Goal: Task Accomplishment & Management: Complete application form

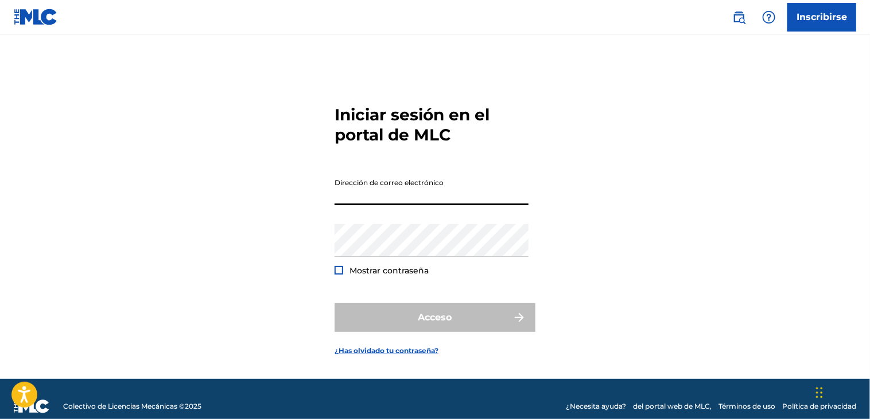
click at [421, 186] on input "Dirección de correo electrónico" at bounding box center [431, 189] width 194 height 33
paste input "[PERSON_NAME][EMAIL_ADDRESS][DOMAIN_NAME]"
type input "[PERSON_NAME][EMAIL_ADDRESS][DOMAIN_NAME]"
click at [268, 193] on div "Iniciar sesión en el portal de MLC Dirección de correo electrónico [PERSON_NAME…" at bounding box center [434, 221] width 803 height 316
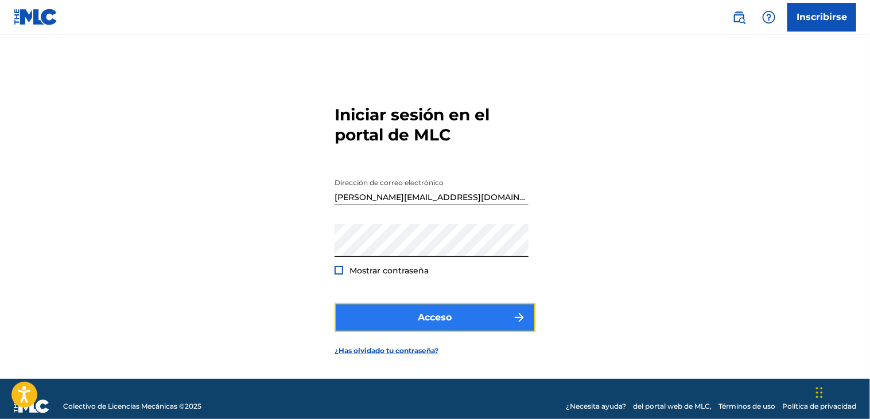
click at [445, 328] on button "Acceso" at bounding box center [434, 317] width 201 height 29
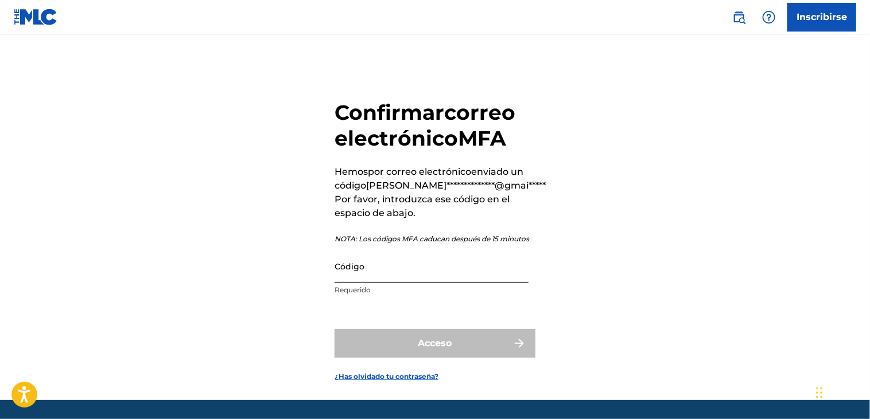
click at [368, 273] on input "Código" at bounding box center [431, 266] width 194 height 33
paste input "358037"
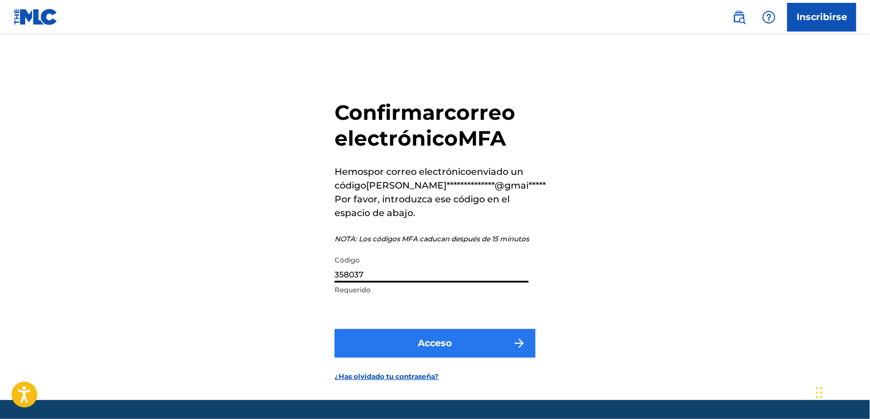
type input "358037"
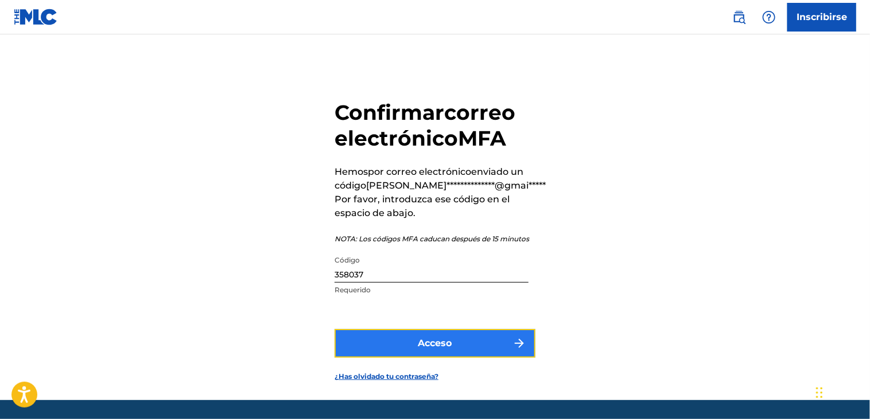
click at [427, 339] on button "Acceso" at bounding box center [434, 343] width 201 height 29
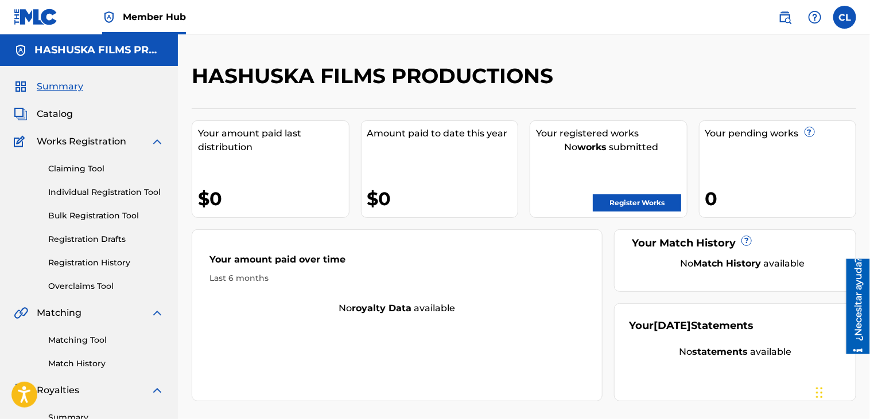
click at [158, 144] on img at bounding box center [157, 142] width 14 height 14
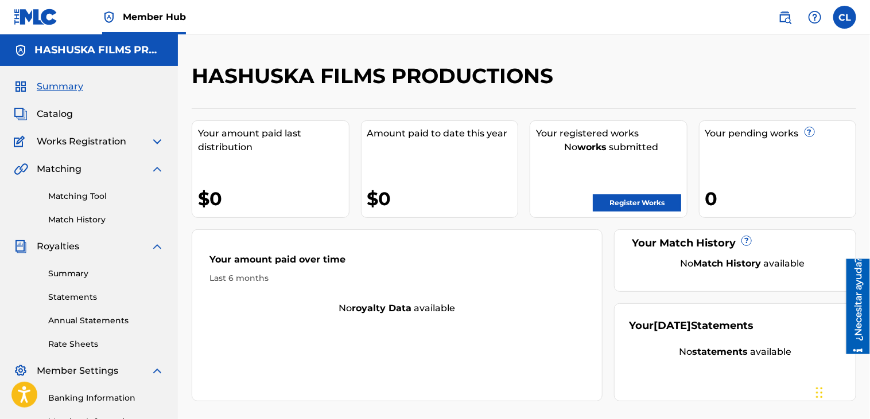
click at [159, 175] on img at bounding box center [157, 169] width 14 height 14
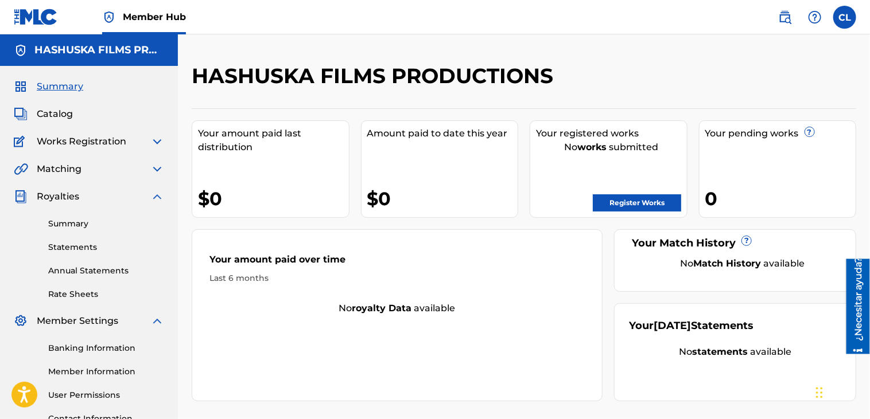
click at [155, 202] on img at bounding box center [157, 197] width 14 height 14
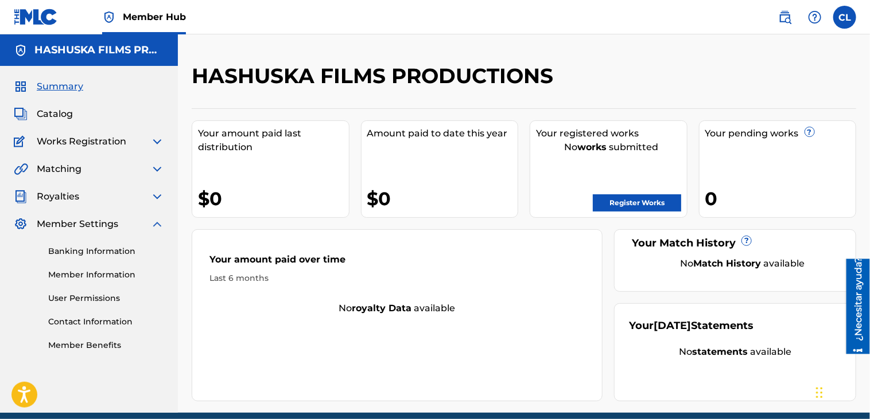
click at [157, 226] on img at bounding box center [157, 224] width 14 height 14
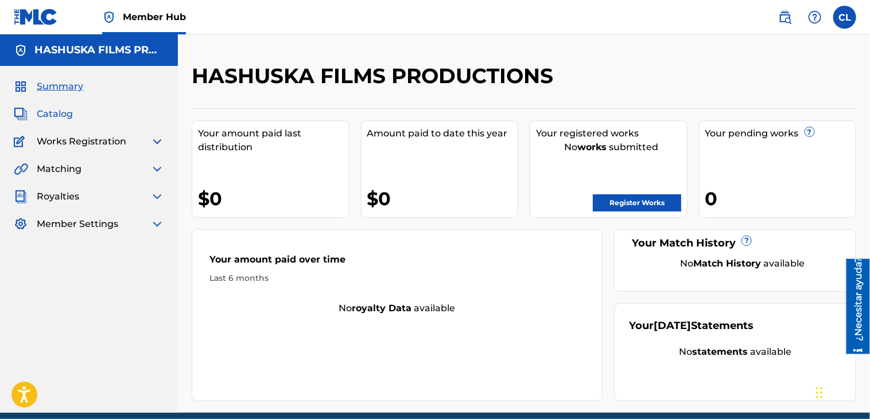
click at [59, 117] on span "Catalog" at bounding box center [55, 114] width 36 height 14
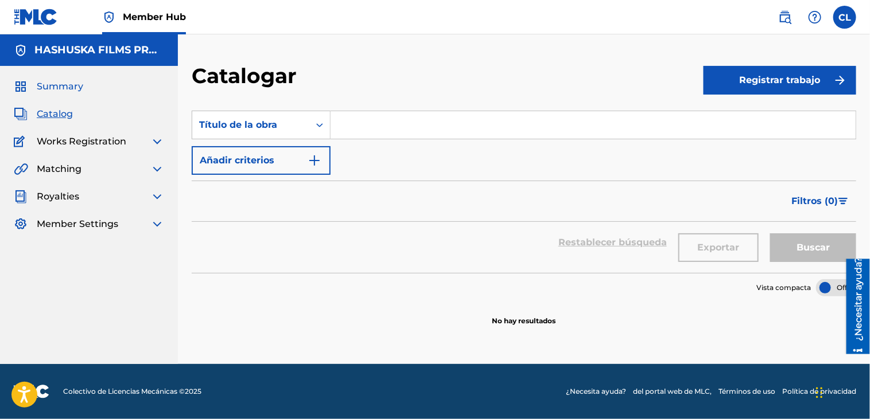
click at [52, 85] on span "Summary" at bounding box center [60, 87] width 46 height 14
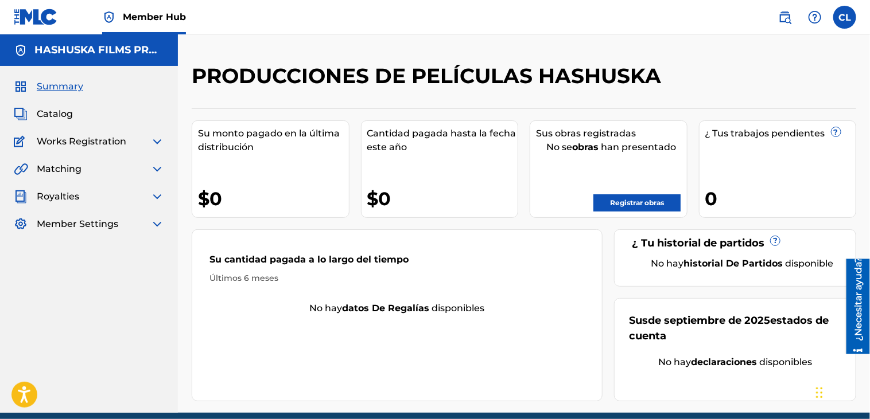
drag, startPoint x: 868, startPoint y: 71, endPoint x: 874, endPoint y: 141, distance: 70.3
click at [869, 141] on html "Accessibility Screen-Reader Guide, Feedback, and Issue Reporting | New window C…" at bounding box center [435, 209] width 870 height 419
click at [862, 99] on div "PRODUCCIONES DE PELÍCULAS HASHUSKA Su monto pagado en la última distribución $0…" at bounding box center [524, 238] width 692 height 350
click at [157, 148] on img at bounding box center [157, 142] width 14 height 14
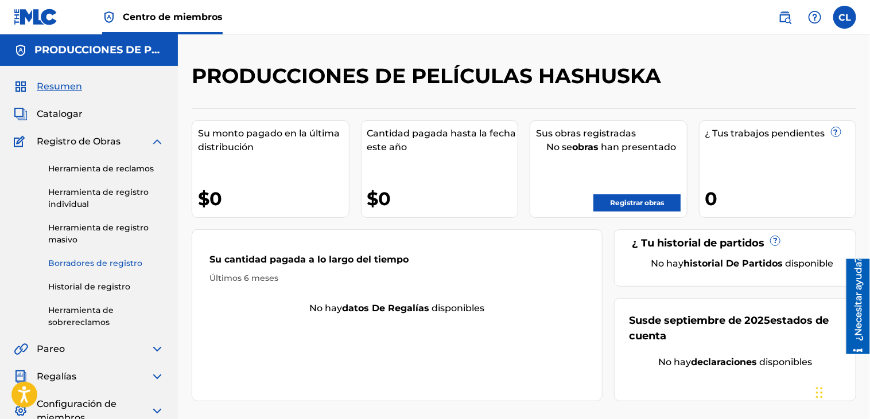
click at [105, 267] on link "Borradores de registro" at bounding box center [106, 264] width 116 height 12
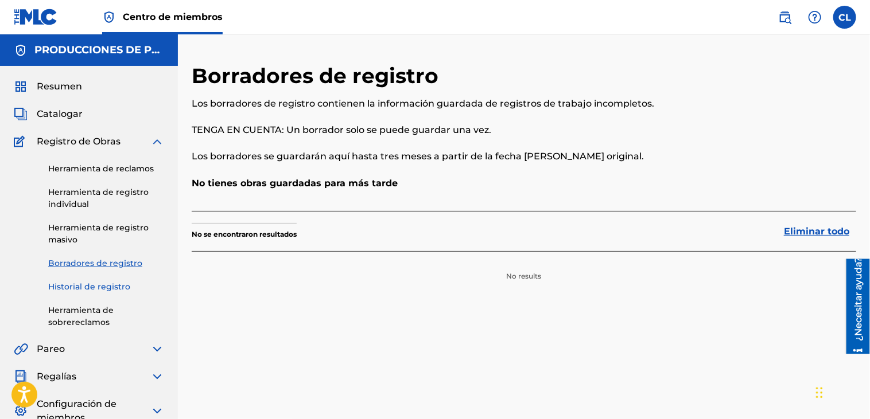
click at [114, 287] on link "Historial de registro" at bounding box center [106, 287] width 116 height 12
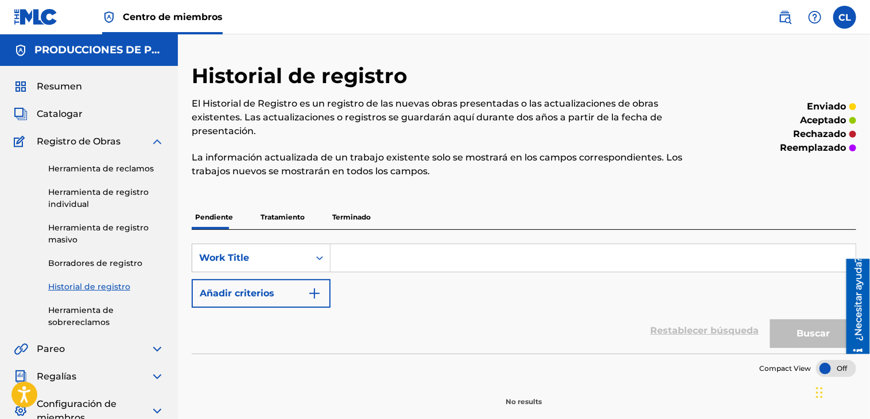
click at [296, 218] on p "Tratamiento" at bounding box center [282, 217] width 51 height 24
click at [372, 219] on p "Terminado" at bounding box center [351, 217] width 45 height 24
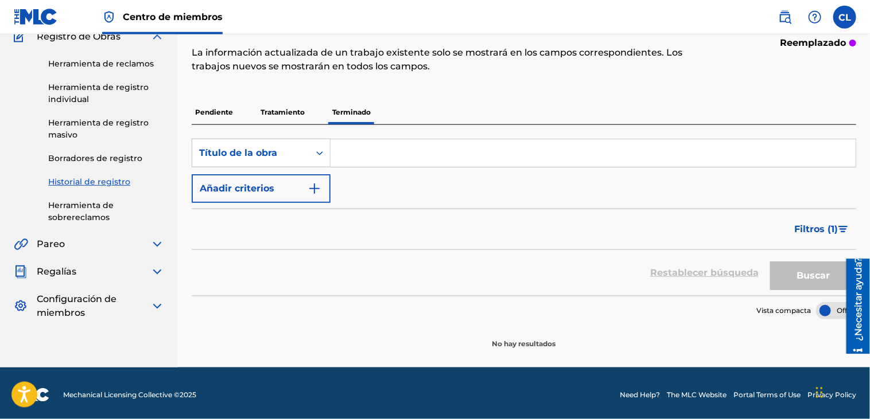
scroll to position [106, 0]
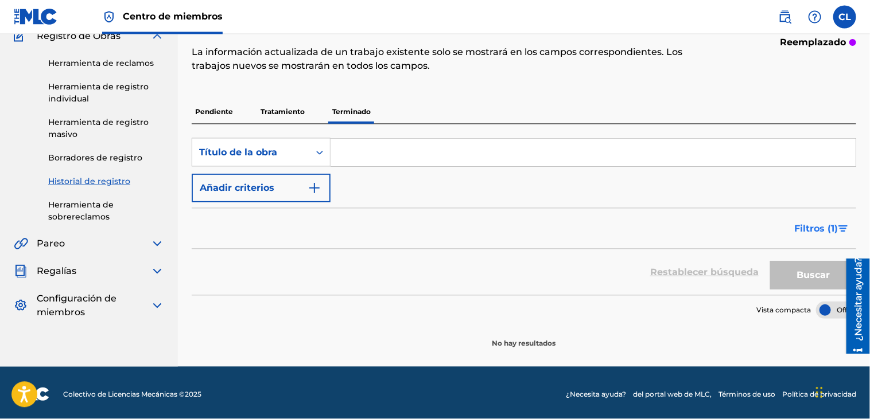
click at [831, 231] on span "Filtros ( 1 )" at bounding box center [816, 229] width 44 height 14
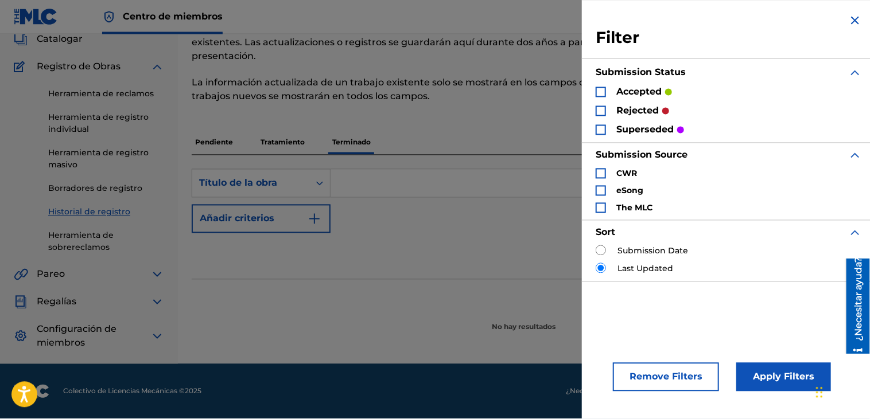
scroll to position [74, 0]
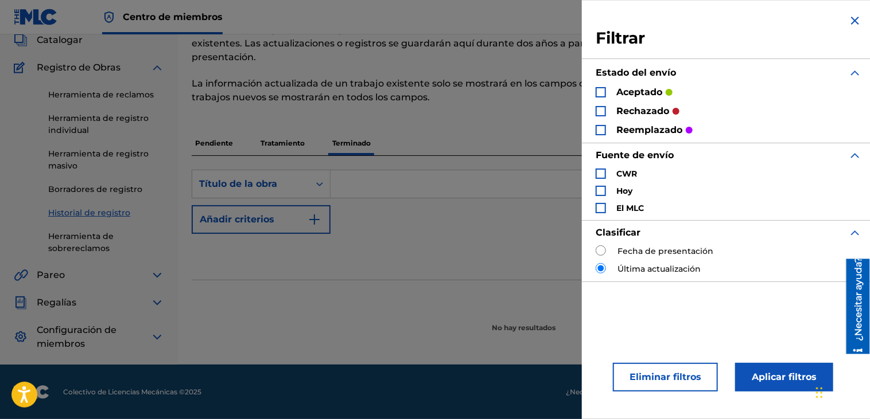
click at [515, 298] on section "Vista compacta" at bounding box center [524, 292] width 664 height 24
click at [855, 15] on img "Search Form" at bounding box center [855, 21] width 14 height 14
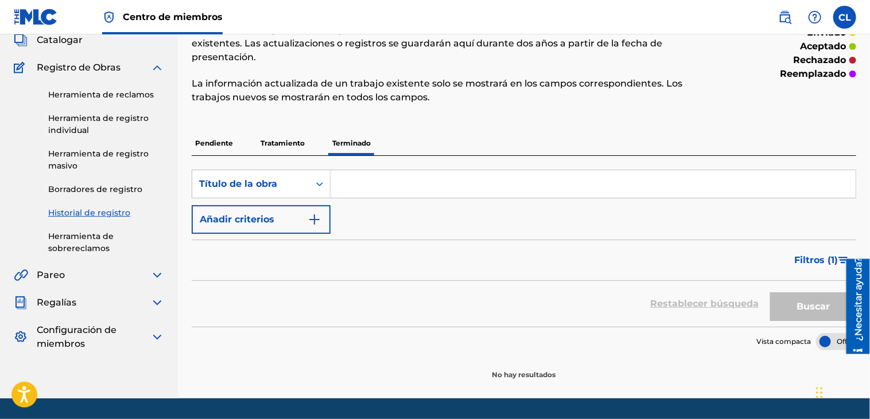
click at [220, 142] on p "Pendiente" at bounding box center [214, 143] width 45 height 24
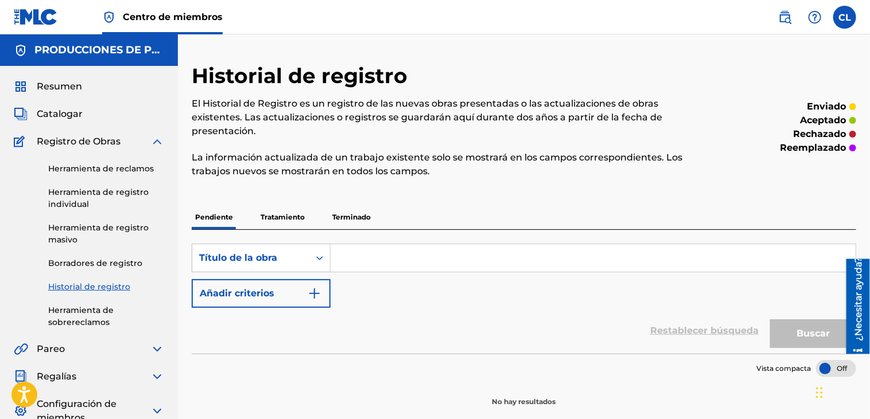
click at [159, 144] on img at bounding box center [157, 142] width 14 height 14
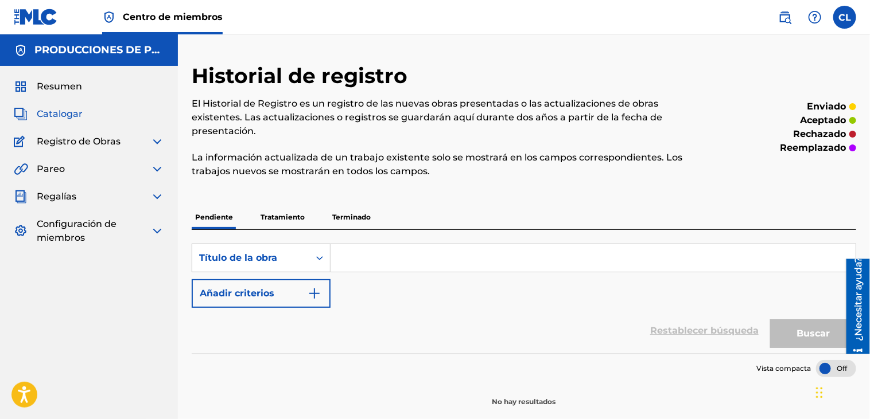
click at [68, 110] on span "Catalogar" at bounding box center [60, 114] width 46 height 14
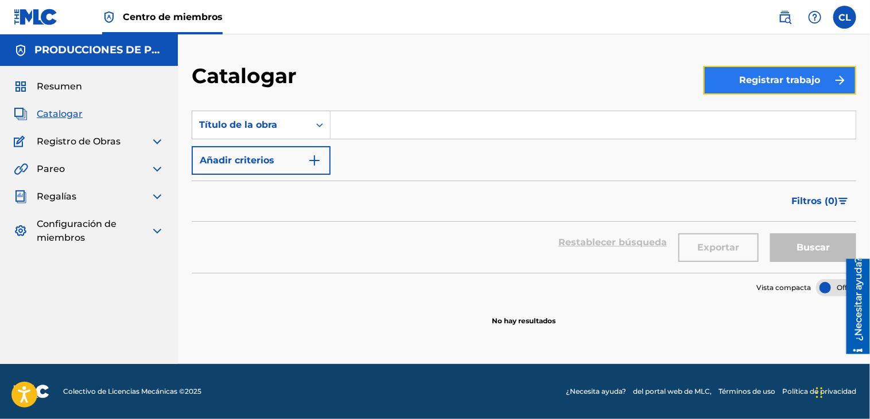
click at [790, 81] on button "Registrar trabajo" at bounding box center [779, 80] width 153 height 29
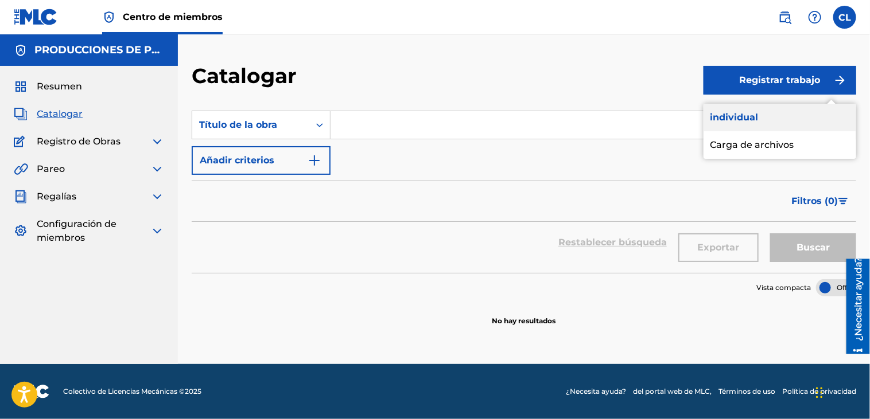
click at [769, 113] on link "individual" at bounding box center [779, 118] width 153 height 28
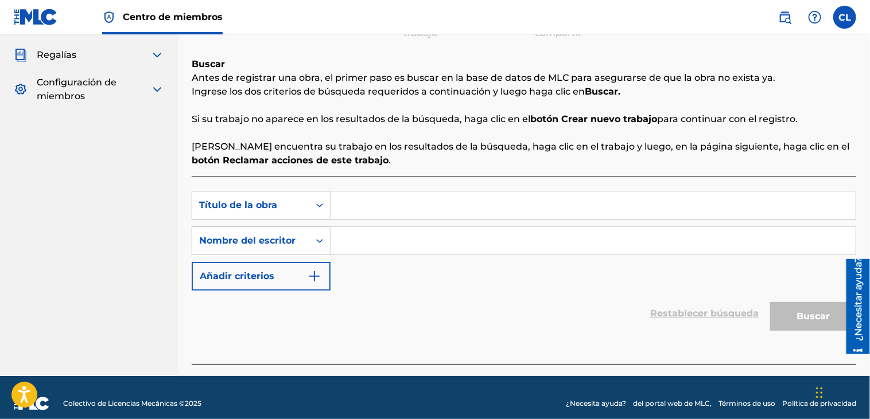
scroll to position [144, 0]
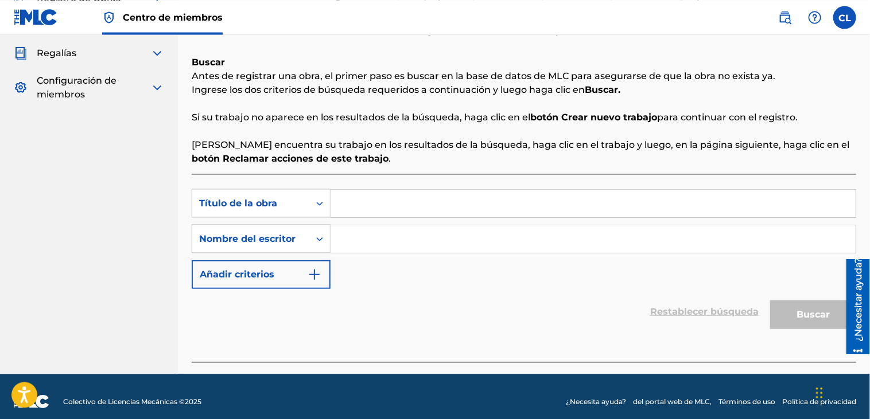
click at [361, 201] on input "Search Form" at bounding box center [592, 203] width 525 height 28
click at [427, 212] on input "Search Form" at bounding box center [592, 203] width 525 height 28
paste input "d"
click at [434, 209] on input "Search Form" at bounding box center [592, 203] width 525 height 28
type input "d"
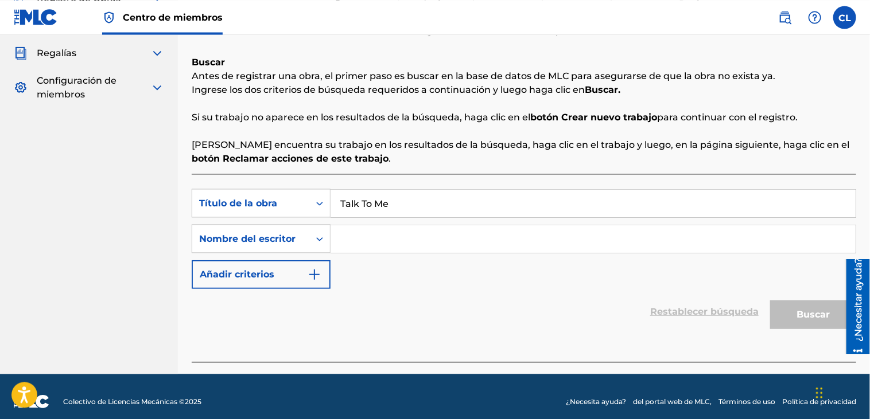
type input "Talk To Me"
click at [434, 223] on div "Búsqueda con criteriosd6876e97-96ee-4250-9a0a-eac8af2ce2b1 Título de la obra Ta…" at bounding box center [524, 239] width 664 height 100
click at [441, 211] on input "Talk To Me" at bounding box center [592, 203] width 525 height 28
click at [434, 242] on input "Search Form" at bounding box center [592, 239] width 525 height 28
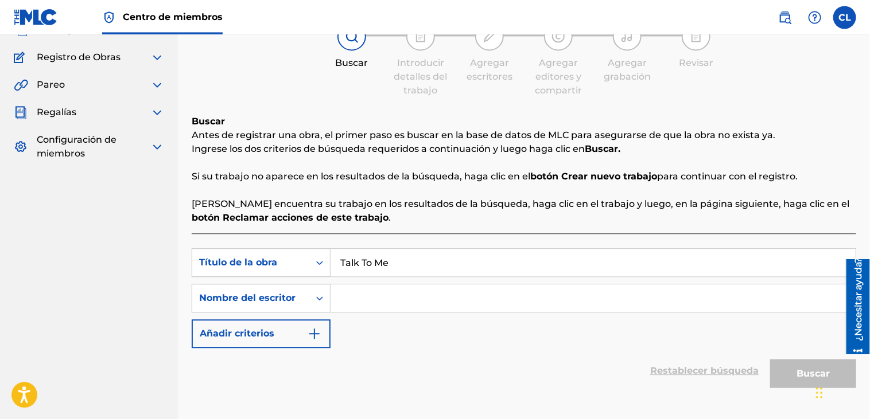
scroll to position [154, 0]
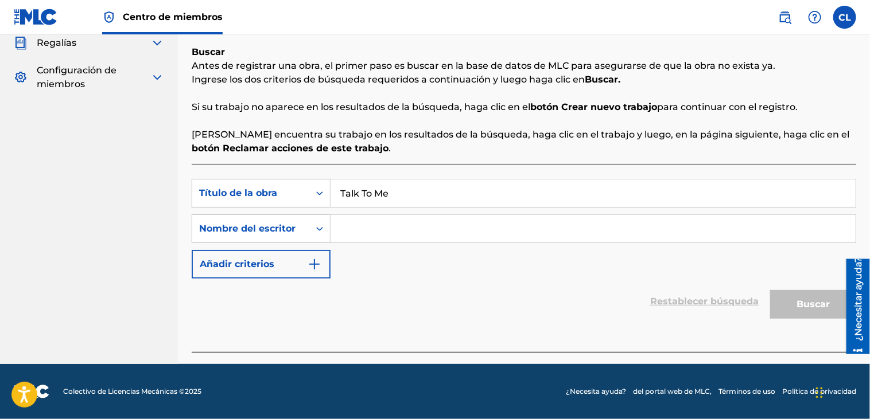
type input "d"
click at [477, 216] on input "Search Form" at bounding box center [592, 229] width 525 height 28
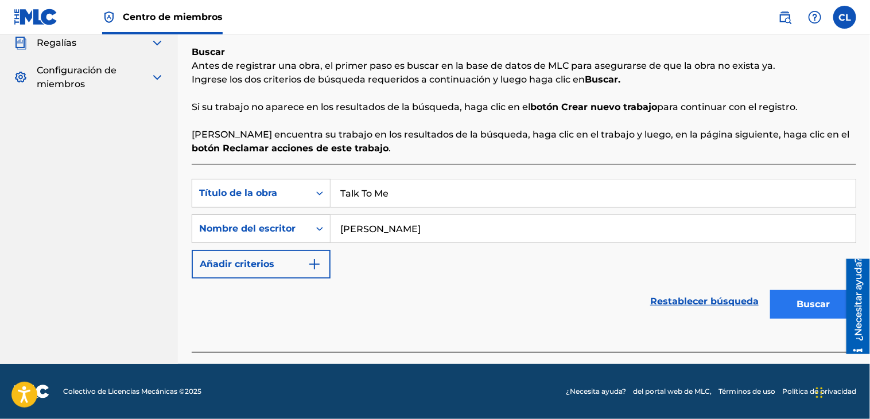
type input "[PERSON_NAME]"
click at [822, 311] on button "Buscar" at bounding box center [813, 304] width 86 height 29
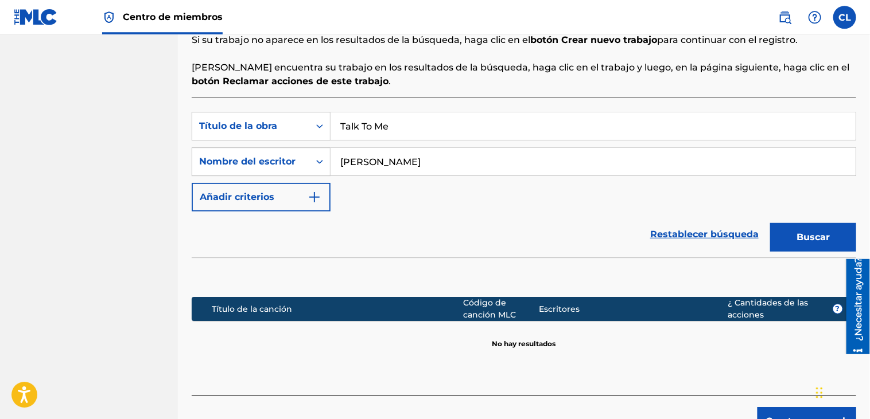
scroll to position [293, 0]
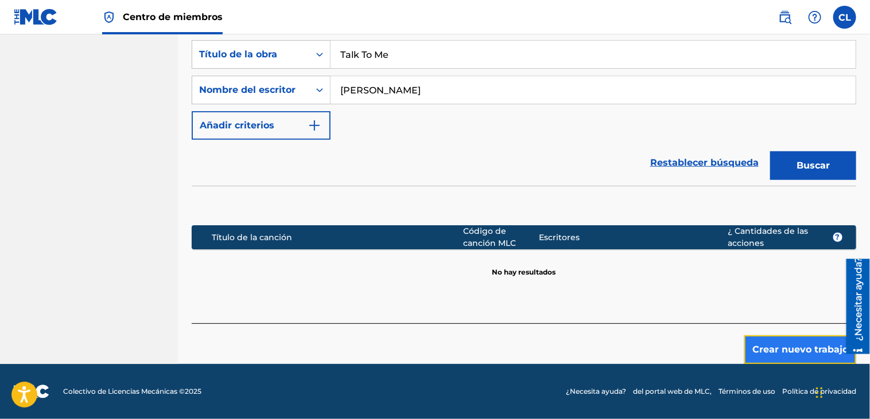
click at [805, 351] on button "Crear nuevo trabajo" at bounding box center [800, 350] width 112 height 29
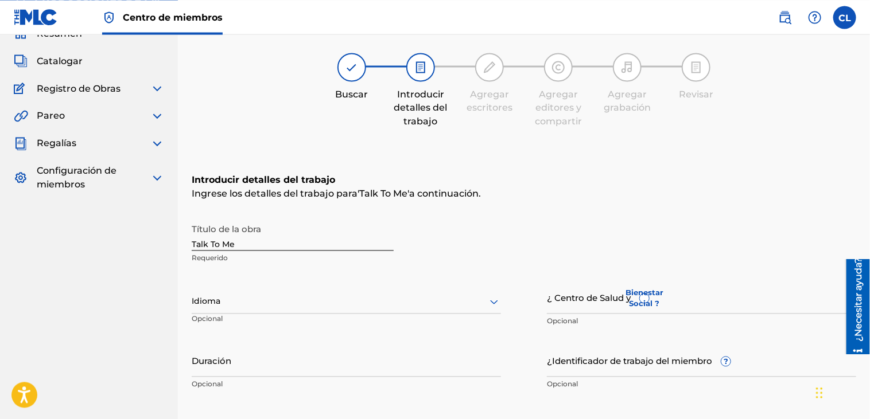
scroll to position [52, 0]
drag, startPoint x: 104, startPoint y: 238, endPoint x: 98, endPoint y: 238, distance: 6.9
click at [192, 238] on input "Talk To Me" at bounding box center [293, 235] width 202 height 33
paste input "text"
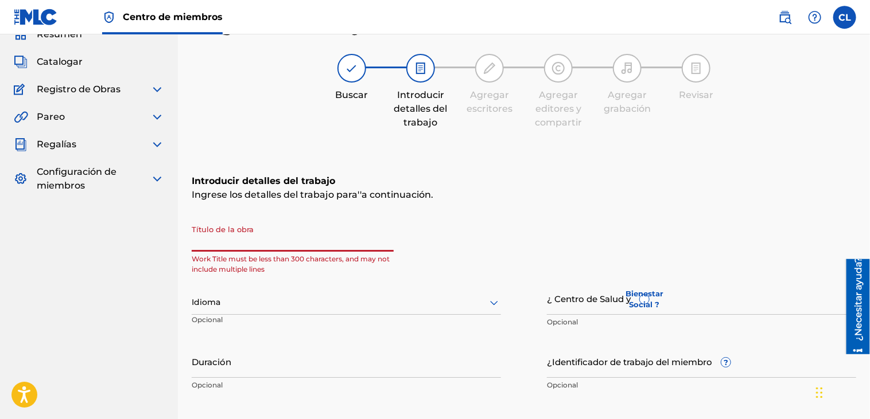
paste input "text"
paste input "TALK TO ME"
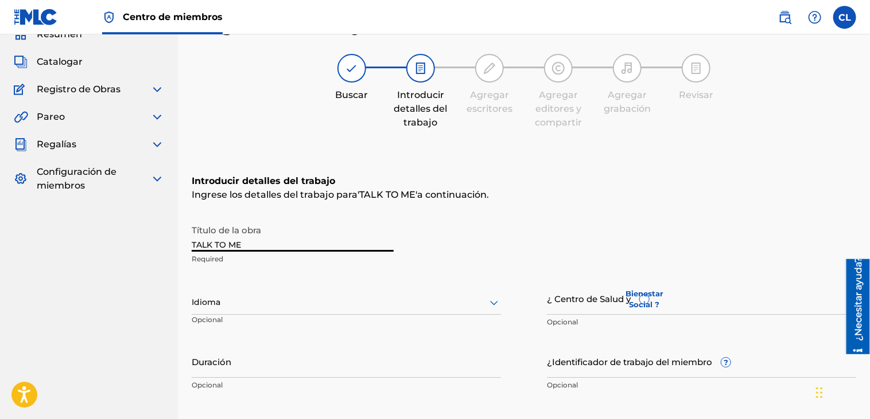
drag, startPoint x: 269, startPoint y: 246, endPoint x: 116, endPoint y: 225, distance: 154.5
click at [192, 237] on input "TALK TO ME" at bounding box center [293, 235] width 202 height 33
type input "Talk To Me"
click at [494, 299] on icon at bounding box center [494, 303] width 14 height 14
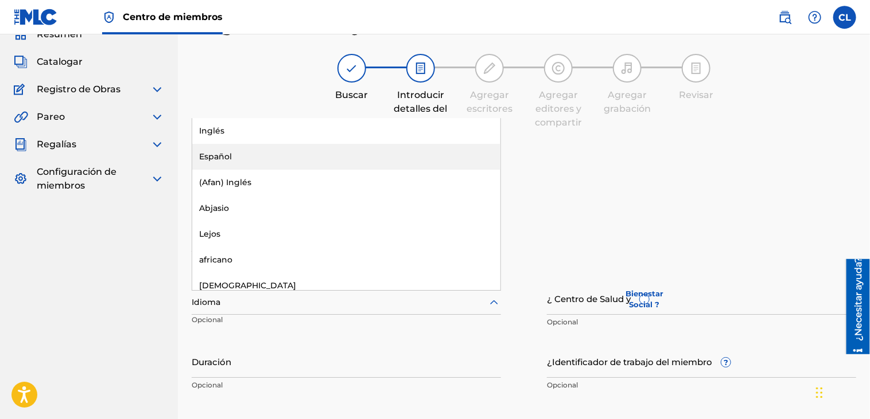
click at [312, 150] on div "Español" at bounding box center [346, 157] width 308 height 26
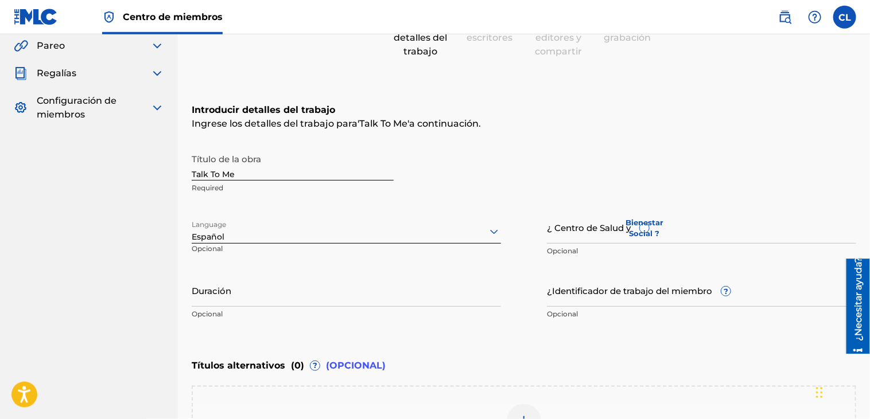
scroll to position [122, 0]
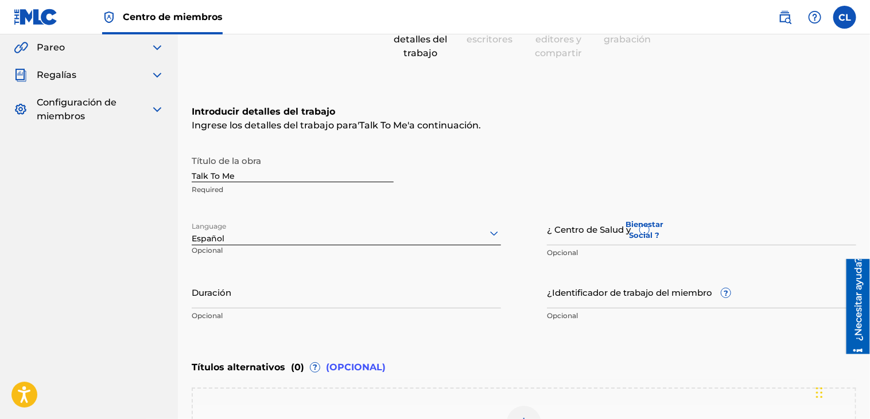
click at [298, 234] on div at bounding box center [346, 233] width 309 height 14
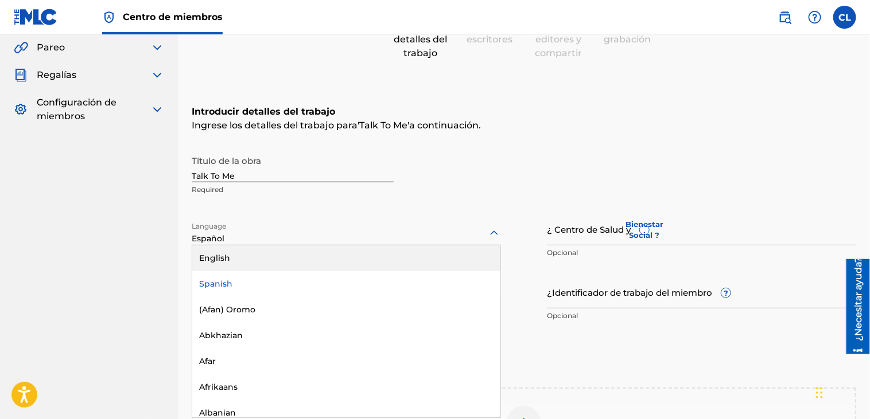
click at [262, 254] on div "English" at bounding box center [346, 259] width 308 height 26
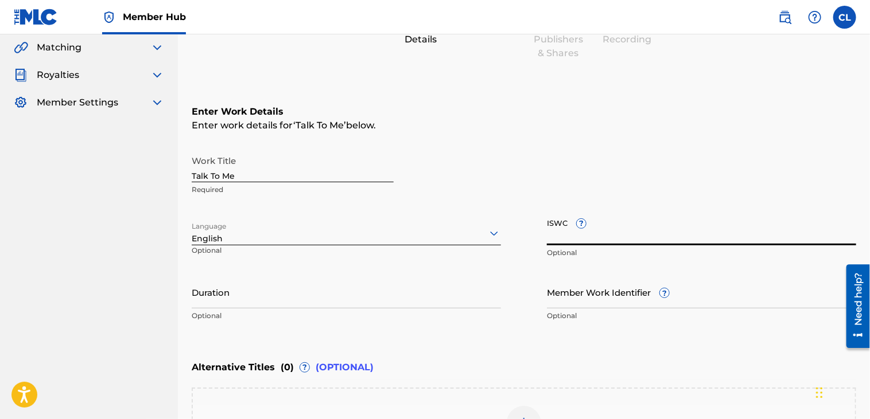
click at [667, 235] on input "ISWC ?" at bounding box center [701, 229] width 309 height 33
paste input "T3226338832"
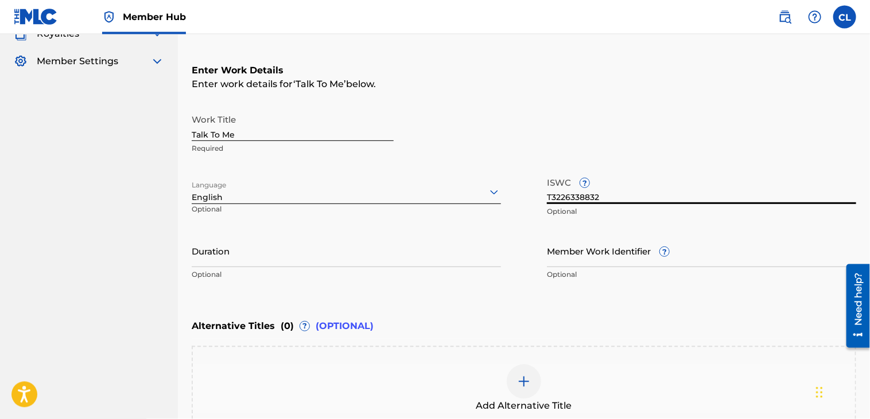
scroll to position [204, 0]
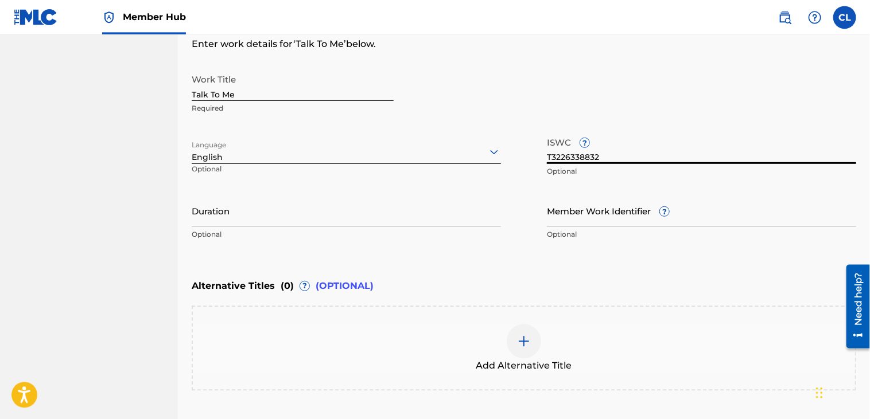
type input "T3226338832"
drag, startPoint x: 264, startPoint y: 224, endPoint x: 247, endPoint y: 214, distance: 19.8
click at [264, 223] on input "Duration" at bounding box center [346, 210] width 309 height 33
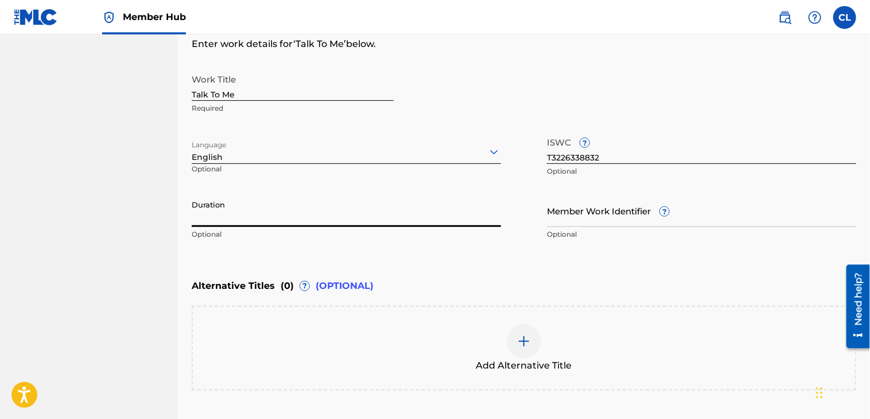
paste input "03:37"
type input "03:37"
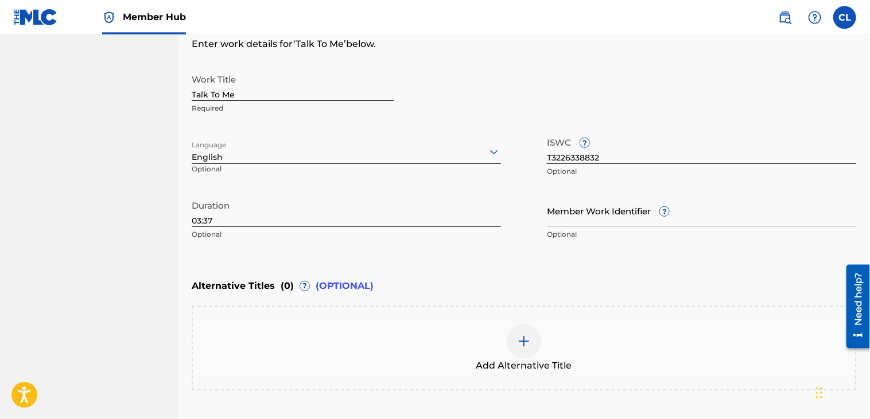
click at [664, 275] on div "Alternative Titles ( 0 ) ? (OPTIONAL)" at bounding box center [524, 285] width 664 height 25
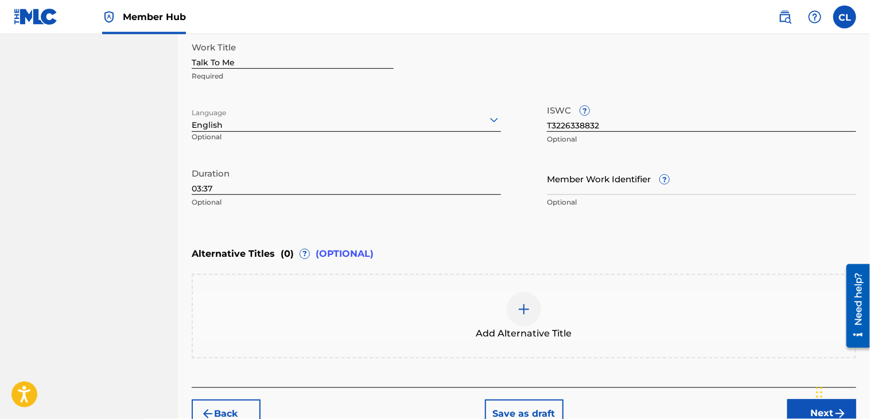
scroll to position [298, 0]
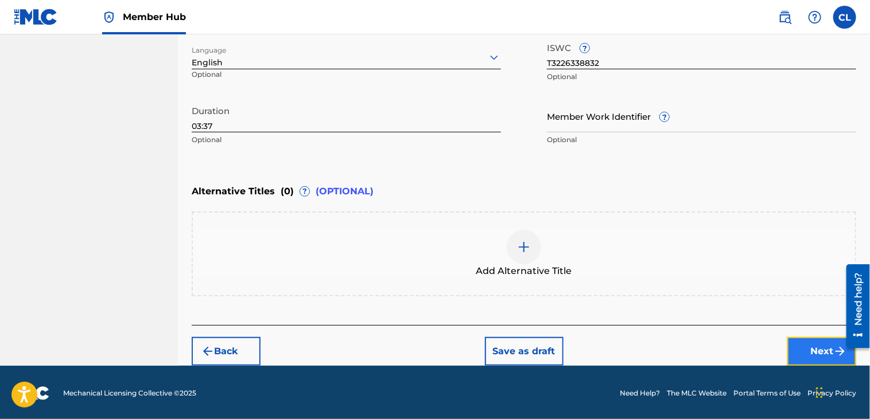
click at [822, 352] on button "Next" at bounding box center [821, 351] width 69 height 29
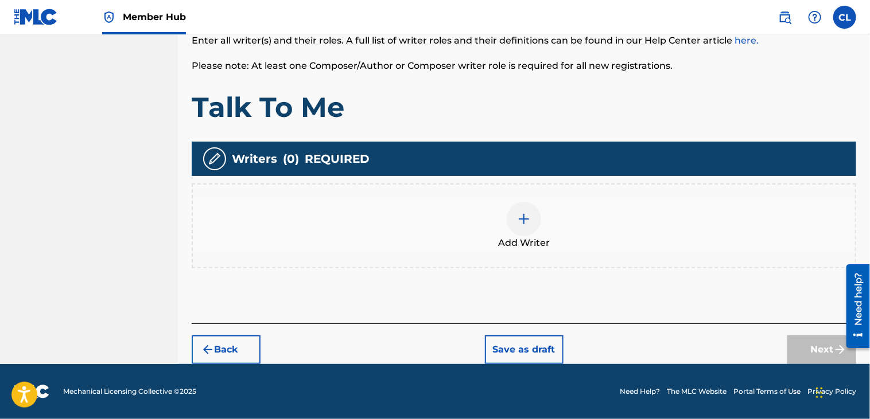
scroll to position [205, 0]
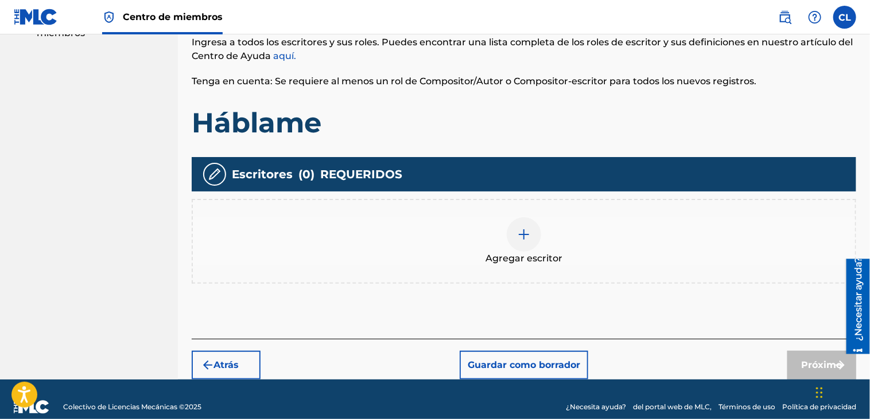
click at [83, 262] on nav "HASHUSKA FILMS PRODUCTIONS Summary Catalog Works Registration Claiming Tool Ind…" at bounding box center [89, 105] width 178 height 550
click at [519, 233] on img at bounding box center [524, 235] width 14 height 14
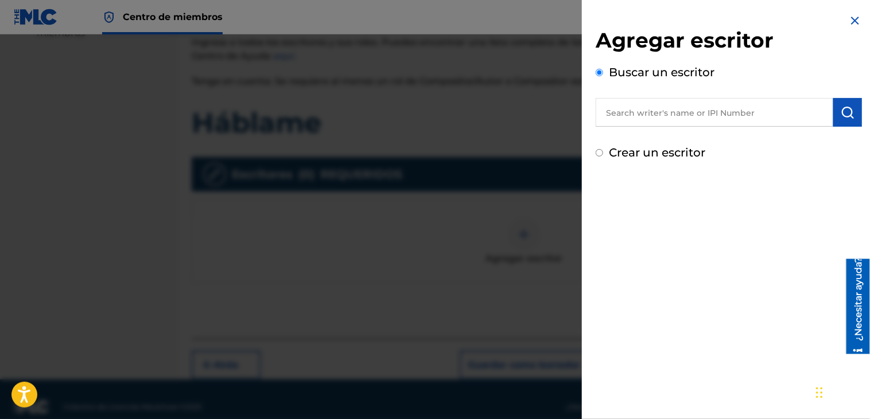
click at [598, 154] on input "Crear un escritor" at bounding box center [598, 152] width 7 height 7
radio input "false"
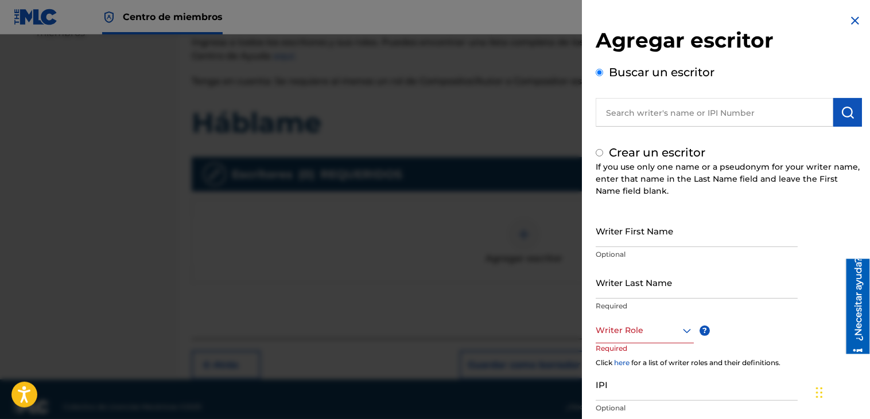
radio input "false"
radio input "true"
click at [602, 71] on input "Buscar un escritor" at bounding box center [598, 72] width 7 height 7
radio input "true"
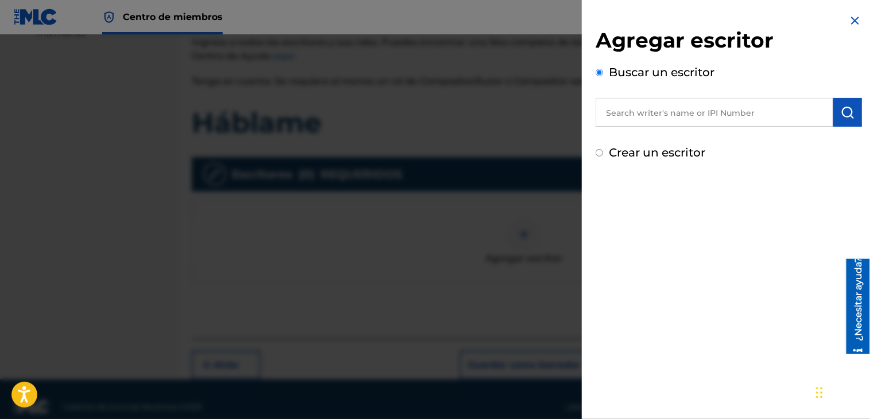
click at [635, 112] on input "text" at bounding box center [714, 112] width 238 height 29
paste input "[PERSON_NAME]"
type input "[PERSON_NAME]"
click at [843, 111] on img "submit" at bounding box center [847, 113] width 14 height 14
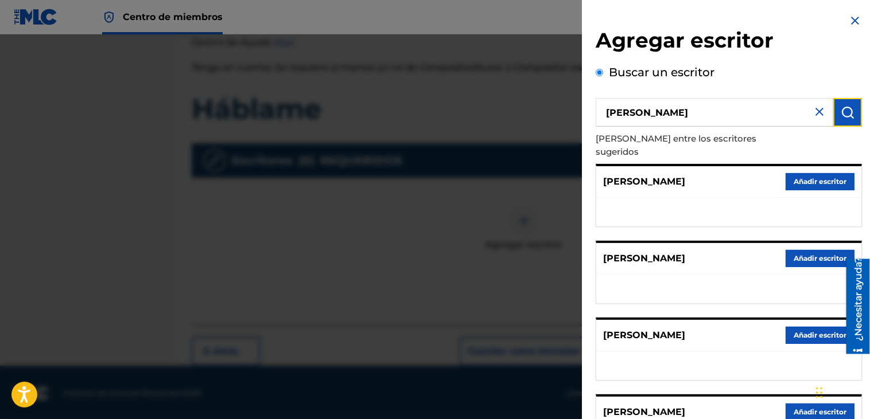
scroll to position [194, 0]
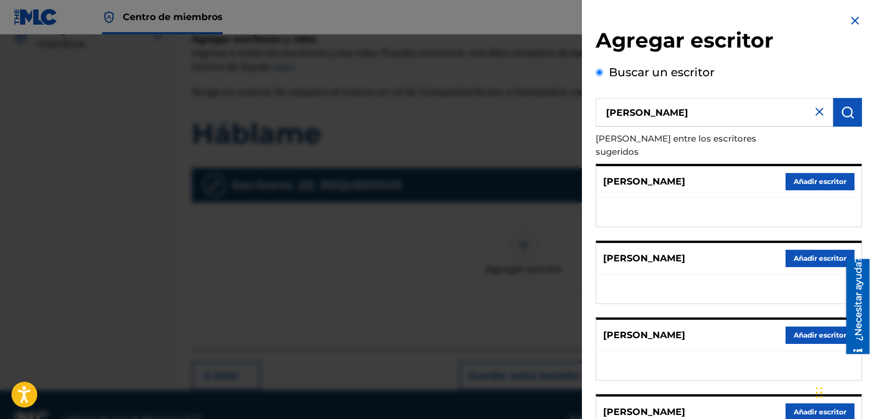
click at [816, 114] on img at bounding box center [819, 112] width 14 height 14
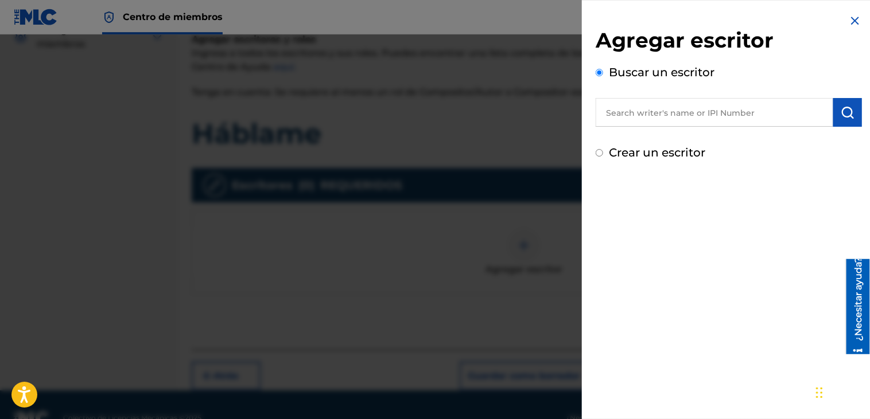
click at [598, 154] on input "Crear un escritor" at bounding box center [598, 152] width 7 height 7
radio input "false"
radio input "true"
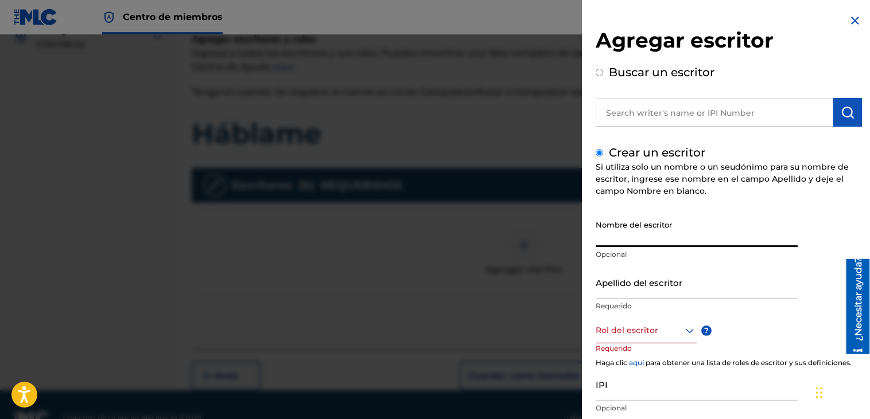
click at [780, 228] on input "Nombre del escritor" at bounding box center [696, 231] width 202 height 33
paste input "[PERSON_NAME]"
drag, startPoint x: 637, startPoint y: 238, endPoint x: 725, endPoint y: 237, distance: 88.3
click at [725, 237] on input "[PERSON_NAME]" at bounding box center [696, 231] width 202 height 33
type input "[PERSON_NAME]"
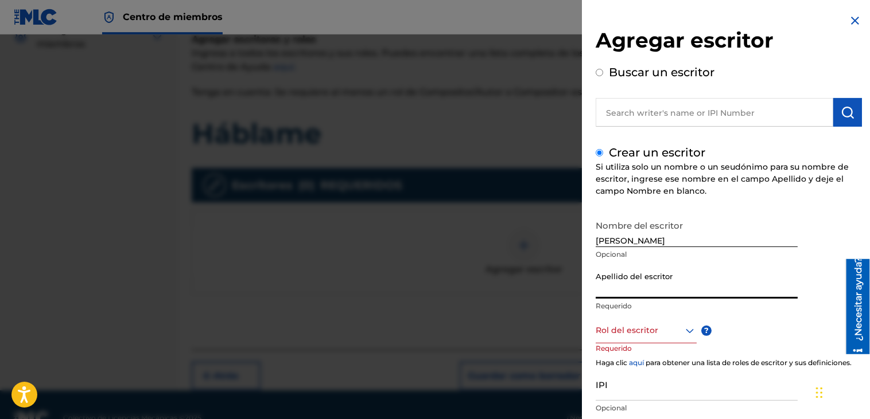
click at [650, 290] on input "Apellido del escritor" at bounding box center [696, 282] width 202 height 33
paste input "[PERSON_NAME]"
type input "[PERSON_NAME]"
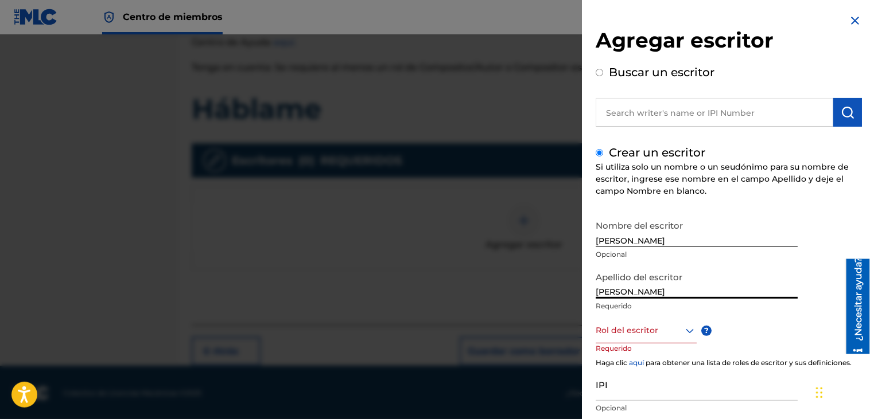
drag, startPoint x: 874, startPoint y: 224, endPoint x: 2, endPoint y: 41, distance: 891.0
click at [682, 330] on div at bounding box center [645, 331] width 101 height 14
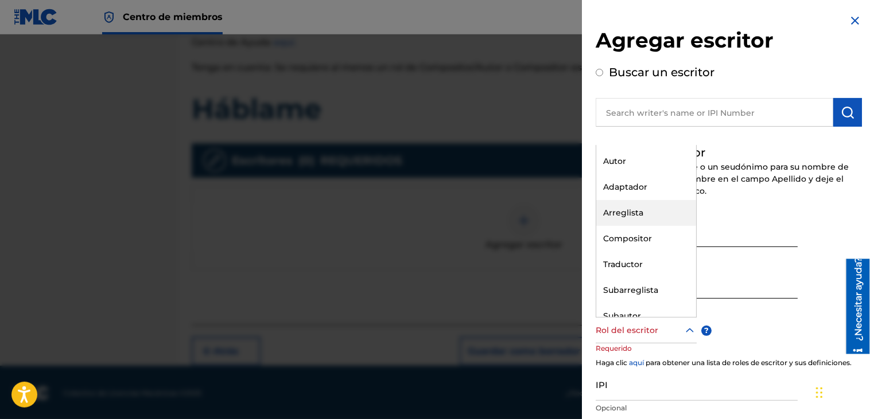
scroll to position [34, 0]
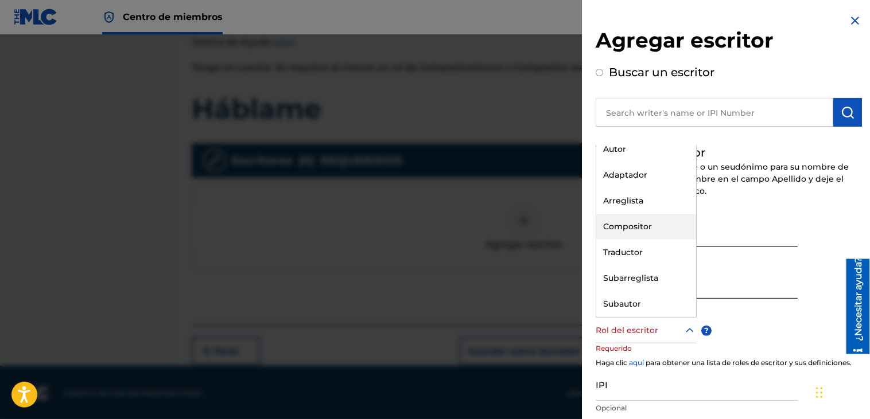
click at [650, 220] on div "Compositor" at bounding box center [646, 227] width 100 height 26
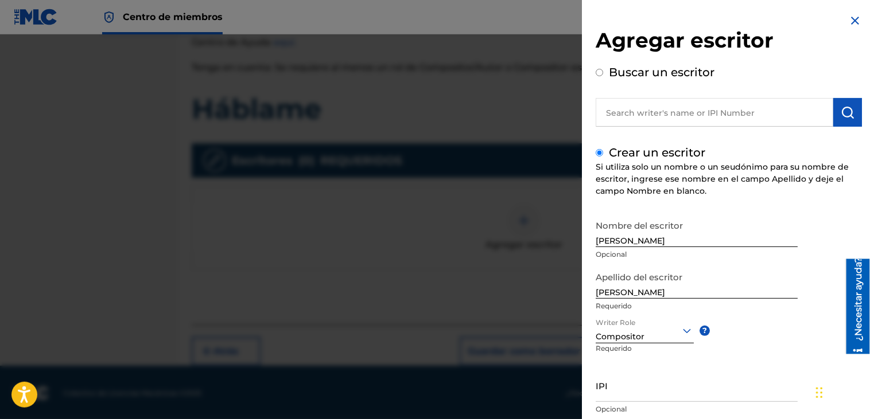
click at [687, 329] on icon at bounding box center [687, 331] width 14 height 14
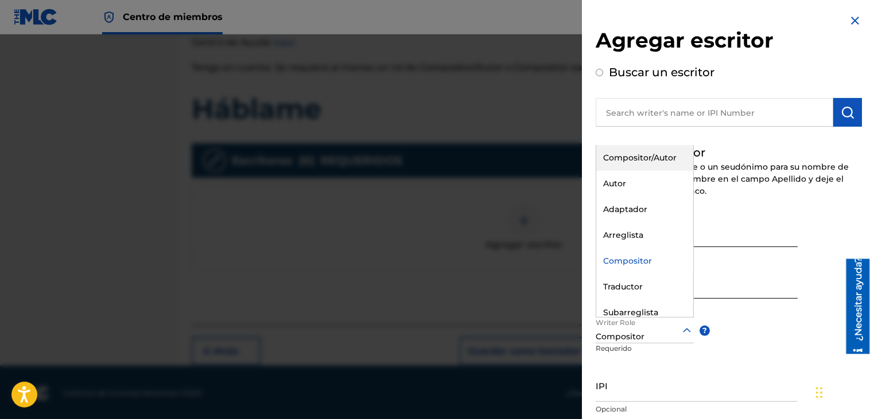
click at [631, 156] on div "Compositor/Autor" at bounding box center [644, 158] width 97 height 26
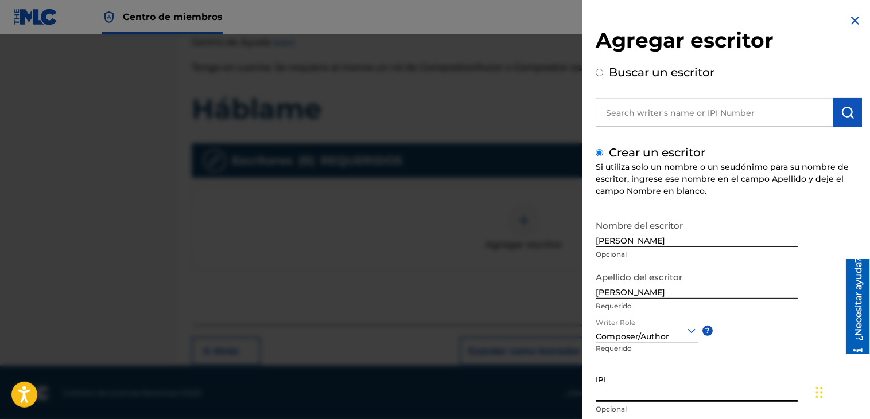
click at [651, 388] on input "IPI" at bounding box center [696, 385] width 202 height 33
paste input "1217812666"
type input "1217812666"
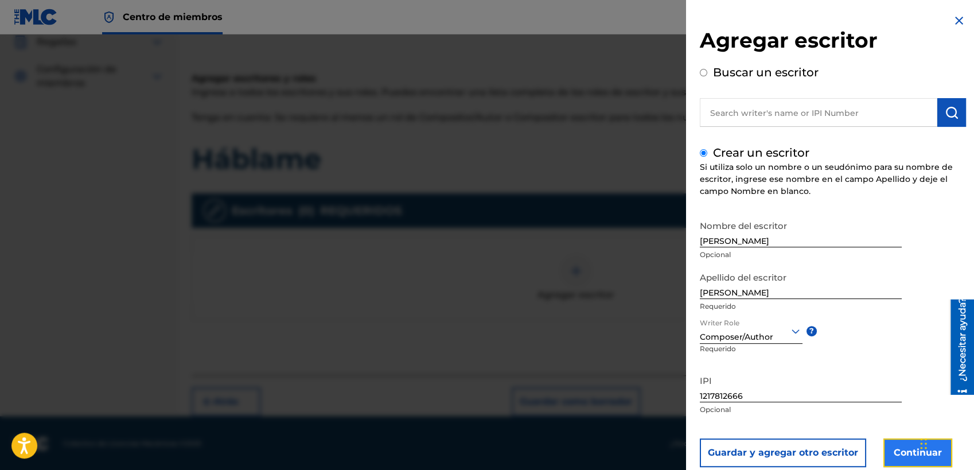
click at [869, 419] on button "Continuar" at bounding box center [917, 452] width 69 height 29
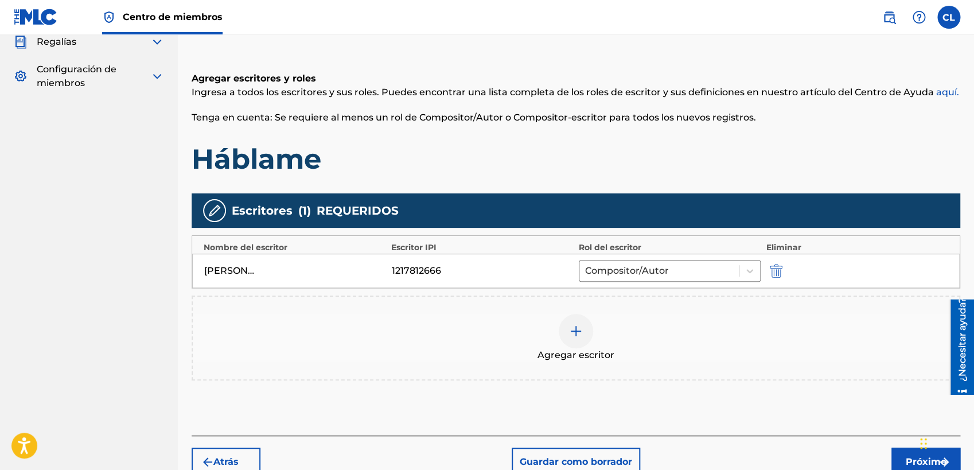
click at [580, 330] on img at bounding box center [576, 331] width 14 height 14
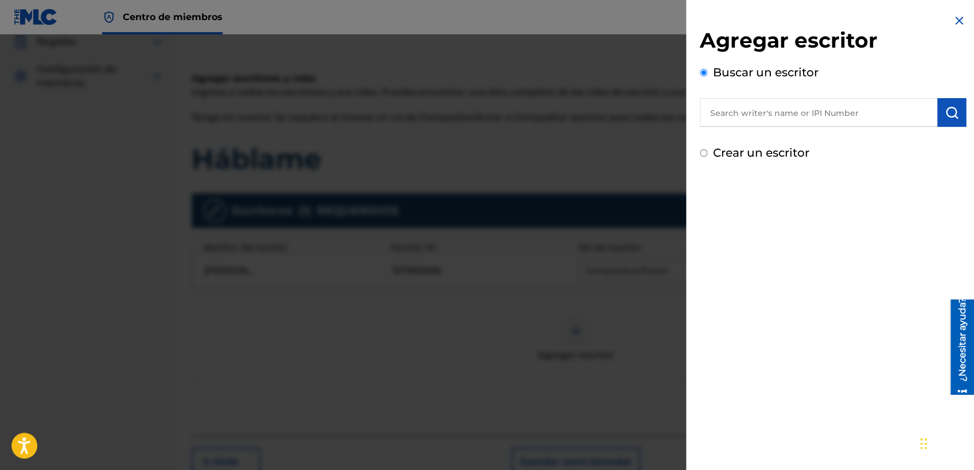
click at [706, 151] on input "Crear un escritor" at bounding box center [703, 152] width 7 height 7
radio input "false"
radio input "true"
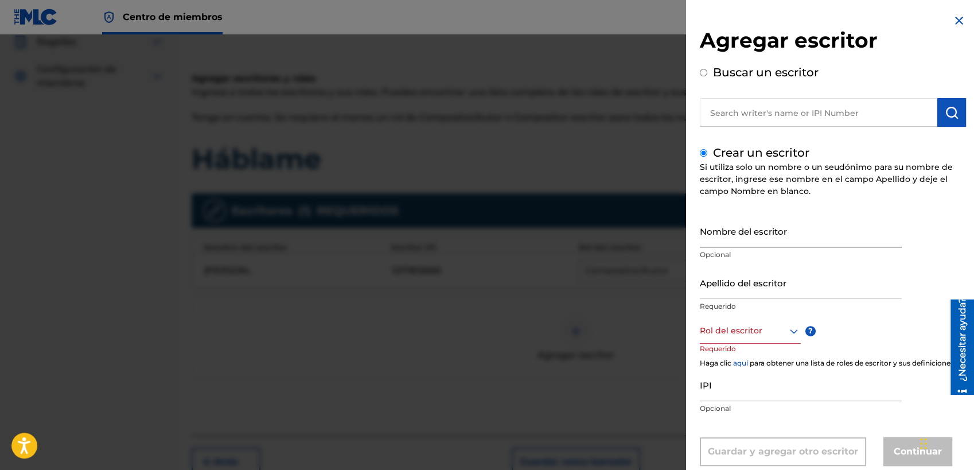
click at [785, 230] on input "Nombre del escritor" at bounding box center [801, 231] width 202 height 33
paste input "[PERSON_NAME] [PERSON_NAME]"
drag, startPoint x: 760, startPoint y: 242, endPoint x: 900, endPoint y: 238, distance: 140.6
click at [869, 238] on input "[PERSON_NAME] [PERSON_NAME]" at bounding box center [801, 231] width 202 height 33
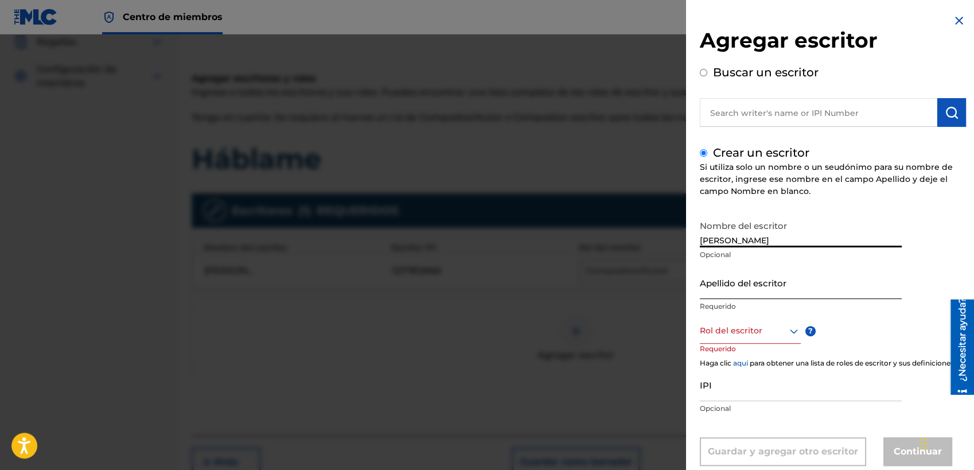
type input "[PERSON_NAME]"
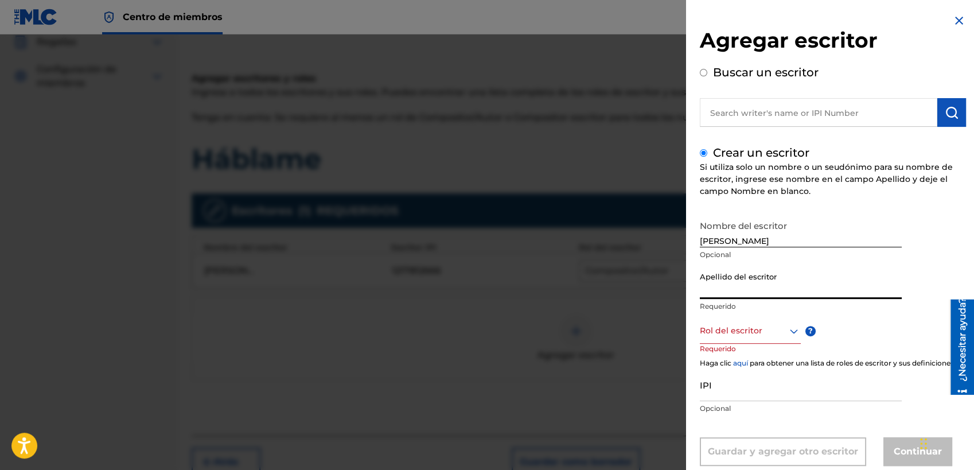
click at [768, 289] on input "Apellido del escritor" at bounding box center [801, 282] width 202 height 33
paste input "[PERSON_NAME]"
type input "[PERSON_NAME]"
click at [760, 242] on input "[PERSON_NAME]" at bounding box center [801, 231] width 202 height 33
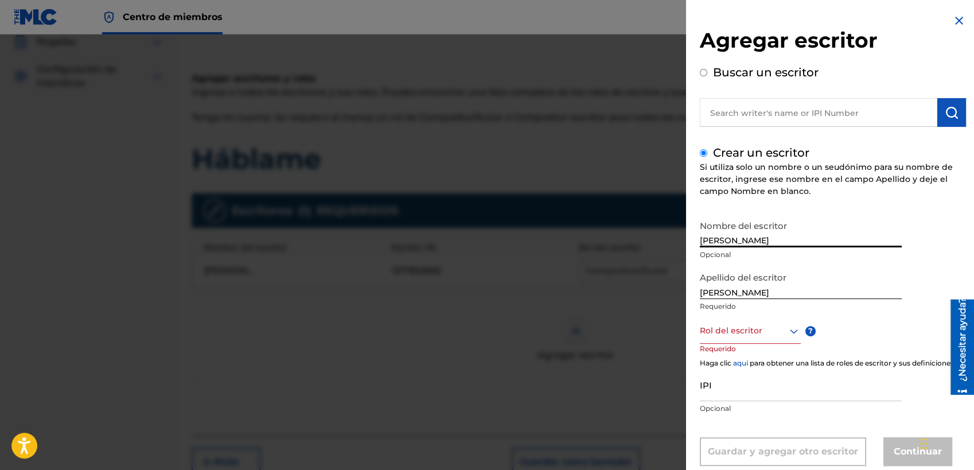
type input "[PERSON_NAME]"
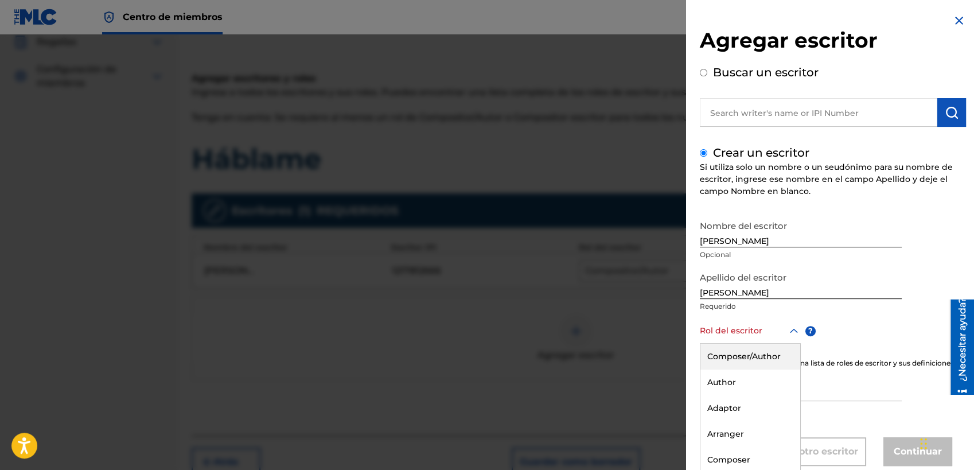
click at [785, 332] on div "8 results available. Use Up and Down to choose options, press Enter to select t…" at bounding box center [750, 331] width 101 height 26
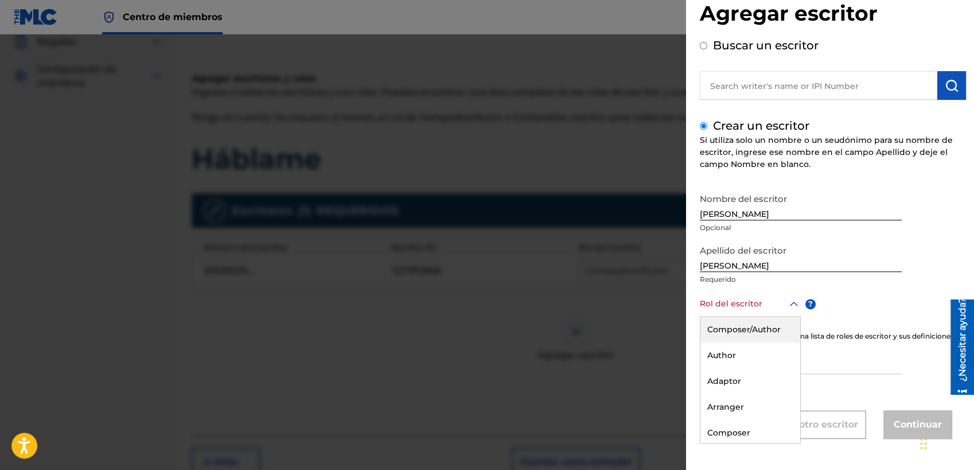
click at [757, 320] on div "Composer/Author" at bounding box center [750, 330] width 100 height 26
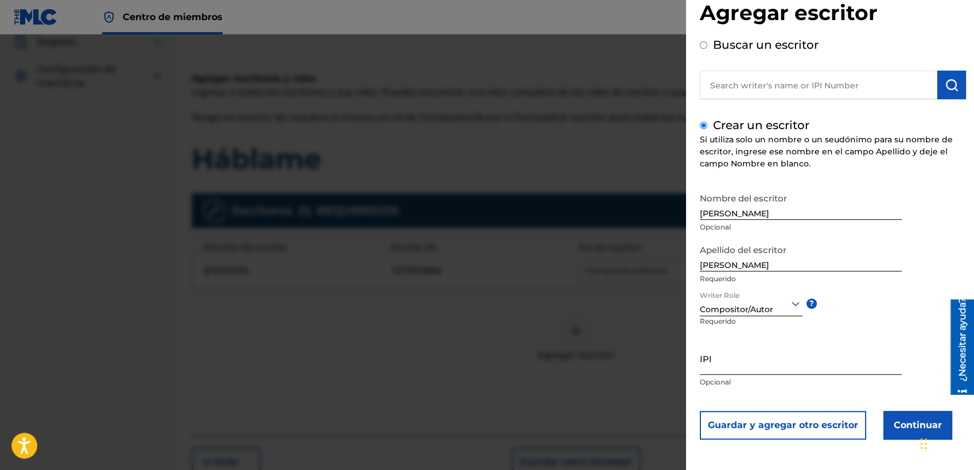
click at [768, 364] on input "IPI" at bounding box center [801, 358] width 202 height 33
paste input "867561593"
type input "867561593"
click at [869, 419] on button "Continuar" at bounding box center [917, 425] width 69 height 29
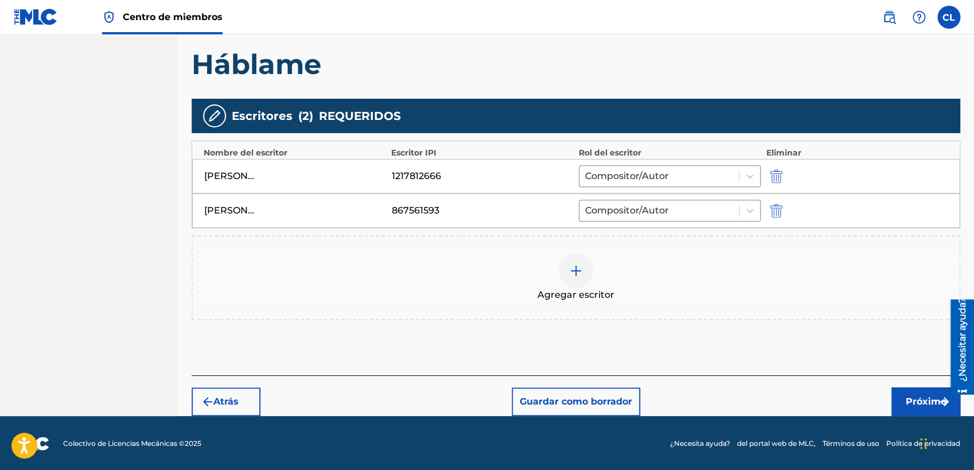
scroll to position [251, 0]
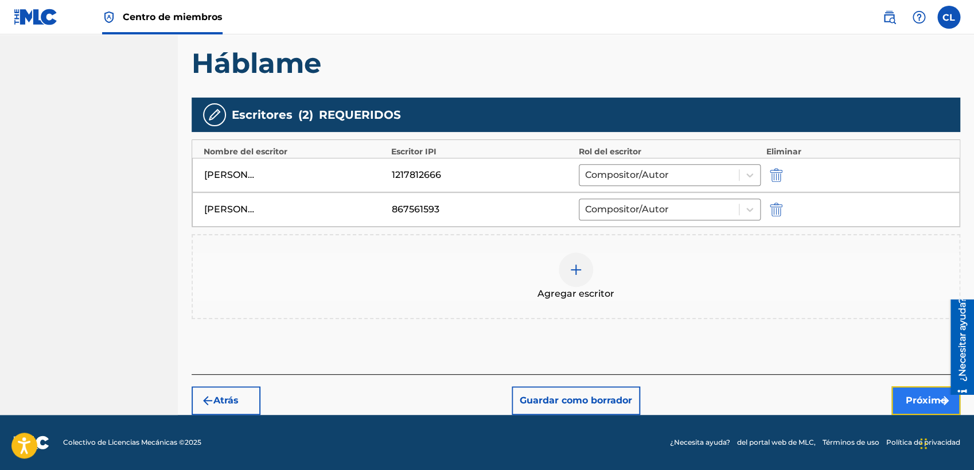
click at [869, 400] on button "Próximo" at bounding box center [925, 400] width 69 height 29
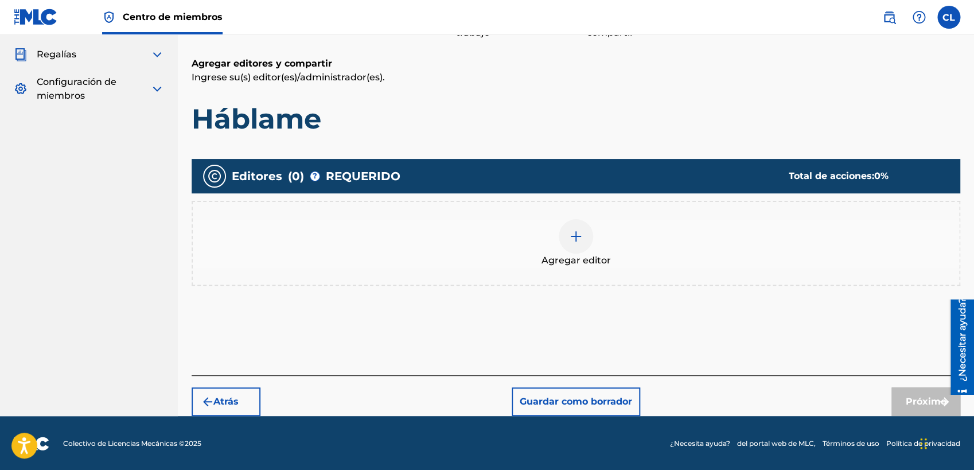
click at [586, 240] on div at bounding box center [576, 236] width 34 height 34
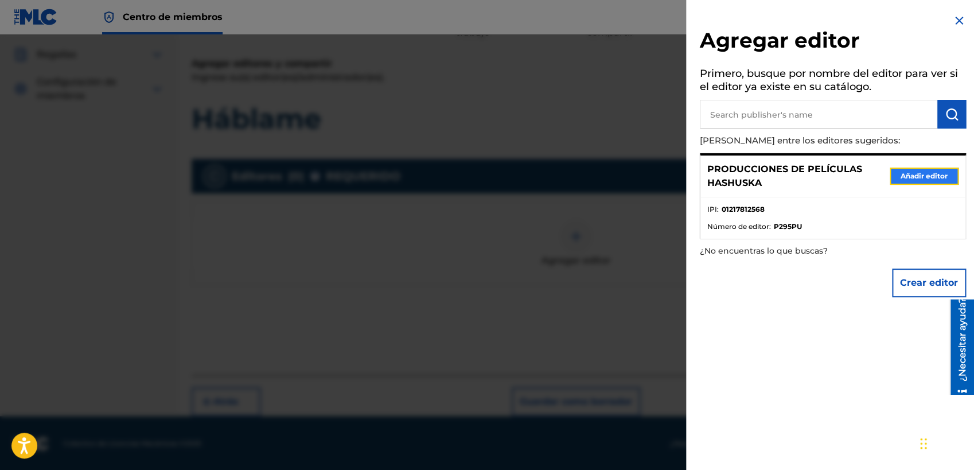
click at [869, 177] on button "Añadir editor" at bounding box center [924, 176] width 69 height 17
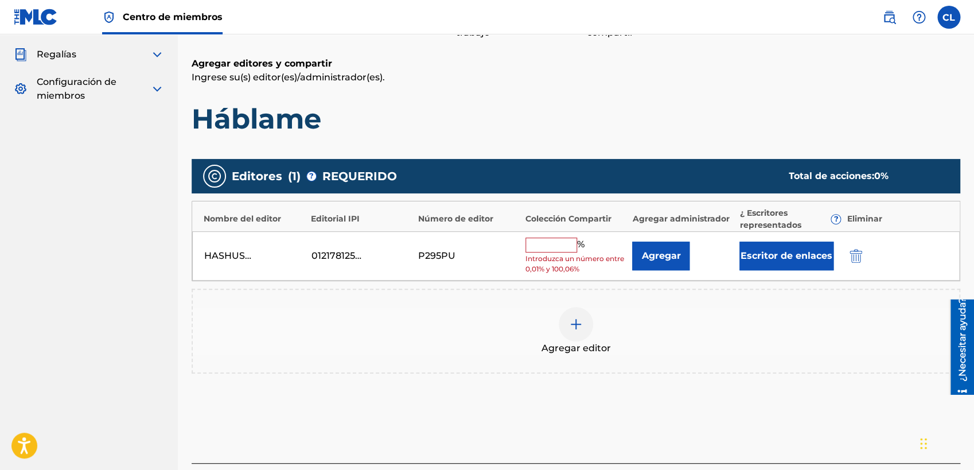
click at [561, 243] on input "text" at bounding box center [551, 245] width 52 height 15
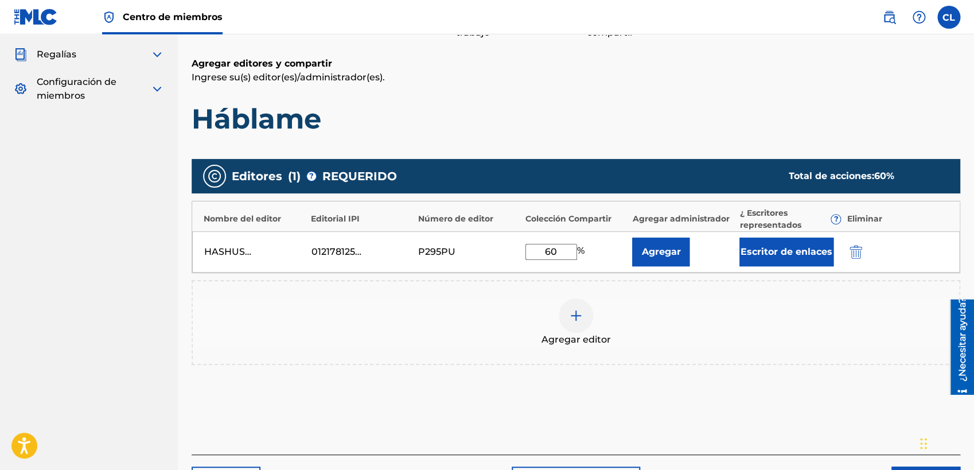
type input "60"
click at [774, 254] on button "Escritor de enlaces" at bounding box center [786, 252] width 94 height 29
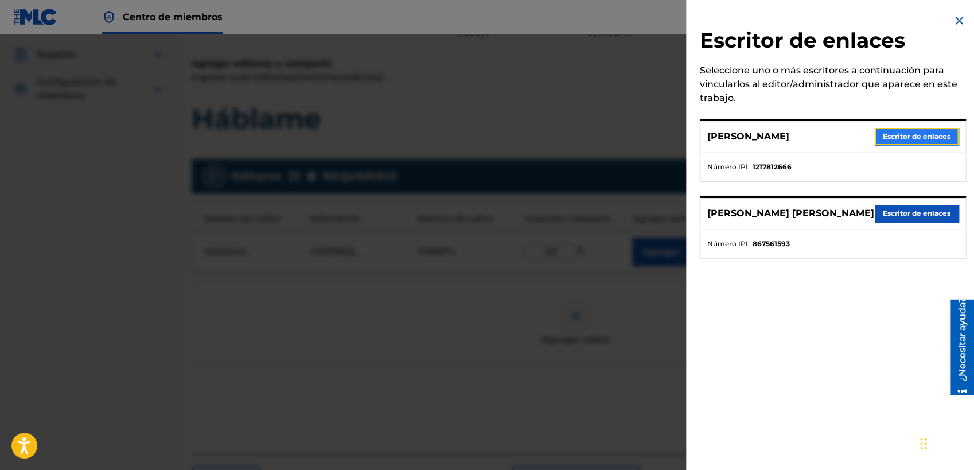
click at [869, 141] on button "Escritor de enlaces" at bounding box center [917, 136] width 84 height 17
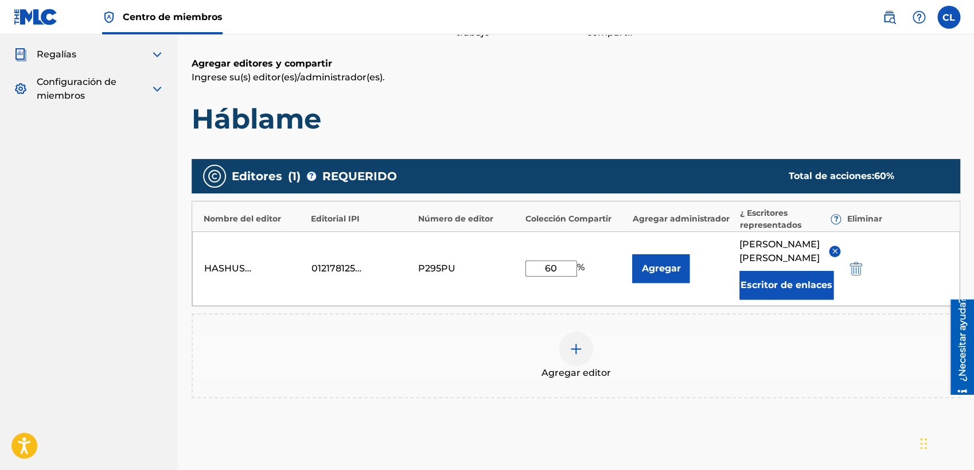
click at [782, 373] on div "Agregar editor" at bounding box center [576, 356] width 766 height 48
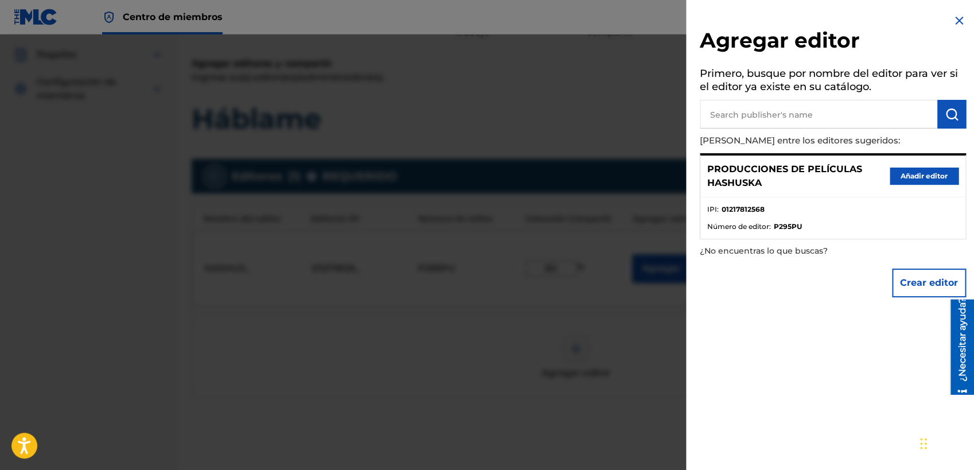
click at [869, 18] on img at bounding box center [959, 21] width 14 height 14
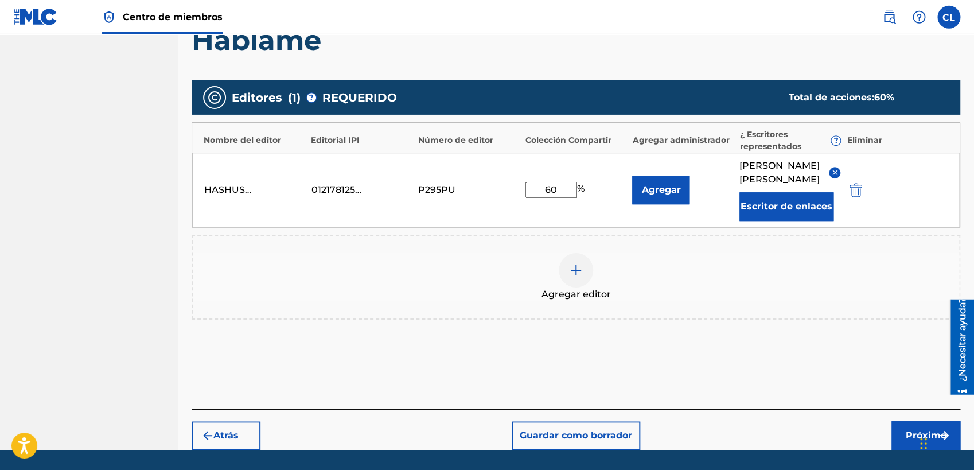
scroll to position [238, 0]
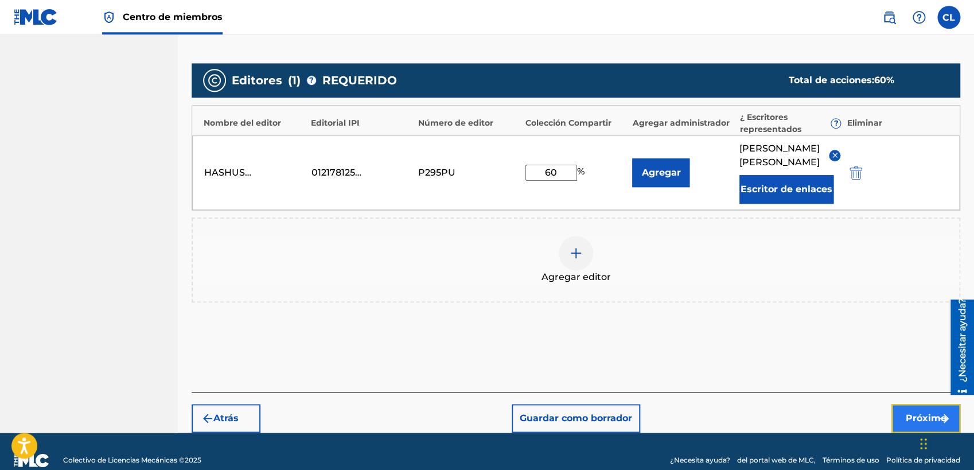
click at [869, 414] on button "Próximo" at bounding box center [925, 418] width 69 height 29
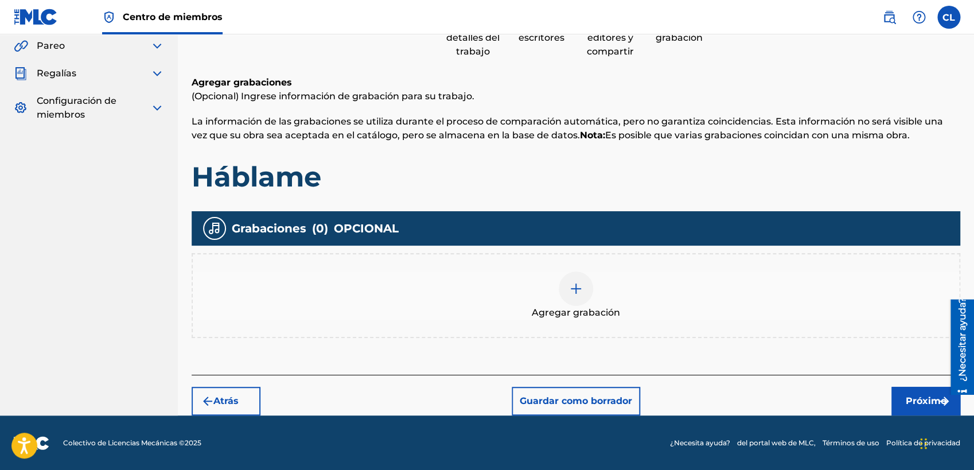
click at [583, 289] on div at bounding box center [576, 288] width 34 height 34
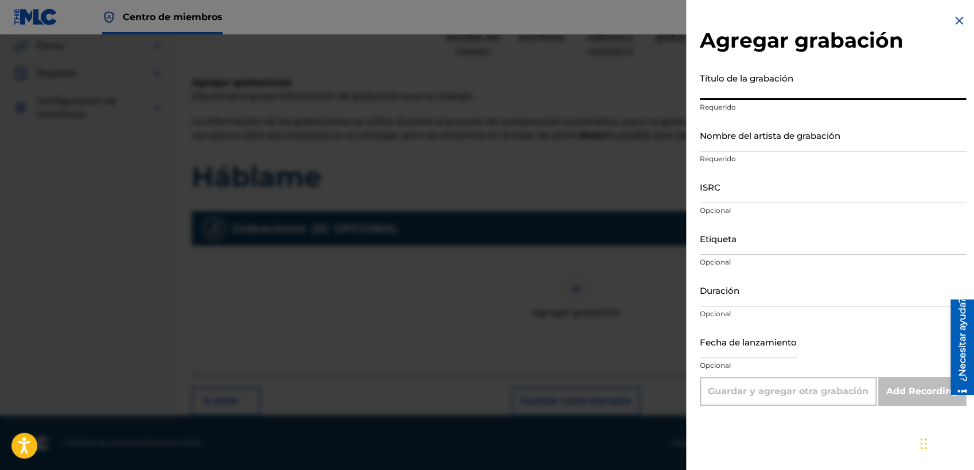
click at [736, 89] on input "Título de la grabación" at bounding box center [833, 83] width 266 height 33
type input "Talk To Me"
click at [752, 141] on input "Nombre del artista de grabación" at bounding box center [833, 135] width 266 height 33
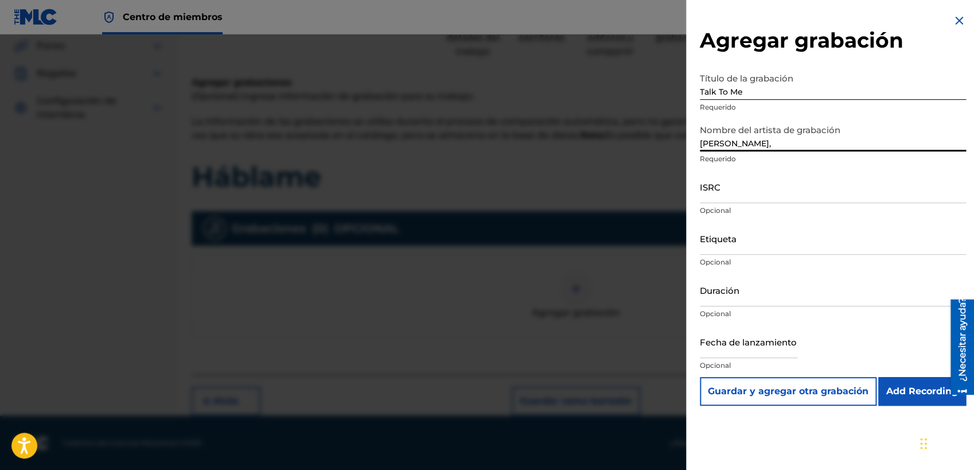
paste input "Gmiztik"
type input "[PERSON_NAME], Gmiztik"
drag, startPoint x: 750, startPoint y: 138, endPoint x: 668, endPoint y: 150, distance: 82.9
click at [700, 150] on input "[PERSON_NAME], Gmiztik" at bounding box center [833, 135] width 266 height 33
click at [742, 195] on input "ISRC" at bounding box center [833, 186] width 266 height 33
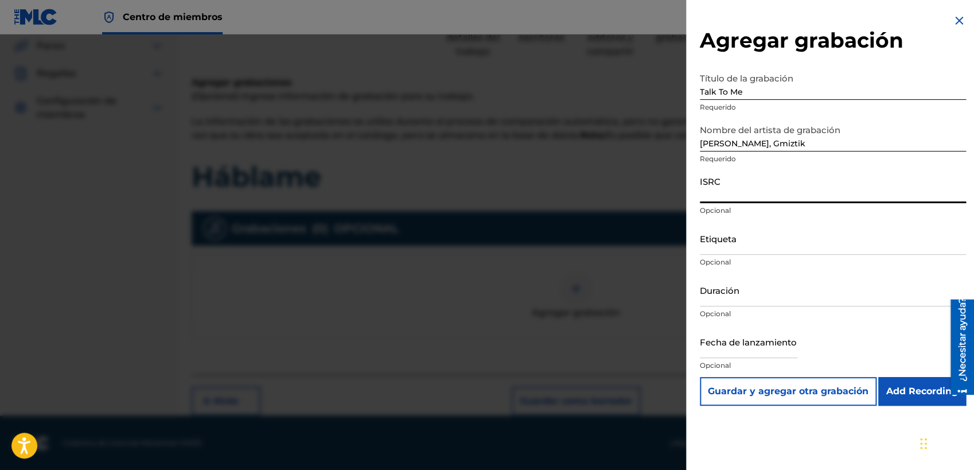
paste input "QZW9M2300648"
type input "QZW9M2300648"
click at [749, 247] on input "Etiqueta" at bounding box center [833, 238] width 266 height 33
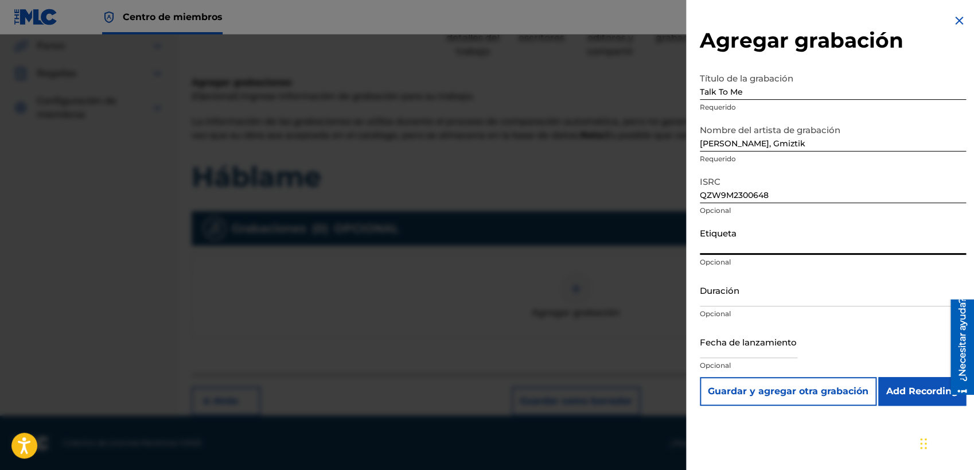
paste input "[PERSON_NAME]"
type input "[PERSON_NAME]"
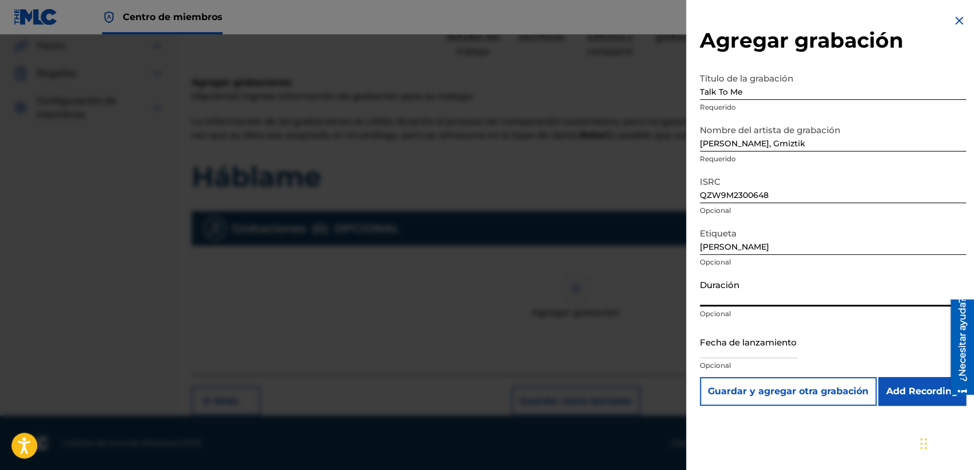
click at [751, 300] on input "Duración" at bounding box center [833, 290] width 266 height 33
paste input "03:37"
type input "03:37"
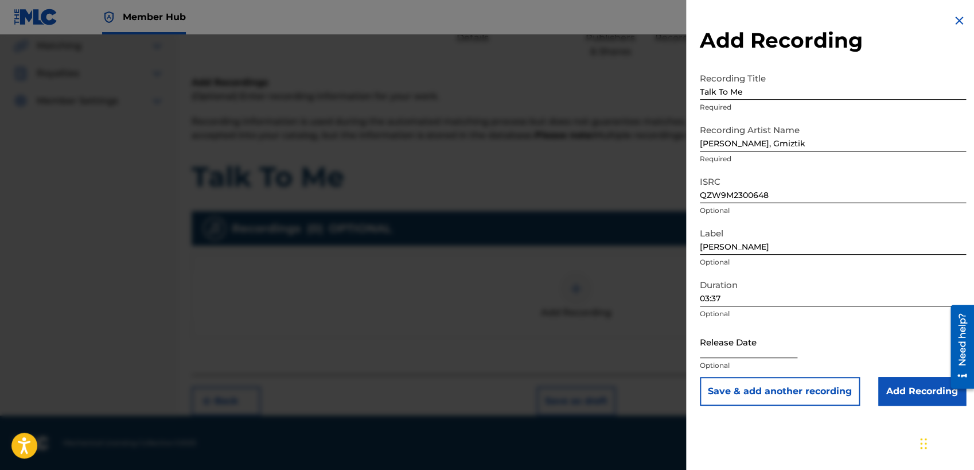
click at [762, 348] on input "text" at bounding box center [749, 341] width 98 height 33
select select "8"
select select "2025"
select select "8"
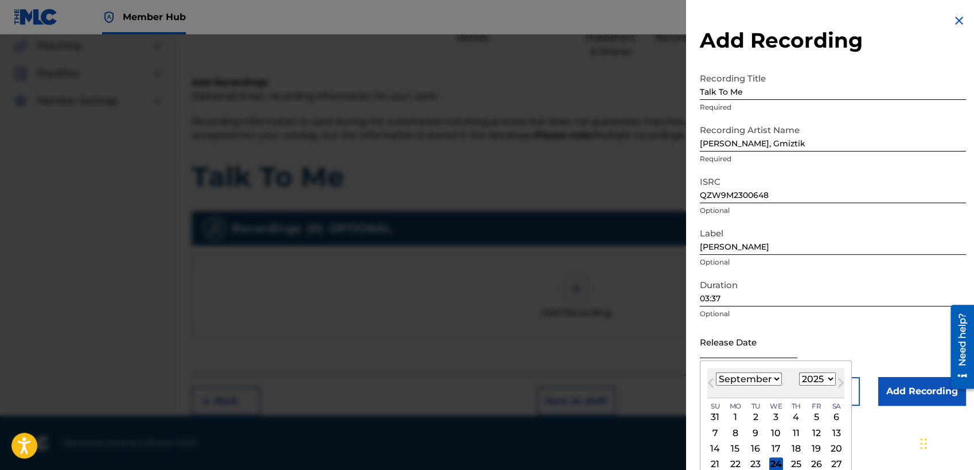
click at [728, 347] on input "text" at bounding box center [749, 341] width 98 height 33
select select "2023"
click option "2023" at bounding box center [0, 0] width 0 height 0
click at [716, 372] on select "January February March April May June July August September October November De…" at bounding box center [749, 378] width 66 height 13
select select "11"
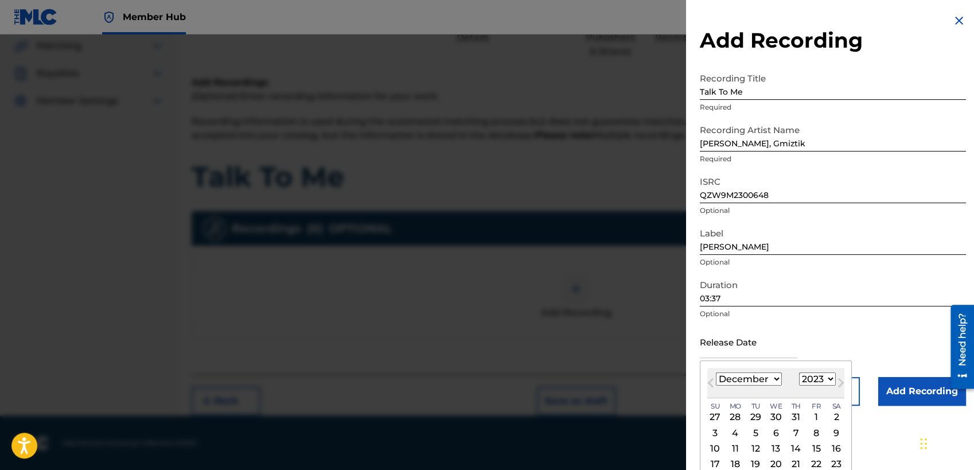
click option "December" at bounding box center [0, 0] width 0 height 0
click at [830, 419] on div "9" at bounding box center [837, 433] width 14 height 14
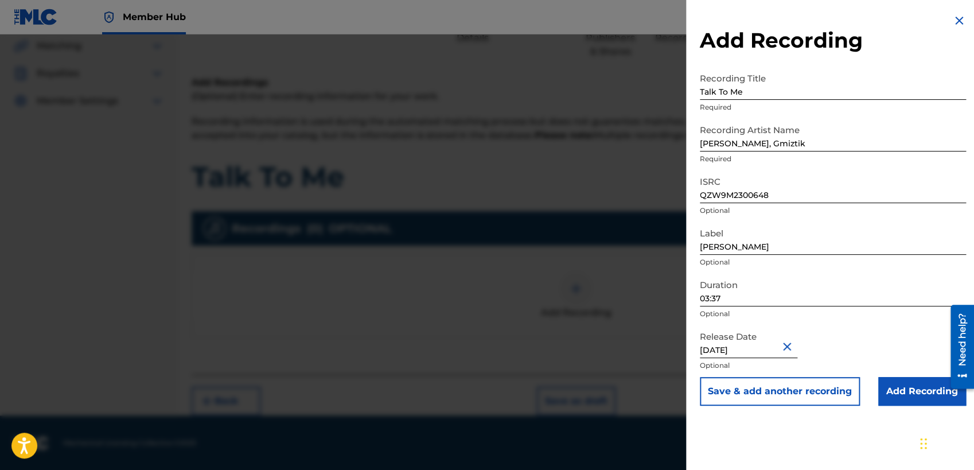
type input "[DATE]"
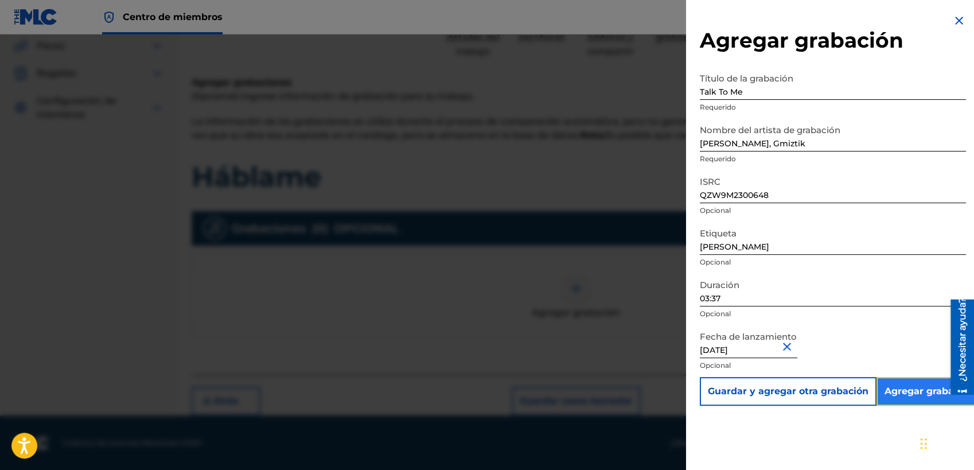
click at [869, 395] on input "Add Recording" at bounding box center [930, 391] width 106 height 29
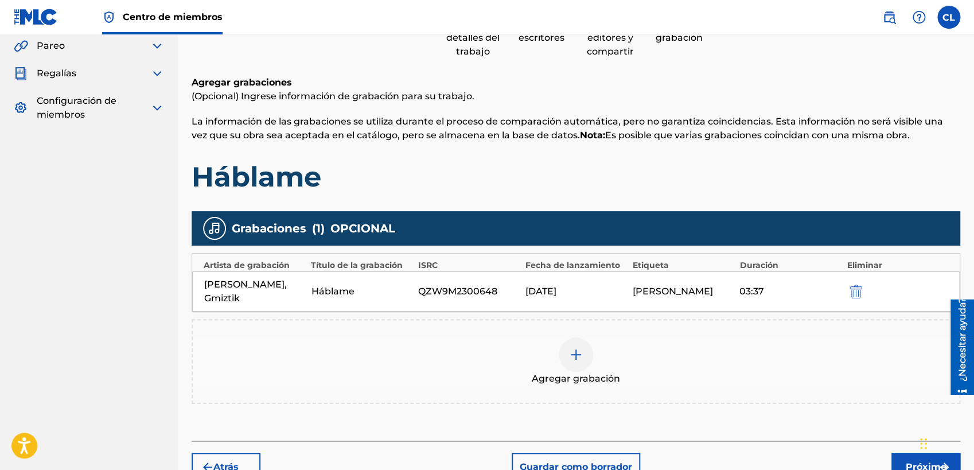
scroll to position [173, 0]
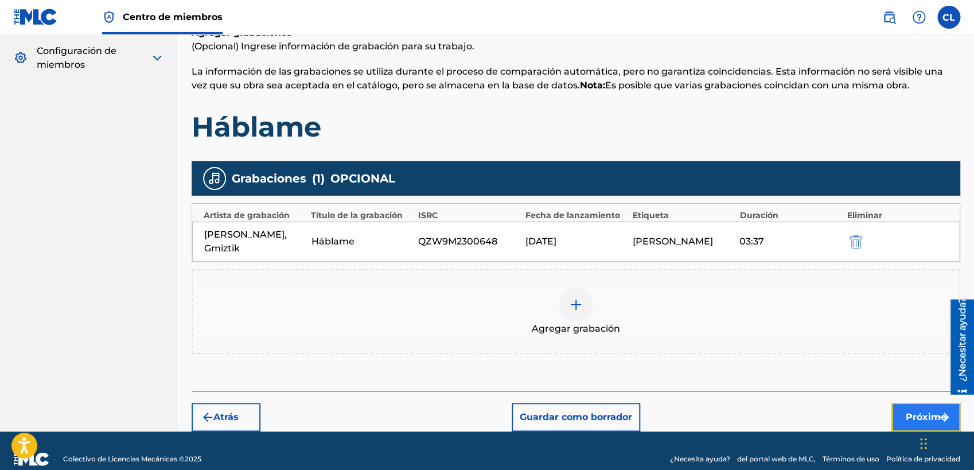
click at [869, 403] on button "Próximo" at bounding box center [925, 417] width 69 height 29
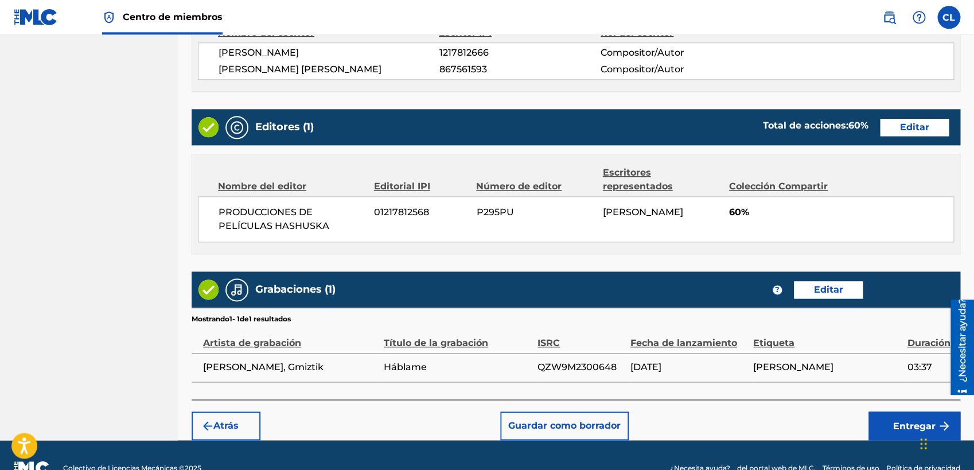
scroll to position [524, 0]
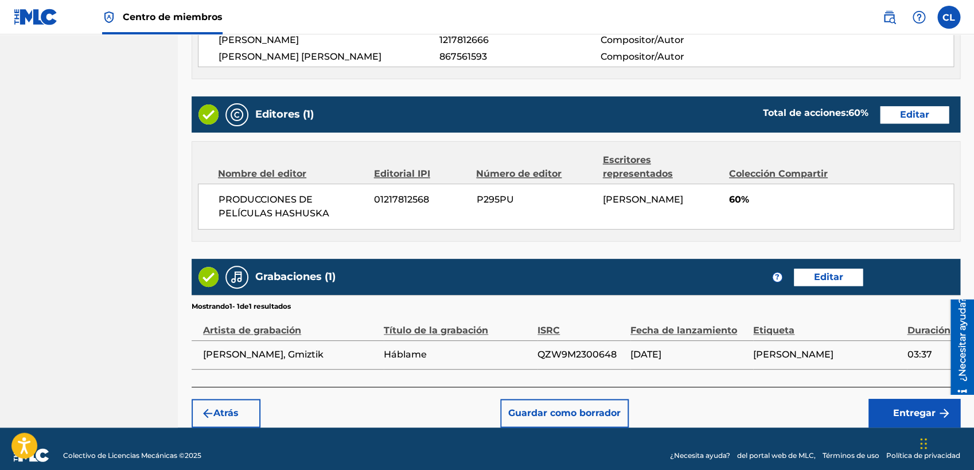
drag, startPoint x: 975, startPoint y: 75, endPoint x: 12, endPoint y: 61, distance: 962.7
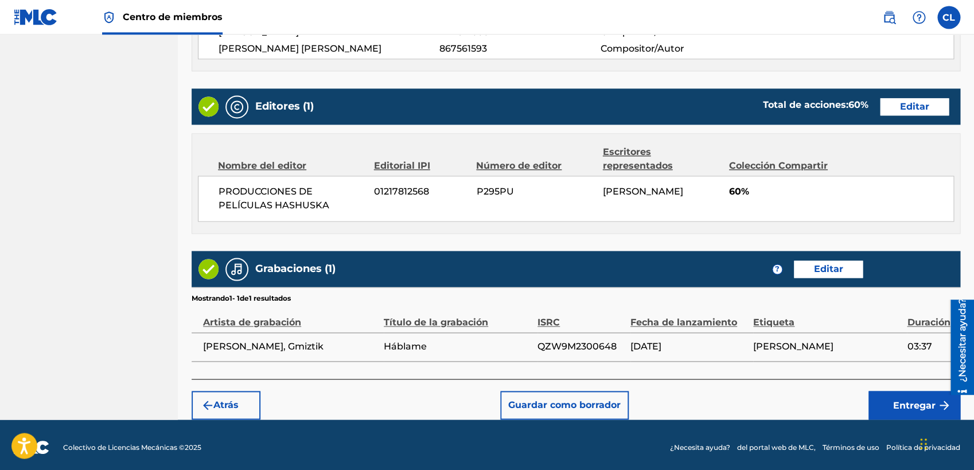
scroll to position [538, 0]
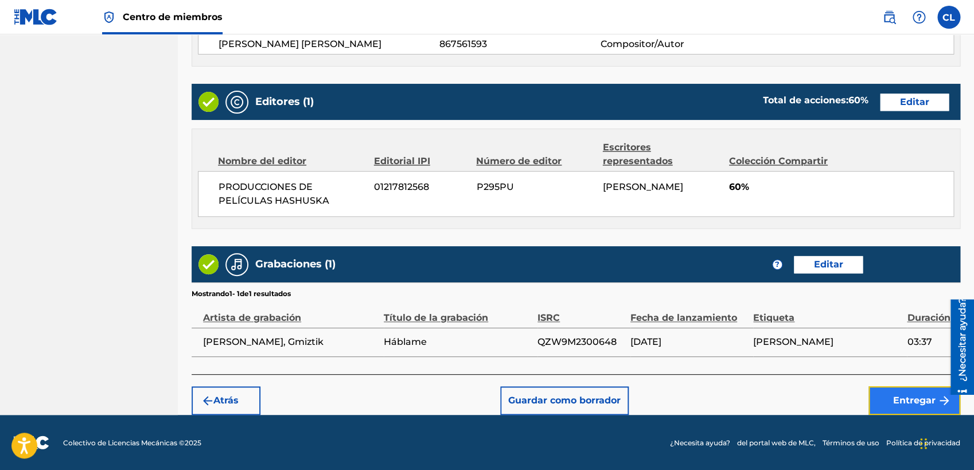
click at [869, 405] on button "Entregar" at bounding box center [915, 400] width 92 height 29
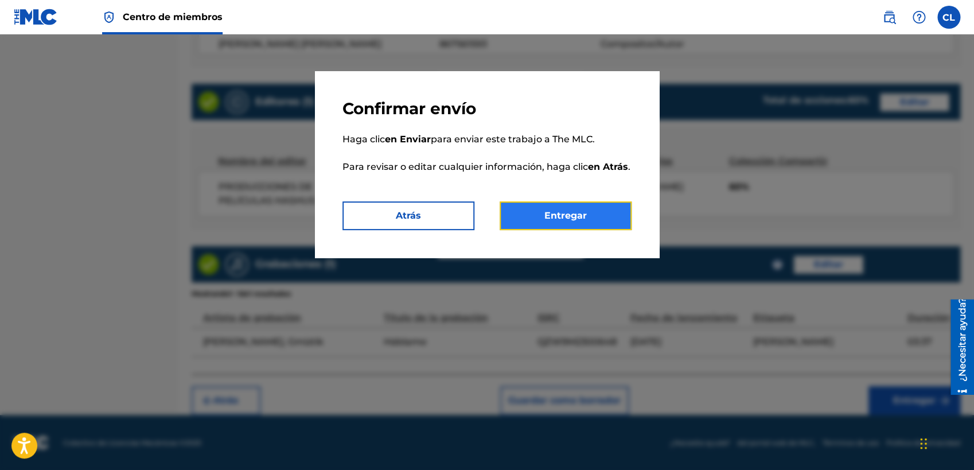
click at [585, 224] on button "Entregar" at bounding box center [566, 215] width 132 height 29
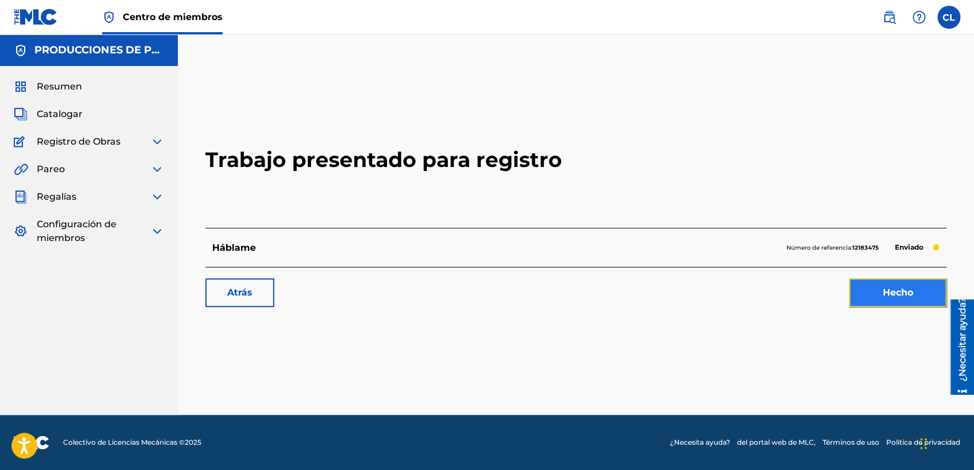
click at [869, 285] on link "Hecho" at bounding box center [898, 292] width 98 height 29
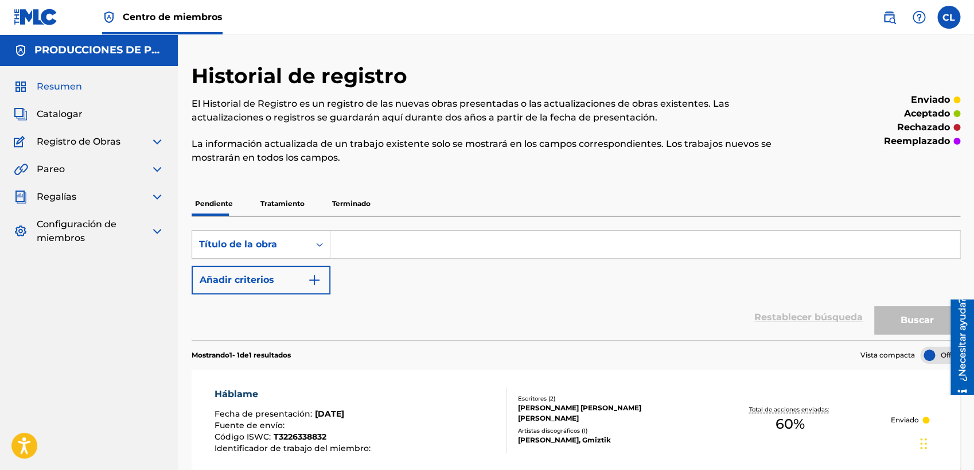
click at [68, 83] on span "Resumen" at bounding box center [59, 87] width 45 height 14
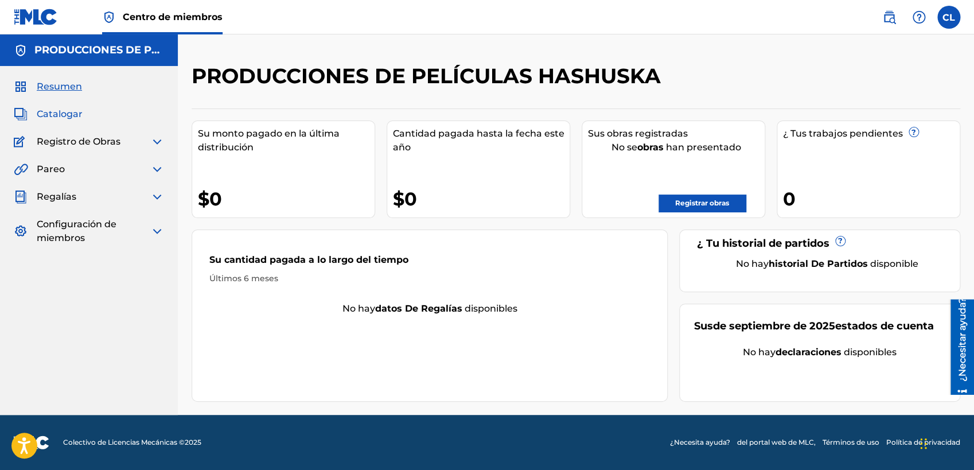
click at [68, 118] on span "Catalogar" at bounding box center [60, 114] width 46 height 14
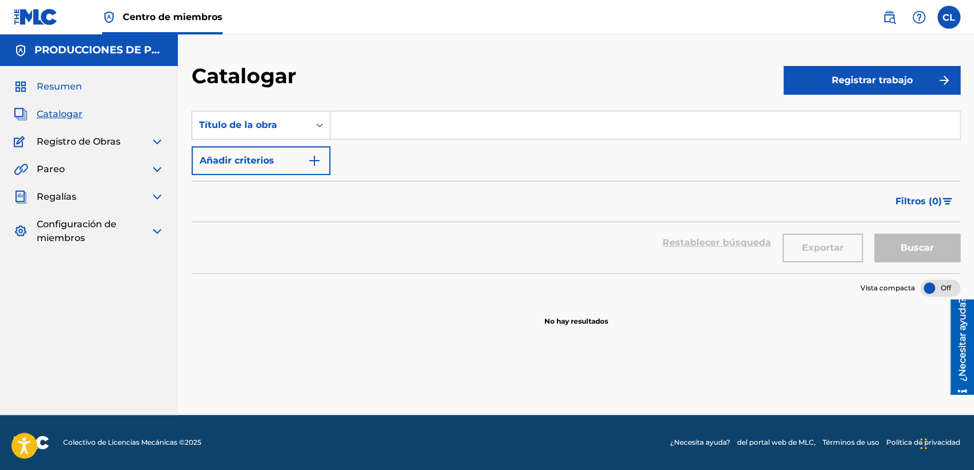
click at [73, 88] on span "Resumen" at bounding box center [59, 87] width 45 height 14
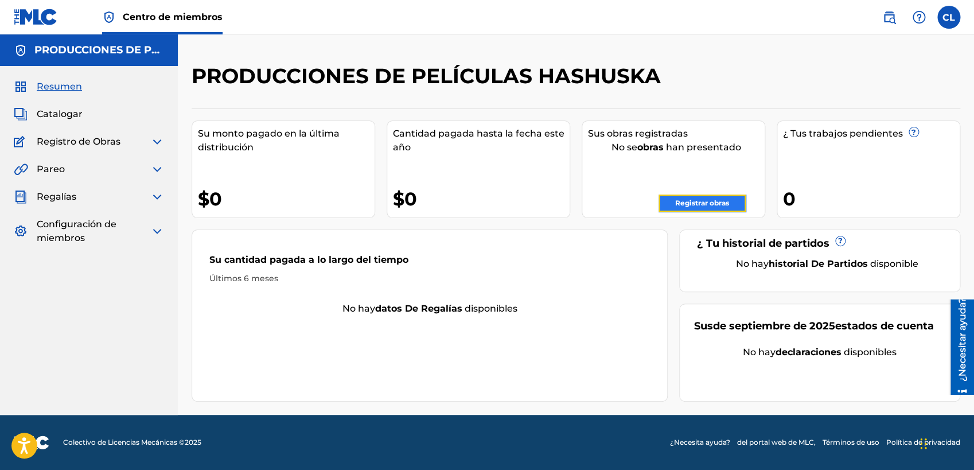
click at [676, 203] on link "Registrar obras" at bounding box center [702, 202] width 87 height 17
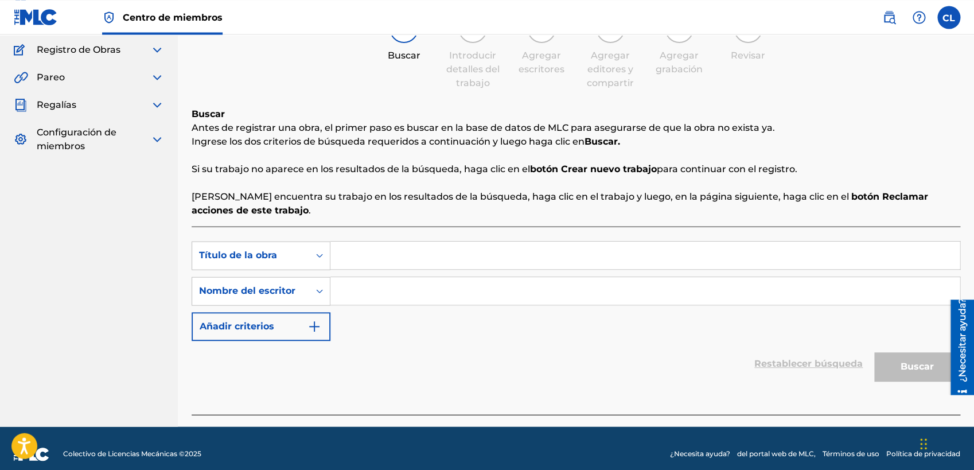
scroll to position [104, 0]
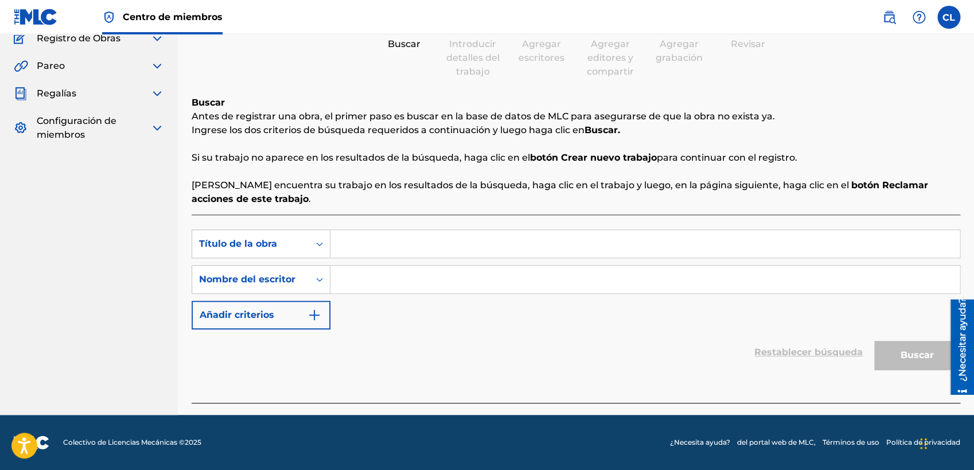
click at [503, 244] on input "Search Form" at bounding box center [644, 244] width 629 height 28
type input "t"
type input "Te marchaste"
click at [548, 282] on input "Search Form" at bounding box center [644, 280] width 629 height 28
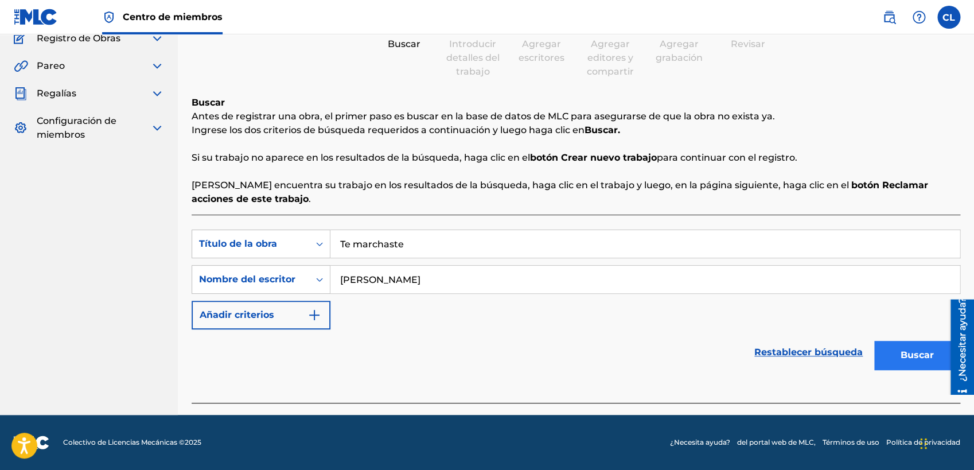
type input "[PERSON_NAME]"
click at [869, 357] on button "Buscar" at bounding box center [917, 355] width 86 height 29
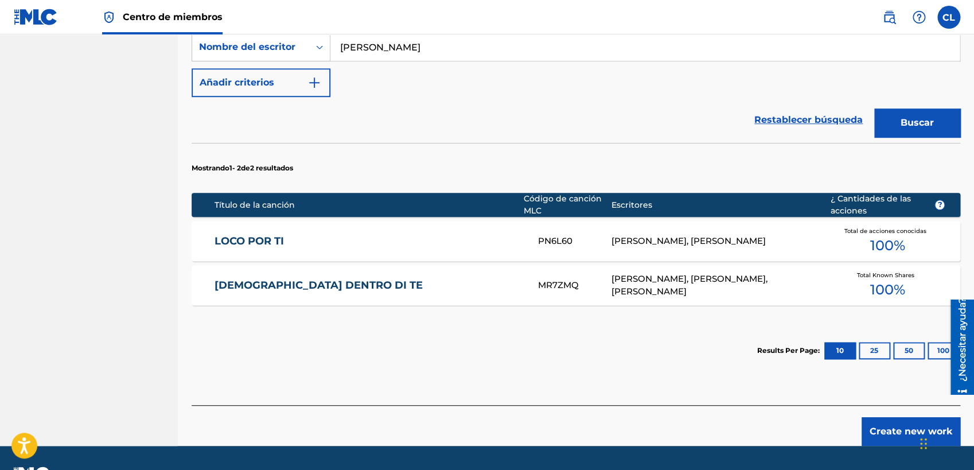
scroll to position [351, 0]
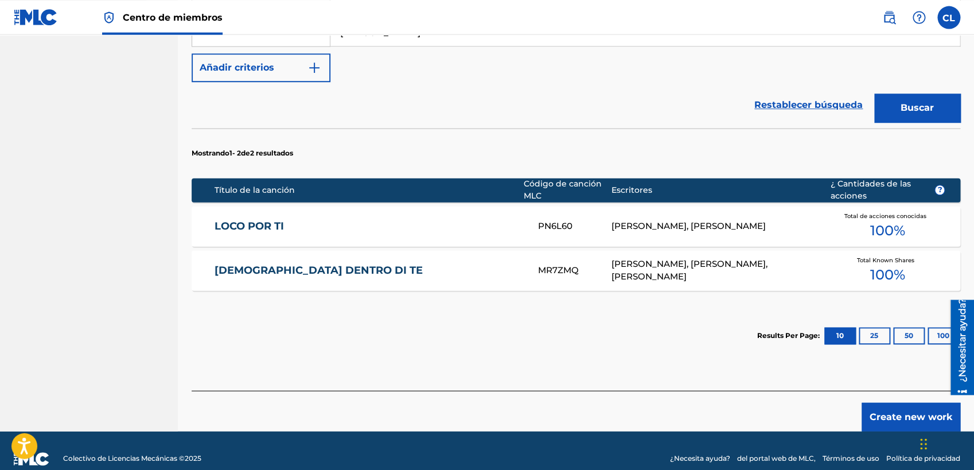
drag, startPoint x: 974, startPoint y: 186, endPoint x: 3, endPoint y: 56, distance: 979.9
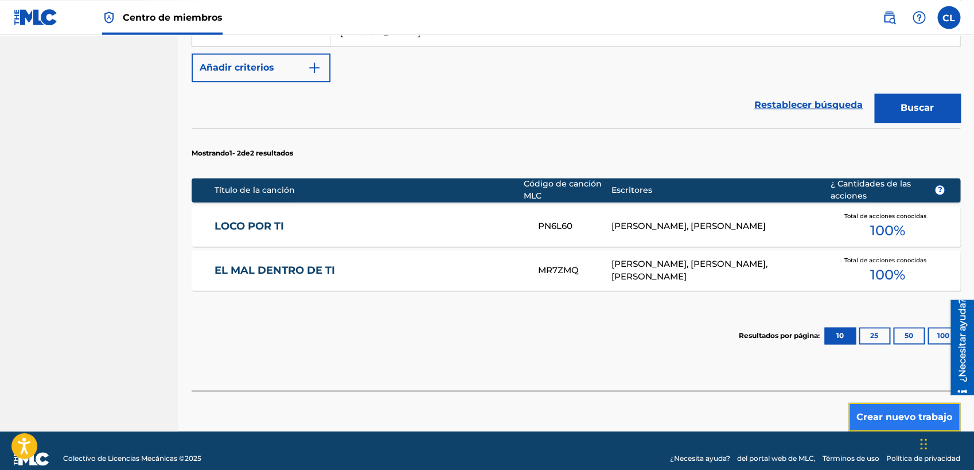
click at [869, 419] on button "Crear nuevo trabajo" at bounding box center [904, 416] width 112 height 29
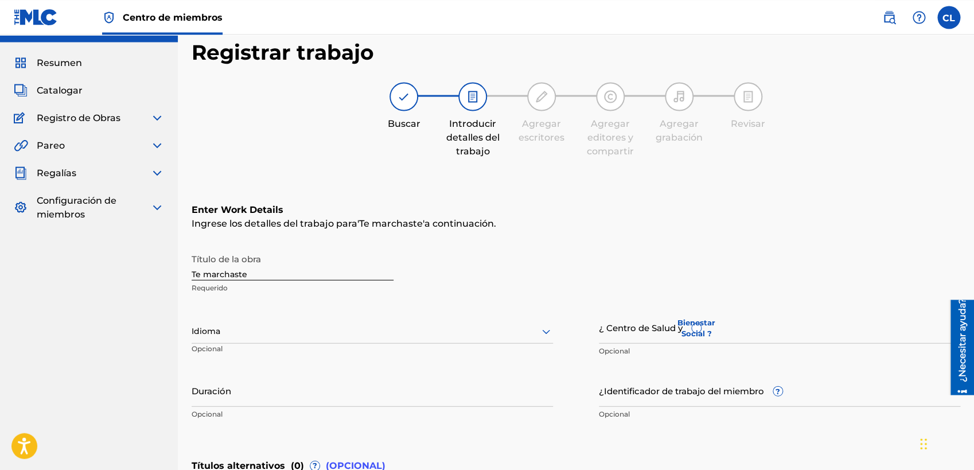
scroll to position [9, 0]
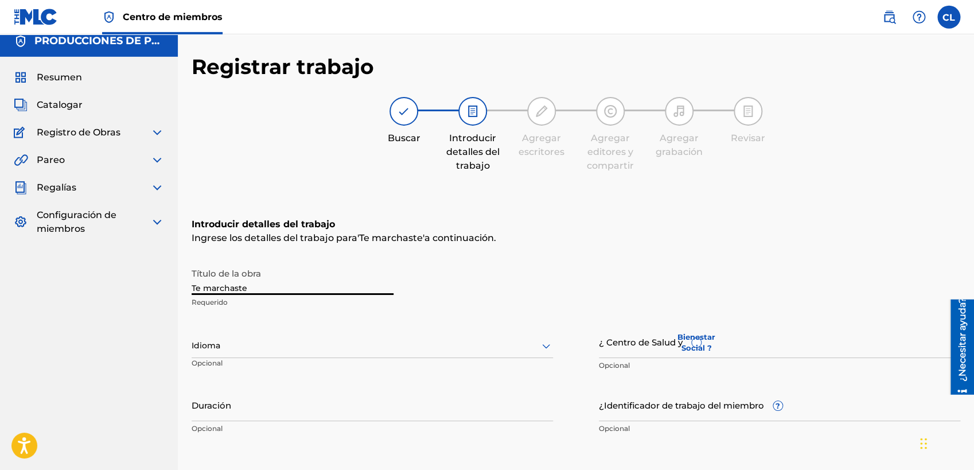
drag, startPoint x: 271, startPoint y: 287, endPoint x: 203, endPoint y: 293, distance: 68.5
click at [203, 293] on input "Te marchaste" at bounding box center [293, 278] width 202 height 33
type input "Te Marchaste Salsa Version"
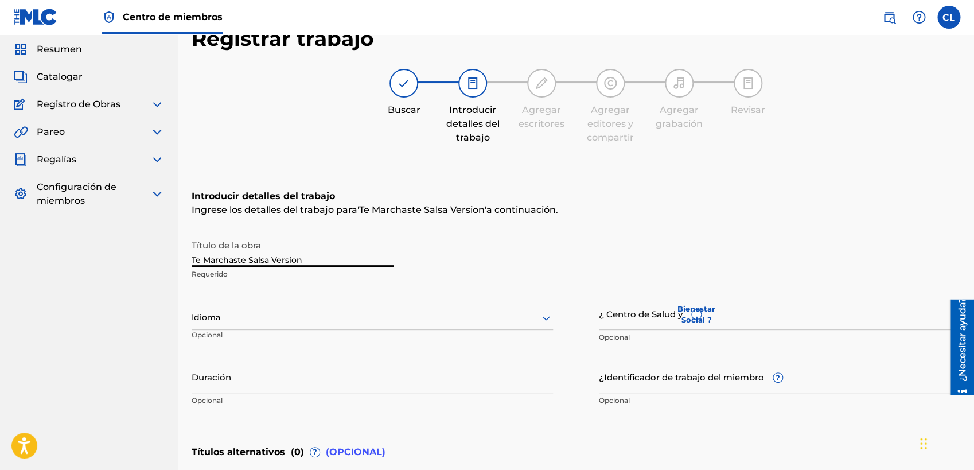
click at [370, 330] on div "Idioma" at bounding box center [372, 318] width 361 height 24
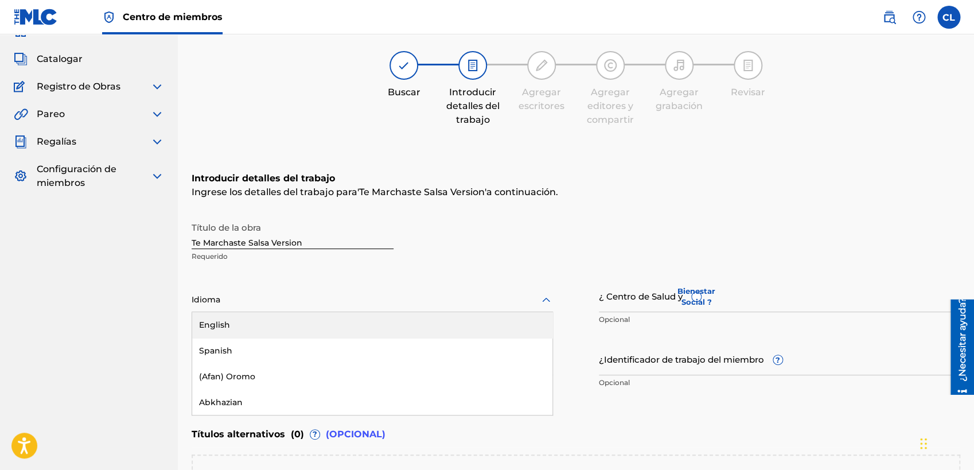
scroll to position [69, 0]
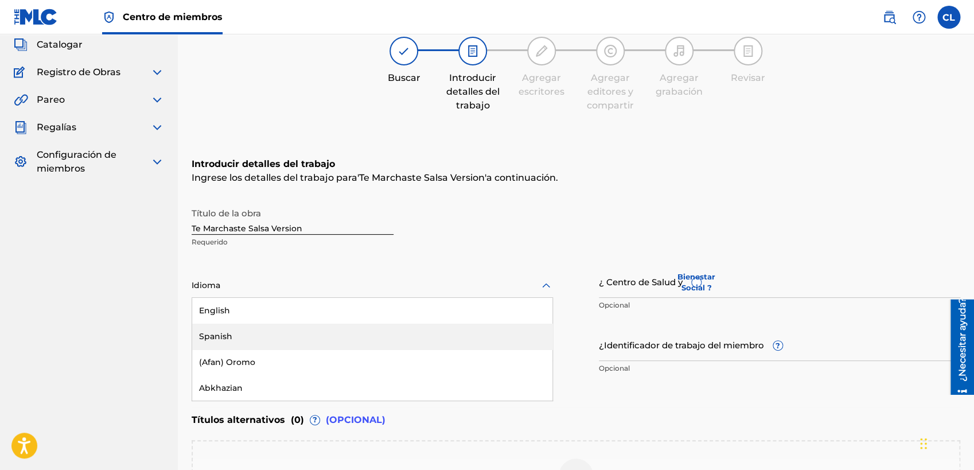
click at [250, 338] on div "Spanish" at bounding box center [372, 337] width 360 height 26
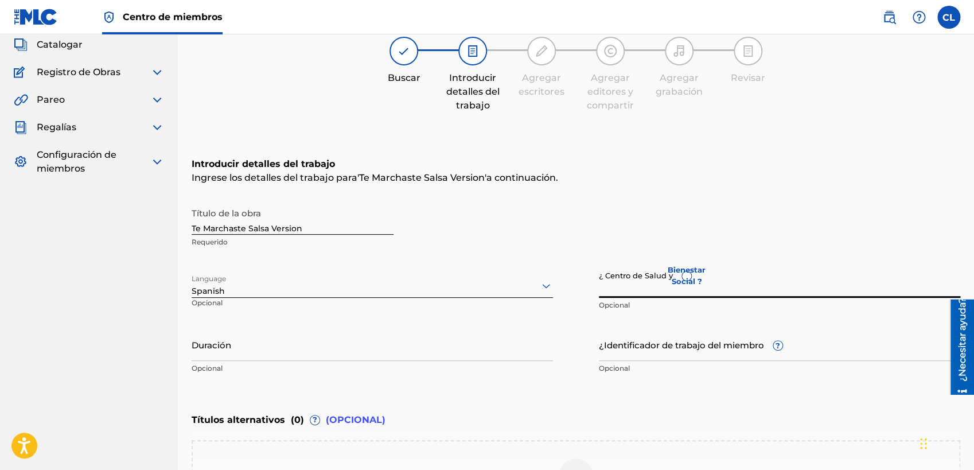
click at [645, 287] on input "¿ Centro de Salud y Bienestar Social ?" at bounding box center [779, 281] width 361 height 33
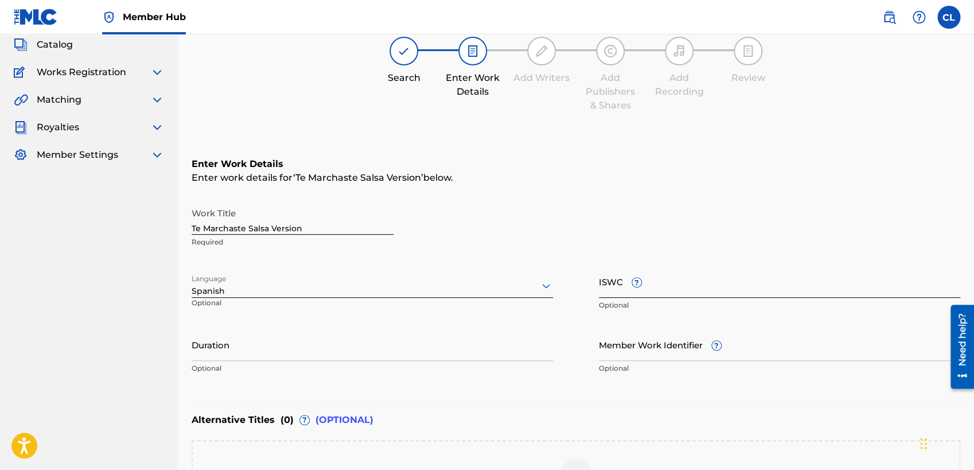
click at [699, 286] on input "ISWC ?" at bounding box center [779, 281] width 361 height 33
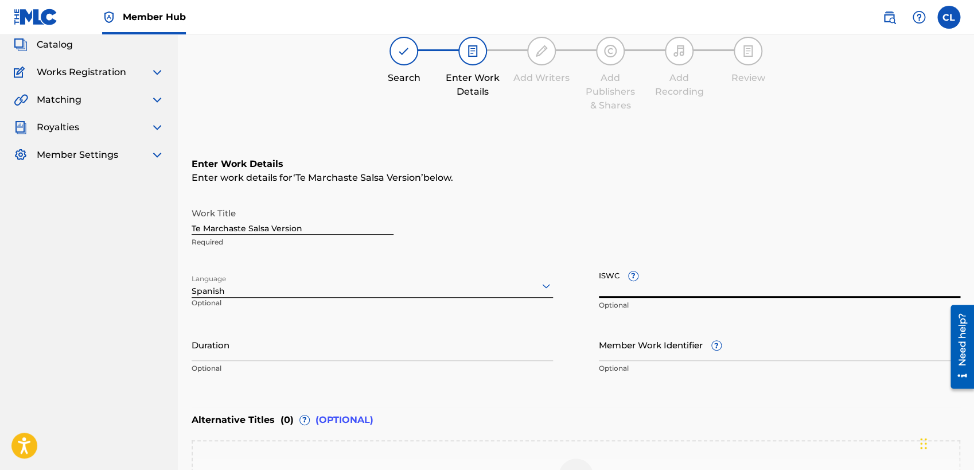
paste input "T3351879700"
type input "T3351879700"
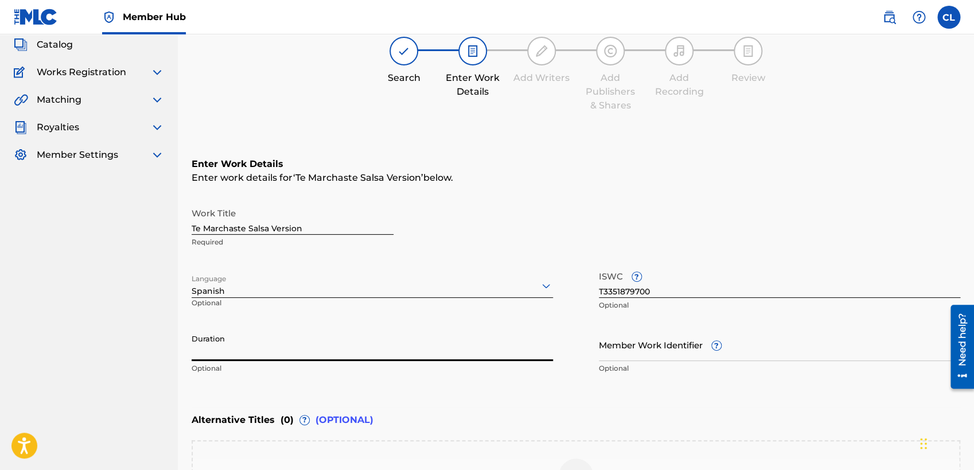
click at [336, 350] on input "Duration" at bounding box center [372, 344] width 361 height 33
paste input "04:09"
type input "04:09"
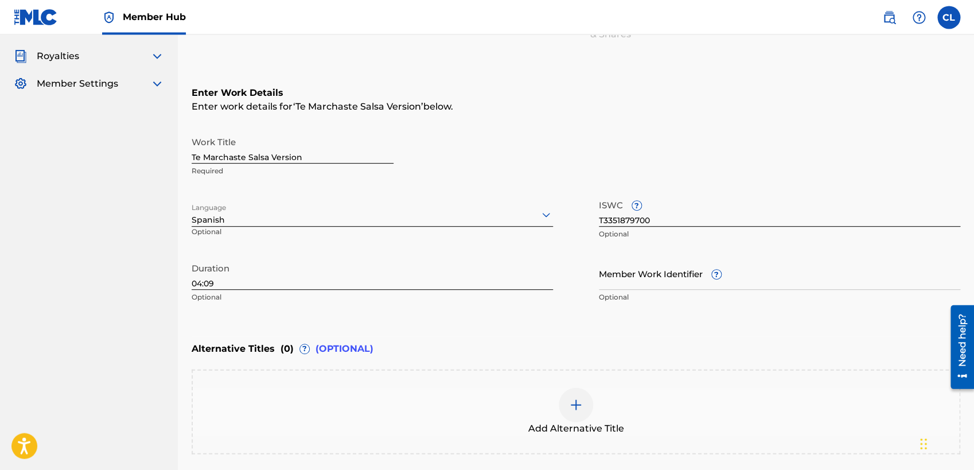
scroll to position [248, 0]
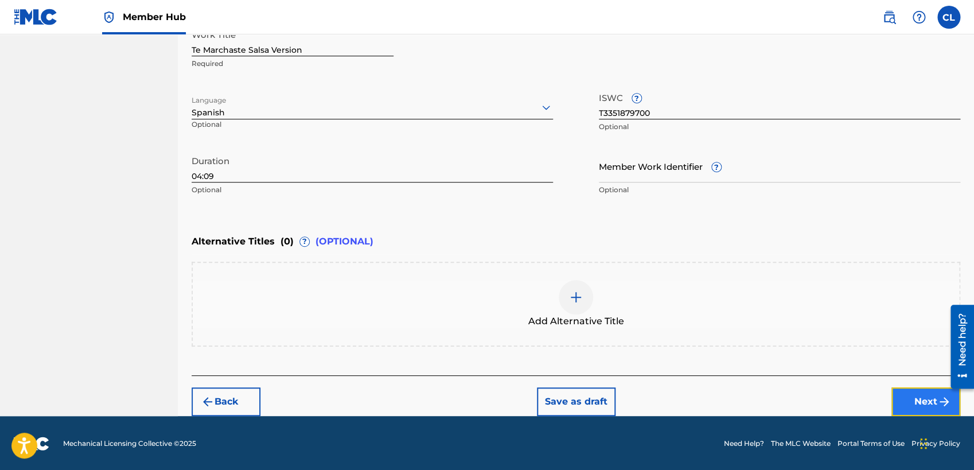
click at [869, 401] on button "Next" at bounding box center [925, 401] width 69 height 29
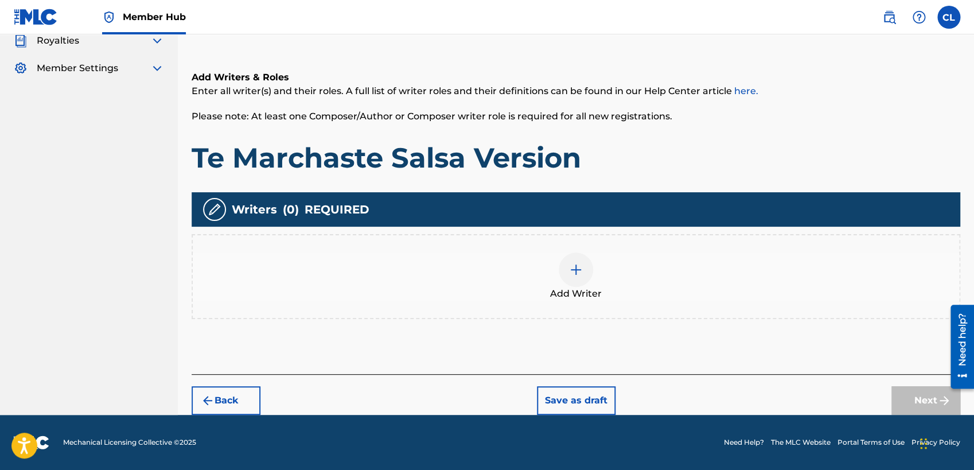
scroll to position [155, 0]
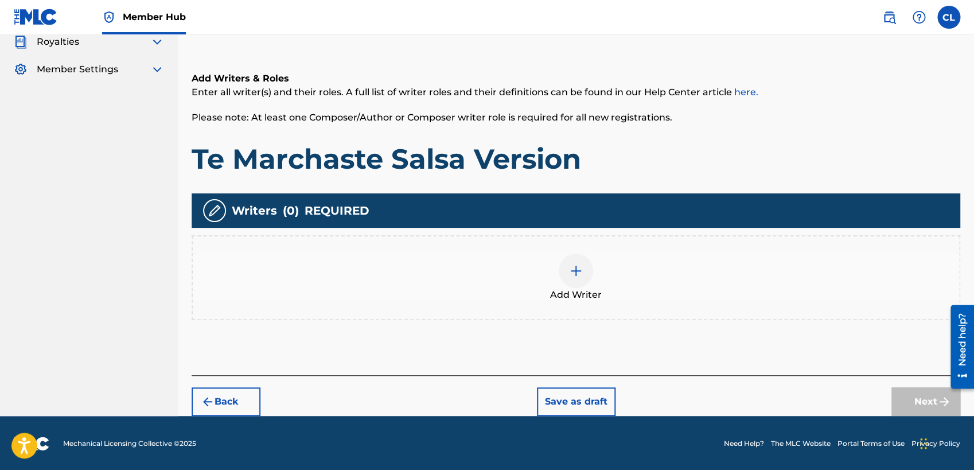
click at [582, 275] on img at bounding box center [576, 271] width 14 height 14
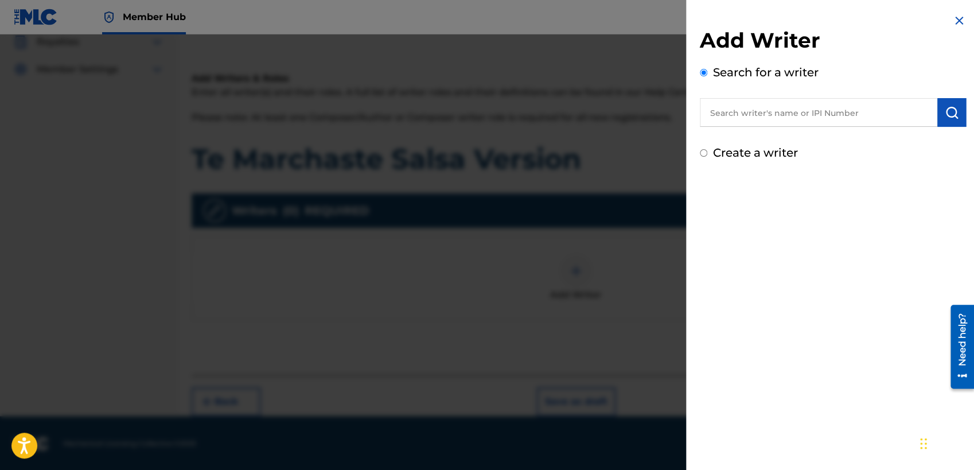
click at [765, 112] on input "text" at bounding box center [819, 112] width 238 height 29
type input "[PERSON_NAME]"
click at [869, 106] on img "submit" at bounding box center [952, 113] width 14 height 14
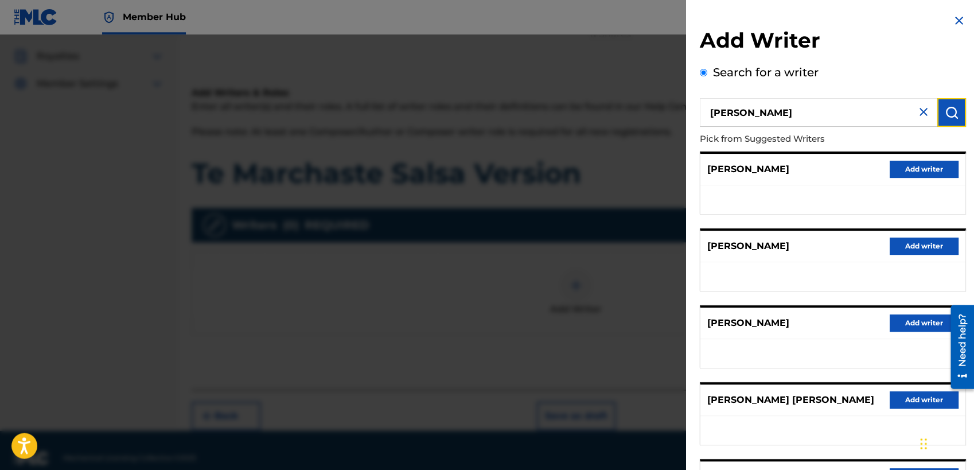
scroll to position [139, 0]
click at [869, 113] on img at bounding box center [924, 112] width 14 height 14
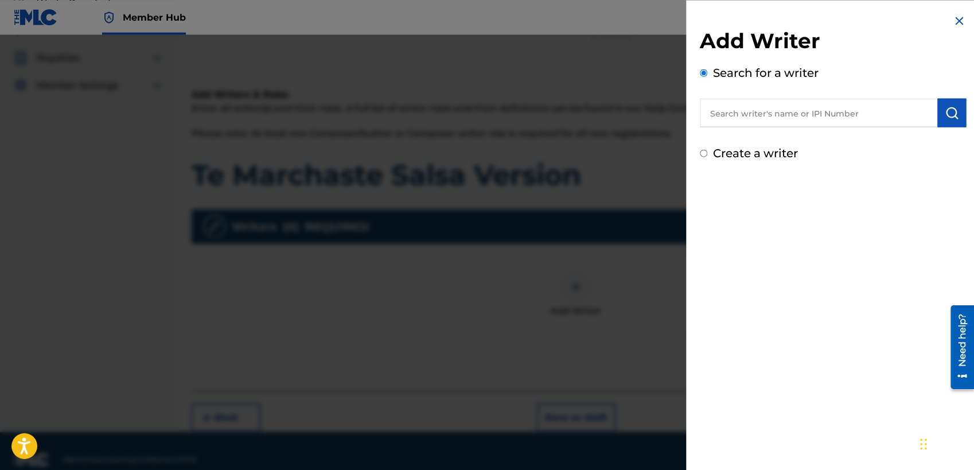
click at [796, 115] on input "text" at bounding box center [819, 112] width 238 height 29
paste input "[PERSON_NAME]"
type input "[PERSON_NAME]"
click at [704, 155] on input "Create a writer" at bounding box center [703, 152] width 7 height 7
radio input "false"
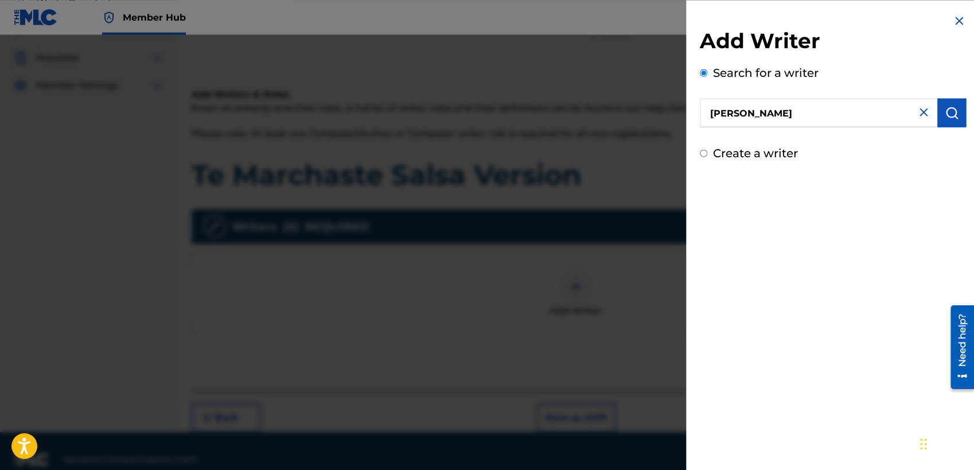
radio input "false"
radio input "true"
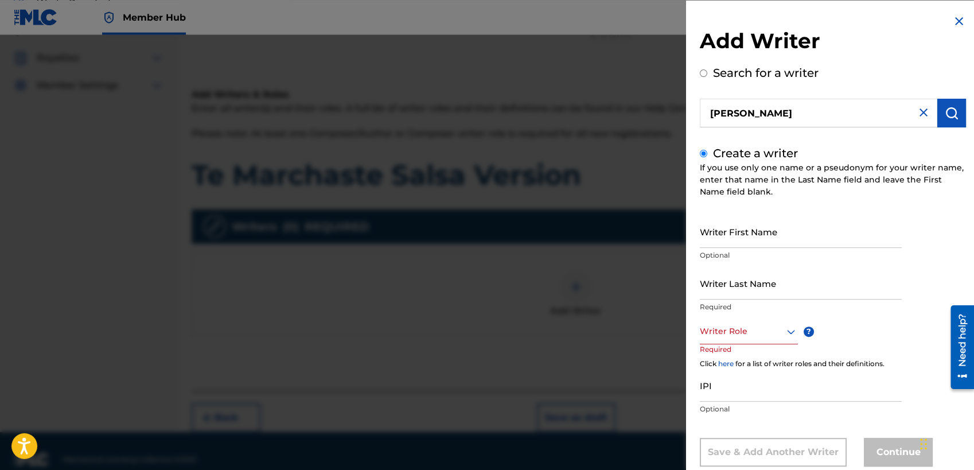
click at [703, 69] on input "Search for a writer" at bounding box center [703, 72] width 7 height 7
radio input "true"
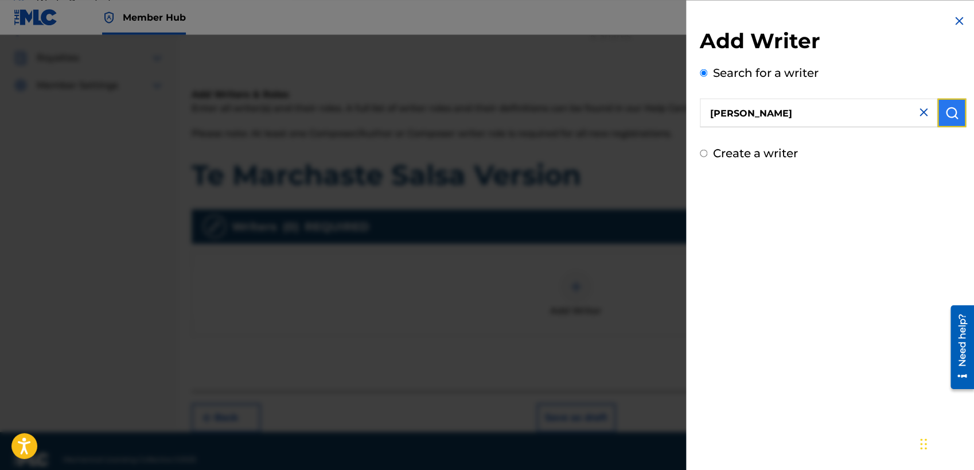
drag, startPoint x: 959, startPoint y: 111, endPoint x: 952, endPoint y: 111, distance: 6.9
click at [869, 110] on button "submit" at bounding box center [951, 112] width 29 height 29
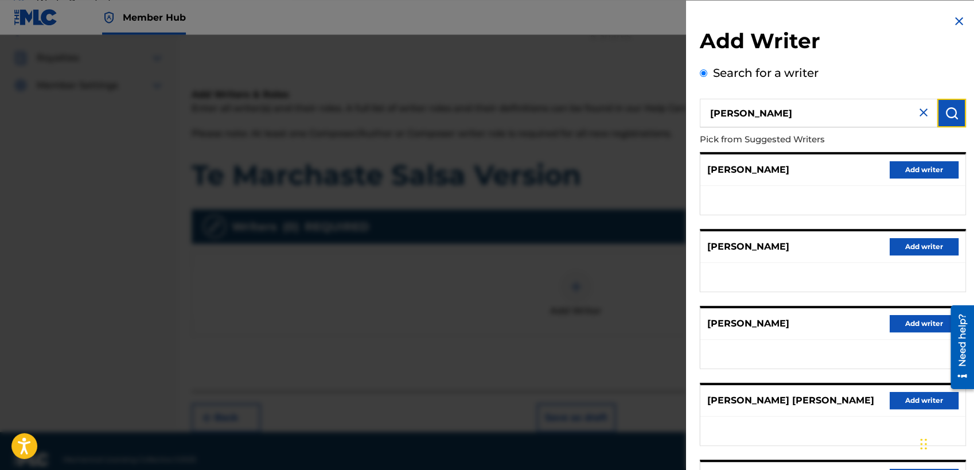
scroll to position [155, 0]
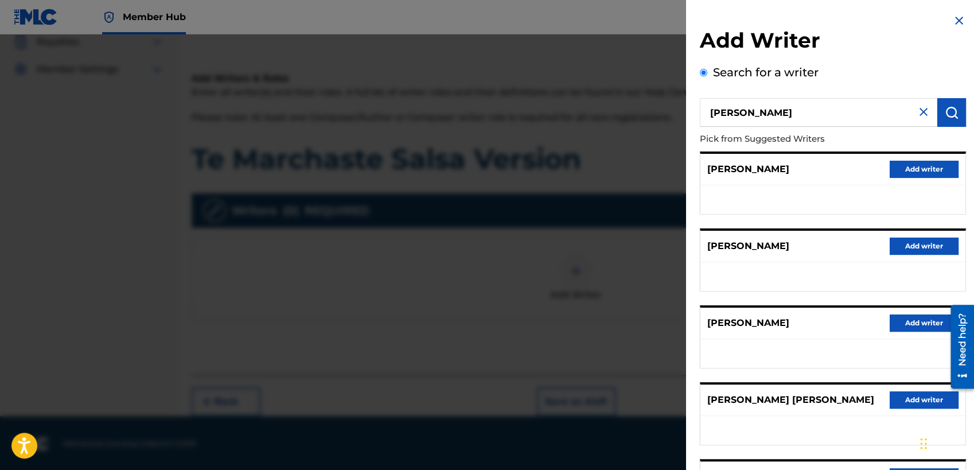
click at [869, 119] on input "[PERSON_NAME]" at bounding box center [819, 112] width 238 height 29
click at [869, 114] on img at bounding box center [924, 112] width 14 height 14
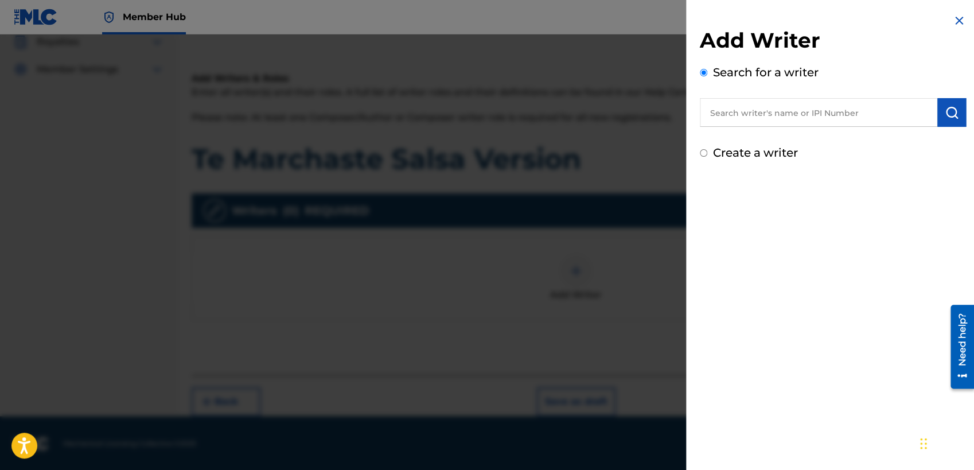
click at [814, 104] on input "text" at bounding box center [819, 112] width 238 height 29
paste input "1217812666"
type input "1217812666"
click at [869, 112] on img "submit" at bounding box center [952, 113] width 14 height 14
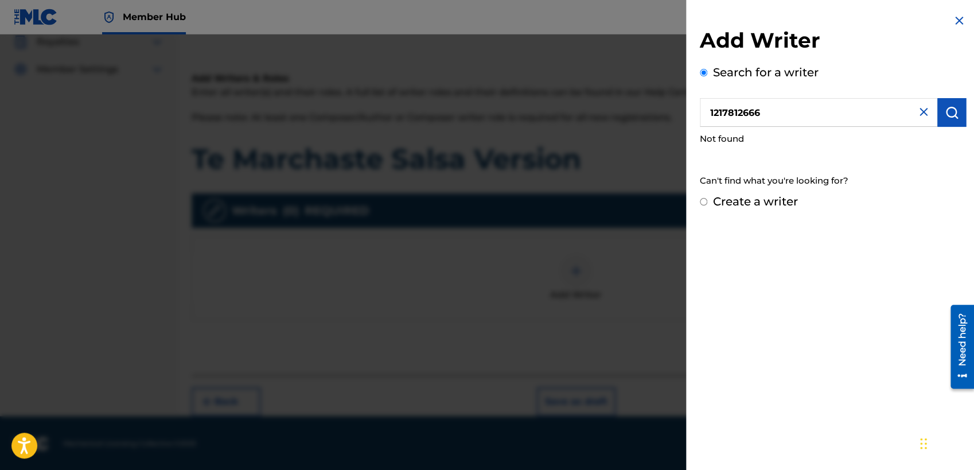
click at [869, 109] on img at bounding box center [924, 112] width 14 height 14
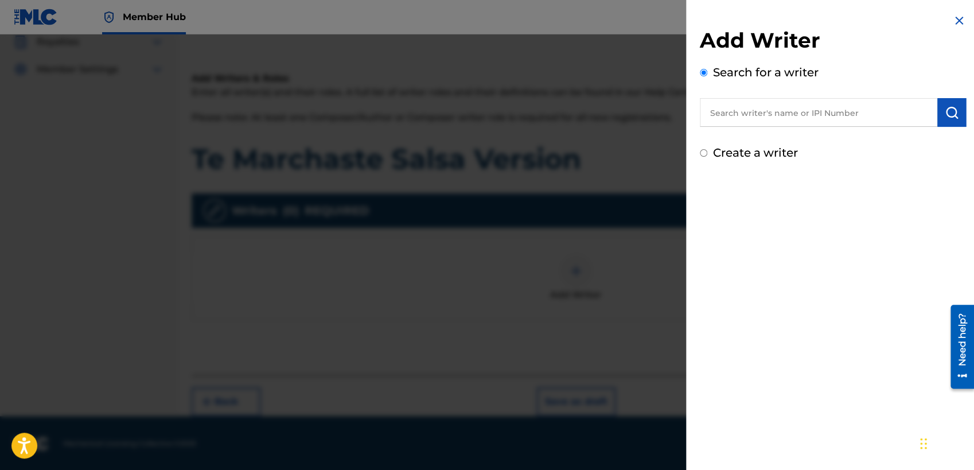
click at [700, 149] on input "Create a writer" at bounding box center [703, 152] width 7 height 7
radio input "false"
radio input "true"
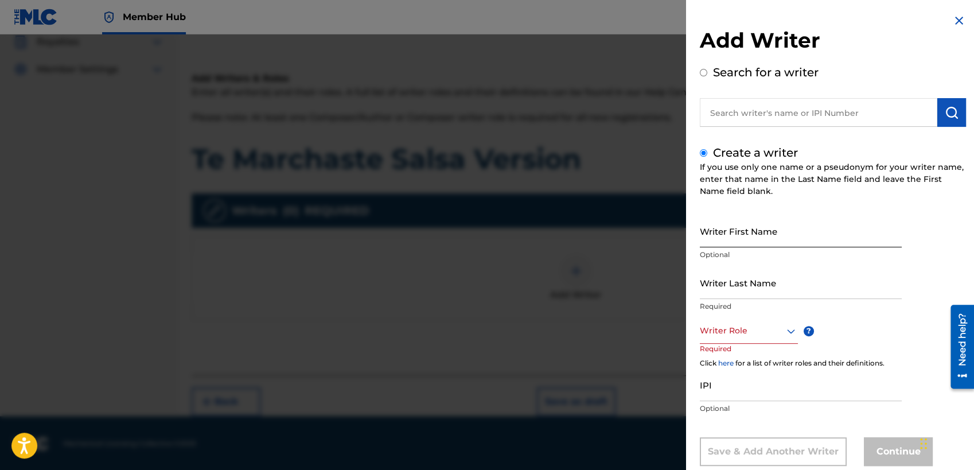
click at [766, 238] on input "Writer First Name" at bounding box center [801, 231] width 202 height 33
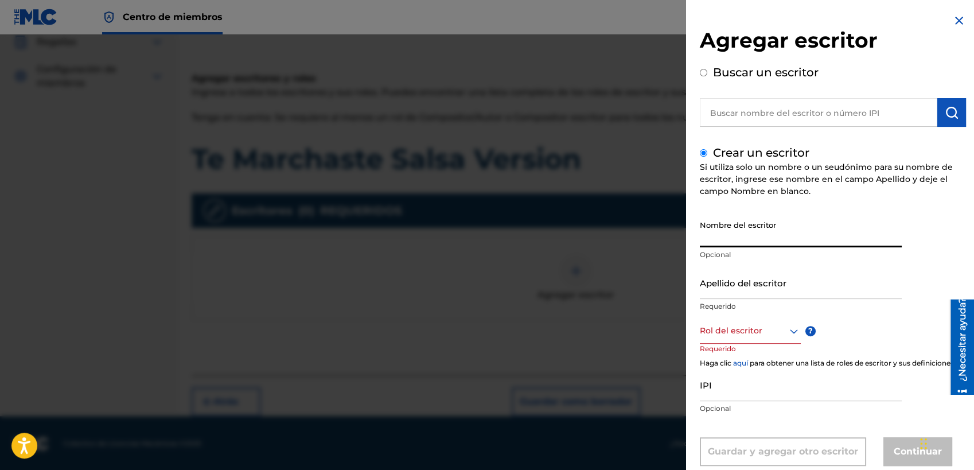
click at [742, 232] on input "Nombre del escritor" at bounding box center [801, 231] width 202 height 33
paste input "[PERSON_NAME]"
drag, startPoint x: 740, startPoint y: 238, endPoint x: 837, endPoint y: 237, distance: 97.0
click at [831, 235] on input "[PERSON_NAME]" at bounding box center [801, 231] width 202 height 33
type input "[PERSON_NAME]"
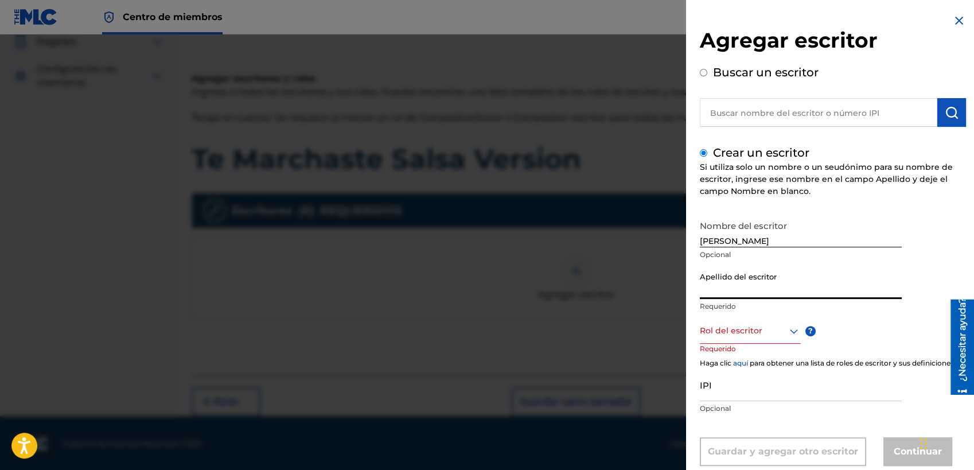
click at [783, 298] on input "Apellido del escritor" at bounding box center [801, 282] width 202 height 33
paste input "[PERSON_NAME]"
type input "[PERSON_NAME]"
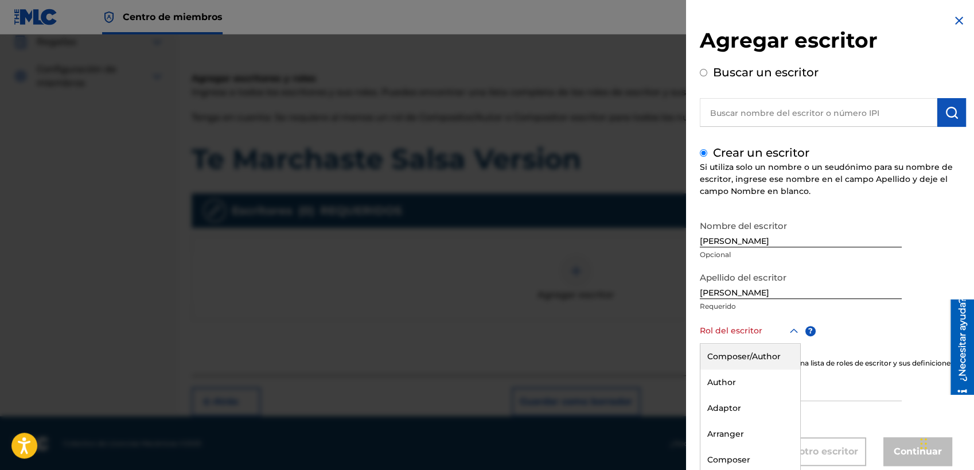
click at [785, 329] on div "8 results available. Use Up and Down to choose options, press Enter to select t…" at bounding box center [750, 331] width 101 height 26
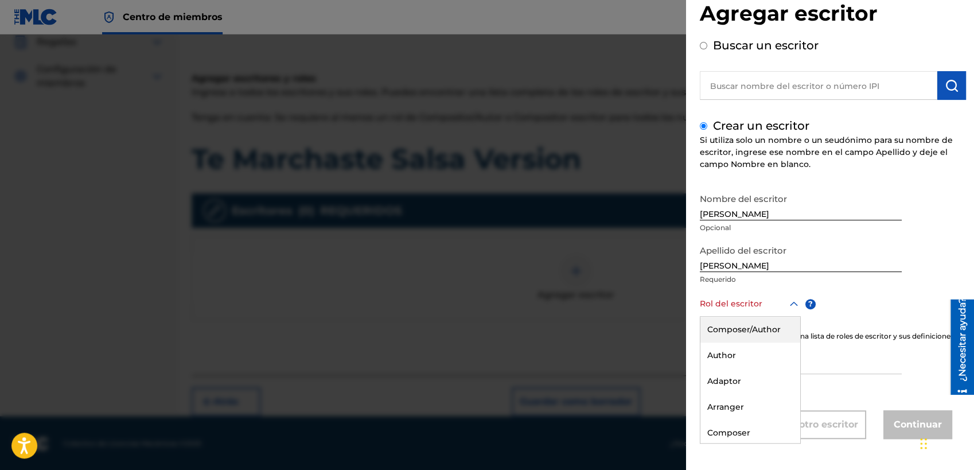
click at [763, 317] on div "Composer/Author" at bounding box center [750, 330] width 100 height 26
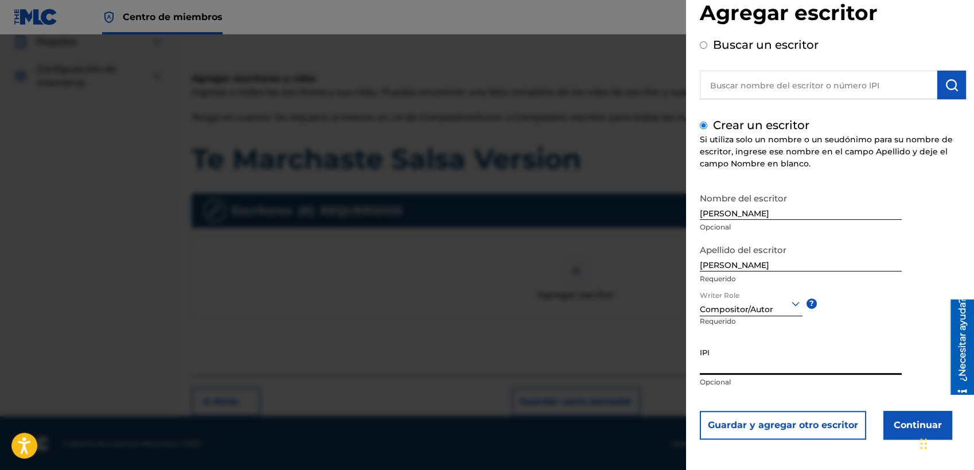
click at [735, 362] on input "IPI" at bounding box center [801, 358] width 202 height 33
paste input "1217812666"
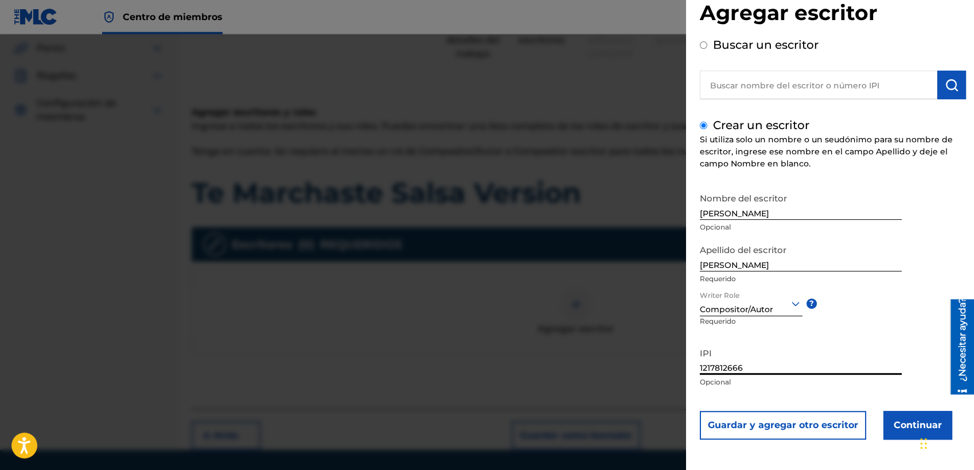
scroll to position [155, 0]
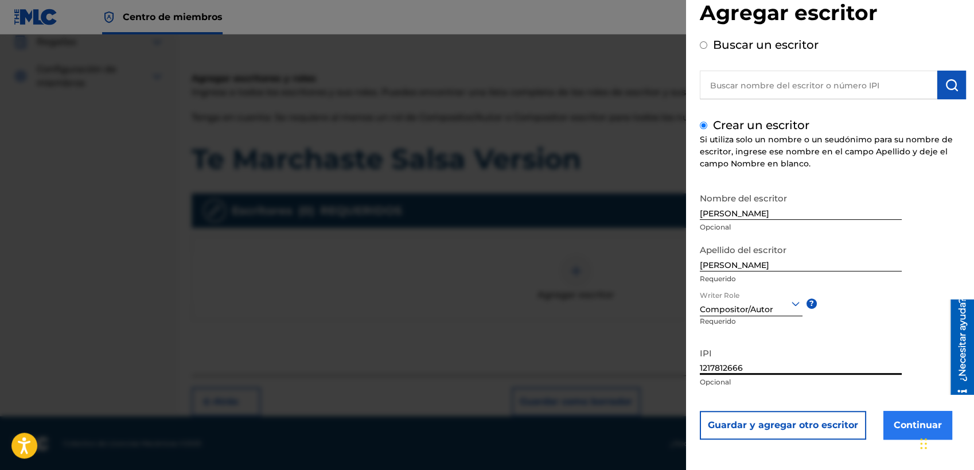
type input "1217812666"
click at [869, 419] on button "Continuar" at bounding box center [917, 425] width 69 height 29
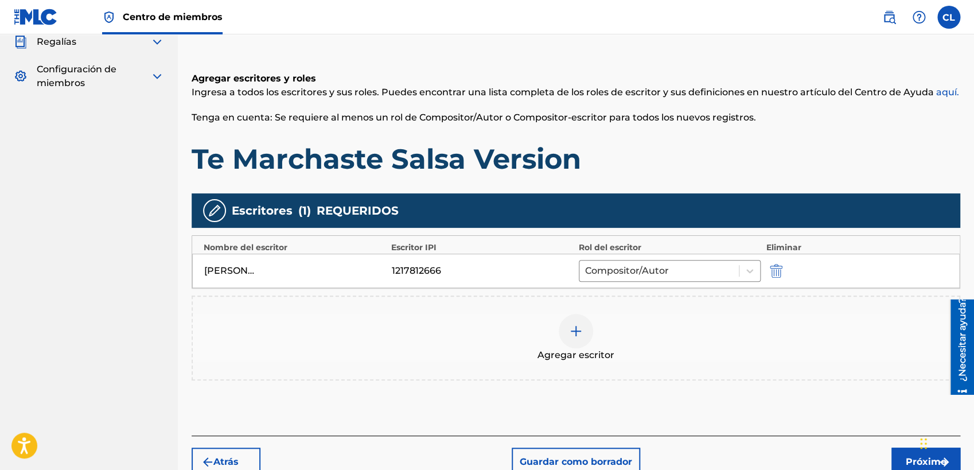
click at [869, 121] on p "Tenga en cuenta: Se requiere al menos un rol de Compositor/Autor o Compositor-e…" at bounding box center [576, 118] width 769 height 14
click at [869, 419] on button "Próximo" at bounding box center [925, 461] width 69 height 29
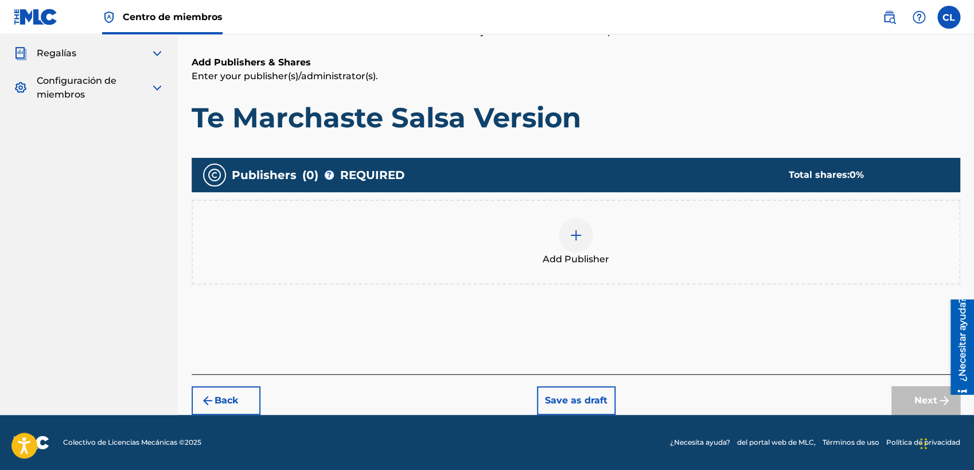
scroll to position [142, 0]
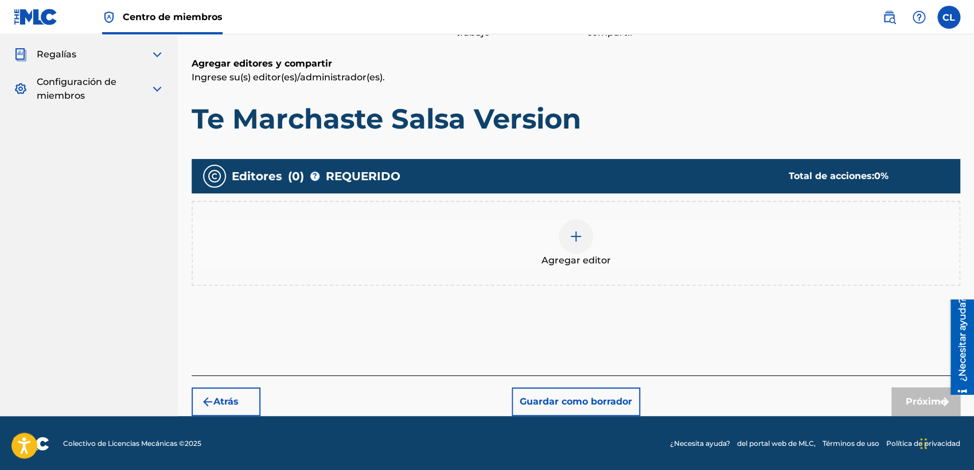
click at [580, 243] on div at bounding box center [576, 236] width 34 height 34
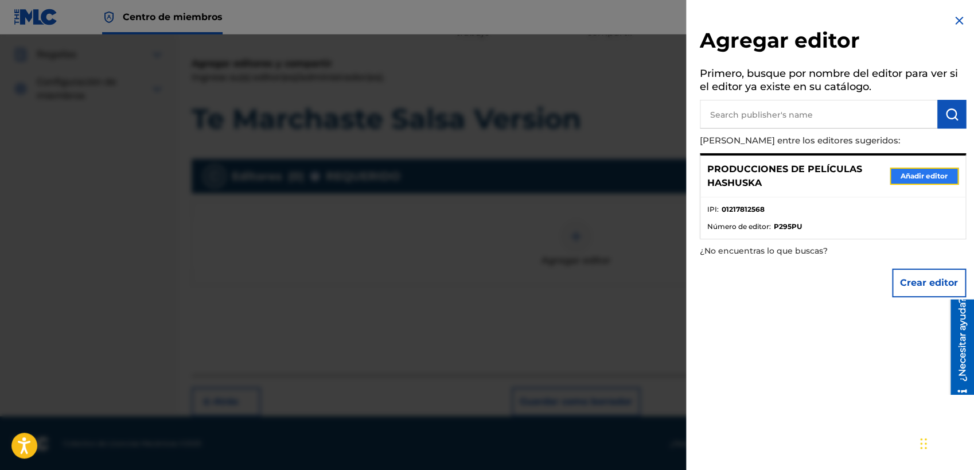
click at [869, 174] on button "Añadir editor" at bounding box center [924, 176] width 69 height 17
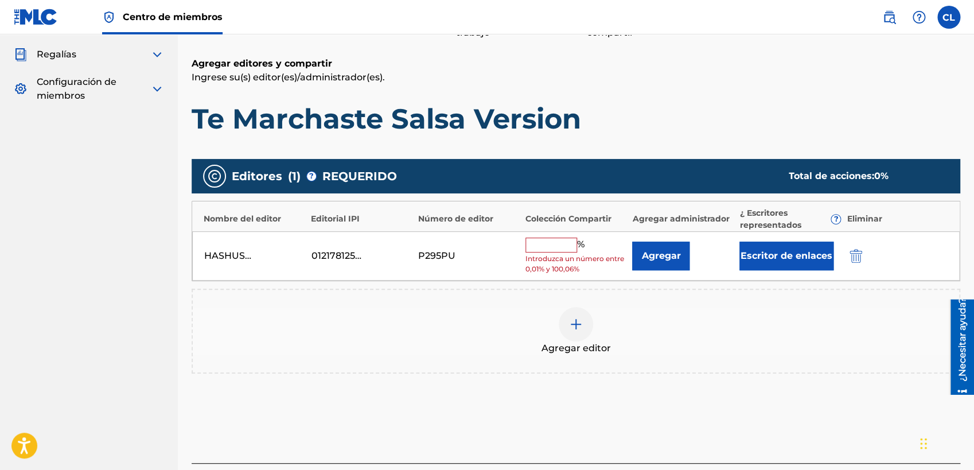
click at [543, 252] on input "text" at bounding box center [551, 245] width 52 height 15
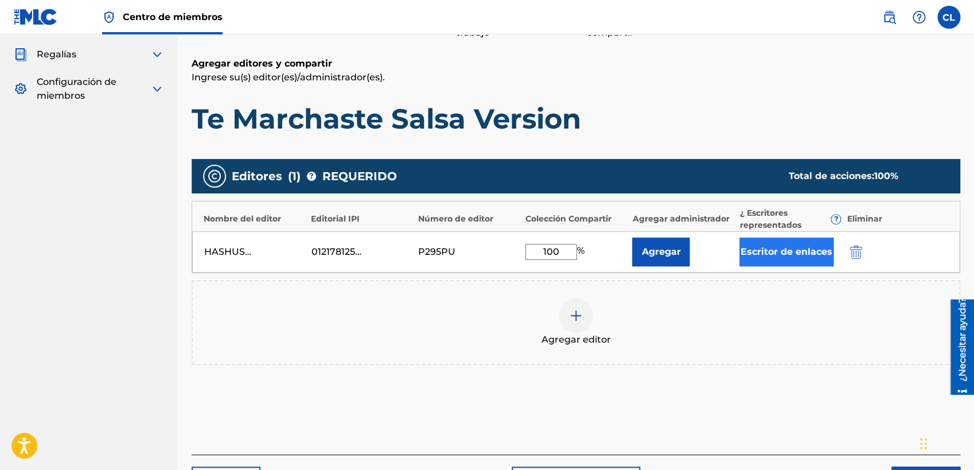
type input "100"
click at [803, 248] on button "Escritor de enlaces" at bounding box center [786, 252] width 94 height 29
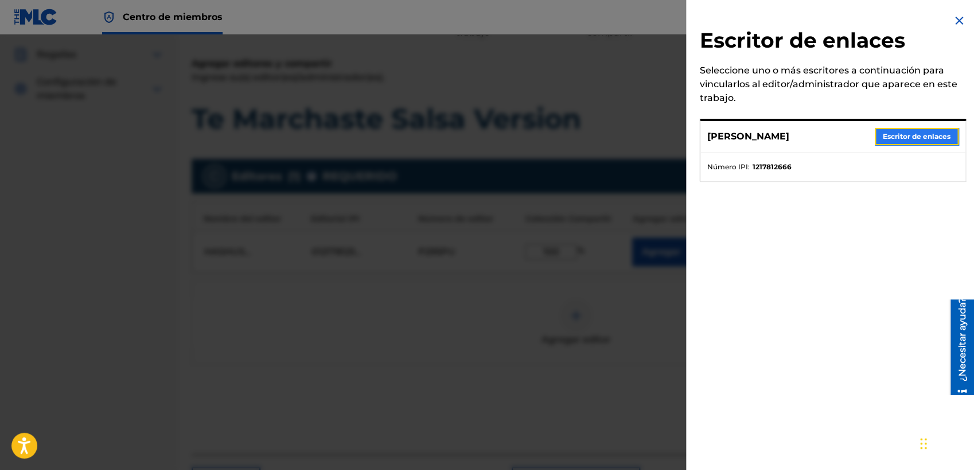
click at [869, 132] on button "Escritor de enlaces" at bounding box center [917, 136] width 84 height 17
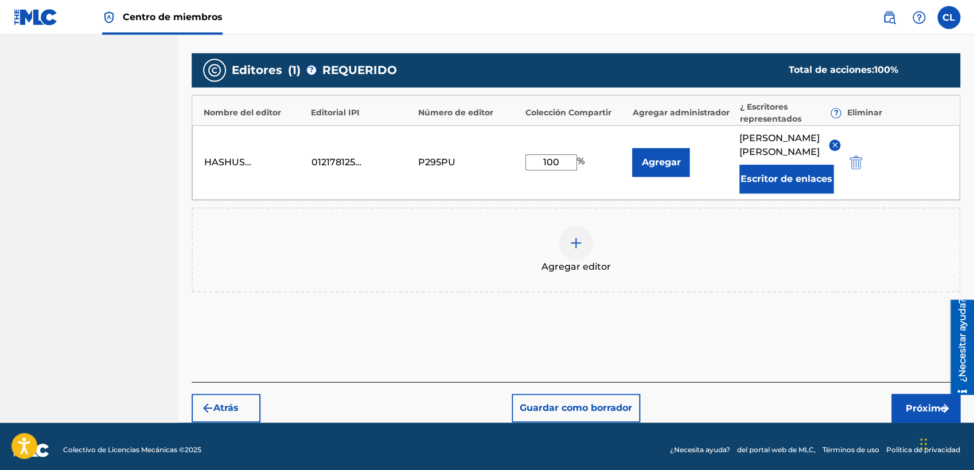
scroll to position [256, 0]
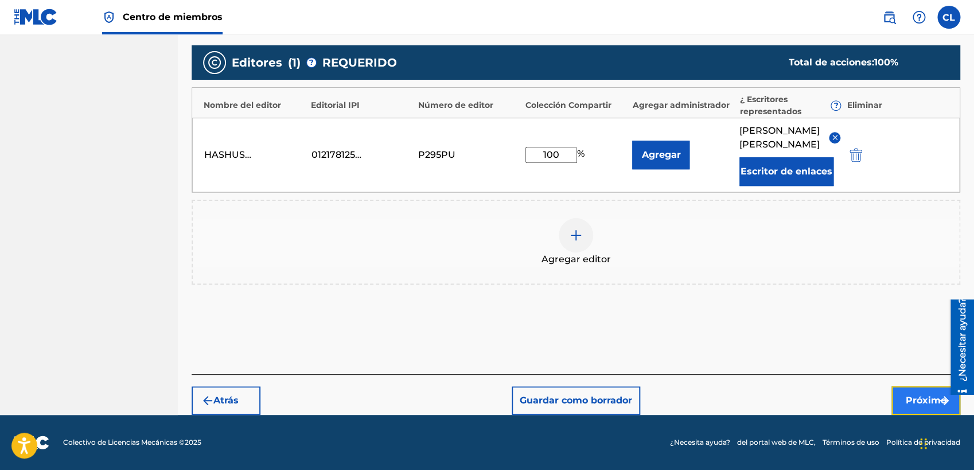
click at [869, 398] on button "Próximo" at bounding box center [925, 400] width 69 height 29
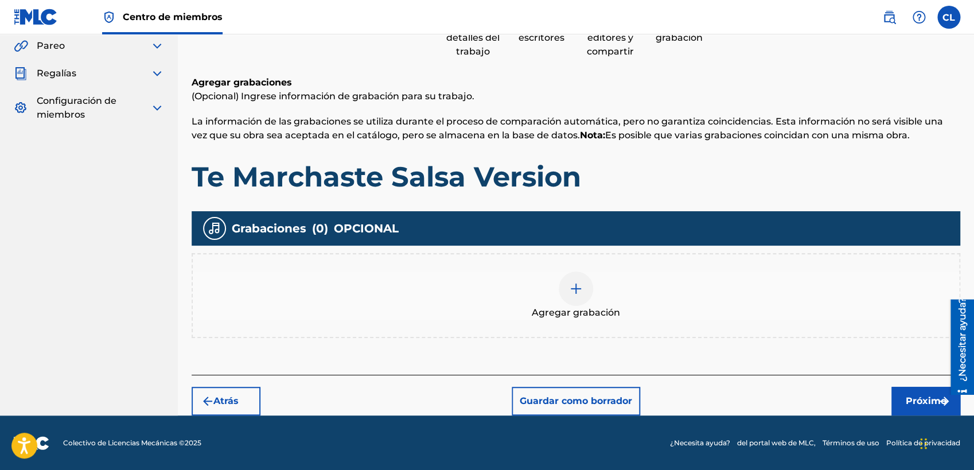
click at [571, 304] on div at bounding box center [576, 288] width 34 height 34
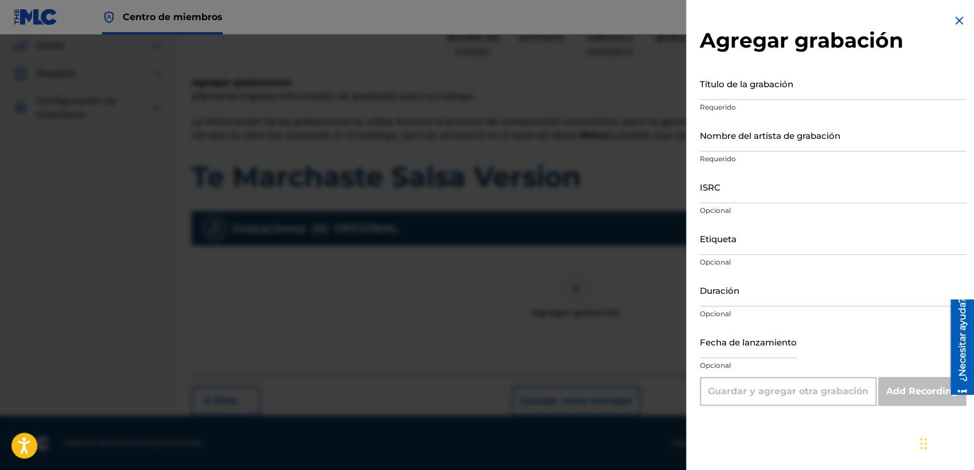
click at [869, 25] on img at bounding box center [959, 21] width 14 height 14
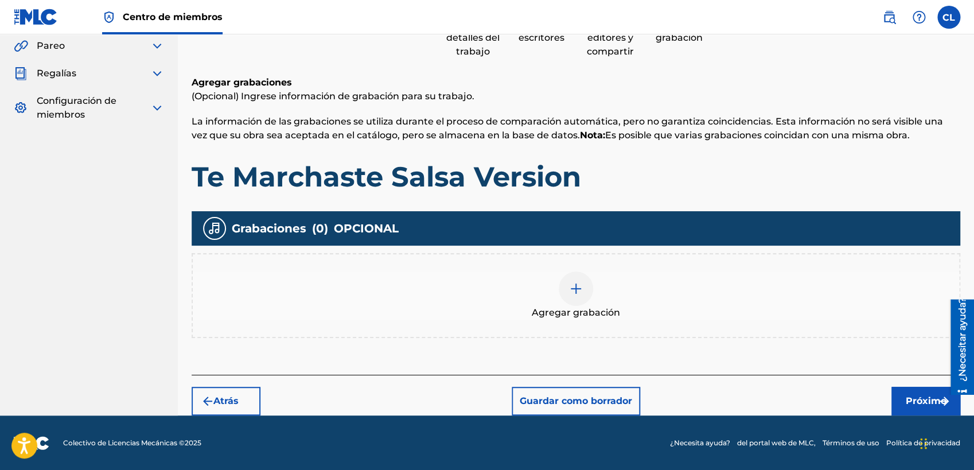
drag, startPoint x: 590, startPoint y: 181, endPoint x: 189, endPoint y: 181, distance: 401.0
click at [189, 182] on div "Registrar trabajo Buscar Introducir detalles del trabajo Agregar escritores Agr…" at bounding box center [576, 178] width 796 height 476
copy h1 "Te Marchaste Salsa Version"
click at [567, 291] on div at bounding box center [576, 288] width 34 height 34
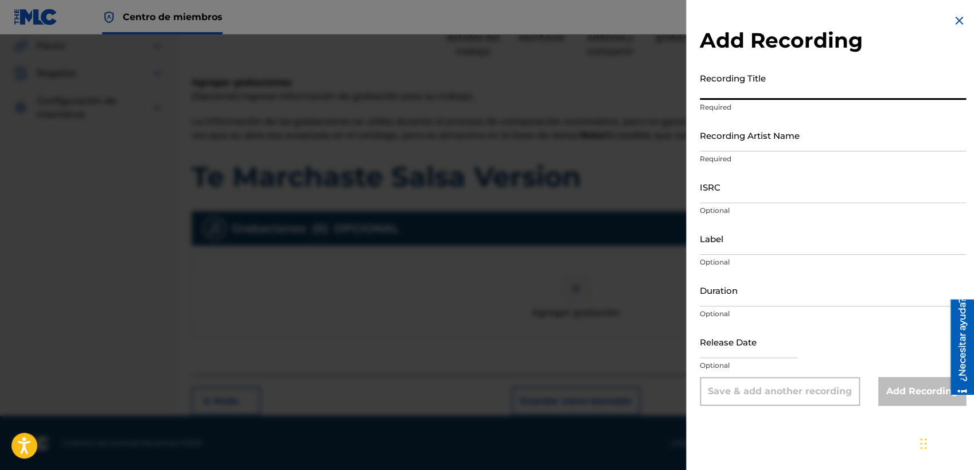
click at [742, 91] on input "Recording Title" at bounding box center [833, 83] width 266 height 33
paste input "Te Marchaste Salsa Version"
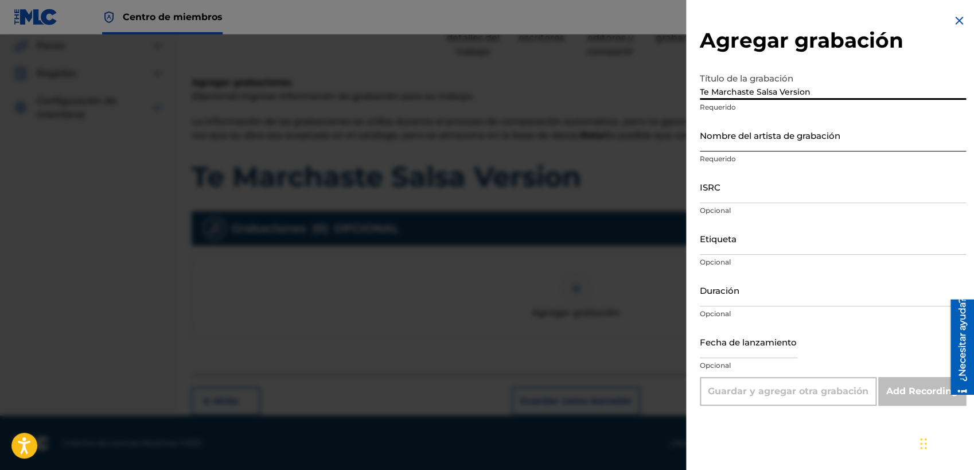
type input "Te Marchaste Salsa Version"
click at [796, 138] on input "Nombre del artista de grabación" at bounding box center [833, 135] width 266 height 33
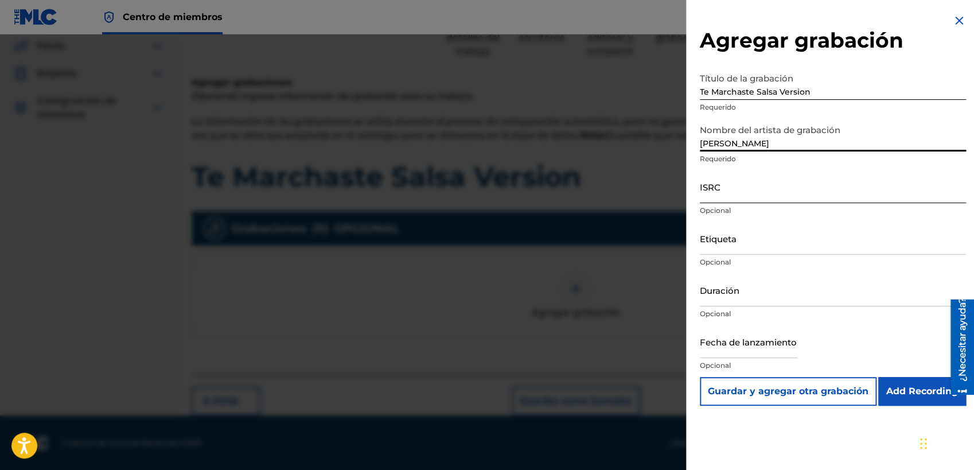
type input "[PERSON_NAME]"
click at [768, 194] on input "ISRC" at bounding box center [833, 186] width 266 height 33
click at [731, 192] on input "ISRC" at bounding box center [833, 186] width 266 height 33
paste input "QZZ8B2470977"
type input "QZZ8B2470977"
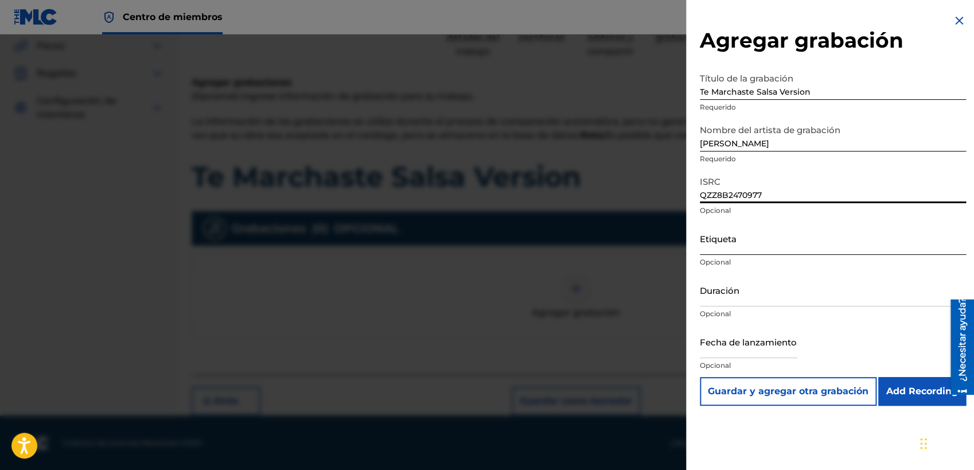
drag, startPoint x: 758, startPoint y: 256, endPoint x: 757, endPoint y: 247, distance: 8.6
click at [758, 255] on div "Etiqueta Opcional" at bounding box center [833, 248] width 266 height 52
click at [757, 247] on input "Etiqueta" at bounding box center [833, 238] width 266 height 33
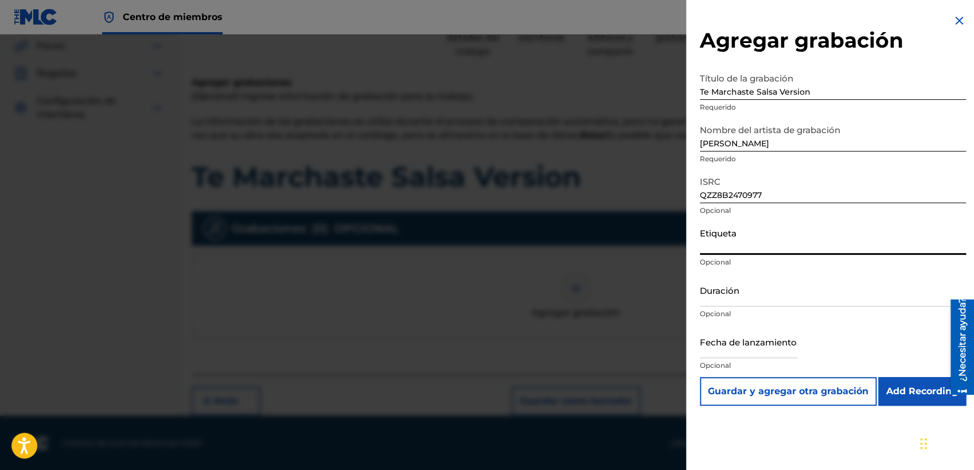
paste input "HASHUSKA FILMS PRODUCTIONS"
click at [702, 244] on input "HASHUSKA FILMS PRODUCTIONS" at bounding box center [833, 238] width 266 height 33
type input "HASHUSKA FILMS PRODUCTIONS"
click at [739, 289] on input "Duración" at bounding box center [833, 290] width 266 height 33
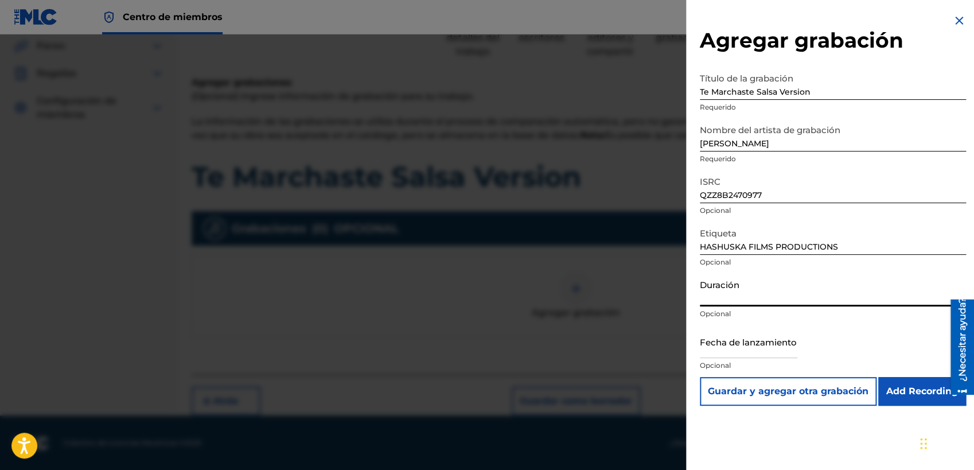
click at [734, 295] on input "Duración" at bounding box center [833, 290] width 266 height 33
paste input "04:09"
type input "04:09"
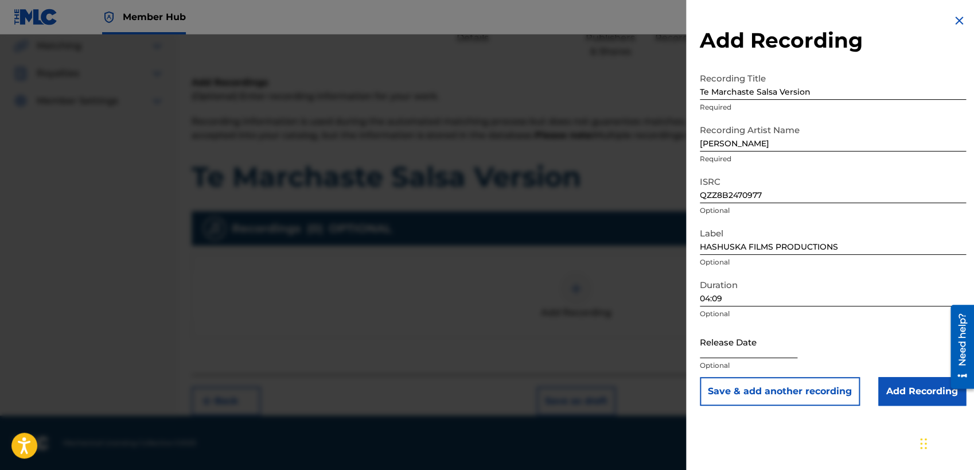
click at [797, 349] on input "text" at bounding box center [749, 341] width 98 height 33
select select "8"
select select "2025"
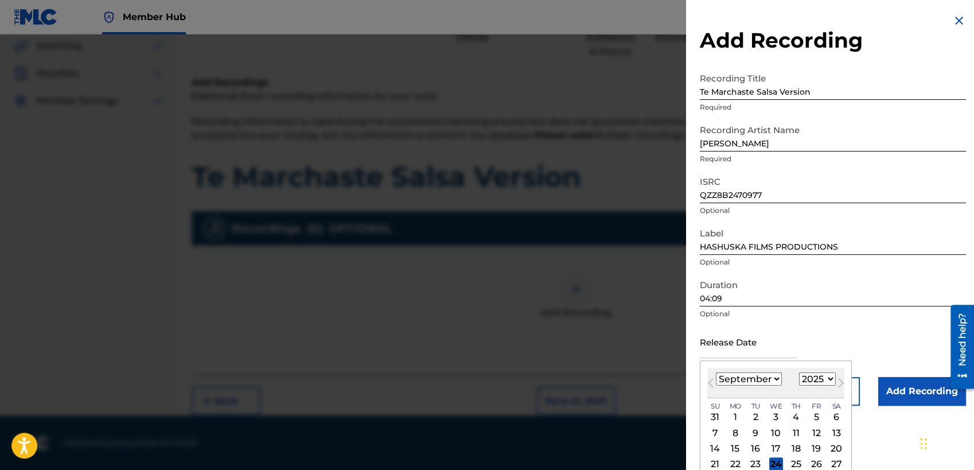
select select "10"
click option "November" at bounding box center [0, 0] width 0 height 0
select select "2024"
click option "2024" at bounding box center [0, 0] width 0 height 0
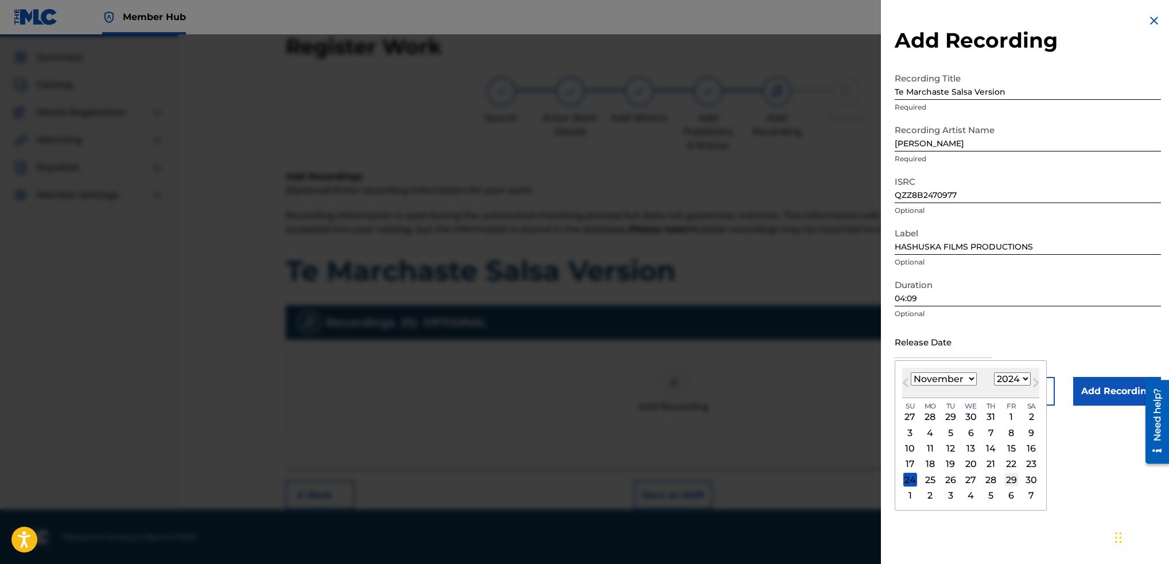
click at [869, 419] on div "29" at bounding box center [1011, 480] width 14 height 14
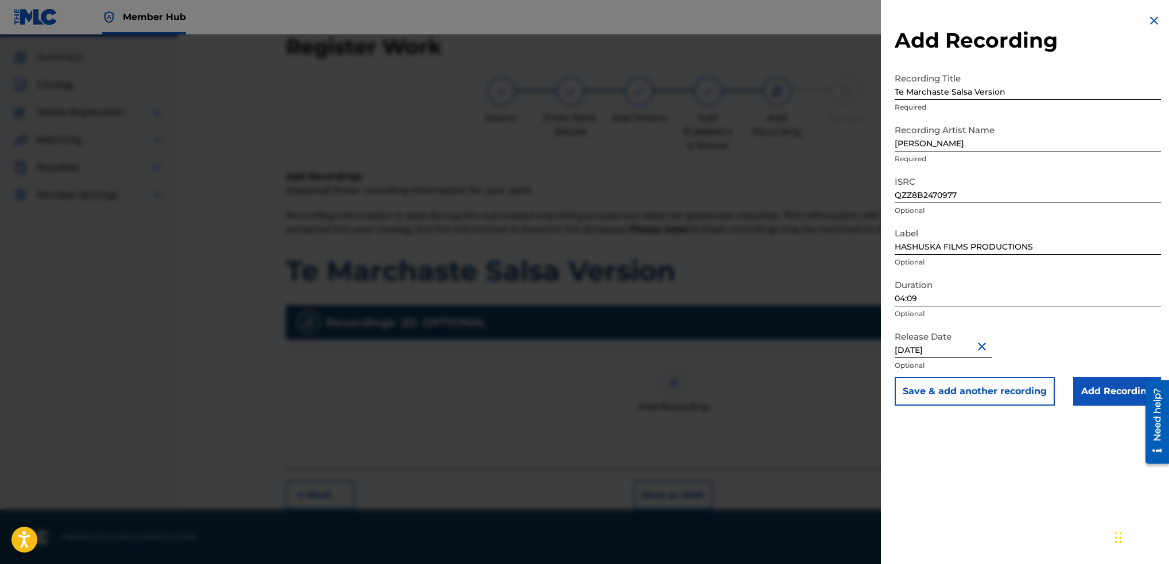
type input "[DATE]"
click at [869, 330] on div "Release Date [DATE] Optional" at bounding box center [1027, 351] width 266 height 52
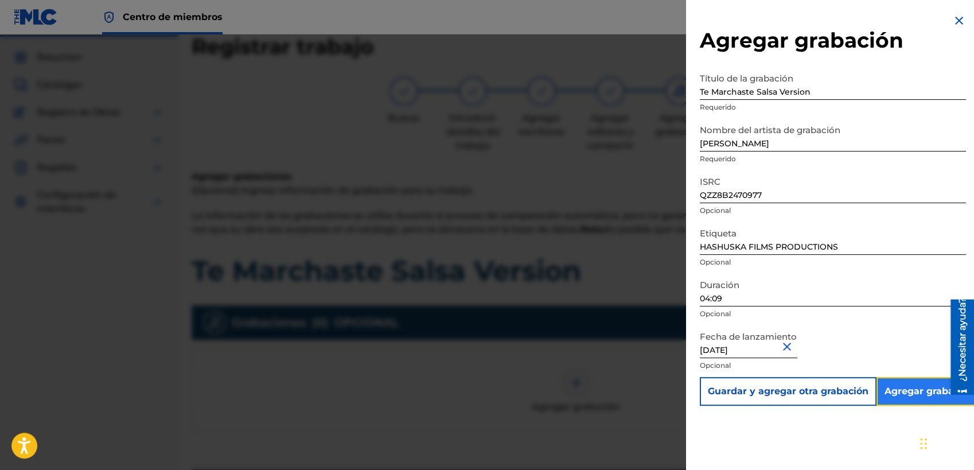
click at [869, 390] on input "Add Recording" at bounding box center [930, 391] width 106 height 29
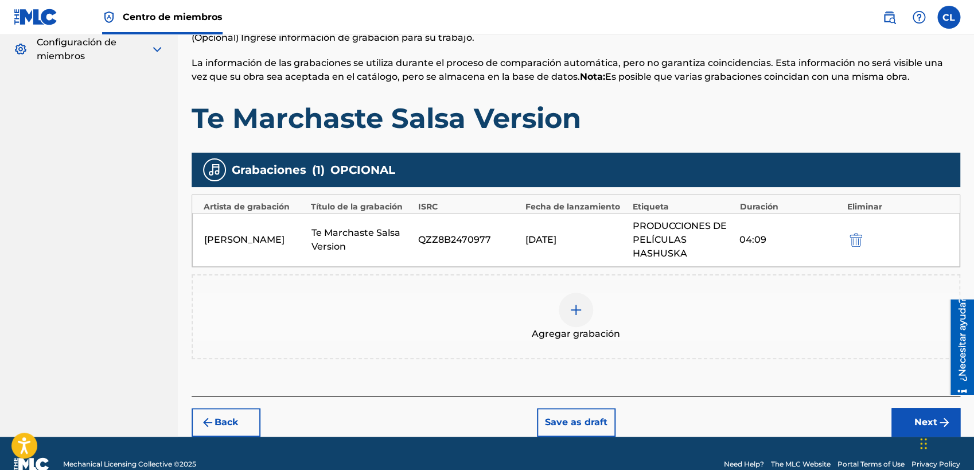
scroll to position [185, 0]
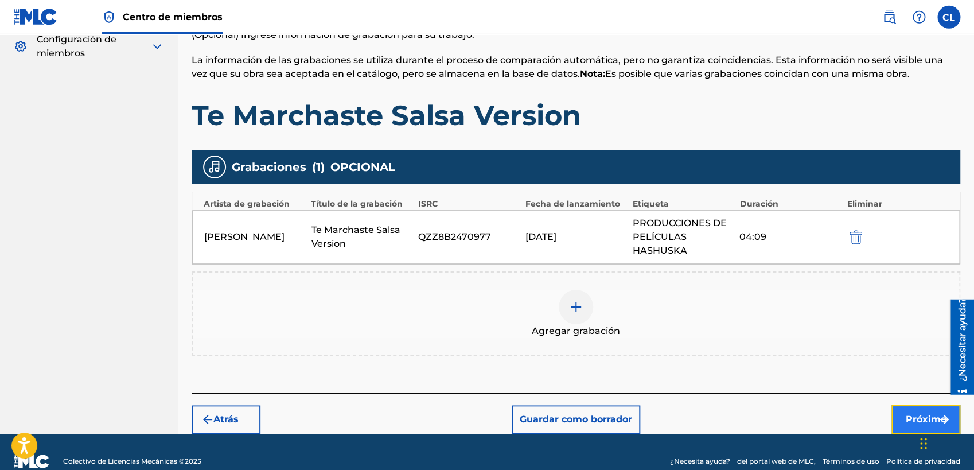
click at [869, 419] on button "Próximo" at bounding box center [925, 419] width 69 height 29
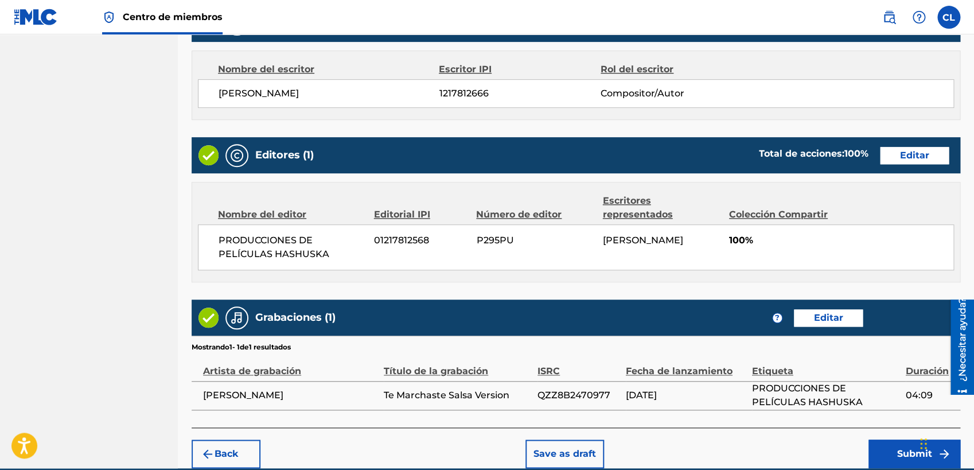
scroll to position [529, 0]
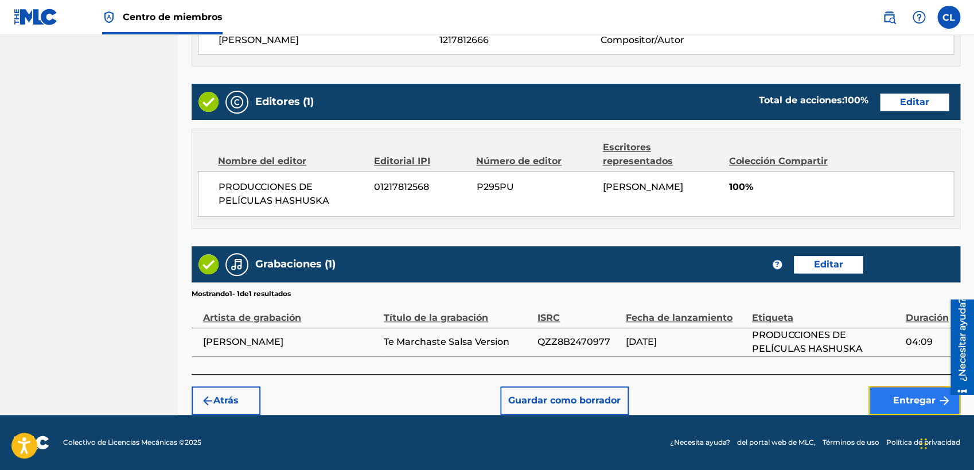
click at [869, 399] on button "Entregar" at bounding box center [915, 400] width 92 height 29
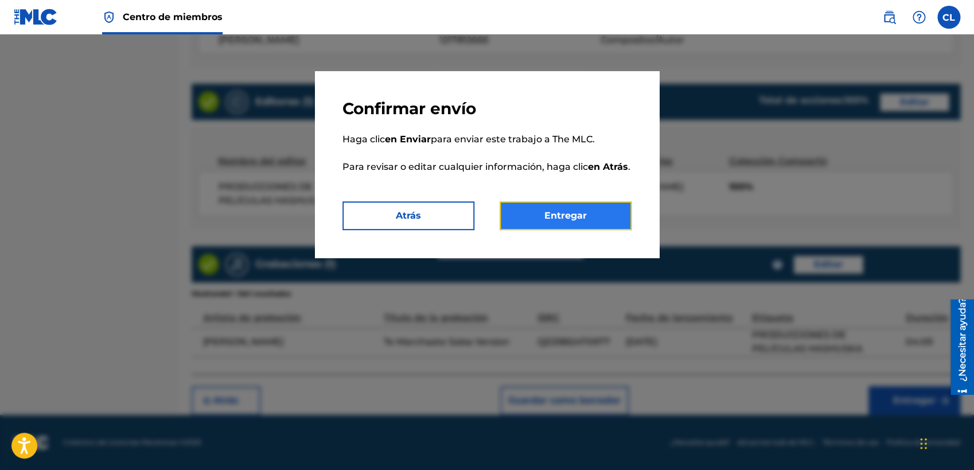
click at [600, 226] on button "Entregar" at bounding box center [566, 215] width 132 height 29
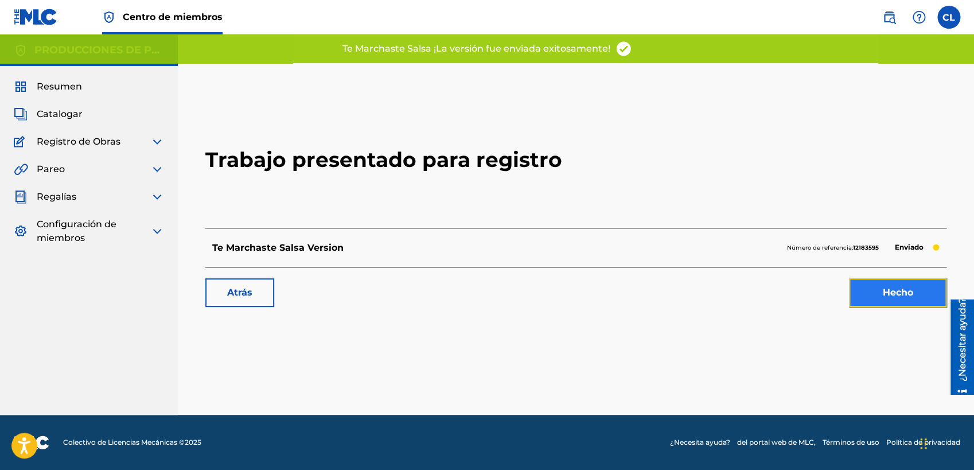
click at [869, 292] on link "Hecho" at bounding box center [898, 292] width 98 height 29
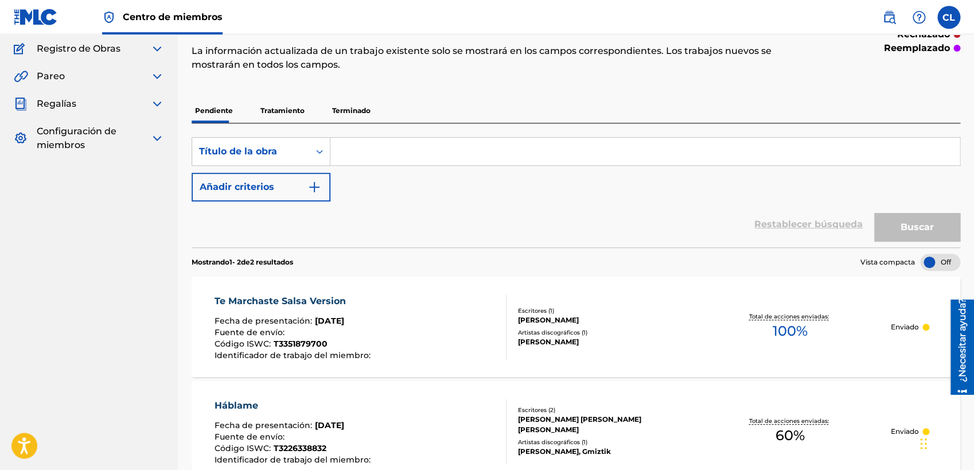
scroll to position [88, 0]
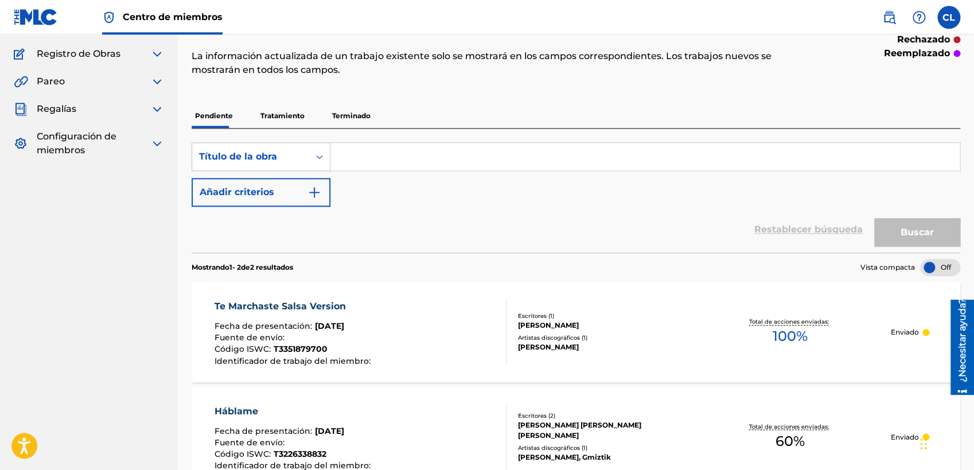
click at [367, 158] on input "Search Form" at bounding box center [644, 157] width 629 height 28
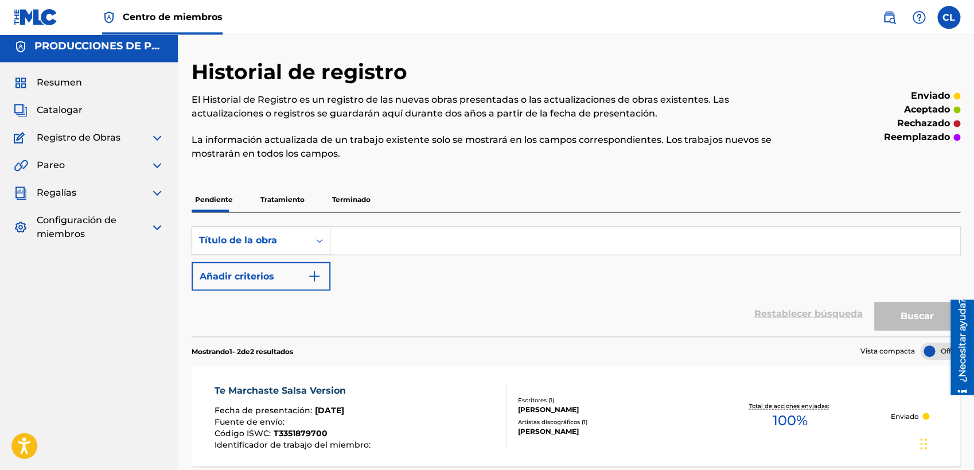
scroll to position [2, 0]
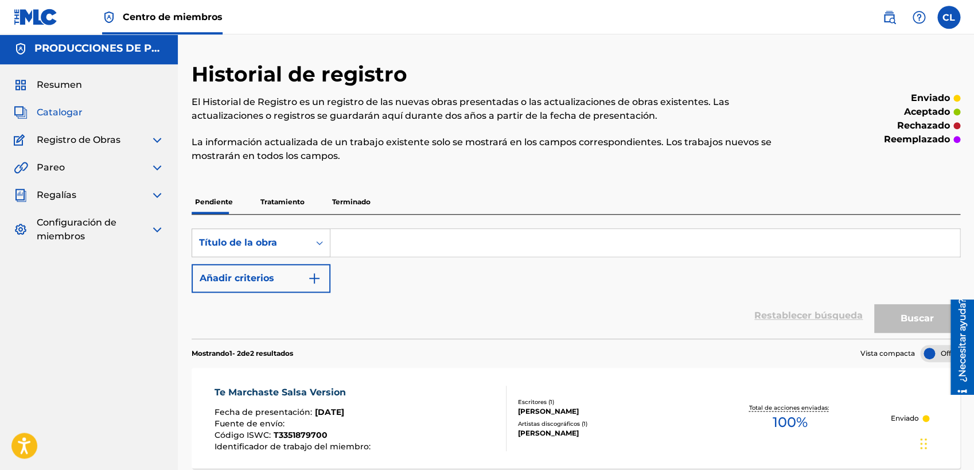
click at [69, 107] on span "Catalogar" at bounding box center [60, 113] width 46 height 14
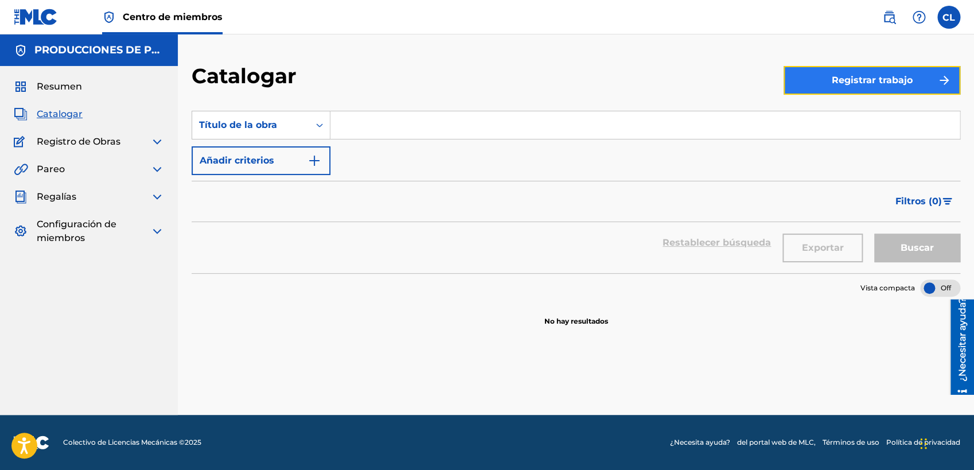
click at [869, 75] on button "Registrar trabajo" at bounding box center [872, 80] width 177 height 29
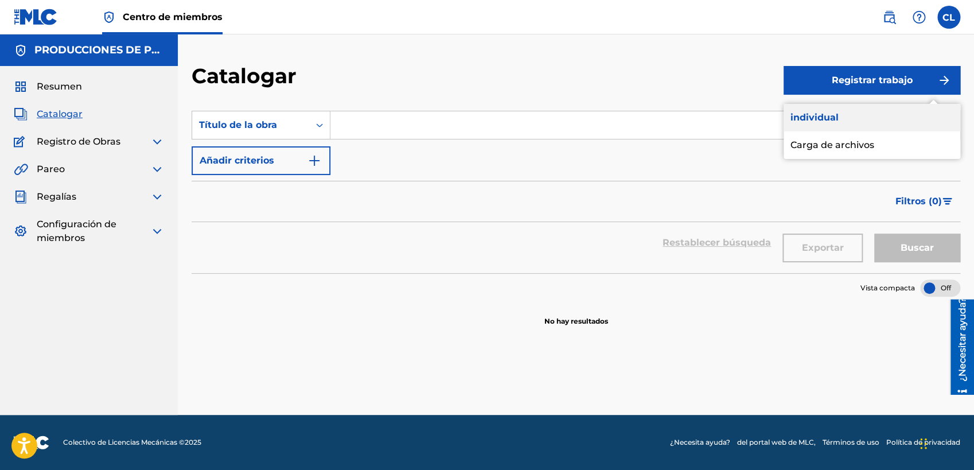
click at [869, 119] on link "individual" at bounding box center [872, 118] width 177 height 28
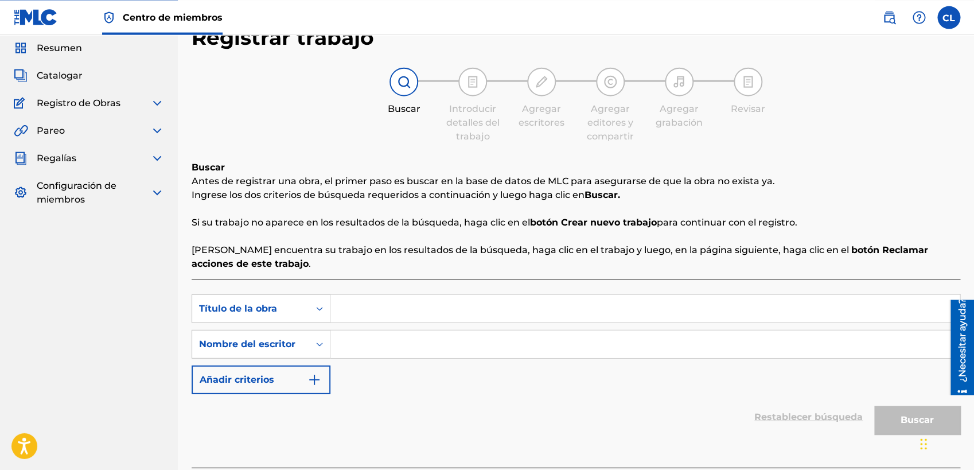
scroll to position [104, 0]
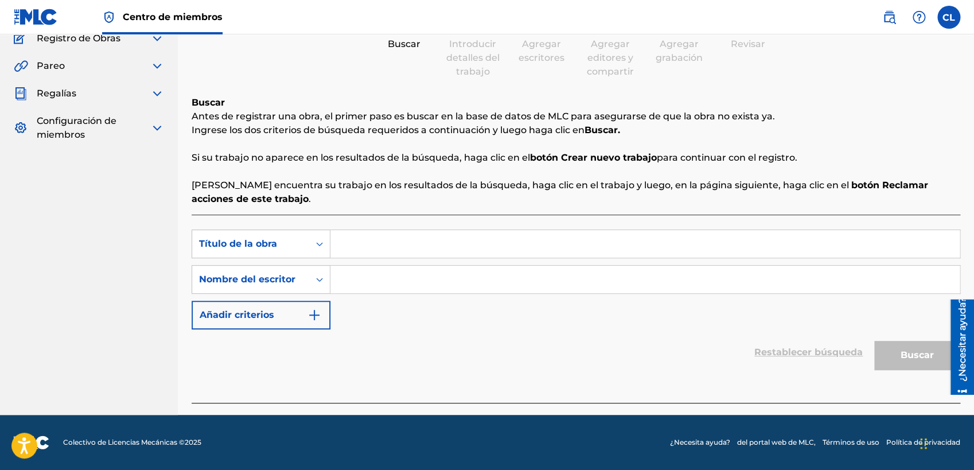
drag, startPoint x: 978, startPoint y: 180, endPoint x: 20, endPoint y: 18, distance: 972.2
click at [508, 250] on input "Search Form" at bounding box center [644, 244] width 629 height 28
type input "..."
click at [494, 289] on input "Search Form" at bounding box center [644, 280] width 629 height 28
type input "..."
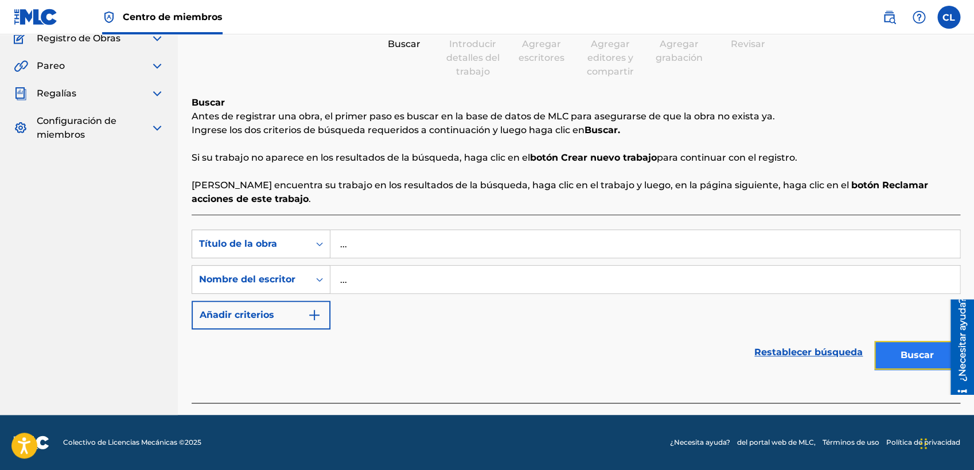
click at [869, 367] on button "Buscar" at bounding box center [917, 355] width 86 height 29
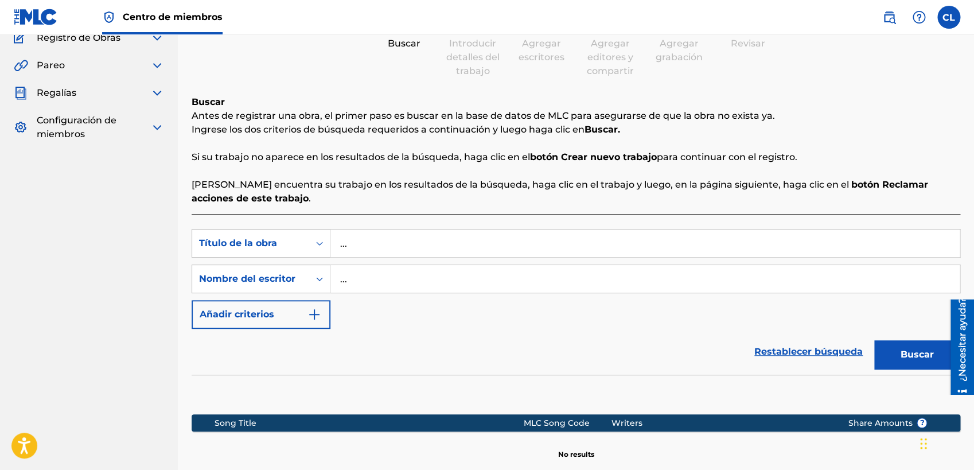
scroll to position [236, 0]
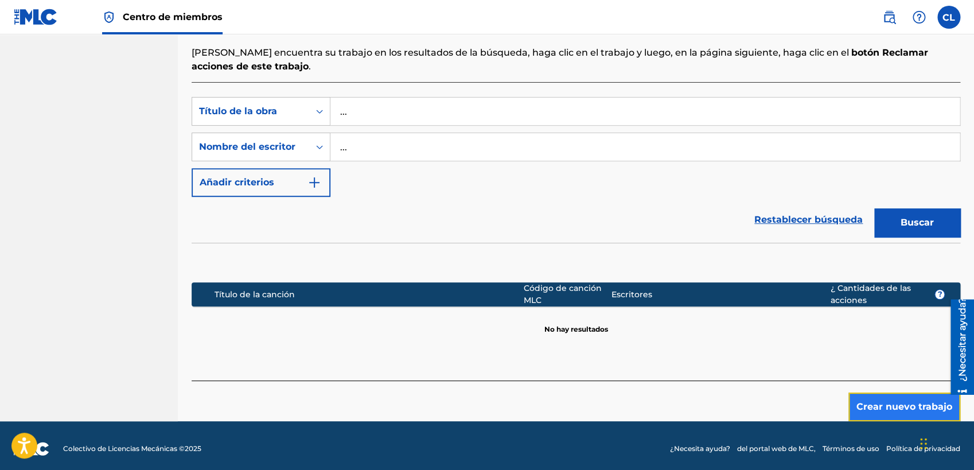
click at [869, 410] on button "Crear nuevo trabajo" at bounding box center [904, 406] width 112 height 29
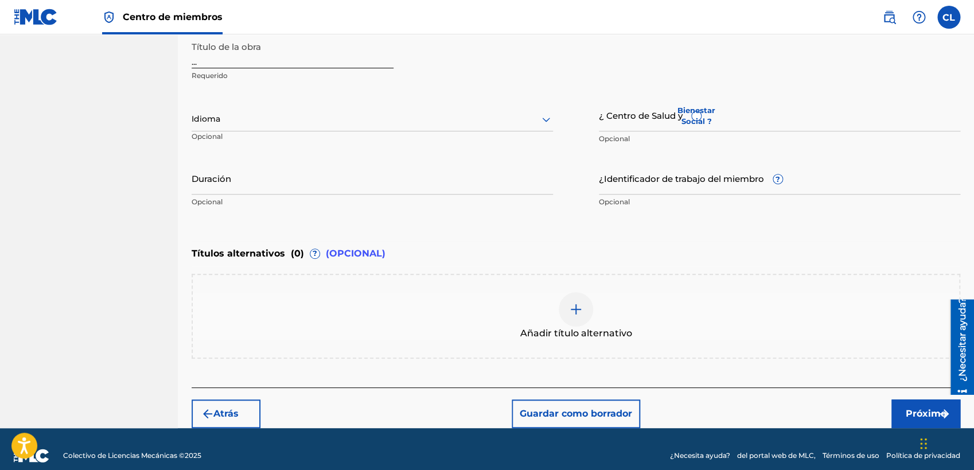
click at [869, 178] on div "Registrar trabajo Buscar Introducir detalles del trabajo Agregar escritores Agr…" at bounding box center [576, 127] width 796 height 601
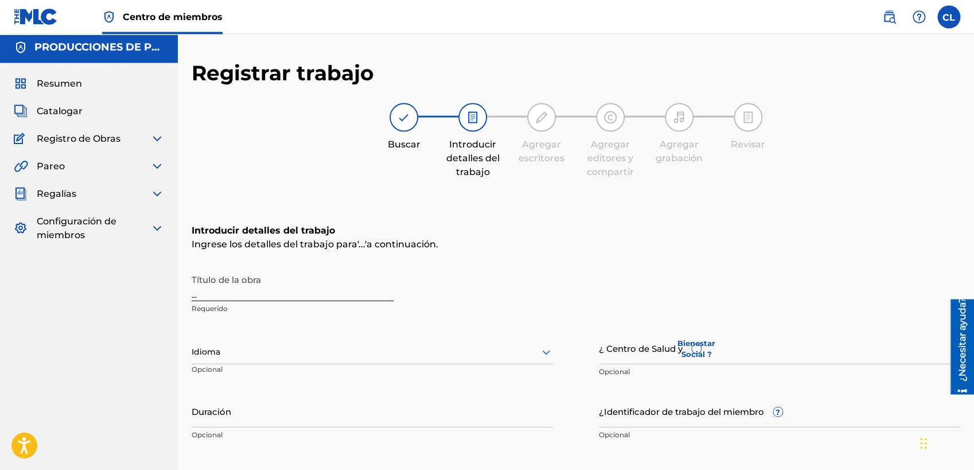
scroll to position [0, 0]
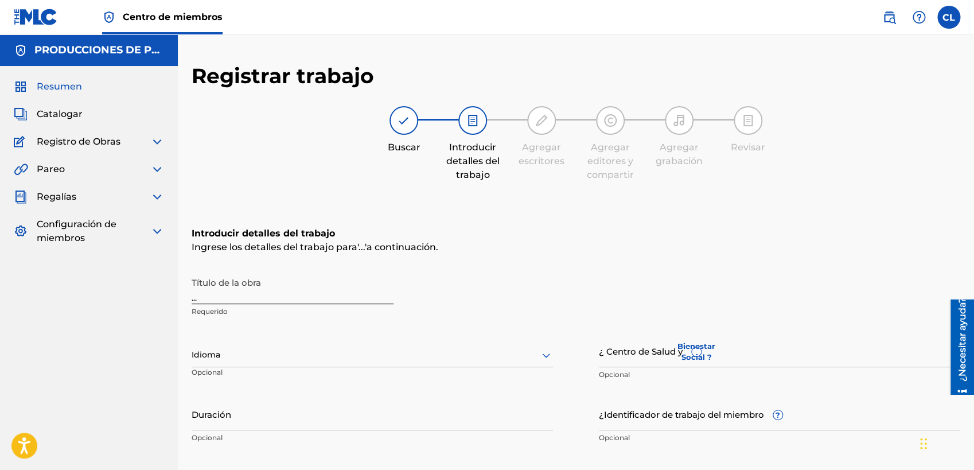
click at [46, 91] on span "Resumen" at bounding box center [59, 87] width 45 height 14
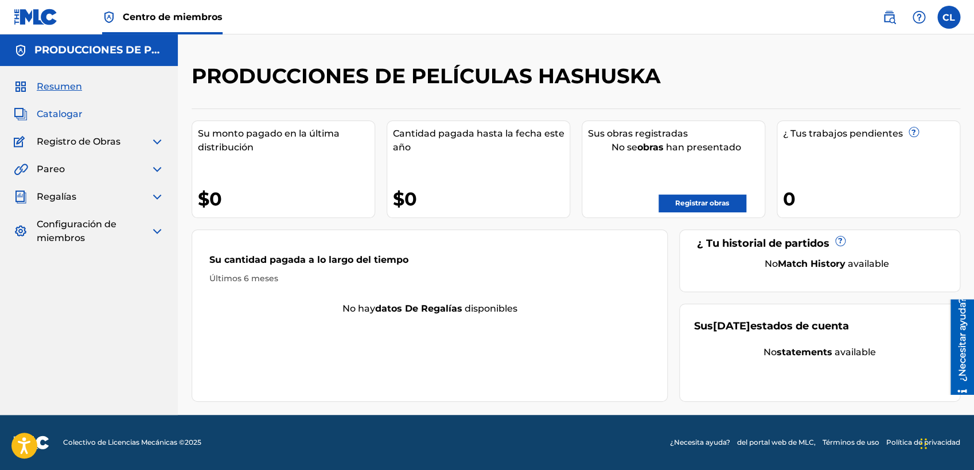
click at [63, 111] on span "Catalogar" at bounding box center [60, 114] width 46 height 14
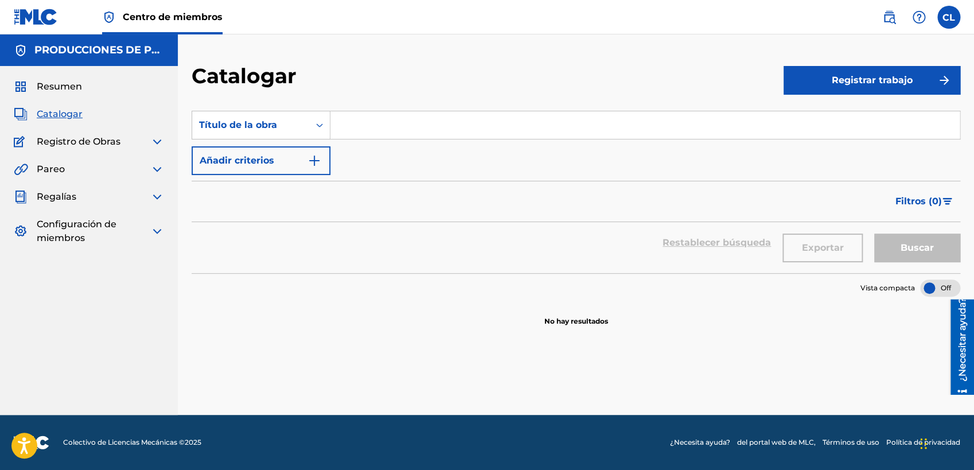
click at [155, 141] on img at bounding box center [157, 142] width 14 height 14
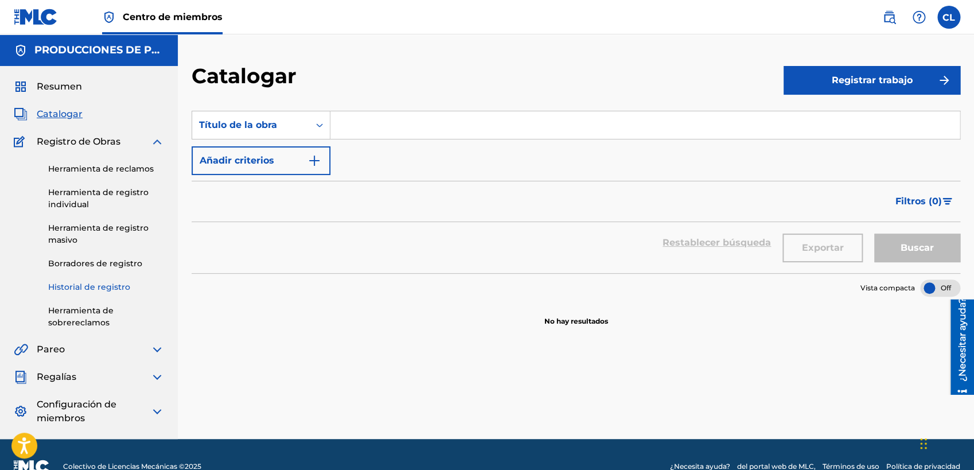
click at [108, 286] on link "Historial de registro" at bounding box center [106, 287] width 116 height 12
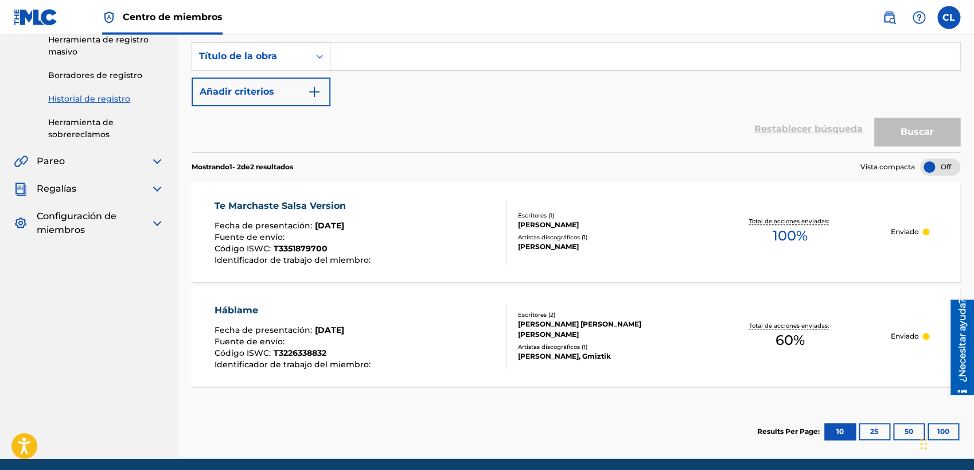
scroll to position [198, 0]
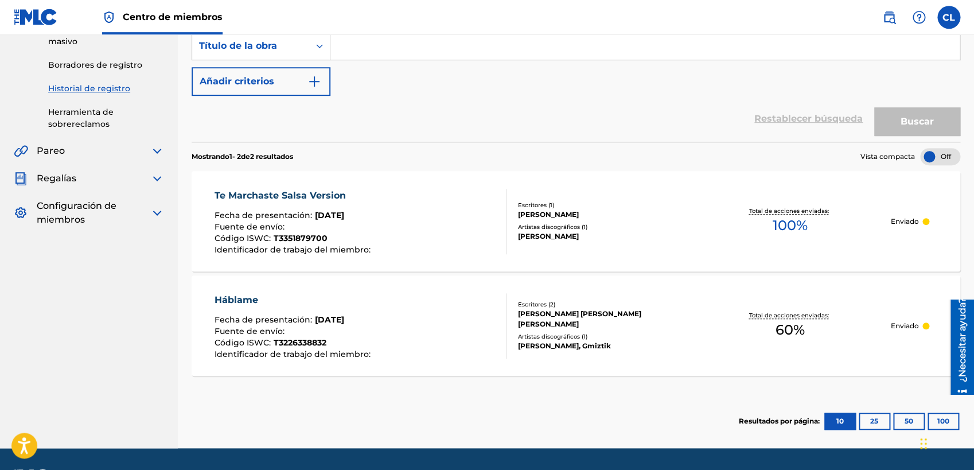
click at [289, 197] on div "Te Marchaste Salsa Version" at bounding box center [294, 196] width 159 height 14
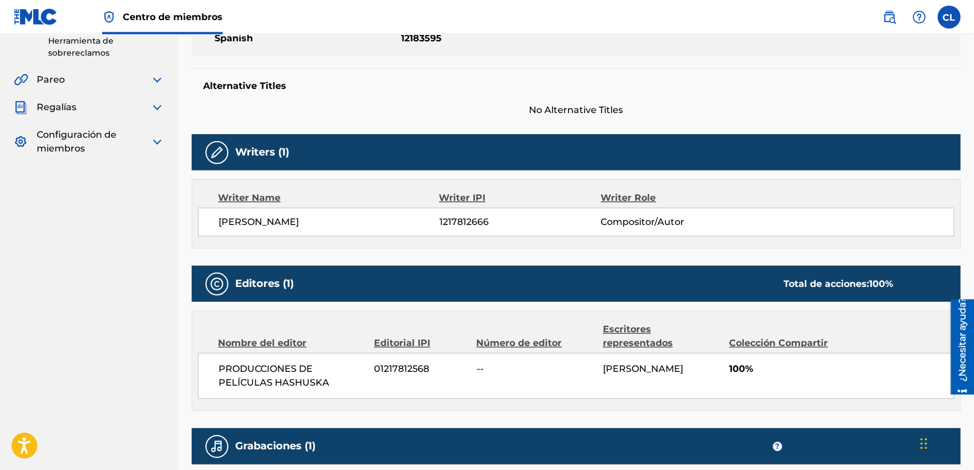
scroll to position [268, 0]
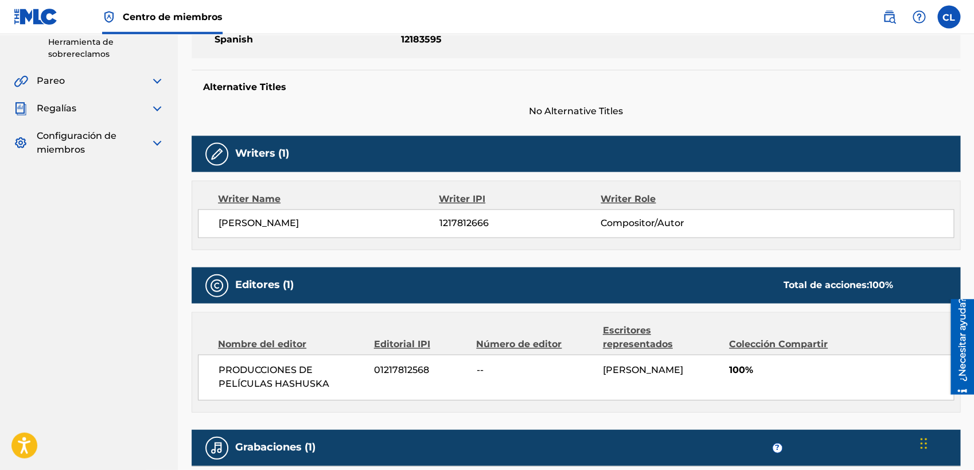
click at [215, 153] on img at bounding box center [217, 154] width 14 height 14
click at [218, 157] on img at bounding box center [217, 154] width 14 height 14
drag, startPoint x: 218, startPoint y: 152, endPoint x: 248, endPoint y: 152, distance: 30.4
click at [227, 152] on div at bounding box center [216, 154] width 23 height 23
drag, startPoint x: 306, startPoint y: 151, endPoint x: 384, endPoint y: 130, distance: 81.4
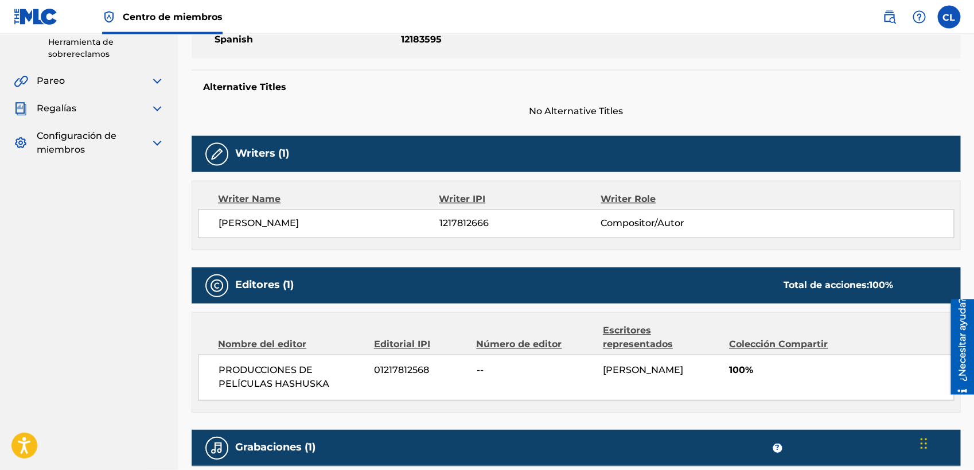
click at [307, 151] on div "Writers (1)" at bounding box center [576, 154] width 769 height 36
drag, startPoint x: 385, startPoint y: 130, endPoint x: 632, endPoint y: 117, distance: 247.0
click at [401, 128] on div "Work Detail Member Work Identifier -- MLC Song Code -- ISWC T3351879700 Duratio…" at bounding box center [576, 238] width 769 height 604
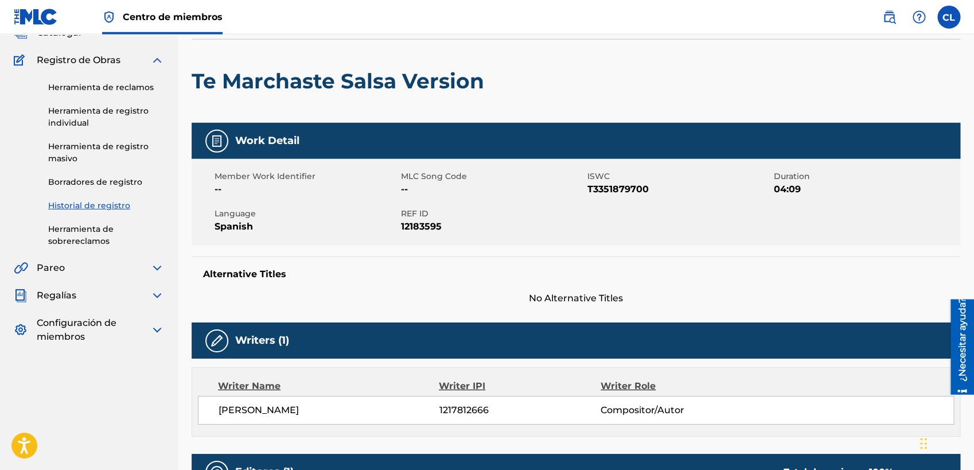
scroll to position [75, 0]
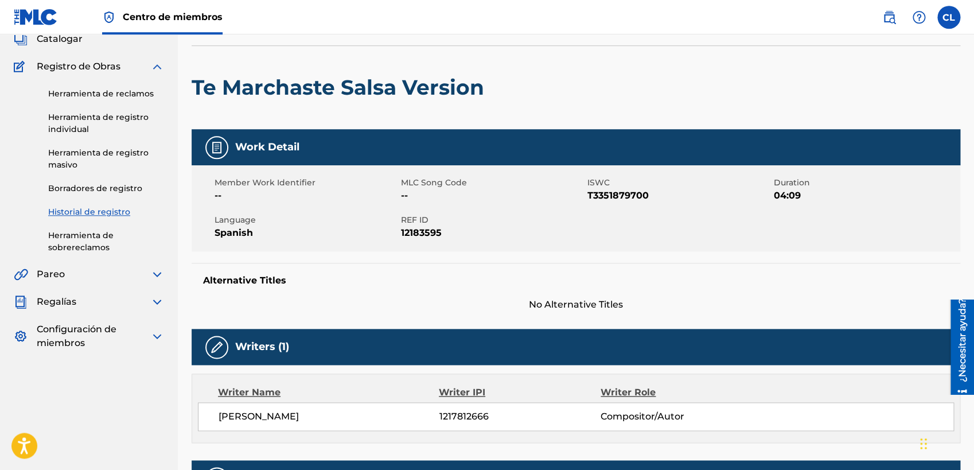
click at [157, 64] on img at bounding box center [157, 67] width 14 height 14
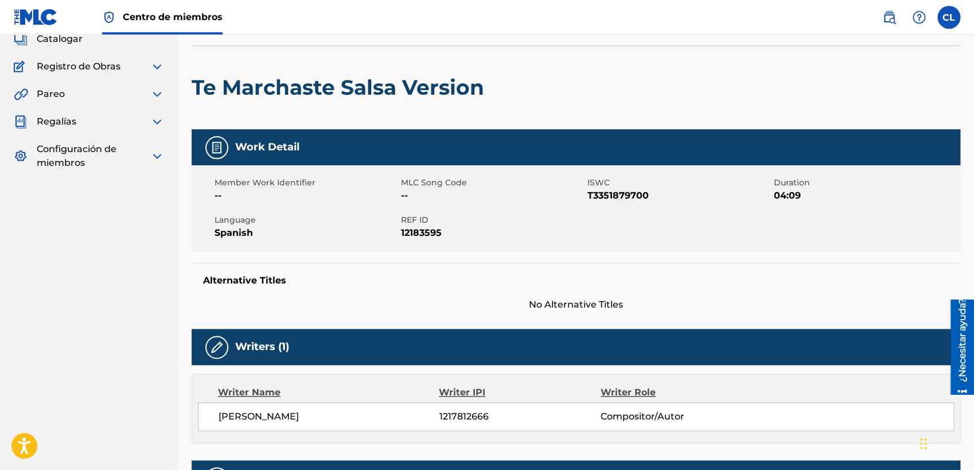
scroll to position [5, 0]
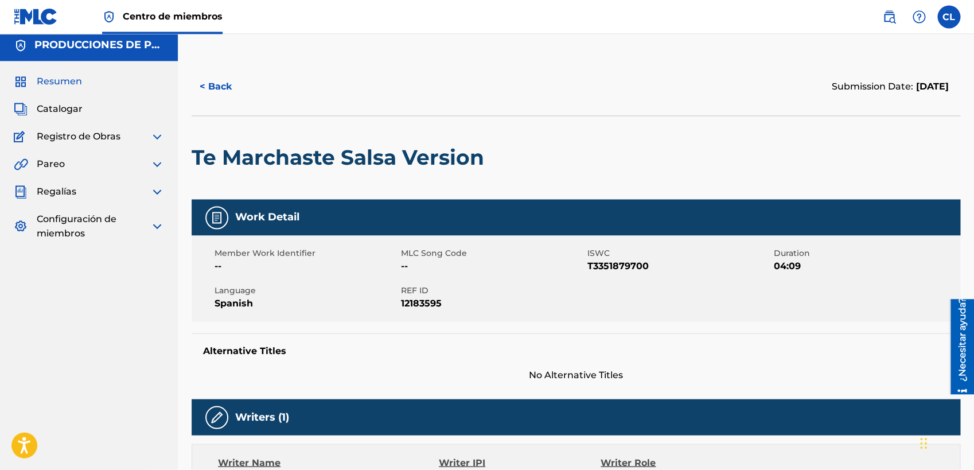
click at [59, 78] on span "Resumen" at bounding box center [59, 82] width 45 height 14
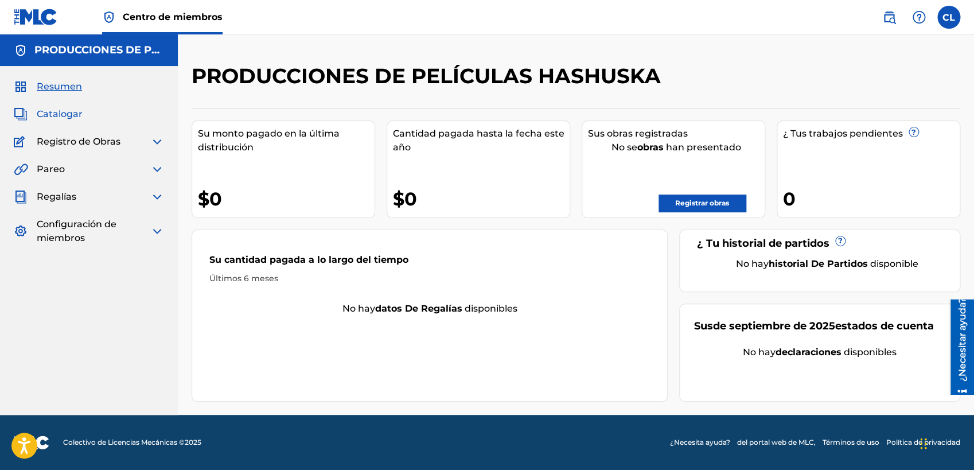
click at [68, 115] on span "Catalogar" at bounding box center [60, 114] width 46 height 14
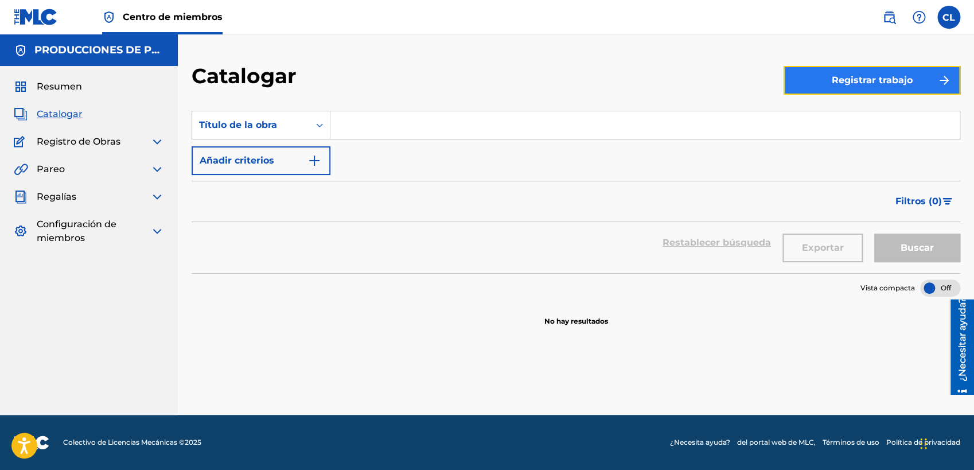
click at [869, 85] on button "Registrar trabajo" at bounding box center [872, 80] width 177 height 29
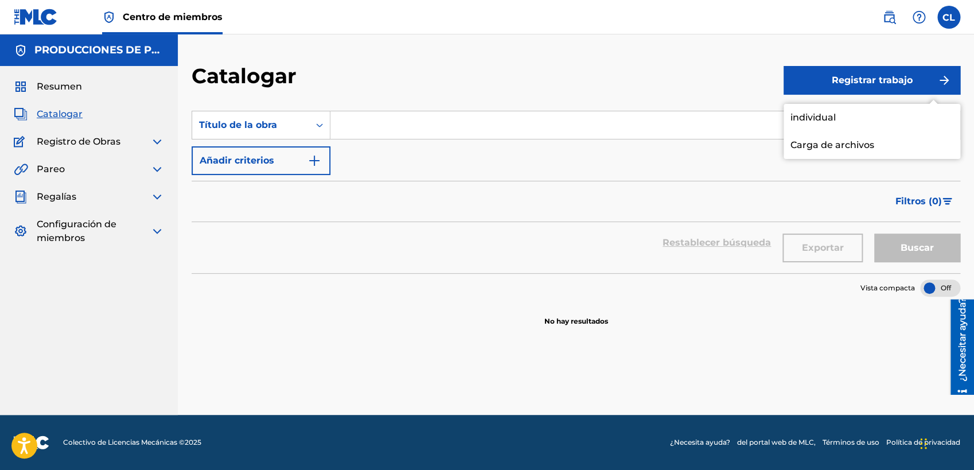
click at [559, 63] on div "Catalogar" at bounding box center [488, 80] width 592 height 34
drag, startPoint x: 159, startPoint y: 124, endPoint x: 157, endPoint y: 145, distance: 21.3
click at [158, 124] on div "Resumen Catalogar Registro de Obras Herramienta de reclamos Herramienta de regi…" at bounding box center [89, 162] width 178 height 193
click at [157, 146] on img at bounding box center [157, 142] width 14 height 14
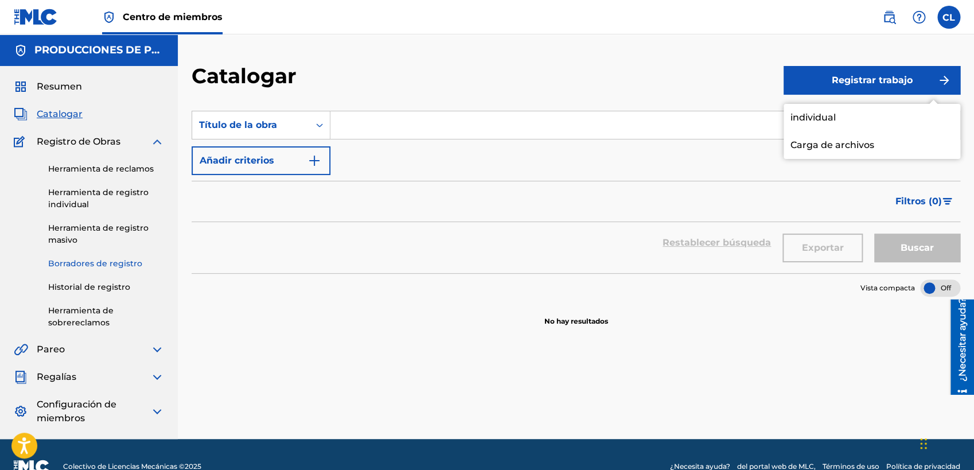
click at [108, 268] on link "Borradores de registro" at bounding box center [106, 264] width 116 height 12
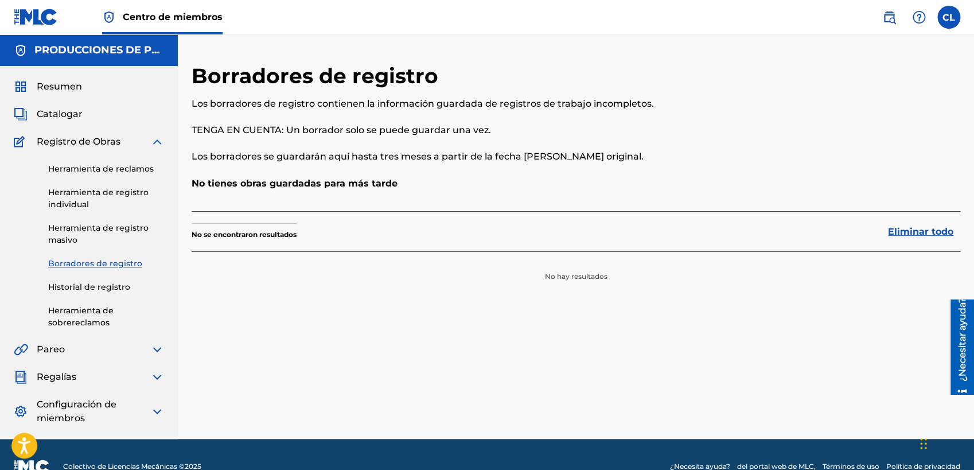
click at [155, 141] on img at bounding box center [157, 142] width 14 height 14
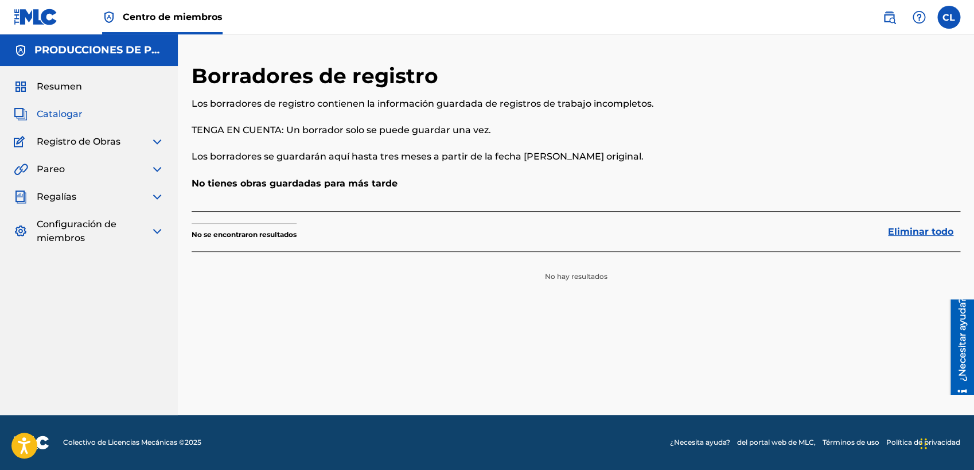
click at [68, 114] on span "Catalogar" at bounding box center [60, 114] width 46 height 14
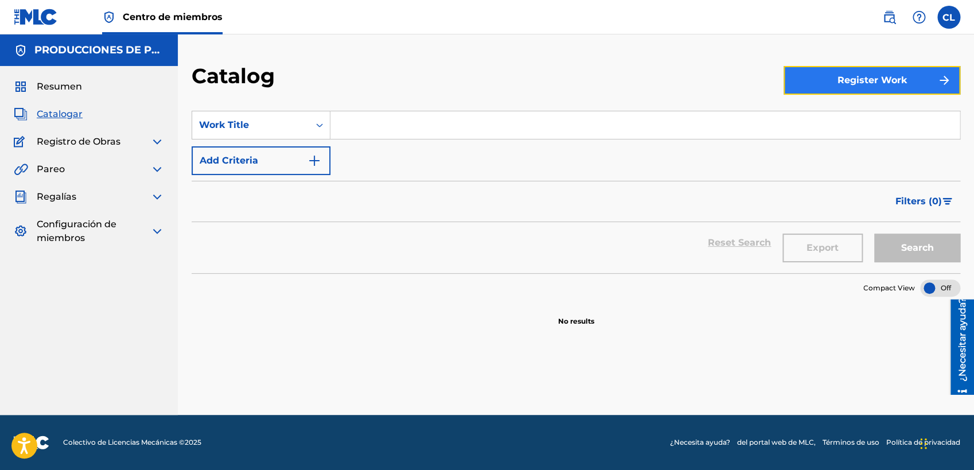
click at [869, 69] on button "Register Work" at bounding box center [872, 80] width 177 height 29
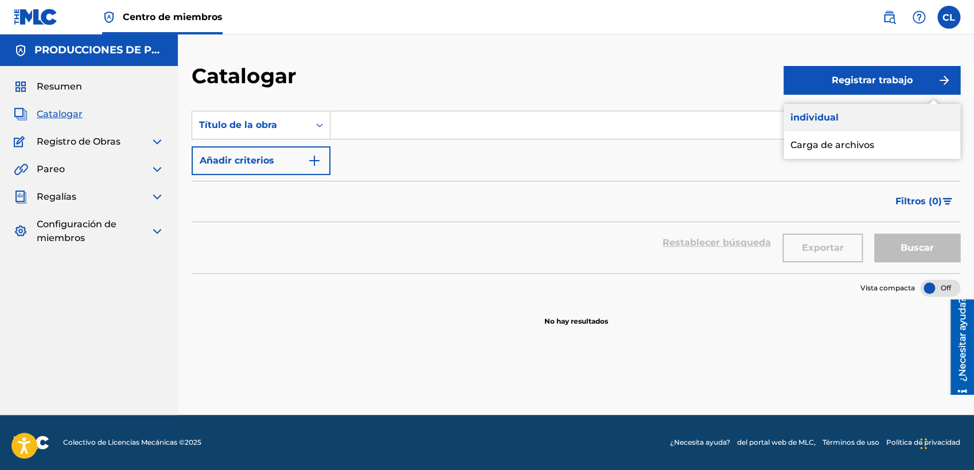
click at [838, 115] on link "individual" at bounding box center [872, 118] width 177 height 28
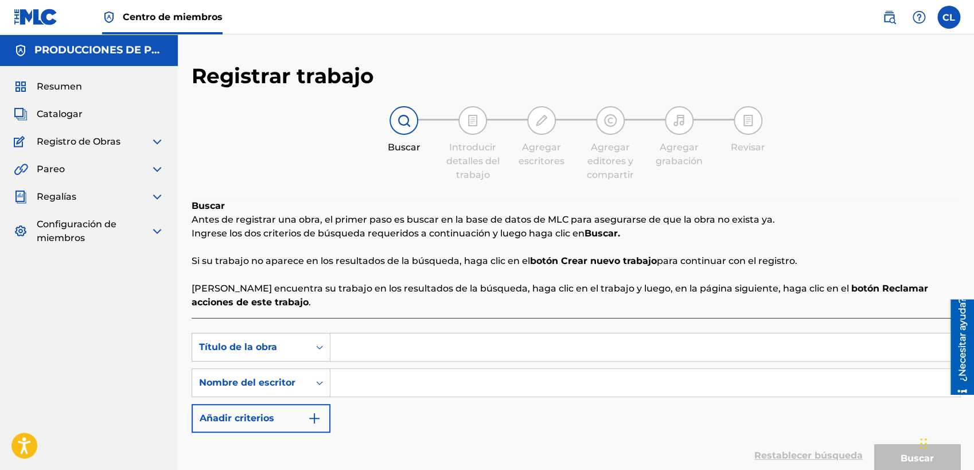
click at [443, 337] on input "Search Form" at bounding box center [644, 347] width 629 height 28
type input "..."
click at [413, 375] on input "Search Form" at bounding box center [644, 383] width 629 height 28
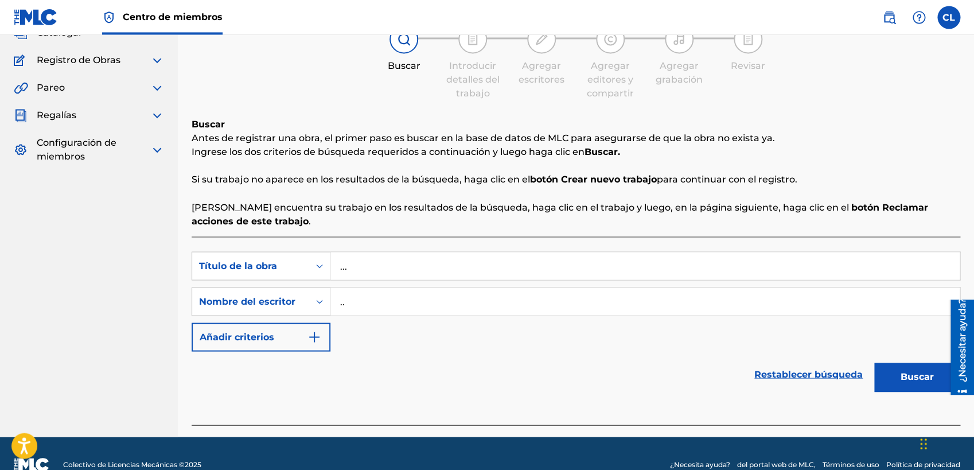
scroll to position [104, 0]
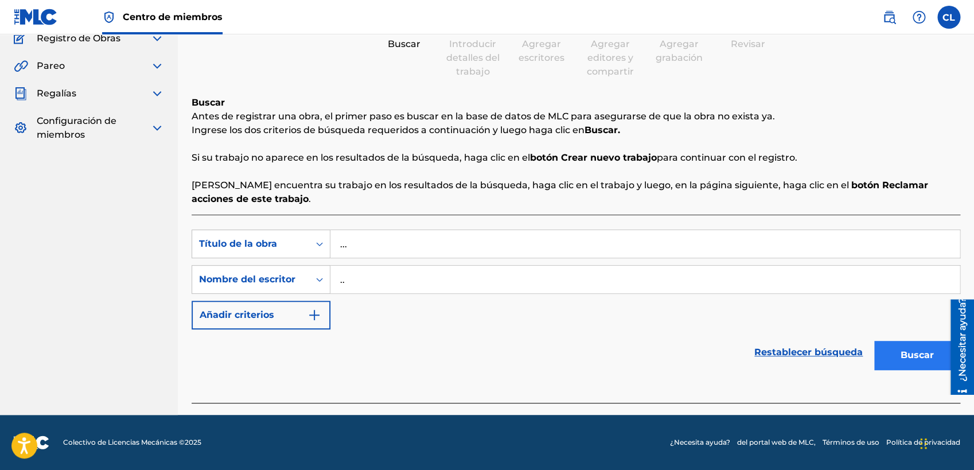
type input ".."
click at [869, 353] on button "Buscar" at bounding box center [917, 355] width 86 height 29
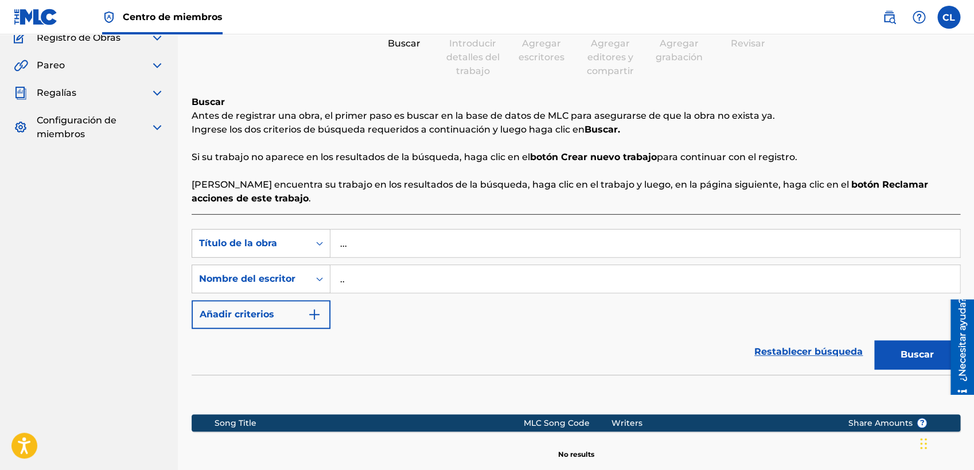
scroll to position [236, 0]
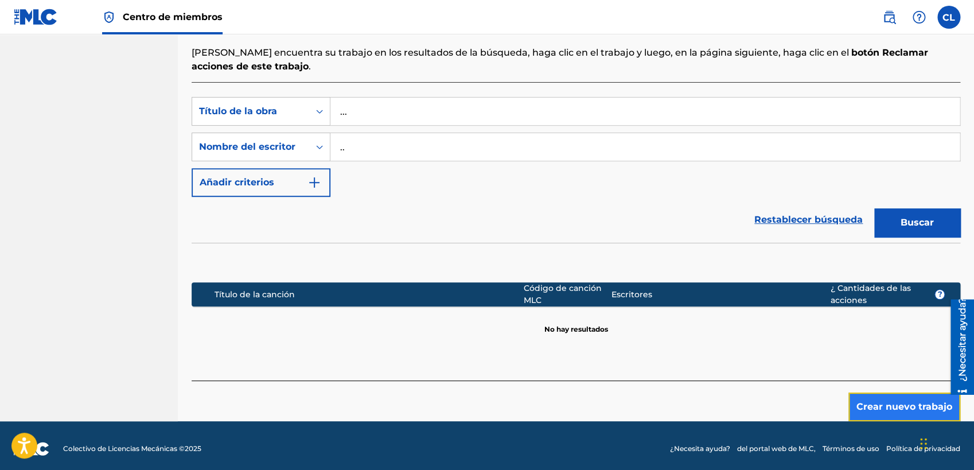
click at [869, 403] on button "Crear nuevo trabajo" at bounding box center [904, 406] width 112 height 29
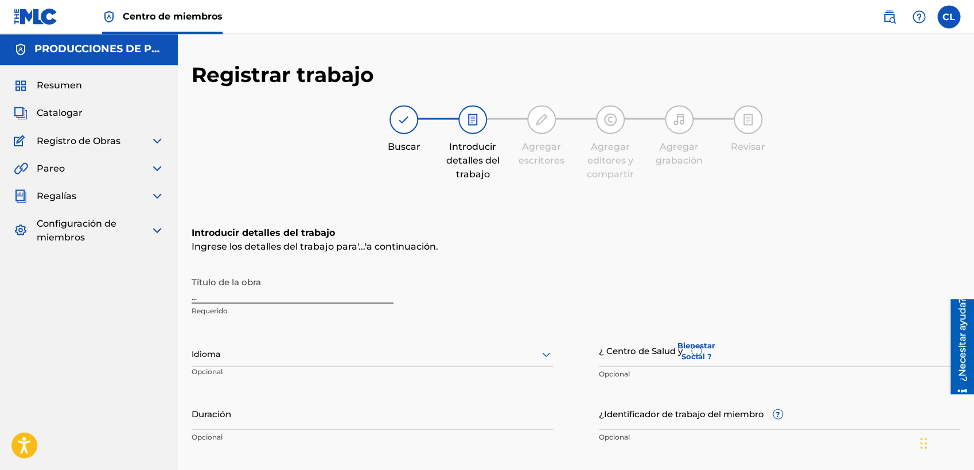
scroll to position [0, 0]
click at [66, 83] on span "Resumen" at bounding box center [59, 87] width 45 height 14
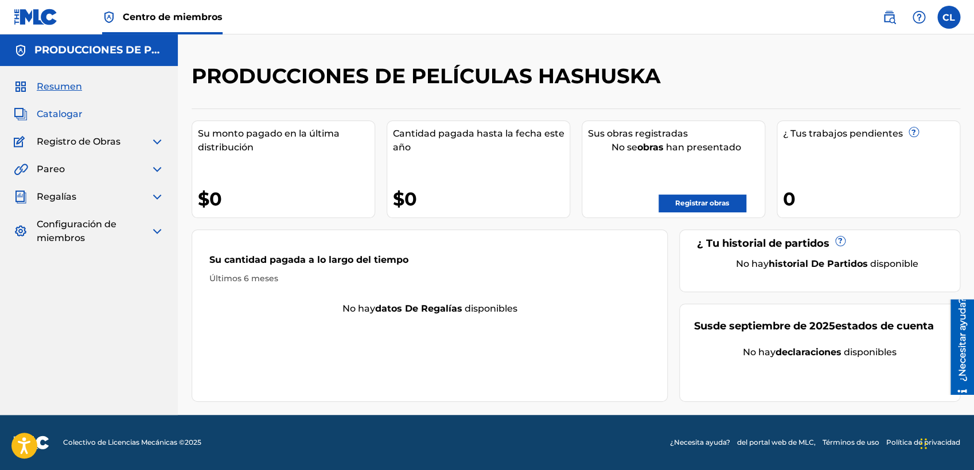
click at [68, 117] on span "Catalogar" at bounding box center [60, 114] width 46 height 14
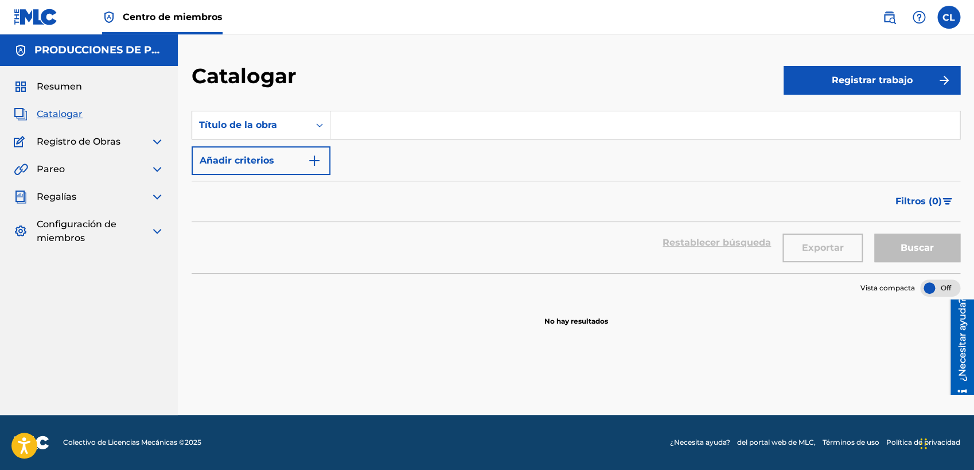
click at [154, 143] on img at bounding box center [157, 142] width 14 height 14
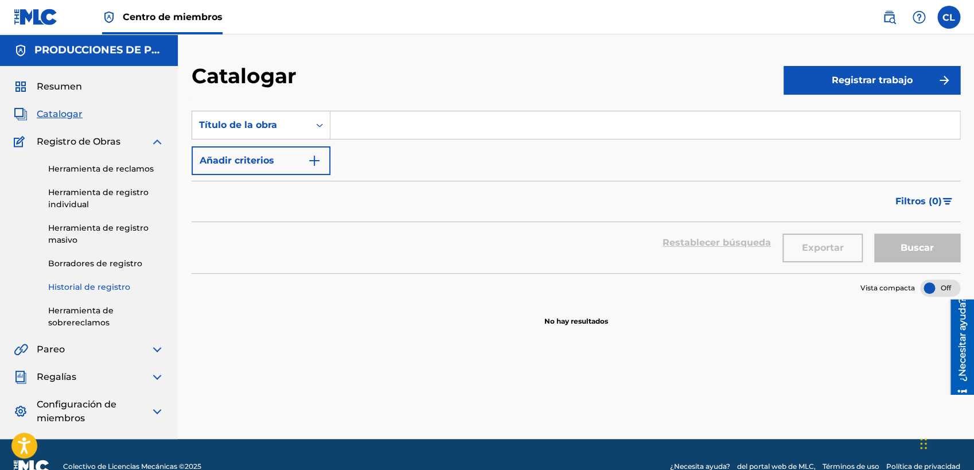
click at [114, 282] on link "Historial de registro" at bounding box center [106, 287] width 116 height 12
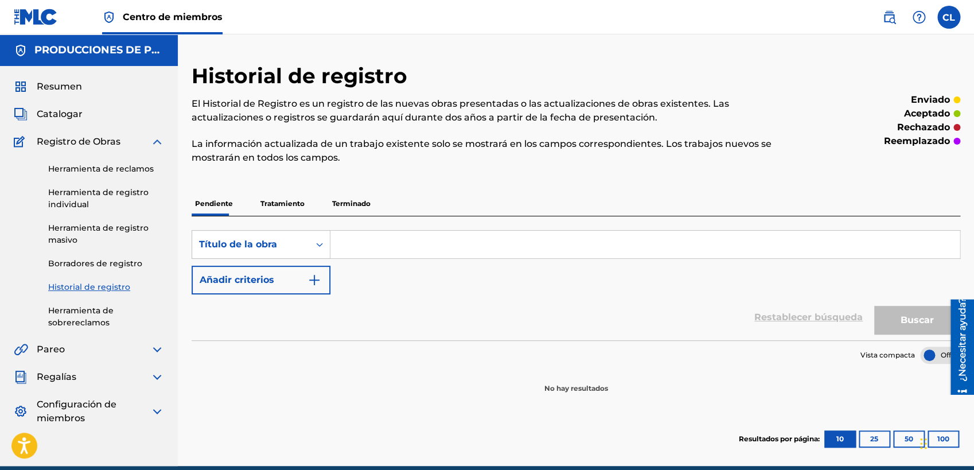
click at [283, 201] on p "Tratamiento" at bounding box center [282, 204] width 51 height 24
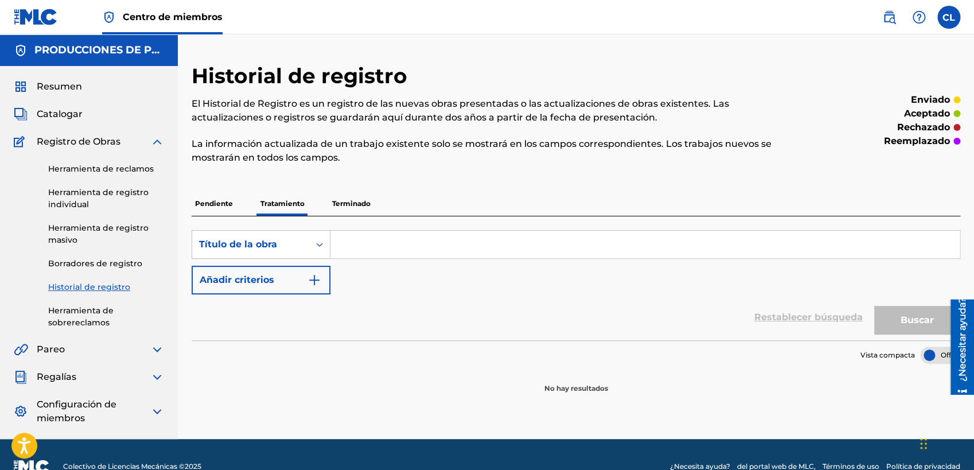
click at [337, 209] on p "Terminado" at bounding box center [351, 204] width 45 height 24
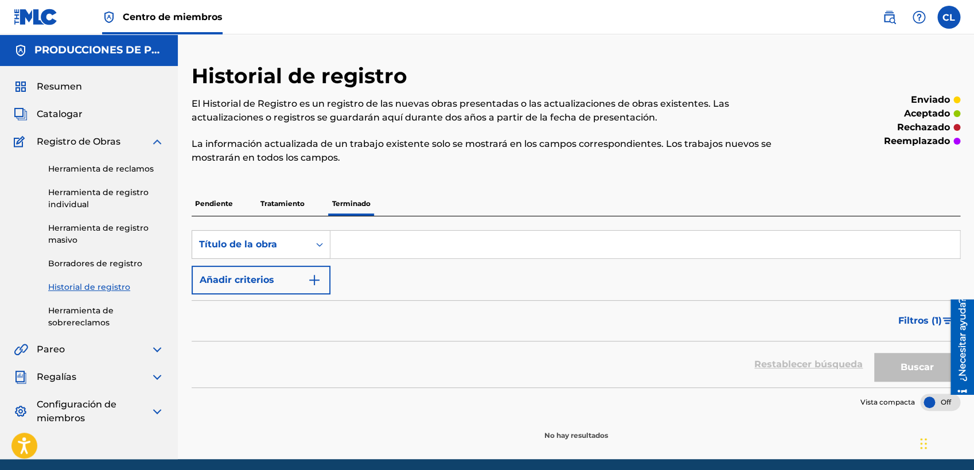
click at [200, 203] on p "Pendiente" at bounding box center [214, 204] width 45 height 24
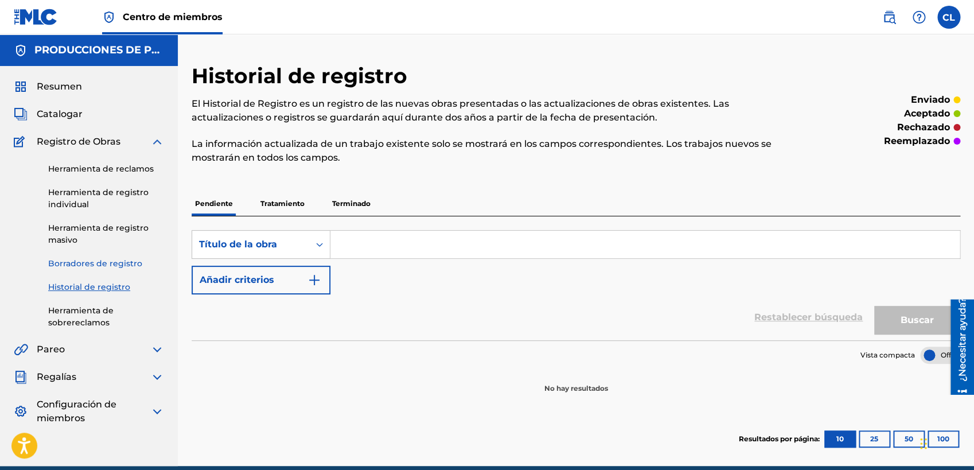
click at [105, 264] on link "Borradores de registro" at bounding box center [106, 264] width 116 height 12
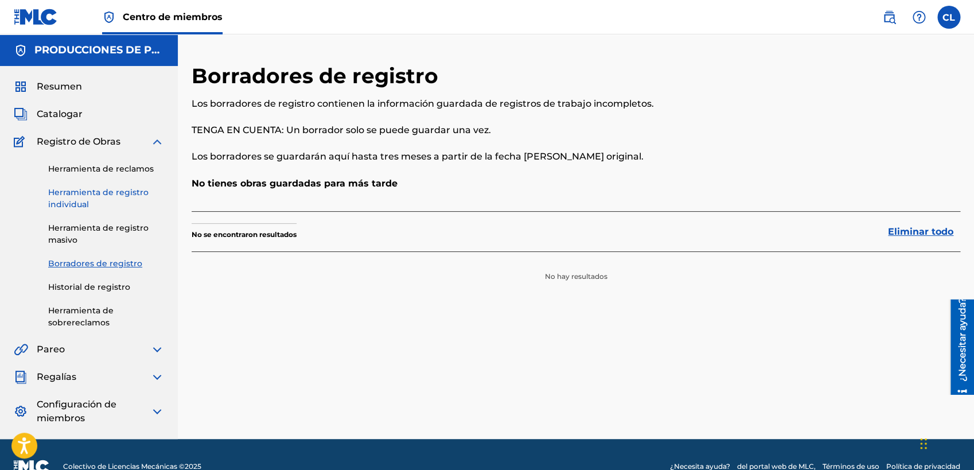
click at [118, 189] on link "Herramienta de registro individual" at bounding box center [106, 198] width 116 height 24
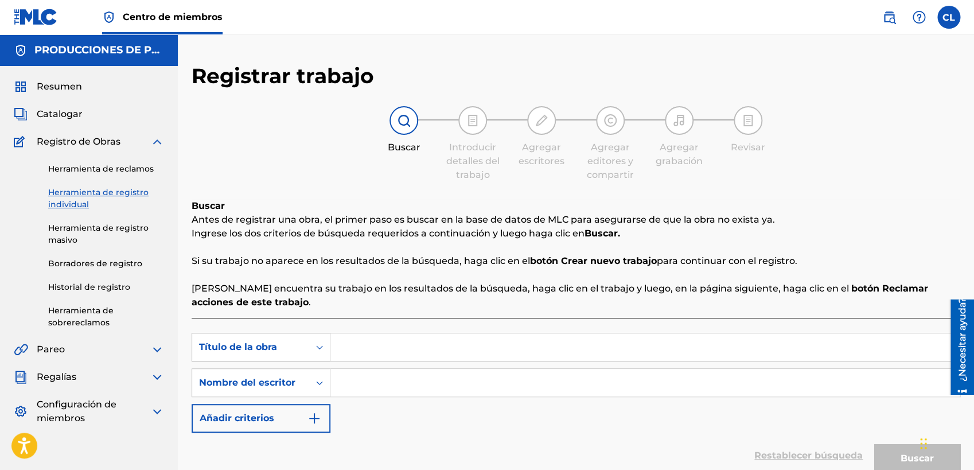
click at [155, 140] on img at bounding box center [157, 142] width 14 height 14
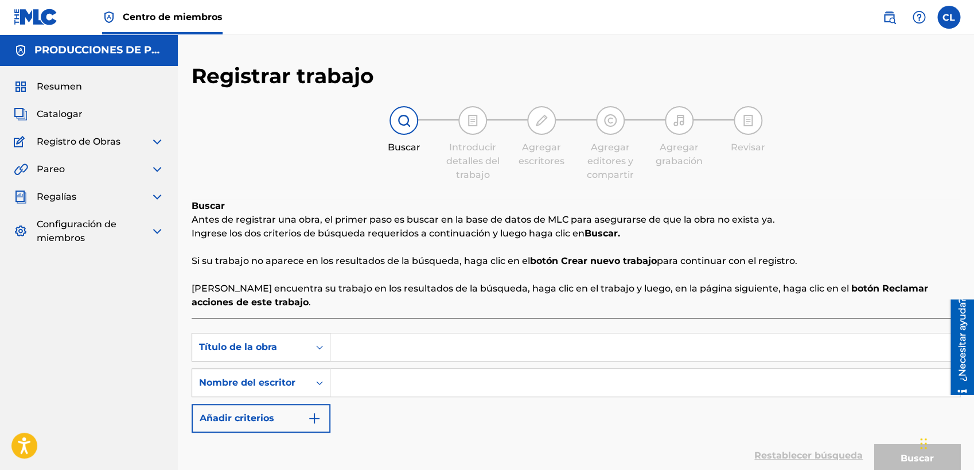
click at [157, 195] on img at bounding box center [157, 197] width 14 height 14
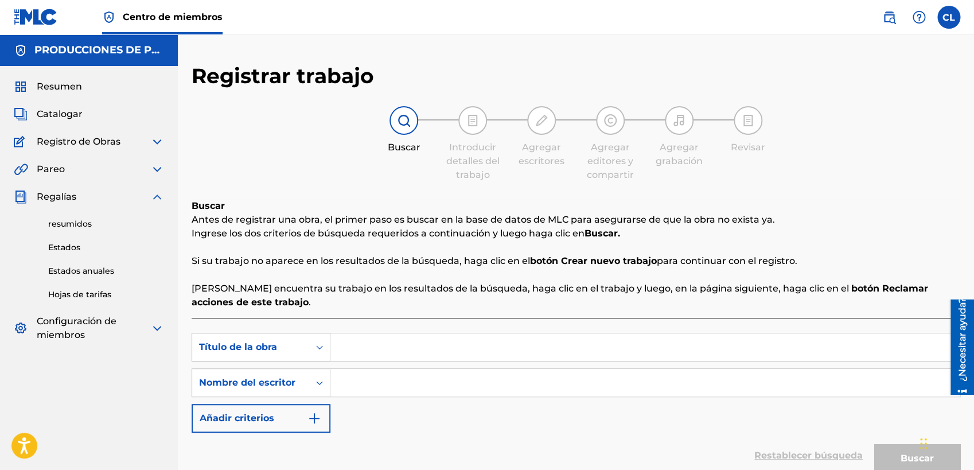
click at [155, 196] on img at bounding box center [157, 197] width 14 height 14
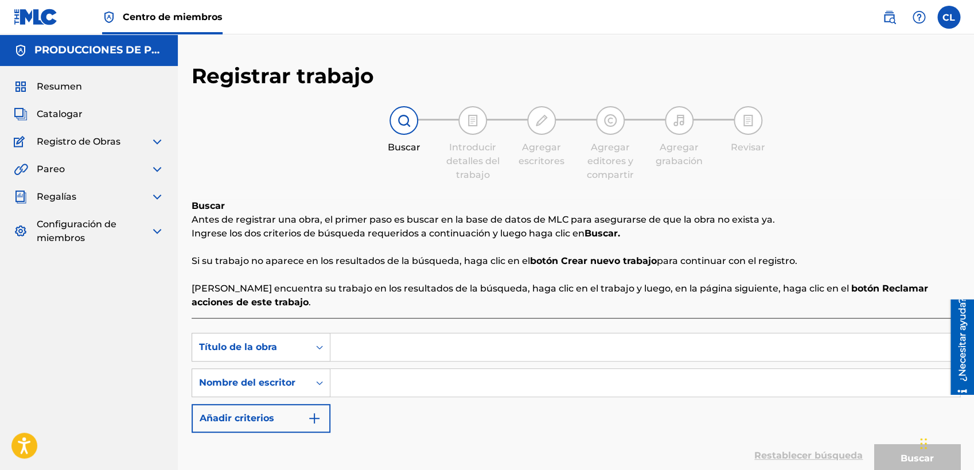
click at [159, 137] on img at bounding box center [157, 142] width 14 height 14
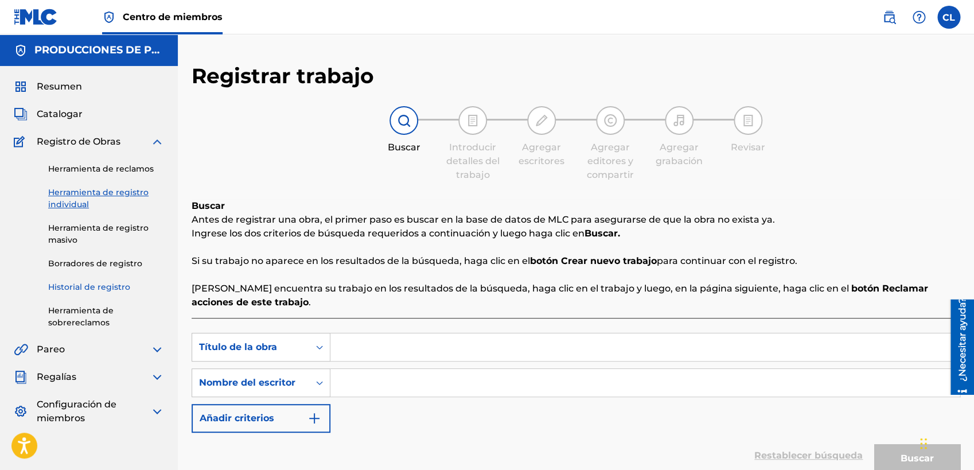
click at [111, 289] on link "Historial de registro" at bounding box center [106, 287] width 116 height 12
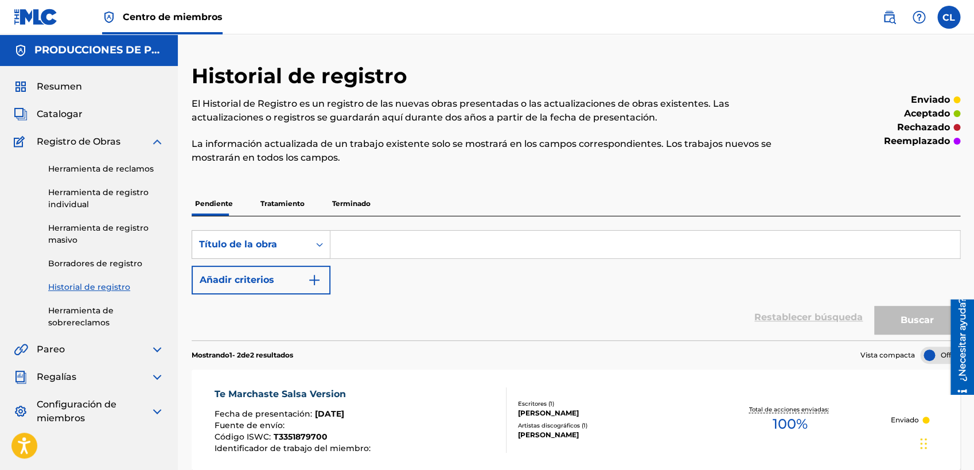
drag, startPoint x: 158, startPoint y: 143, endPoint x: 86, endPoint y: 124, distance: 74.3
click at [157, 143] on img at bounding box center [157, 142] width 14 height 14
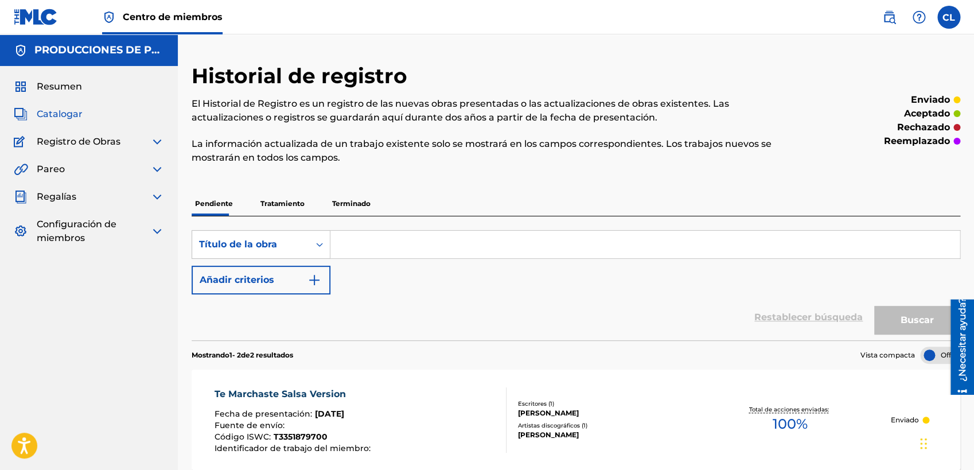
click at [67, 116] on span "Catalogar" at bounding box center [60, 114] width 46 height 14
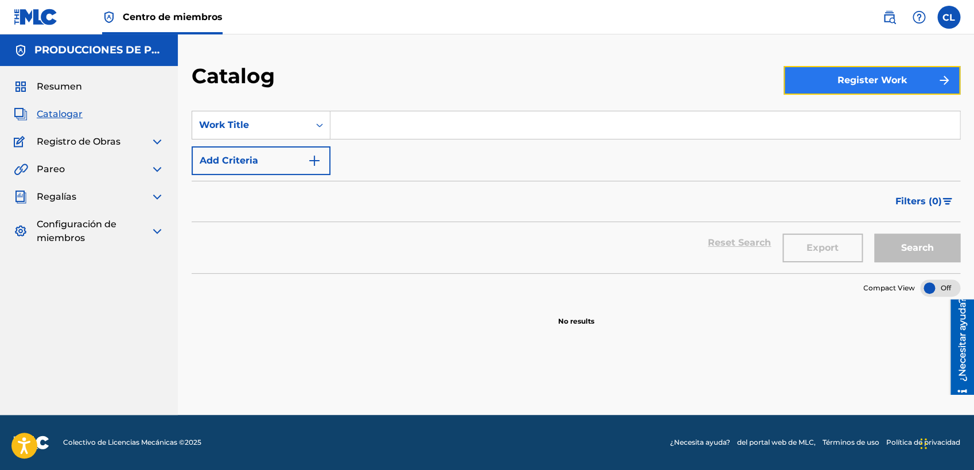
click at [869, 91] on button "Register Work" at bounding box center [872, 80] width 177 height 29
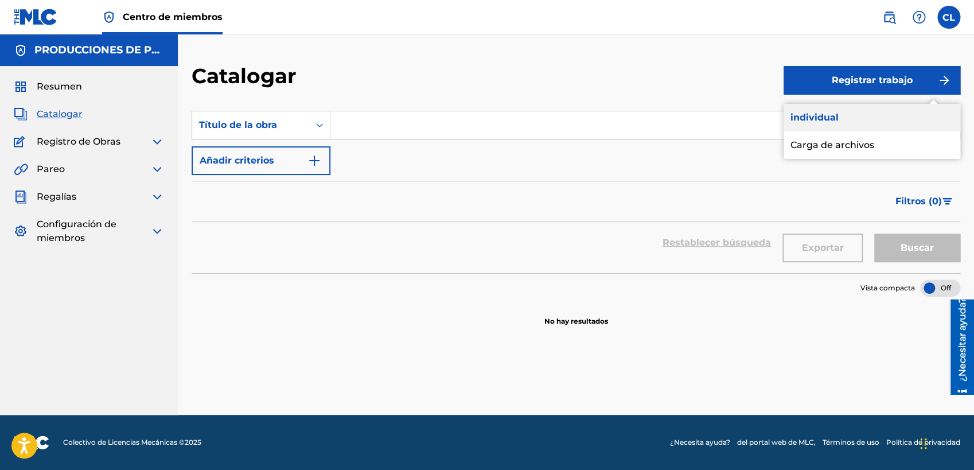
click at [861, 112] on link "individual" at bounding box center [872, 118] width 177 height 28
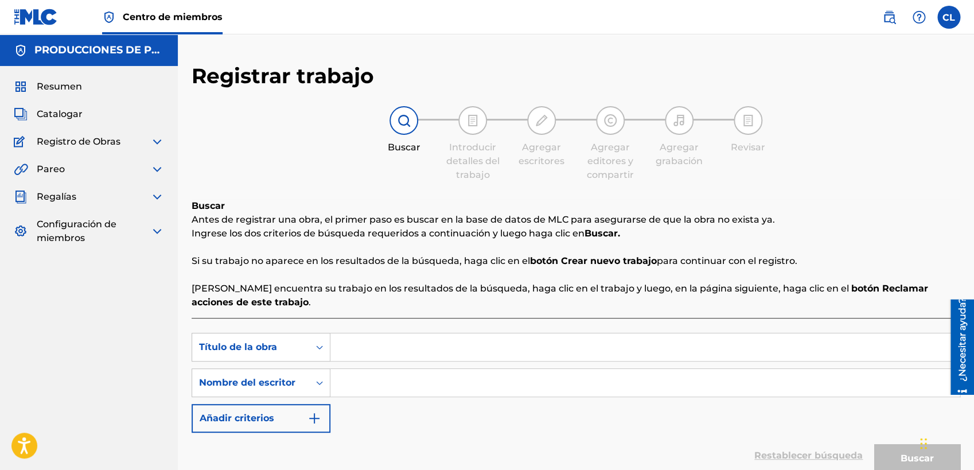
click at [782, 335] on input "Search Form" at bounding box center [644, 347] width 629 height 28
type input ".."
click at [550, 376] on input "." at bounding box center [644, 383] width 629 height 28
type input ".."
click at [869, 419] on button "Buscar" at bounding box center [917, 458] width 86 height 29
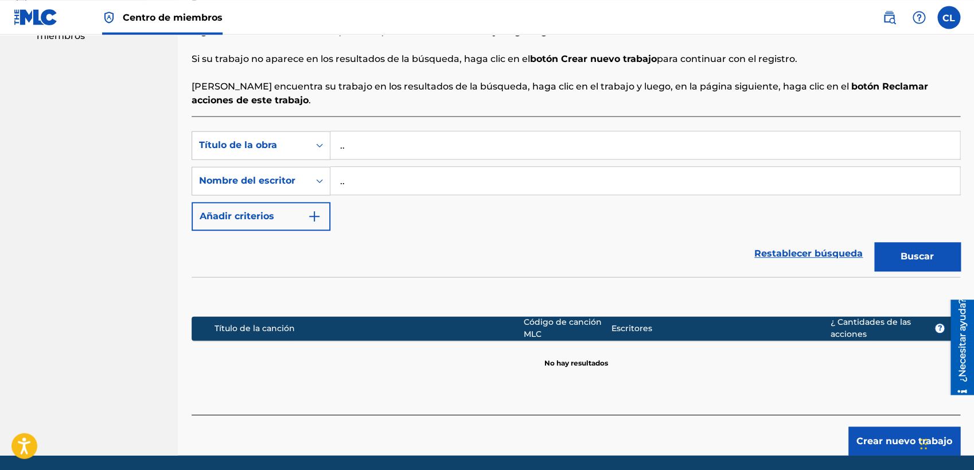
scroll to position [236, 0]
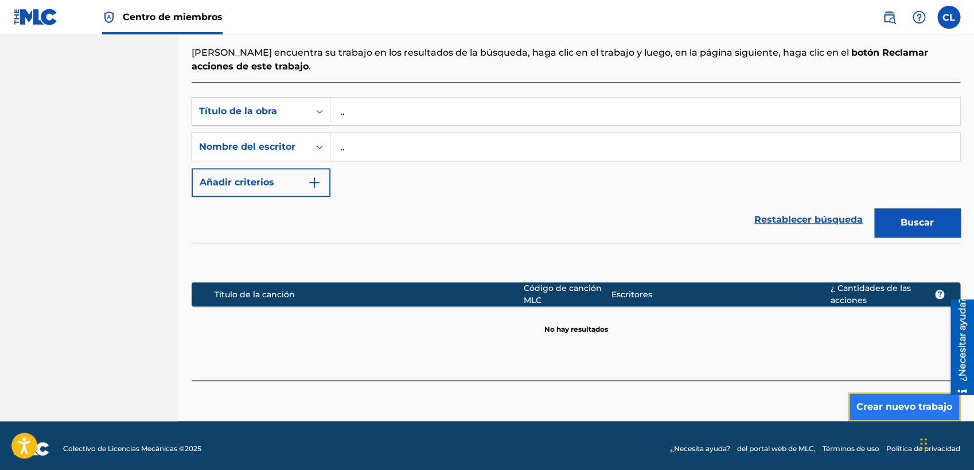
click at [869, 402] on button "Crear nuevo trabajo" at bounding box center [904, 406] width 112 height 29
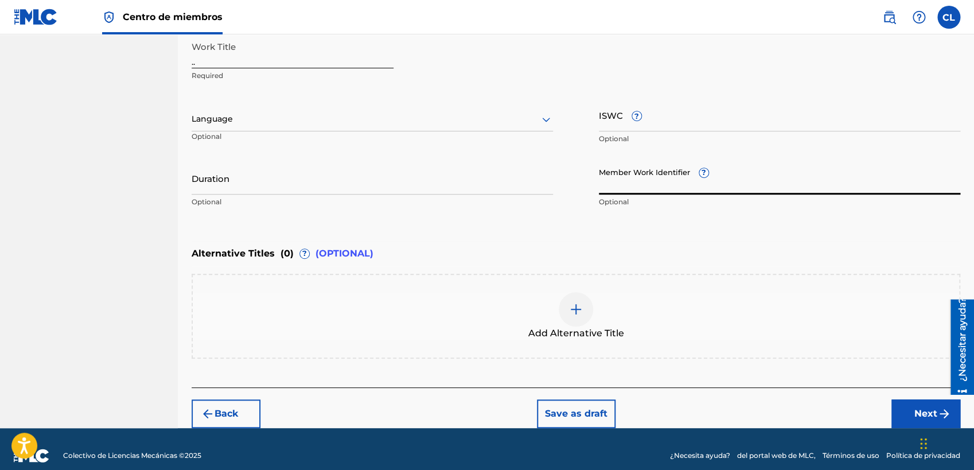
drag, startPoint x: 680, startPoint y: 158, endPoint x: 580, endPoint y: 137, distance: 101.9
click at [599, 162] on input "Member Work Identifier ?" at bounding box center [779, 178] width 361 height 33
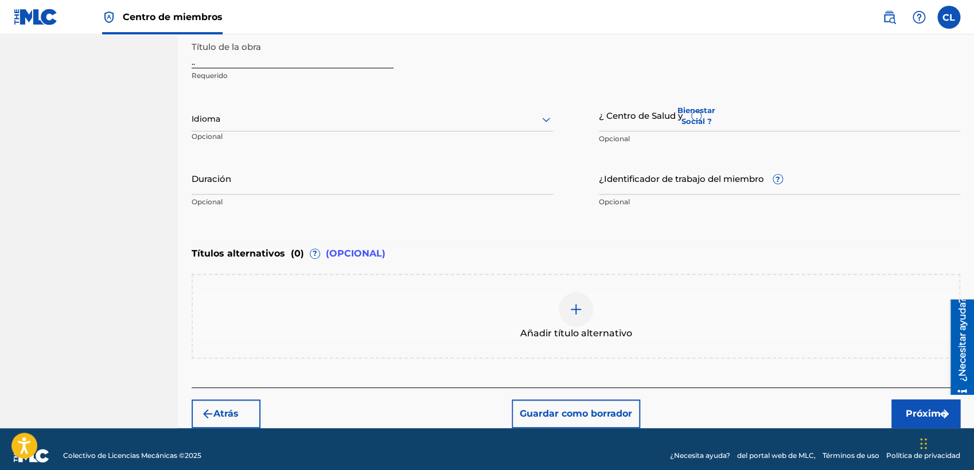
drag, startPoint x: 973, startPoint y: 204, endPoint x: 978, endPoint y: 112, distance: 91.3
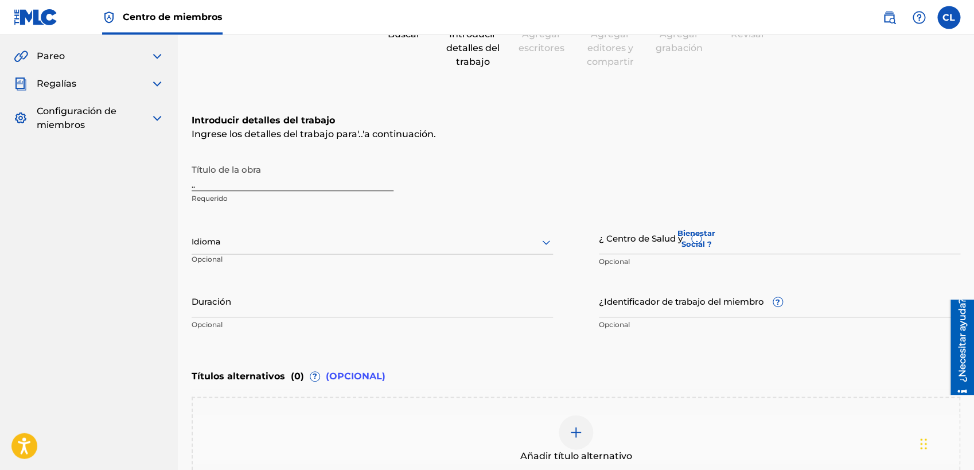
scroll to position [104, 0]
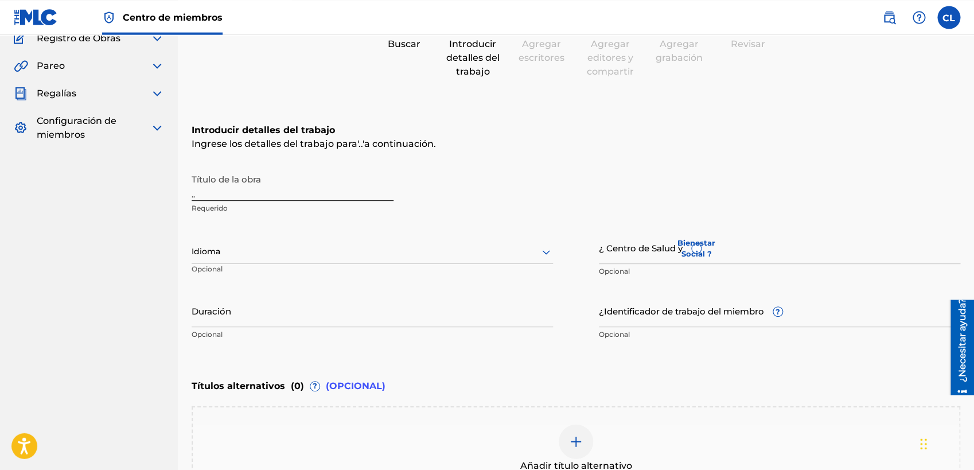
click at [734, 84] on div "Registrar trabajo Buscar Introducir detalles del trabajo Agregar escritores Agr…" at bounding box center [576, 259] width 769 height 601
click at [275, 188] on input ".." at bounding box center [293, 184] width 202 height 33
type input "..Volver a Comenzar"
click at [361, 264] on div "Idioma Opcional" at bounding box center [372, 257] width 361 height 52
click at [360, 251] on div at bounding box center [372, 251] width 361 height 14
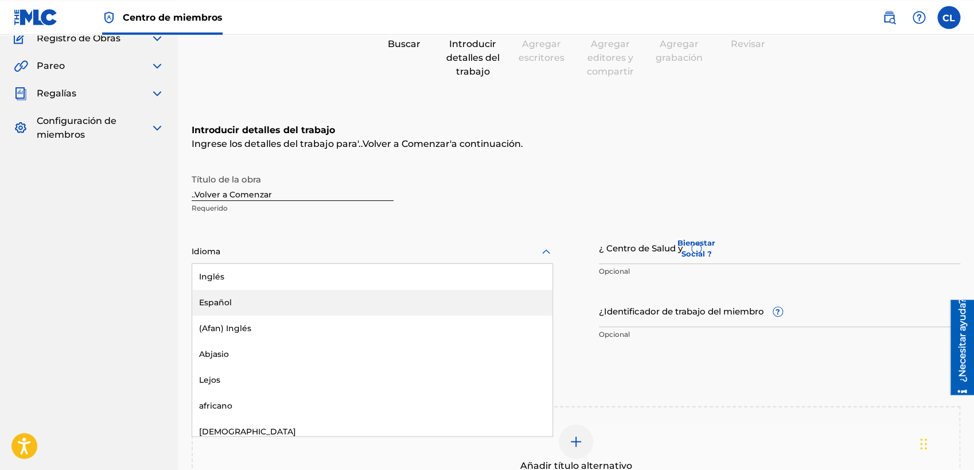
click at [277, 300] on div "Español" at bounding box center [372, 302] width 360 height 26
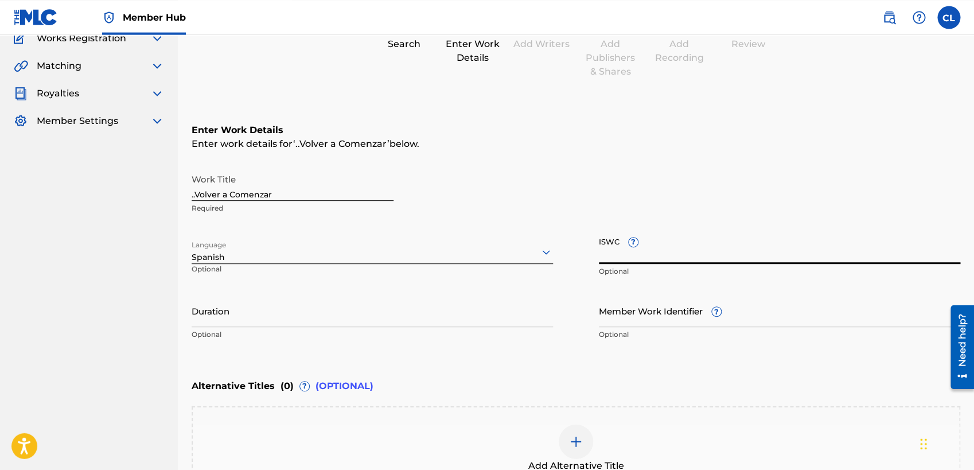
click at [689, 251] on input "ISWC ?" at bounding box center [779, 247] width 361 height 33
paste input "T3352026310"
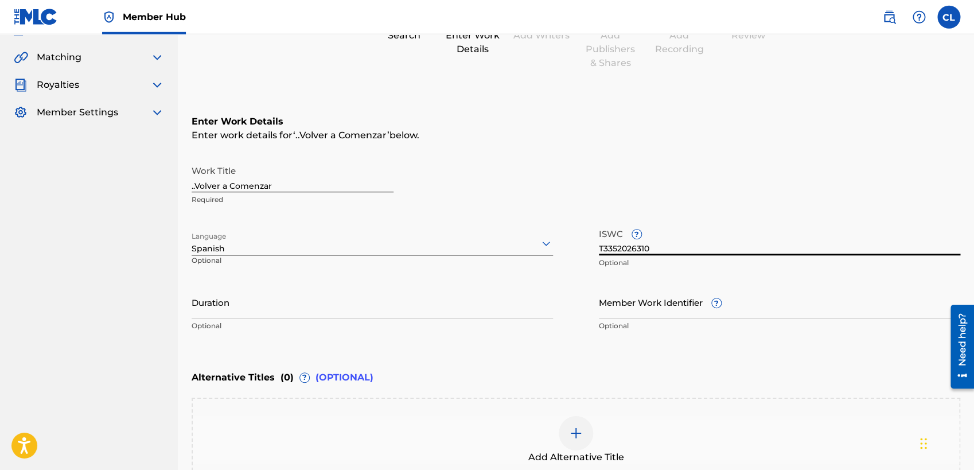
scroll to position [159, 0]
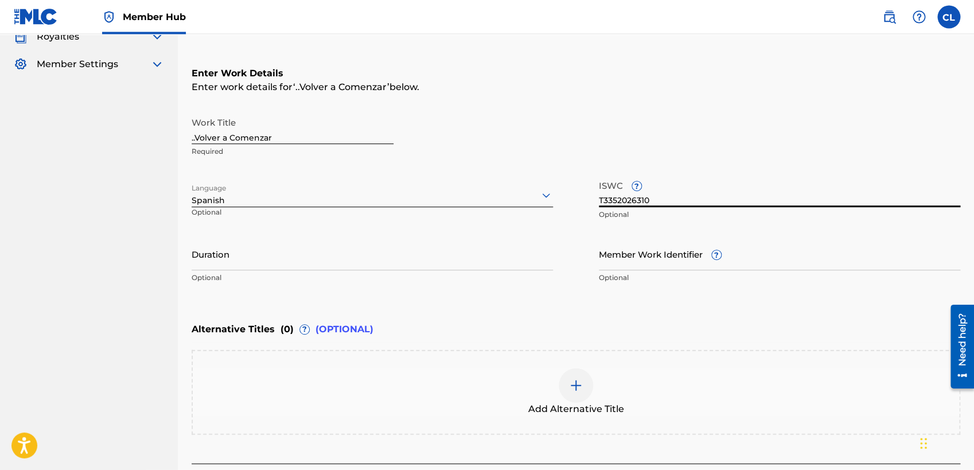
type input "T3352026310"
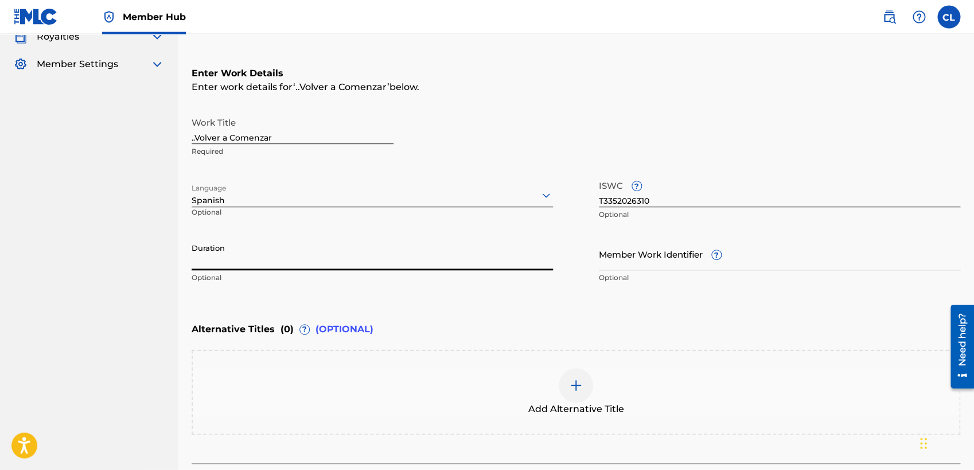
drag, startPoint x: 412, startPoint y: 265, endPoint x: 412, endPoint y: 258, distance: 6.9
click at [412, 264] on input "Duration" at bounding box center [372, 254] width 361 height 33
paste input "04:03"
type input "04:03"
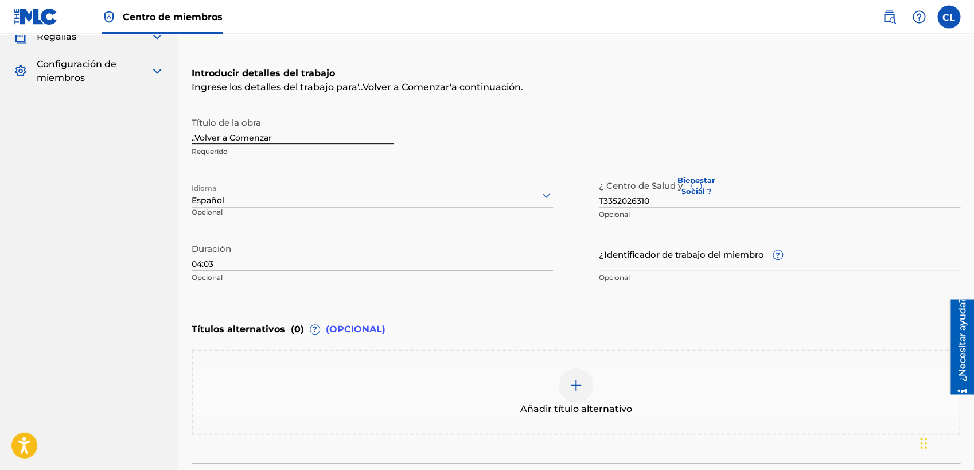
click at [196, 139] on input "..Volver a Comenzar" at bounding box center [293, 128] width 202 height 33
type input "Volver a Comenzar"
click at [422, 297] on div "Introducir detalles del trabajo Ingrese los detalles del trabajo para ' Volver …" at bounding box center [576, 179] width 769 height 278
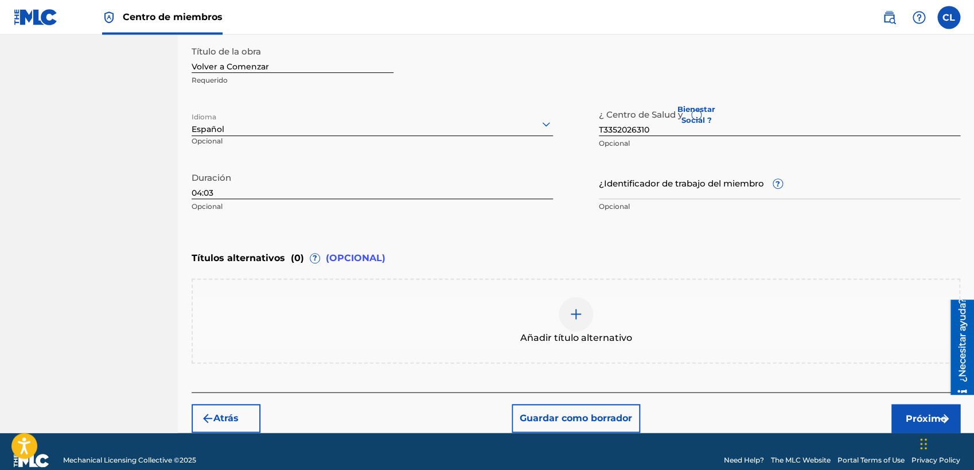
scroll to position [248, 0]
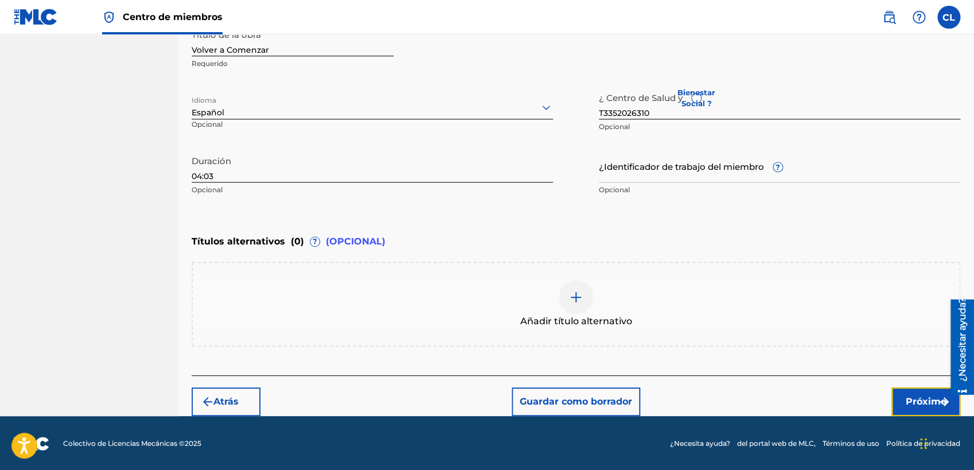
drag, startPoint x: 927, startPoint y: 402, endPoint x: 938, endPoint y: 338, distance: 64.6
click at [869, 359] on div "Registrar trabajo Buscar Introducir detalles del trabajo Agregar escritores Agr…" at bounding box center [576, 115] width 769 height 601
click at [869, 398] on button "Próximo" at bounding box center [925, 401] width 69 height 29
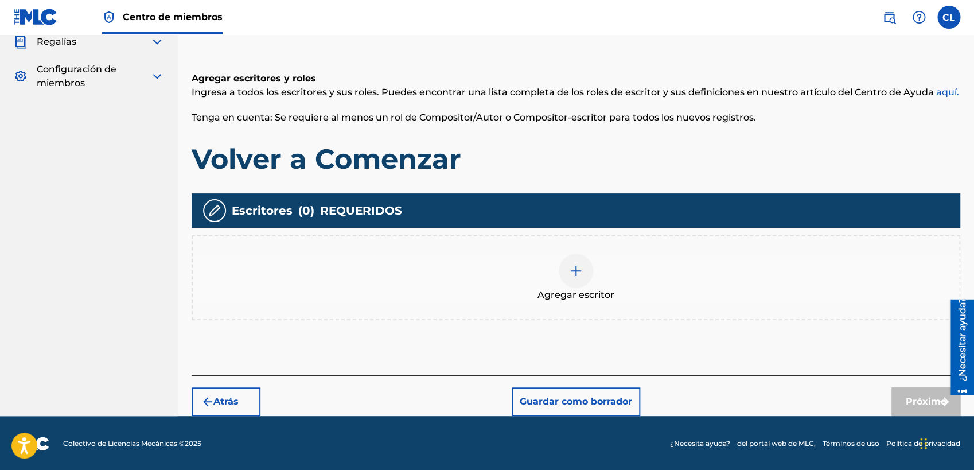
click at [579, 271] on img at bounding box center [576, 271] width 14 height 14
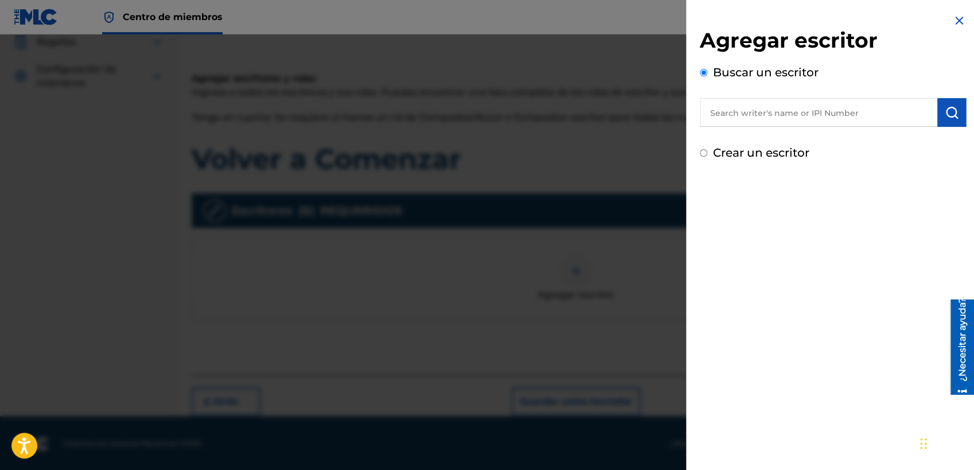
click at [769, 111] on input "text" at bounding box center [819, 112] width 238 height 29
drag, startPoint x: 297, startPoint y: 253, endPoint x: 384, endPoint y: 224, distance: 91.4
click at [304, 250] on div at bounding box center [487, 269] width 974 height 470
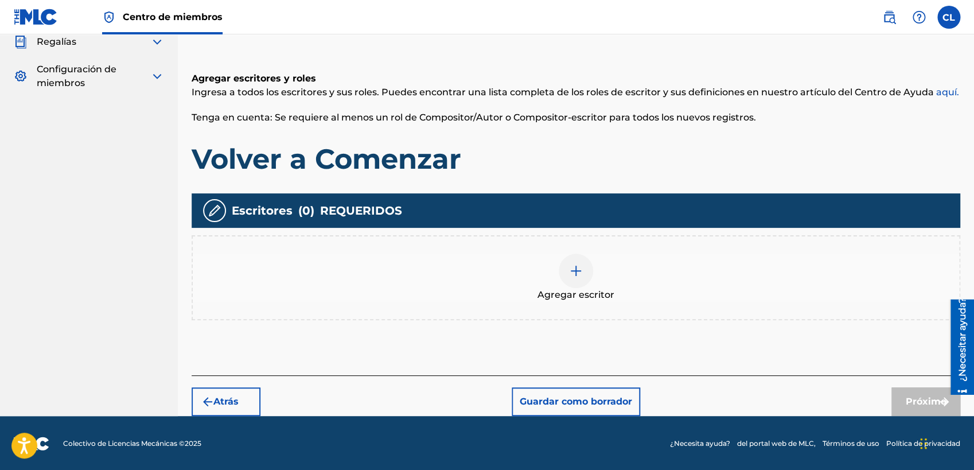
click at [577, 286] on div at bounding box center [576, 271] width 34 height 34
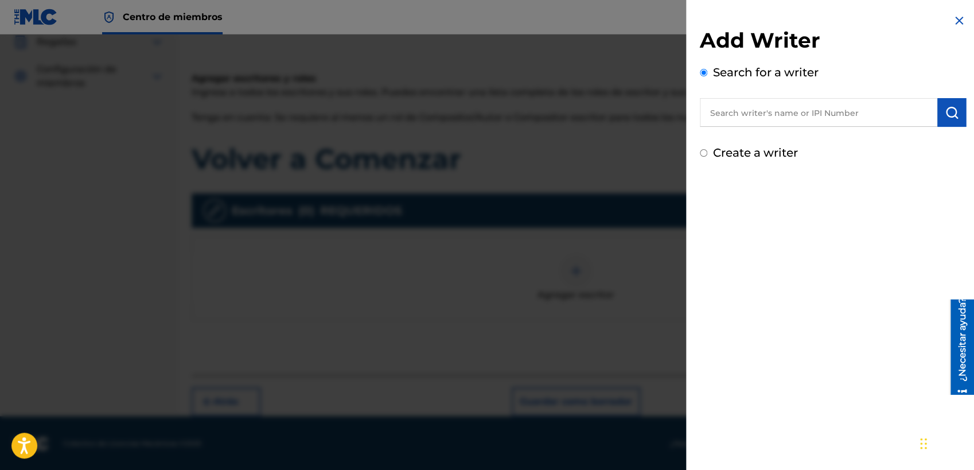
click at [805, 115] on input "text" at bounding box center [819, 112] width 238 height 29
paste input "1217812666"
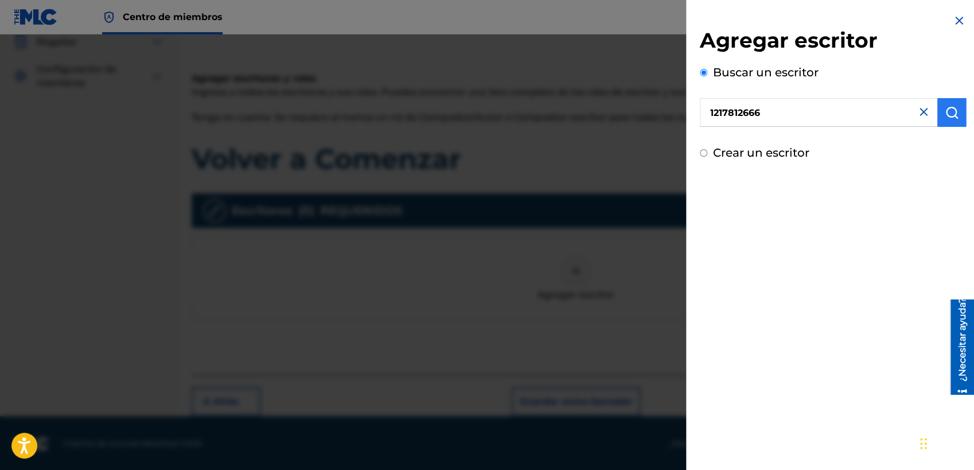
type input "1217812666"
click at [869, 109] on img "submit" at bounding box center [952, 113] width 14 height 14
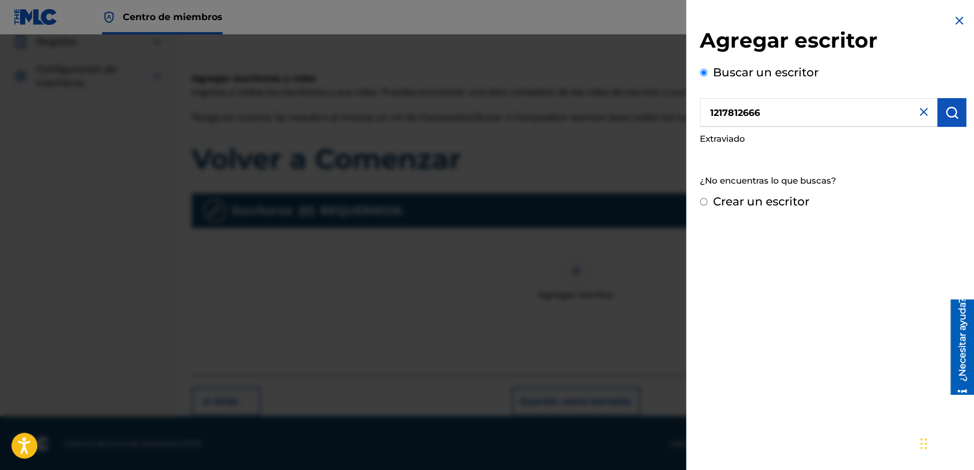
click at [869, 109] on img at bounding box center [924, 112] width 14 height 14
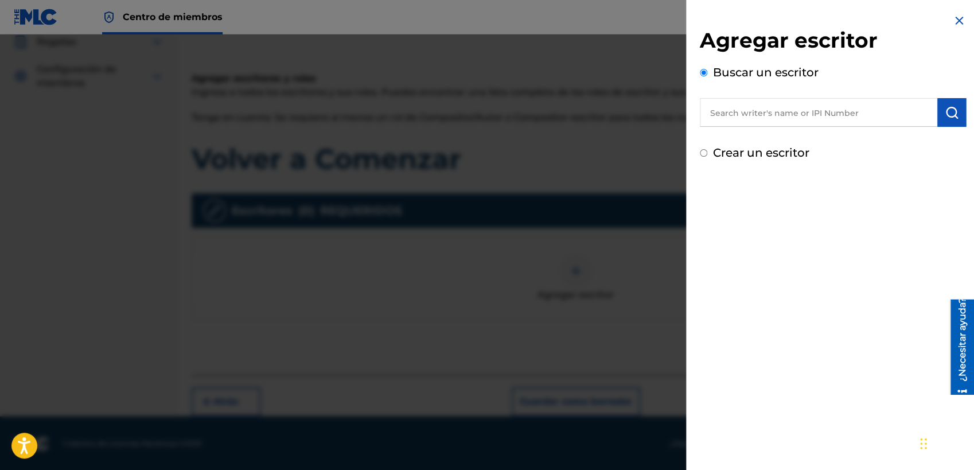
click at [702, 157] on input "Crear un escritor" at bounding box center [703, 152] width 7 height 7
radio input "false"
radio input "true"
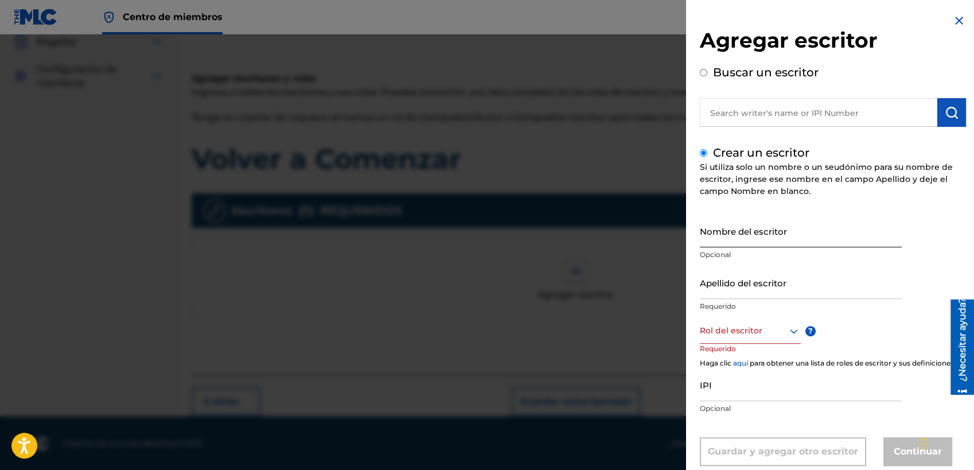
click at [741, 232] on input "Nombre del escritor" at bounding box center [801, 231] width 202 height 33
click at [754, 401] on input "IPI" at bounding box center [801, 384] width 202 height 33
paste input "1217812666"
type input "1217812666"
click at [765, 341] on div "Rol del escritor" at bounding box center [750, 331] width 101 height 26
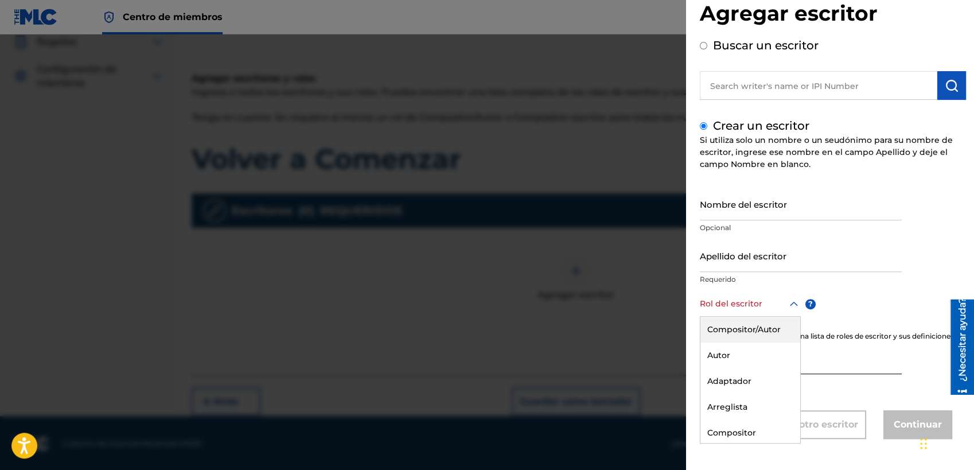
click at [765, 321] on div "Compositor/Autor" at bounding box center [750, 330] width 100 height 26
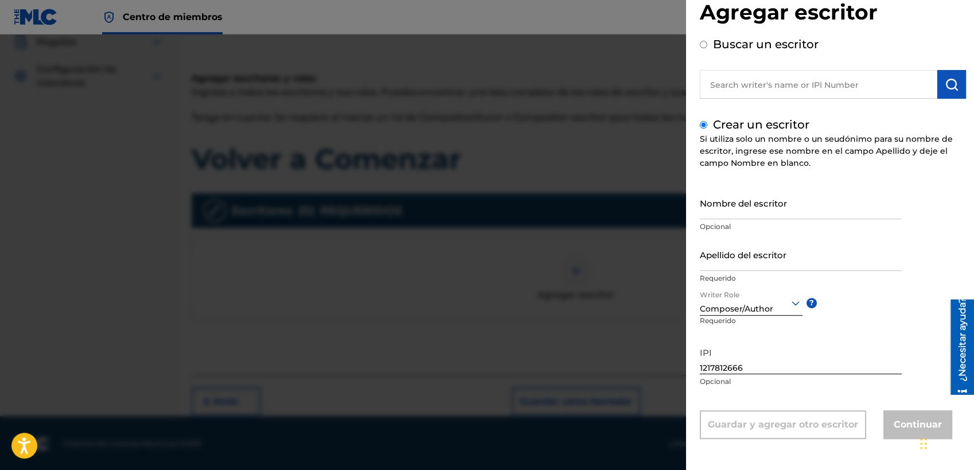
scroll to position [28, 0]
click at [789, 205] on input "Nombre del escritor" at bounding box center [801, 203] width 202 height 33
drag, startPoint x: 789, startPoint y: 205, endPoint x: 673, endPoint y: 217, distance: 115.9
click at [700, 217] on input "ca" at bounding box center [801, 203] width 202 height 33
paste input "[PERSON_NAME]"
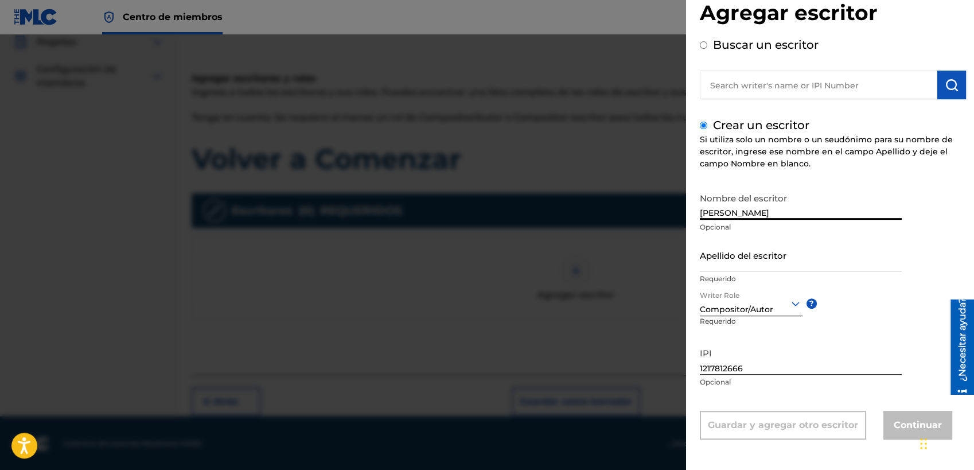
drag, startPoint x: 754, startPoint y: 209, endPoint x: 803, endPoint y: 210, distance: 48.2
click at [803, 210] on input "[PERSON_NAME]" at bounding box center [801, 203] width 202 height 33
type input "[PERSON_NAME]"
click at [739, 260] on input "Apellido del escritor" at bounding box center [801, 255] width 202 height 33
paste input "[PERSON_NAME]"
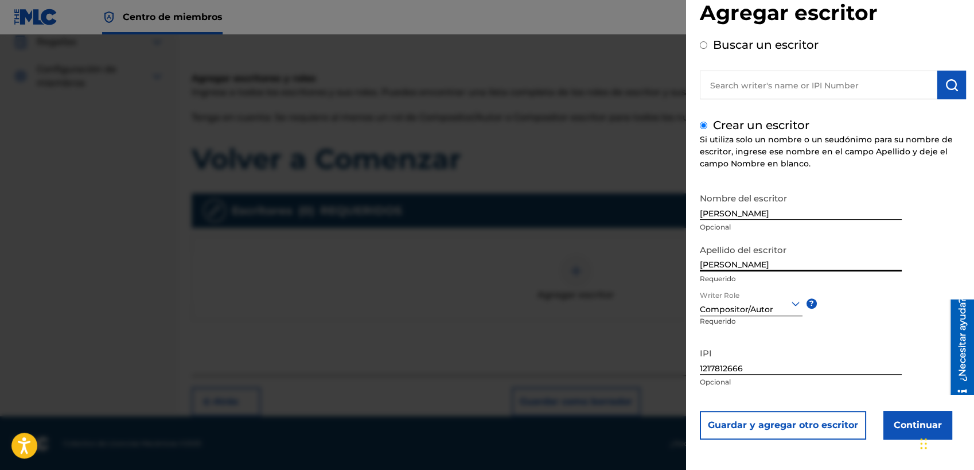
type input "[PERSON_NAME]"
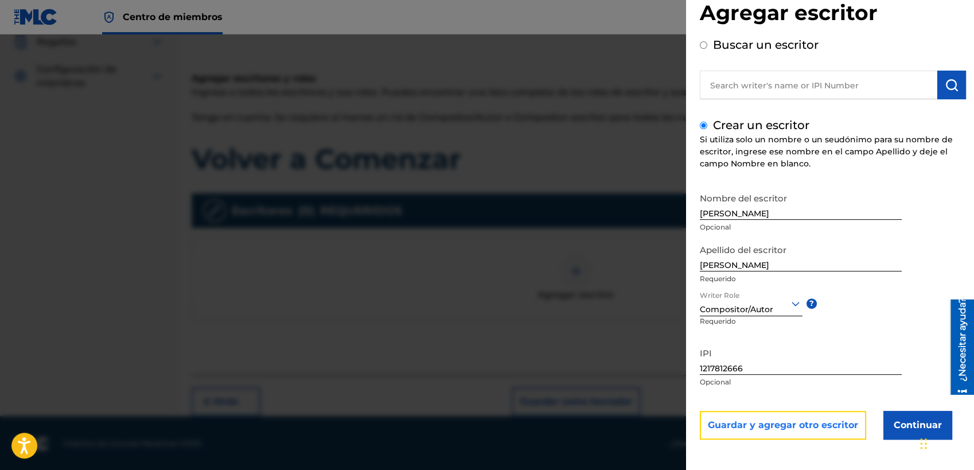
click at [830, 419] on button "Guardar y agregar otro escritor" at bounding box center [783, 425] width 166 height 29
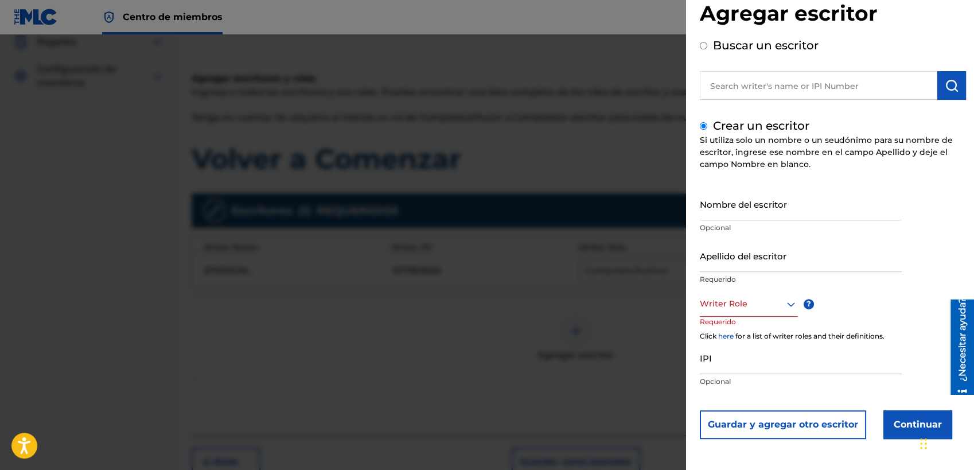
scroll to position [27, 0]
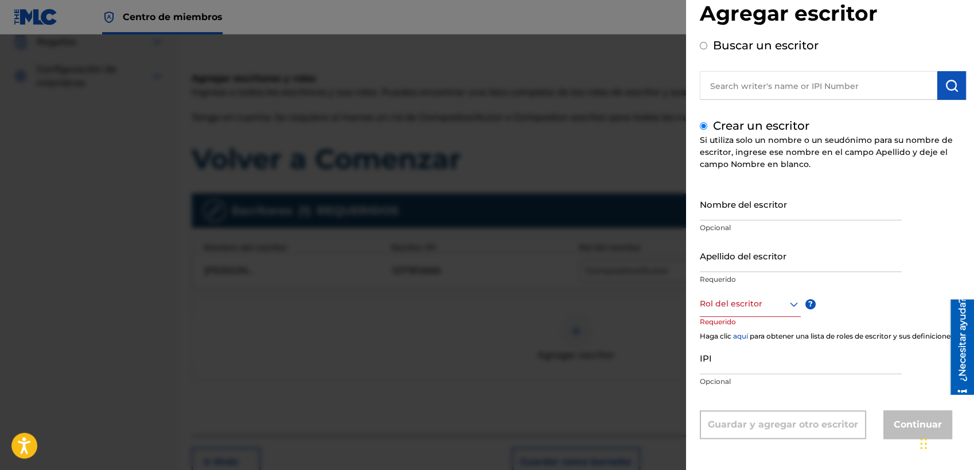
click at [613, 293] on div at bounding box center [487, 269] width 974 height 470
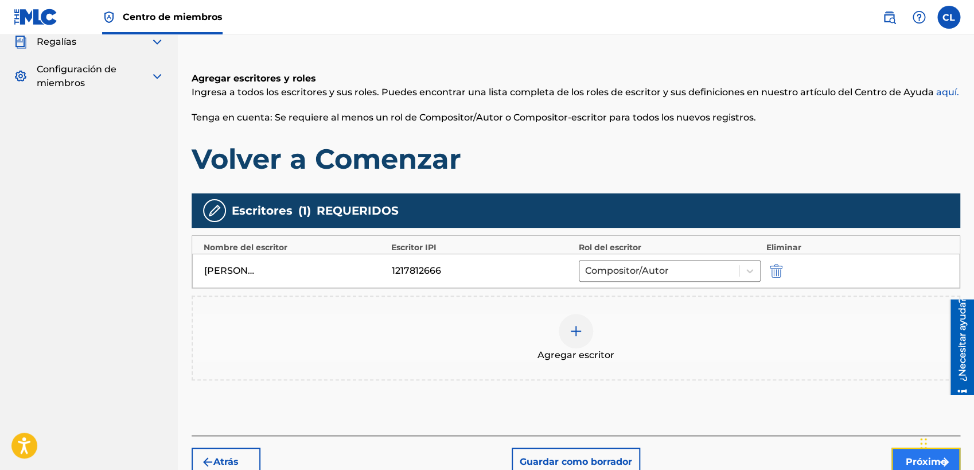
click at [869, 419] on button "Próximo" at bounding box center [925, 461] width 69 height 29
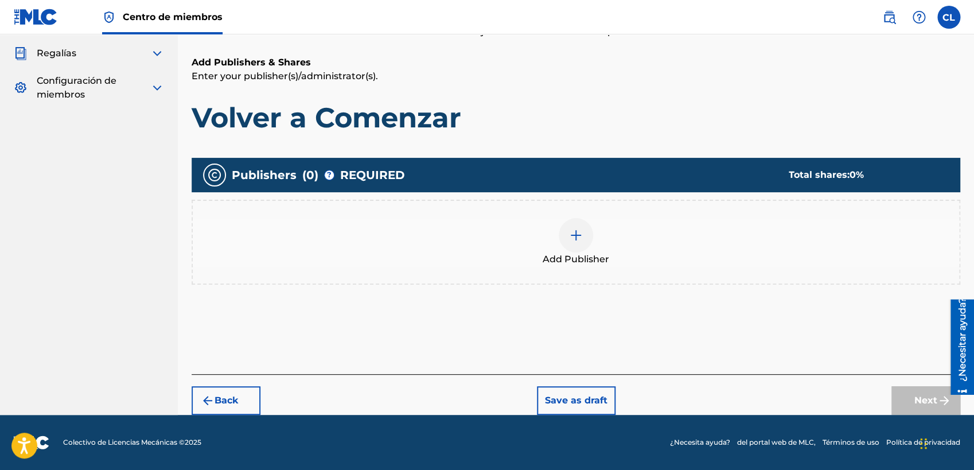
scroll to position [142, 0]
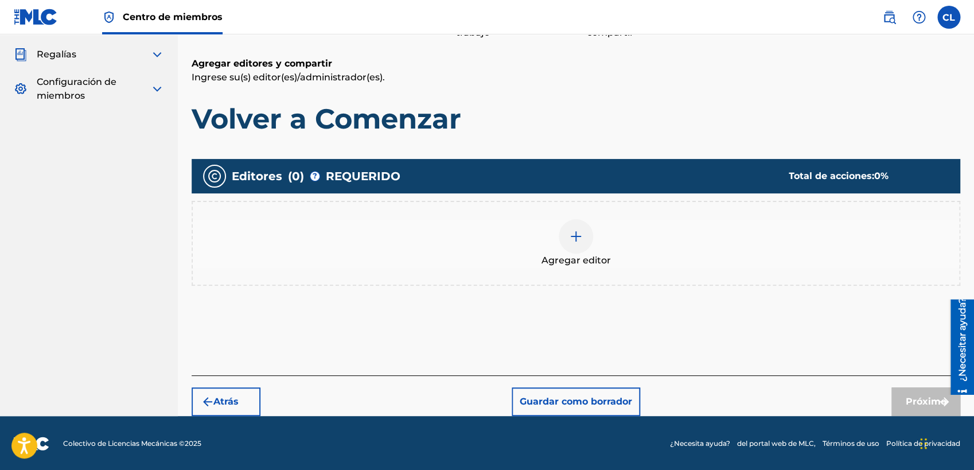
click at [570, 223] on div at bounding box center [576, 236] width 34 height 34
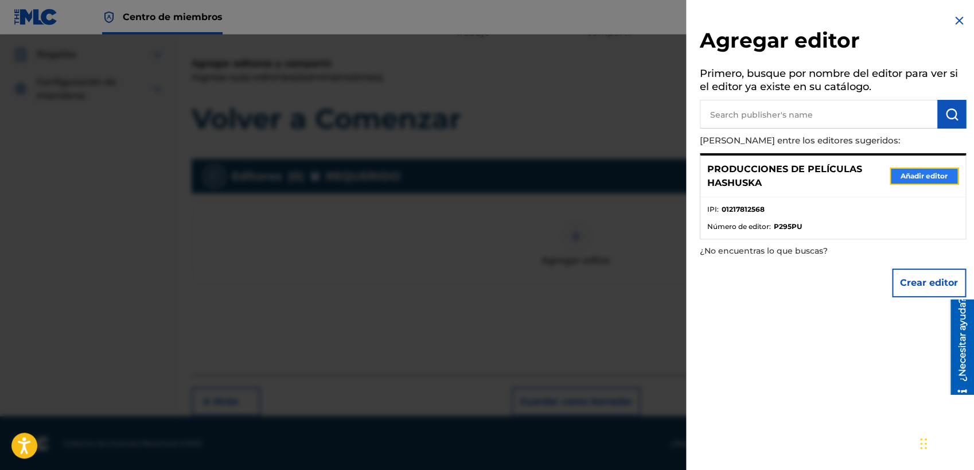
click at [869, 173] on button "Añadir editor" at bounding box center [924, 176] width 69 height 17
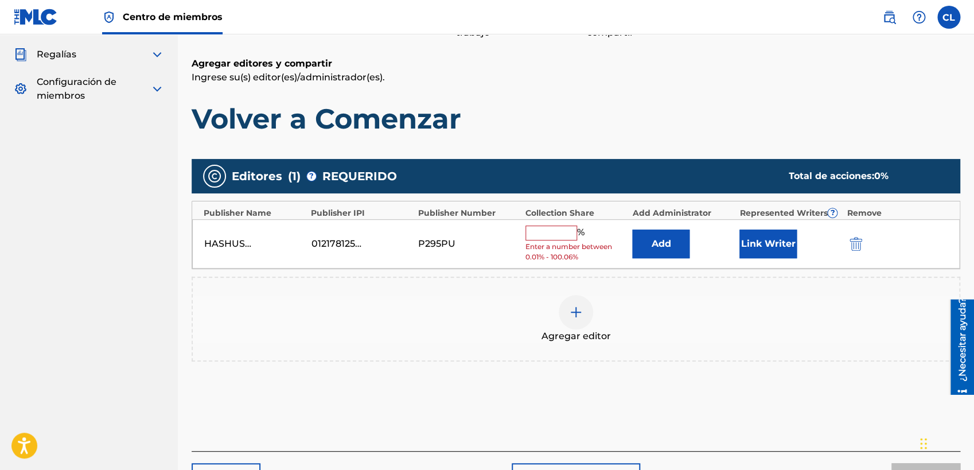
click at [546, 227] on input "text" at bounding box center [551, 232] width 52 height 15
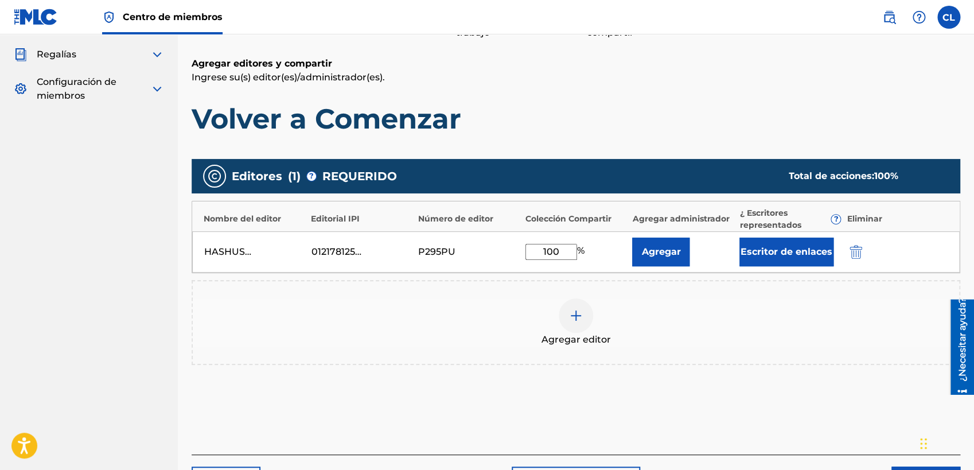
type input "100"
click at [700, 292] on div "Agregar editor" at bounding box center [576, 322] width 769 height 85
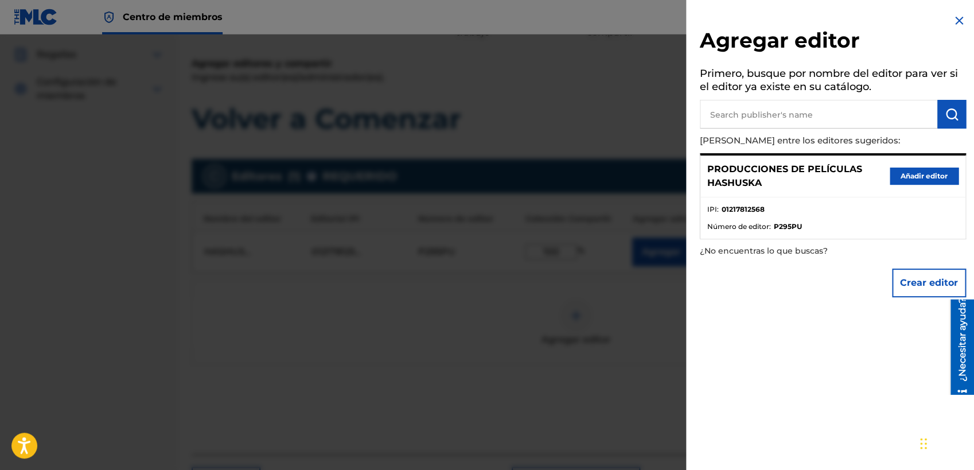
click at [616, 294] on div at bounding box center [487, 269] width 974 height 470
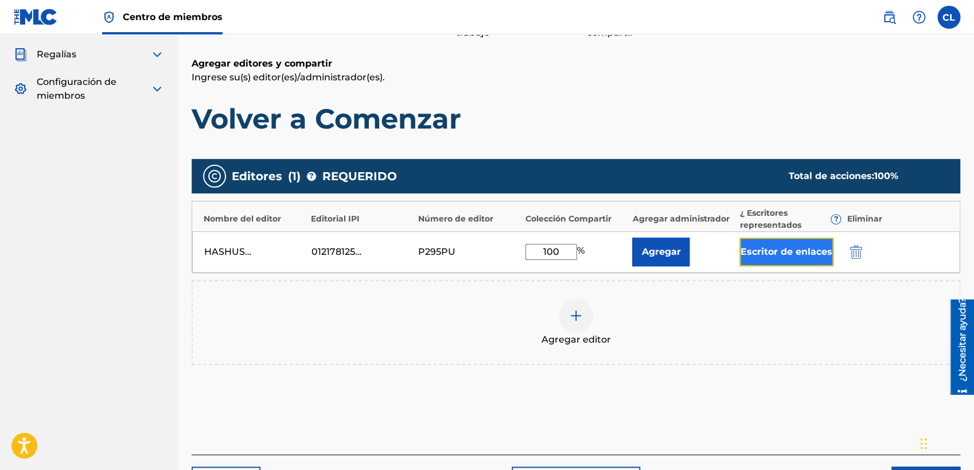
click at [776, 249] on button "Escritor de enlaces" at bounding box center [786, 252] width 94 height 29
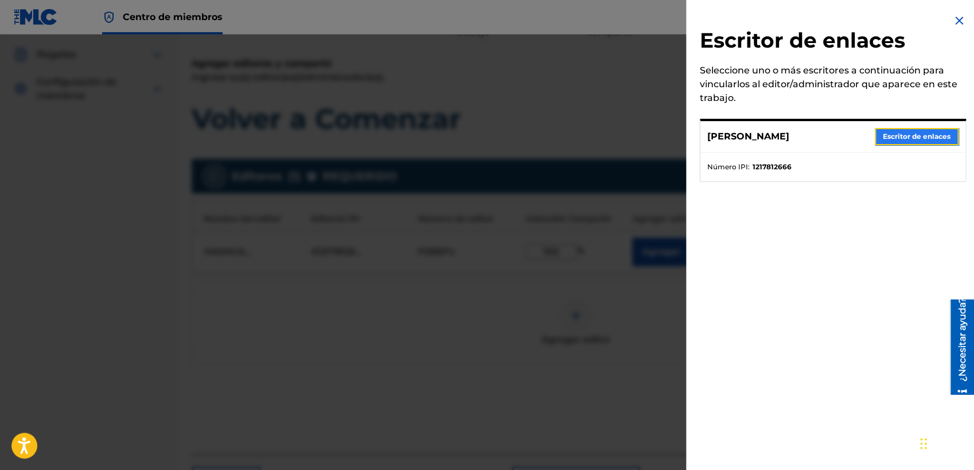
click at [869, 134] on button "Escritor de enlaces" at bounding box center [917, 136] width 84 height 17
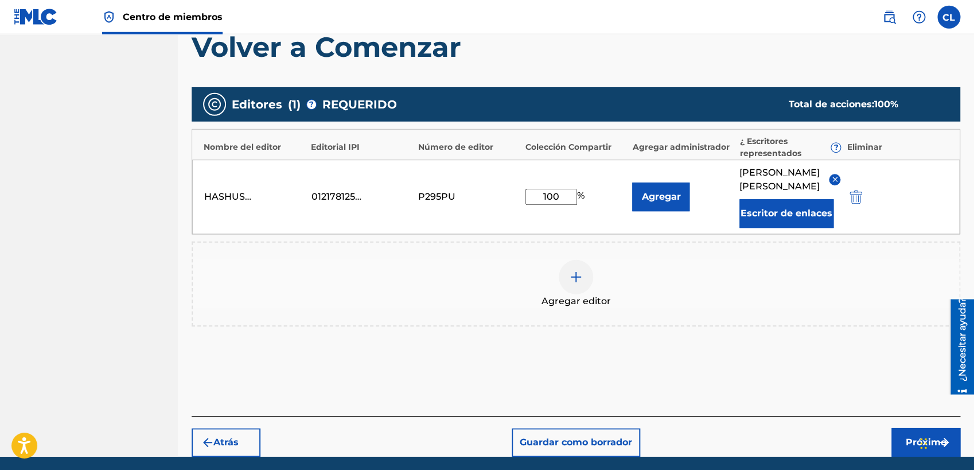
scroll to position [244, 0]
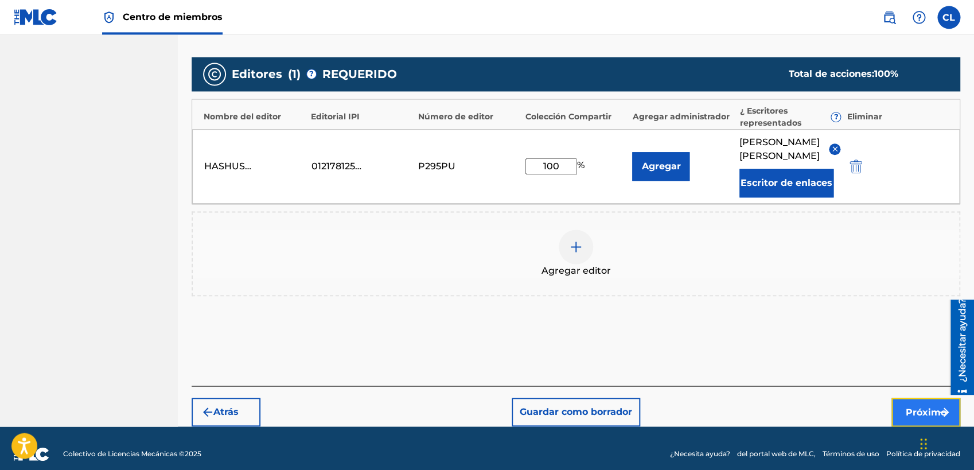
click at [869, 410] on button "Próximo" at bounding box center [925, 412] width 69 height 29
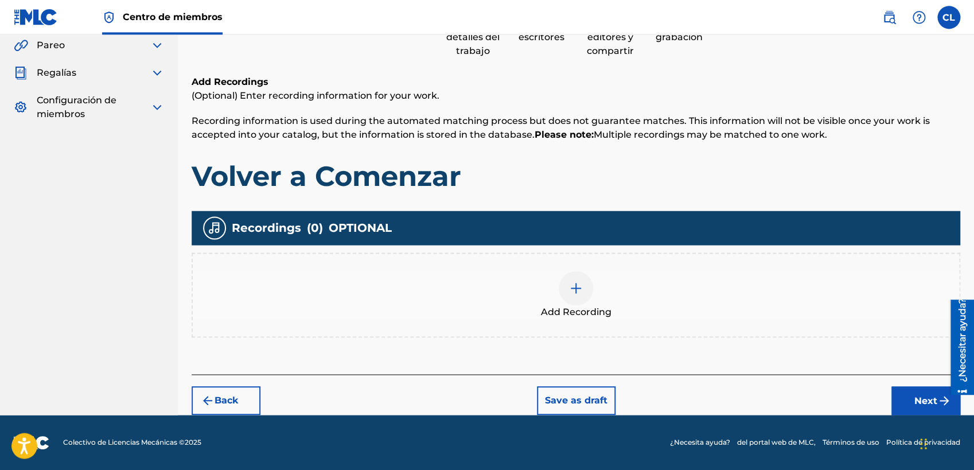
scroll to position [123, 0]
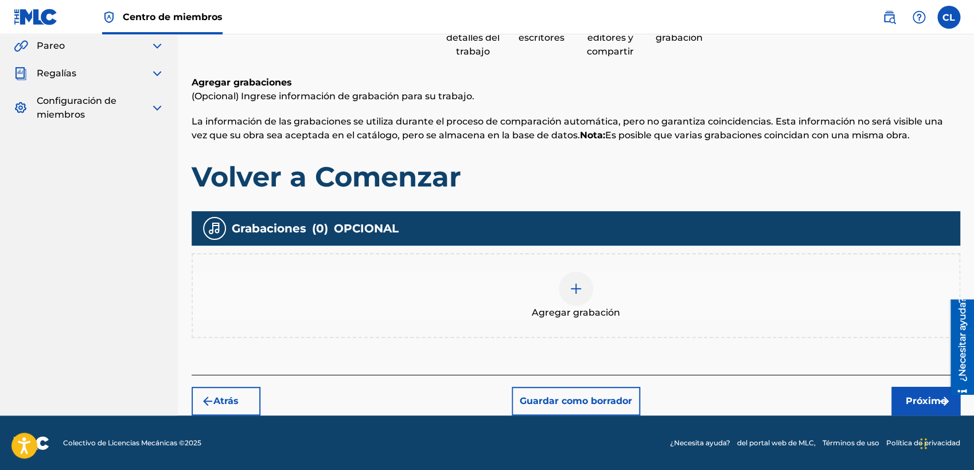
click at [583, 289] on div at bounding box center [576, 288] width 34 height 34
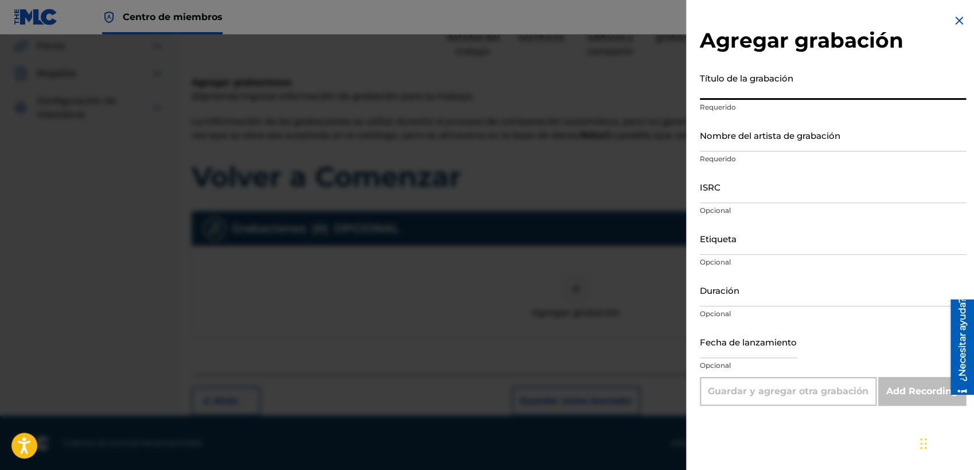
click at [783, 86] on input "Título de la grabación" at bounding box center [833, 83] width 266 height 33
drag, startPoint x: 622, startPoint y: 176, endPoint x: 525, endPoint y: 189, distance: 98.5
click at [622, 176] on div at bounding box center [487, 269] width 974 height 470
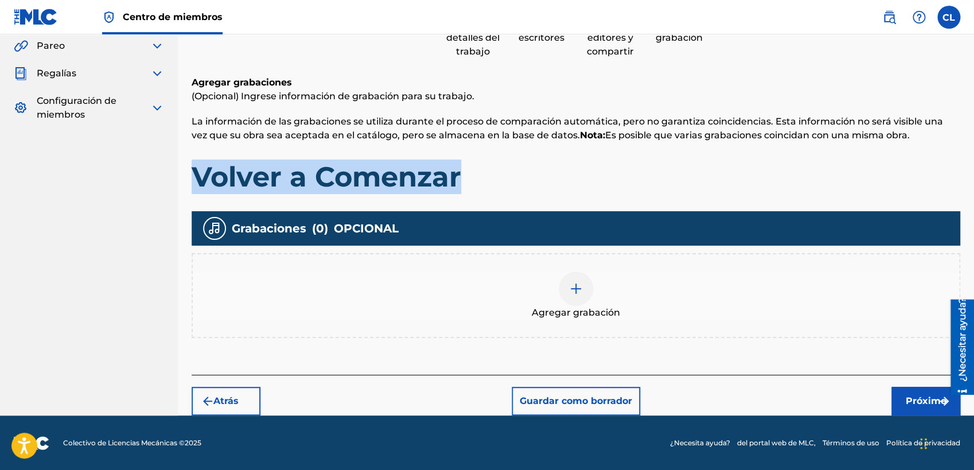
drag, startPoint x: 460, startPoint y: 177, endPoint x: 186, endPoint y: 190, distance: 273.4
click at [186, 190] on div "Registrar trabajo Buscar Introducir detalles del trabajo Agregar escritores Agr…" at bounding box center [576, 178] width 796 height 476
copy h1 "Volver a Comenzar"
click at [578, 293] on img at bounding box center [576, 289] width 14 height 14
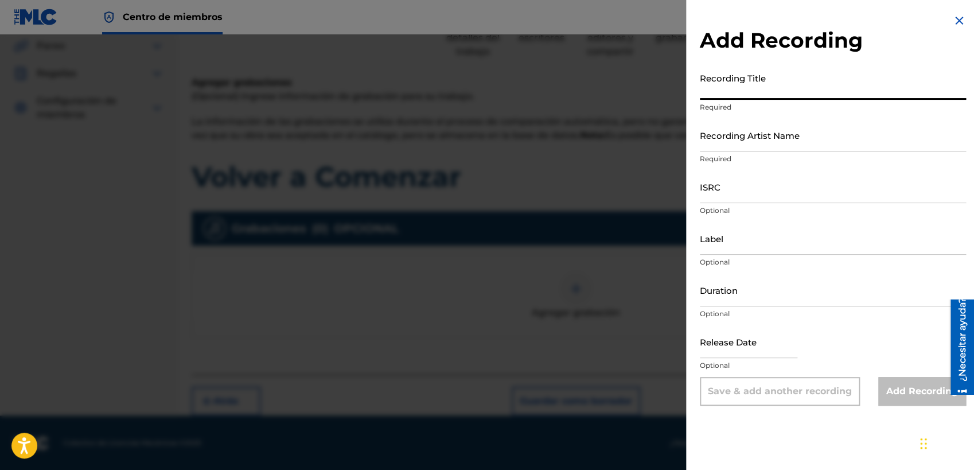
click at [760, 83] on input "Recording Title" at bounding box center [833, 83] width 266 height 33
paste input "Volver a Comenzar"
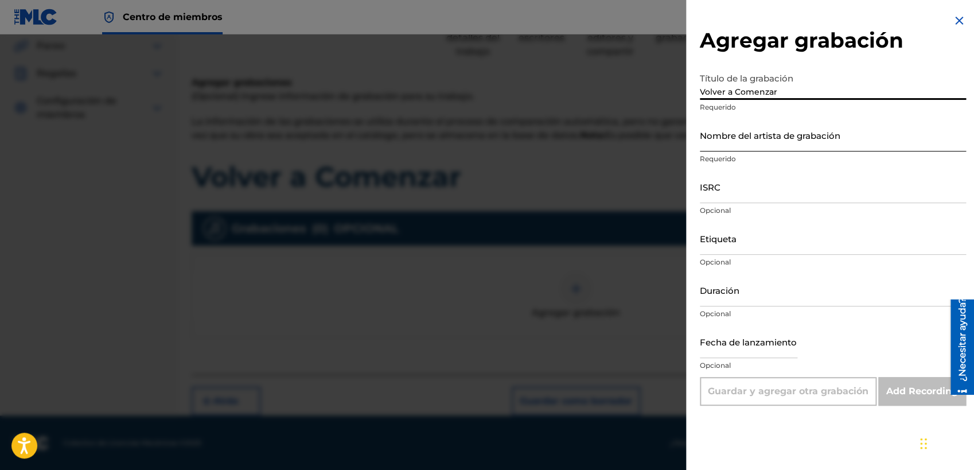
type input "Volver a Comenzar"
click at [791, 140] on input "Nombre del artista de grabación" at bounding box center [833, 135] width 266 height 33
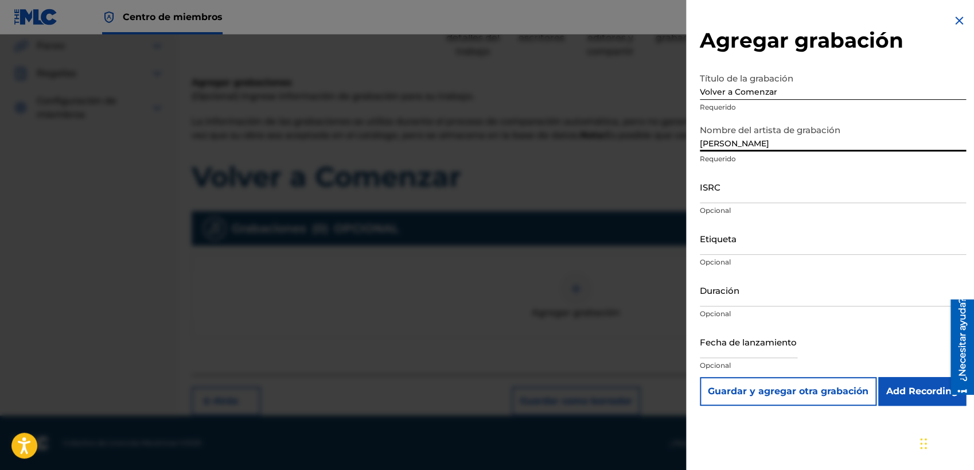
type input "[PERSON_NAME]"
click at [774, 302] on input "Duración" at bounding box center [833, 290] width 266 height 33
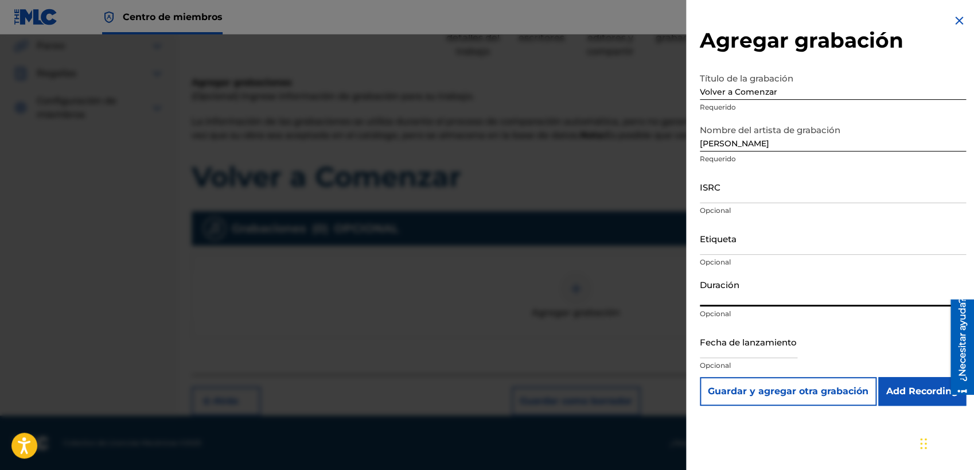
paste input "04:03"
type input "04:03"
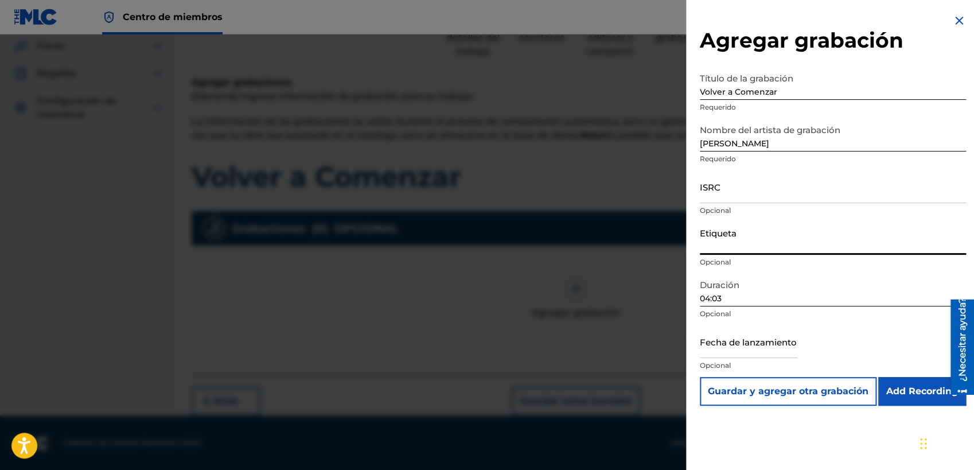
click at [770, 242] on input "Etiqueta" at bounding box center [833, 238] width 266 height 33
paste input "HASHUSKA FILMS PRODUCTIONS"
type input "HASHUSKA FILMS PRODUCTIONS"
click at [849, 347] on div "Fecha de lanzamiento Opcional" at bounding box center [833, 351] width 266 height 52
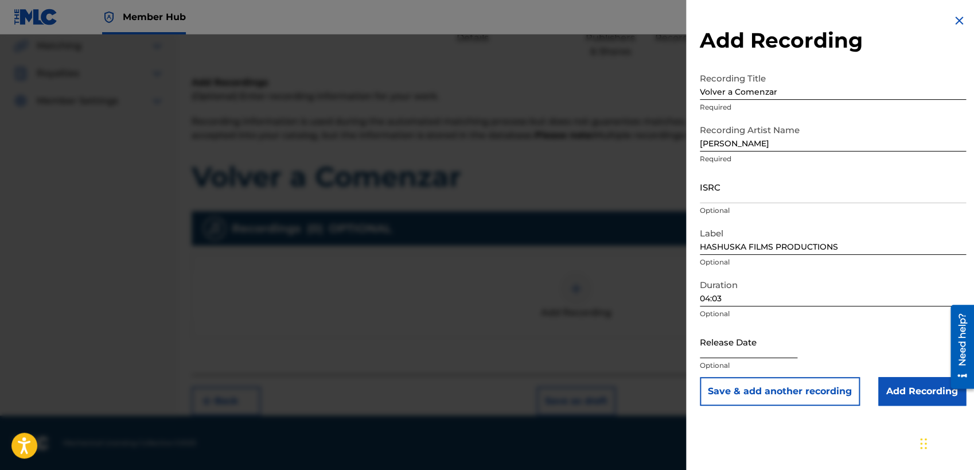
click at [777, 347] on input "text" at bounding box center [749, 341] width 98 height 33
select select "8"
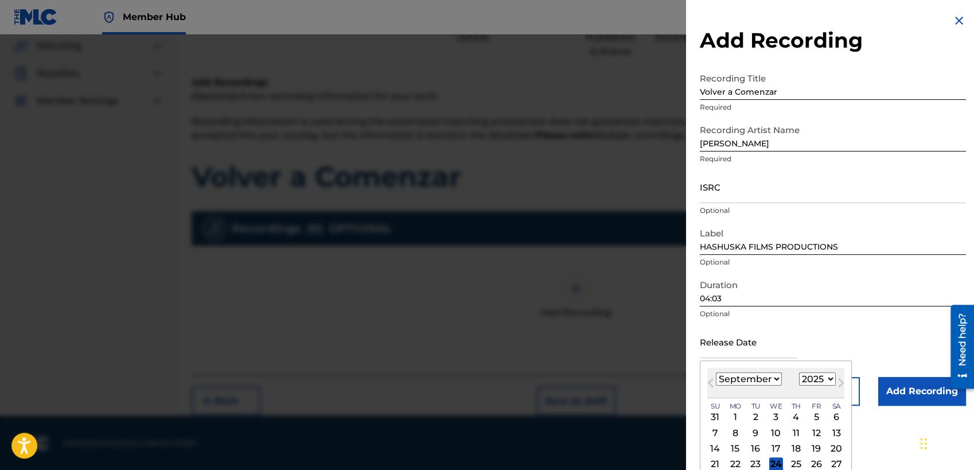
select select "2024"
click option "2024" at bounding box center [0, 0] width 0 height 0
select select "3"
click option "April" at bounding box center [0, 0] width 0 height 0
click at [815, 419] on div "26" at bounding box center [816, 464] width 14 height 14
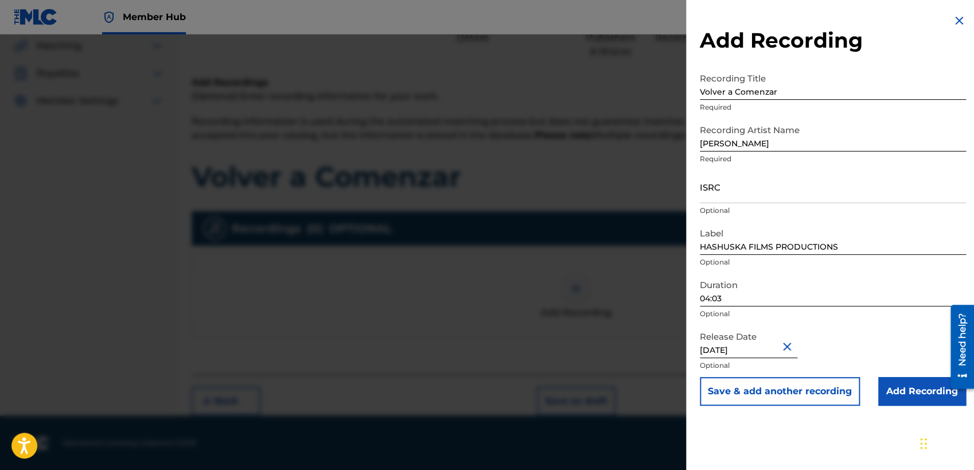
type input "[DATE]"
click at [783, 194] on input "ISRC" at bounding box center [833, 186] width 266 height 33
paste input "TCAIC2482932"
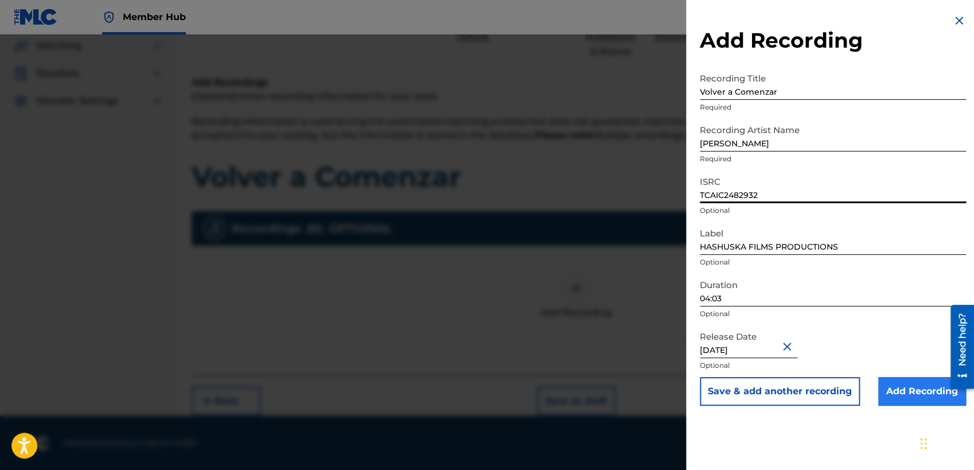
type input "TCAIC2482932"
click at [869, 387] on input "Add Recording" at bounding box center [922, 391] width 88 height 29
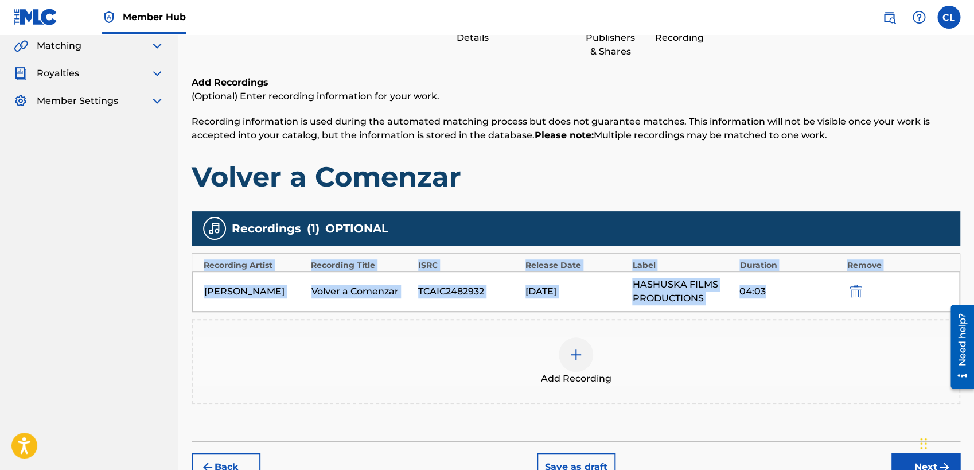
drag, startPoint x: 973, startPoint y: 231, endPoint x: 979, endPoint y: 273, distance: 42.3
click at [869, 273] on html "Accessibility Screen-Reader Guide, Feedback, and Issue Reporting | New window C…" at bounding box center [487, 112] width 974 height 470
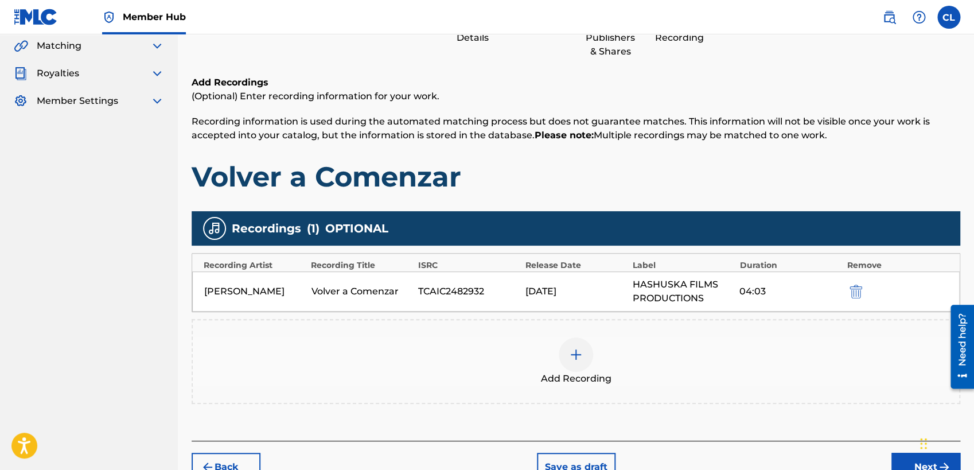
click at [869, 175] on div "Register Work Search Enter Work Details Add Writers Add Publishers & Shares Add…" at bounding box center [576, 211] width 796 height 542
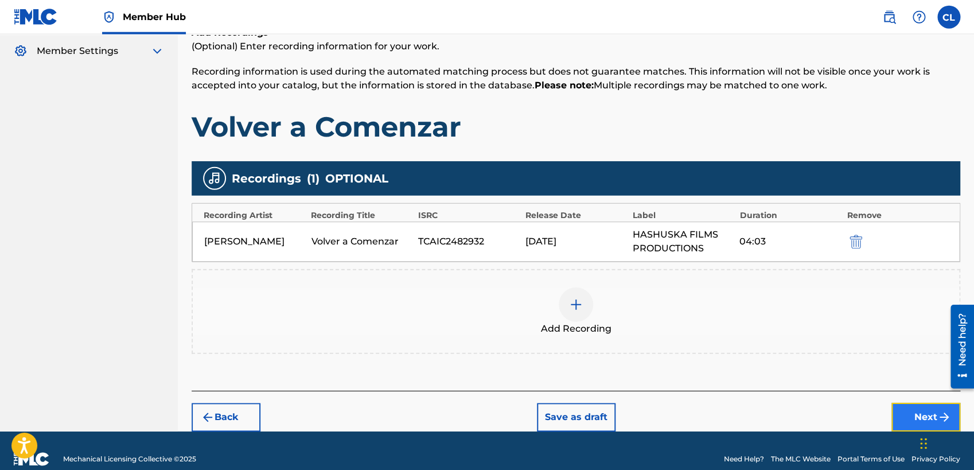
click at [869, 409] on button "Next" at bounding box center [925, 417] width 69 height 29
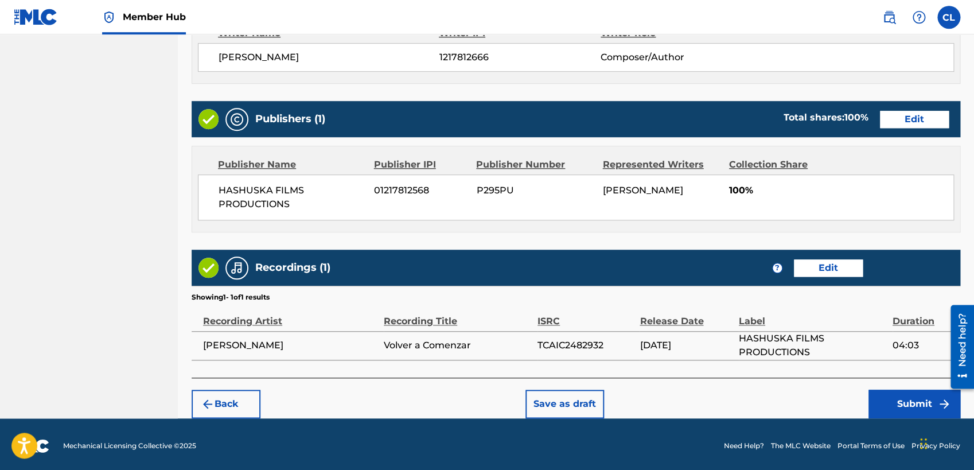
scroll to position [515, 0]
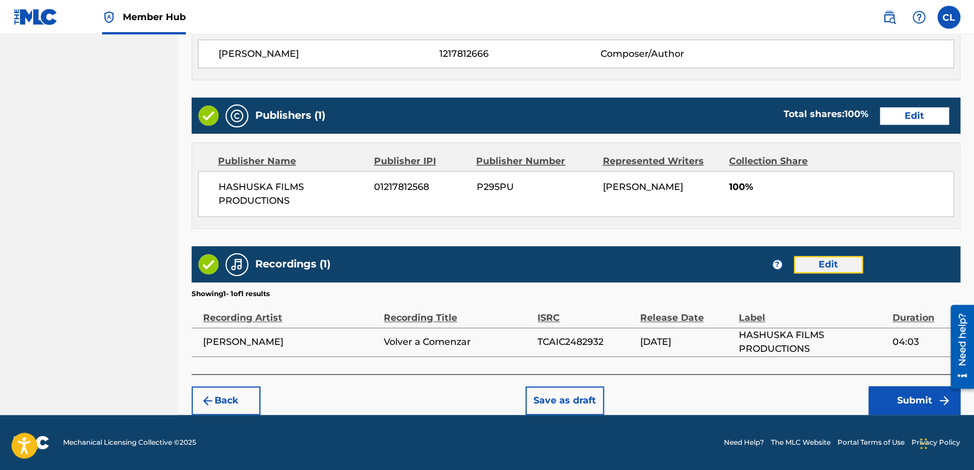
click at [831, 261] on button "Edit" at bounding box center [828, 264] width 69 height 17
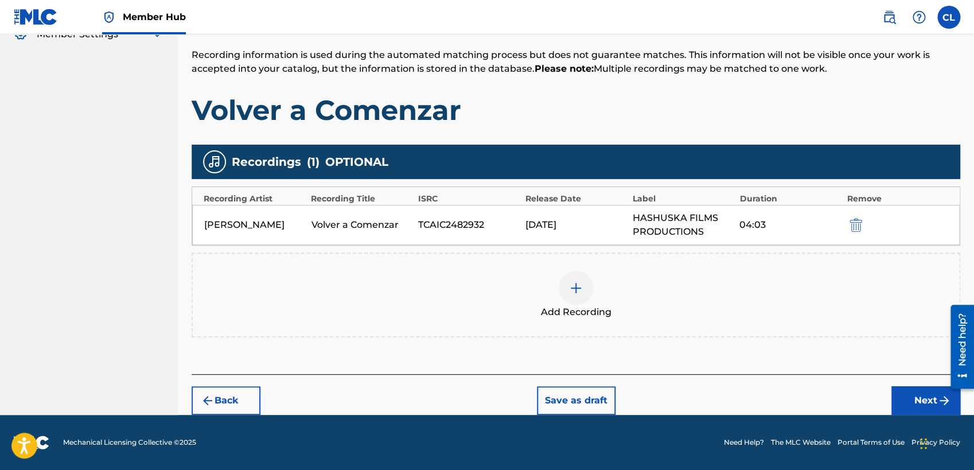
click at [352, 216] on div "[PERSON_NAME] Volver a Comenzar TCAIC2482932 [DATE] HASHUSKA FILMS PRODUCTIONS …" at bounding box center [576, 225] width 768 height 40
click at [236, 221] on div "[PERSON_NAME]" at bounding box center [255, 225] width 102 height 14
drag, startPoint x: 293, startPoint y: 215, endPoint x: 369, endPoint y: 214, distance: 75.7
click at [309, 213] on div "[PERSON_NAME] Volver a Comenzar TCAIC2482932 [DATE] HASHUSKA FILMS PRODUCTIONS …" at bounding box center [576, 225] width 768 height 40
drag, startPoint x: 369, startPoint y: 214, endPoint x: 425, endPoint y: 215, distance: 56.2
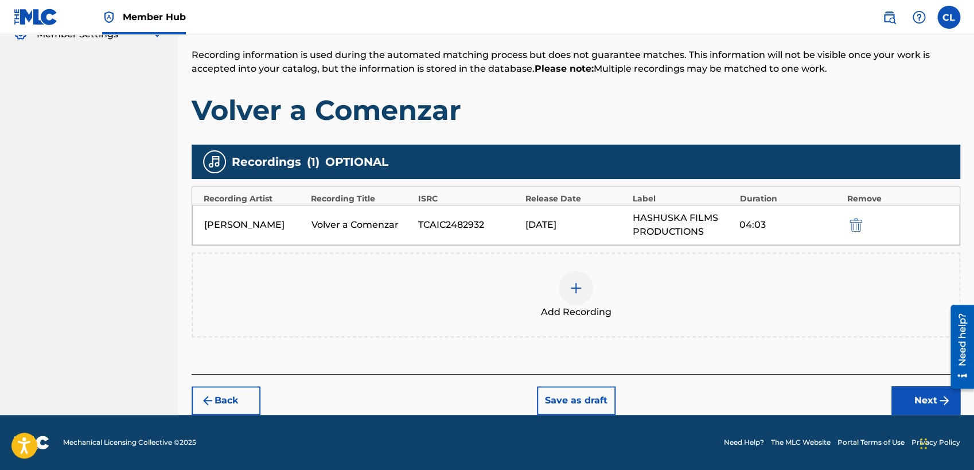
click at [375, 214] on div "[PERSON_NAME] Volver a Comenzar TCAIC2482932 [DATE] HASHUSKA FILMS PRODUCTIONS …" at bounding box center [576, 225] width 768 height 40
drag, startPoint x: 425, startPoint y: 215, endPoint x: 524, endPoint y: 224, distance: 99.2
click at [461, 217] on div "[PERSON_NAME] Volver a Comenzar TCAIC2482932 [DATE] HASHUSKA FILMS PRODUCTIONS …" at bounding box center [576, 225] width 768 height 40
drag, startPoint x: 524, startPoint y: 224, endPoint x: 584, endPoint y: 220, distance: 60.4
click at [541, 224] on div "[PERSON_NAME] Volver a Comenzar TCAIC2482932 [DATE] HASHUSKA FILMS PRODUCTIONS …" at bounding box center [576, 225] width 768 height 40
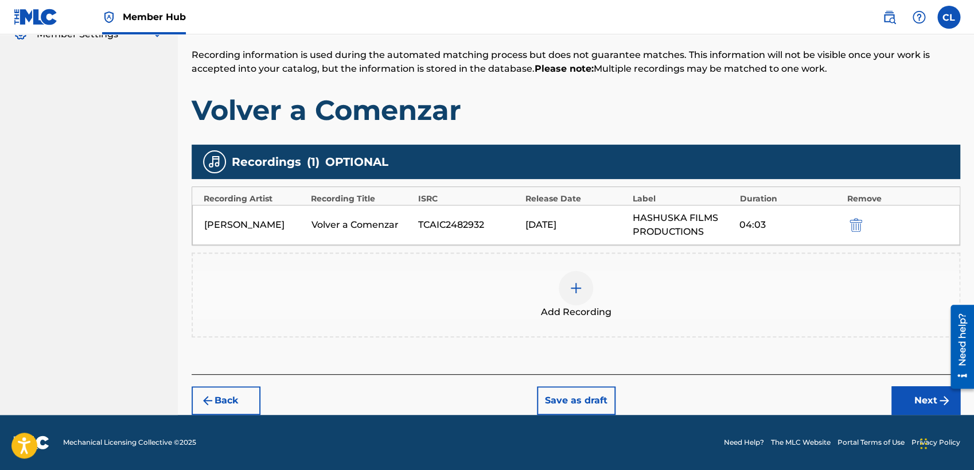
drag, startPoint x: 608, startPoint y: 220, endPoint x: 637, endPoint y: 220, distance: 29.3
click at [630, 220] on div "[PERSON_NAME] Volver a Comenzar TCAIC2482932 [DATE] HASHUSKA FILMS PRODUCTIONS …" at bounding box center [576, 225] width 768 height 40
drag, startPoint x: 687, startPoint y: 223, endPoint x: 769, endPoint y: 221, distance: 81.5
click at [709, 223] on div "HASHUSKA FILMS PRODUCTIONS" at bounding box center [683, 225] width 102 height 28
drag, startPoint x: 769, startPoint y: 221, endPoint x: 673, endPoint y: 227, distance: 95.9
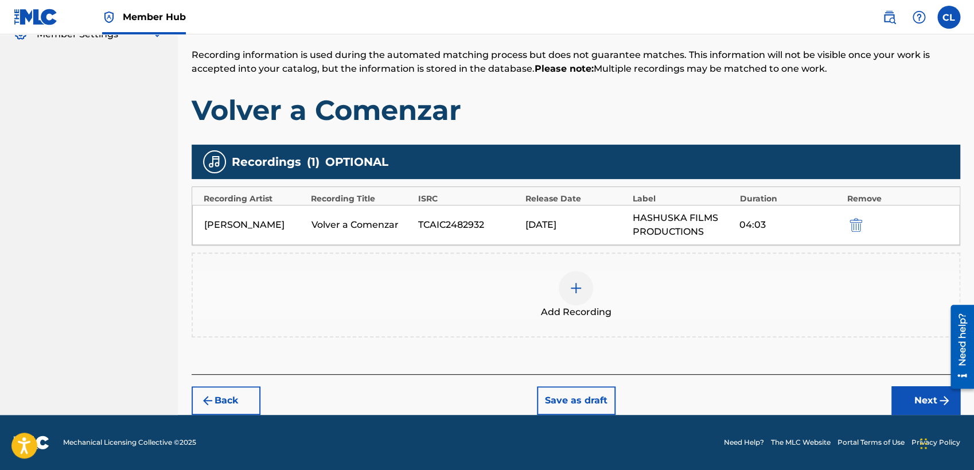
click at [766, 223] on div "04:03" at bounding box center [790, 225] width 102 height 14
drag, startPoint x: 673, startPoint y: 227, endPoint x: 644, endPoint y: 227, distance: 28.7
click at [671, 227] on div "HASHUSKA FILMS PRODUCTIONS" at bounding box center [683, 225] width 102 height 28
drag, startPoint x: 550, startPoint y: 224, endPoint x: 470, endPoint y: 225, distance: 80.3
click at [548, 224] on div "[DATE]" at bounding box center [576, 225] width 102 height 14
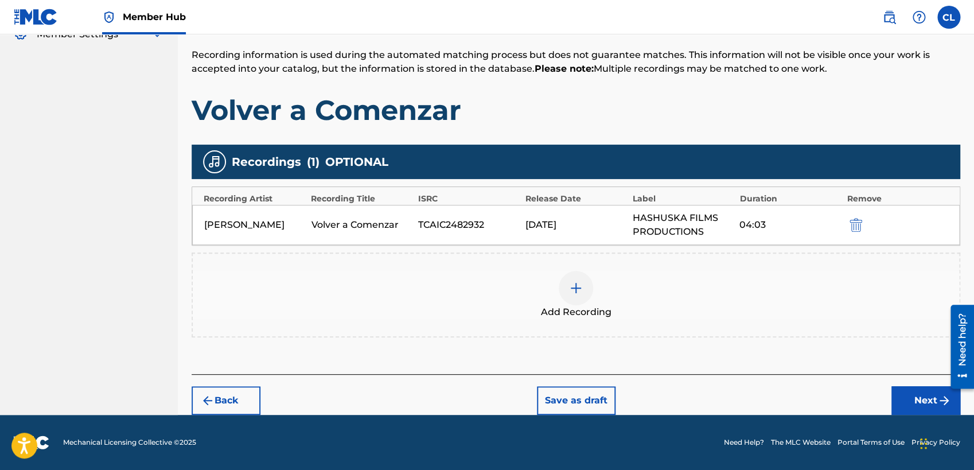
drag, startPoint x: 469, startPoint y: 225, endPoint x: 350, endPoint y: 230, distance: 119.4
click at [448, 225] on div "TCAIC2482932" at bounding box center [469, 225] width 102 height 14
drag, startPoint x: 347, startPoint y: 230, endPoint x: 339, endPoint y: 229, distance: 8.1
click at [339, 229] on div "Volver a Comenzar" at bounding box center [363, 225] width 102 height 14
click at [247, 235] on div "[PERSON_NAME] Volver a Comenzar TCAIC2482932 [DATE] HASHUSKA FILMS PRODUCTIONS …" at bounding box center [576, 225] width 768 height 40
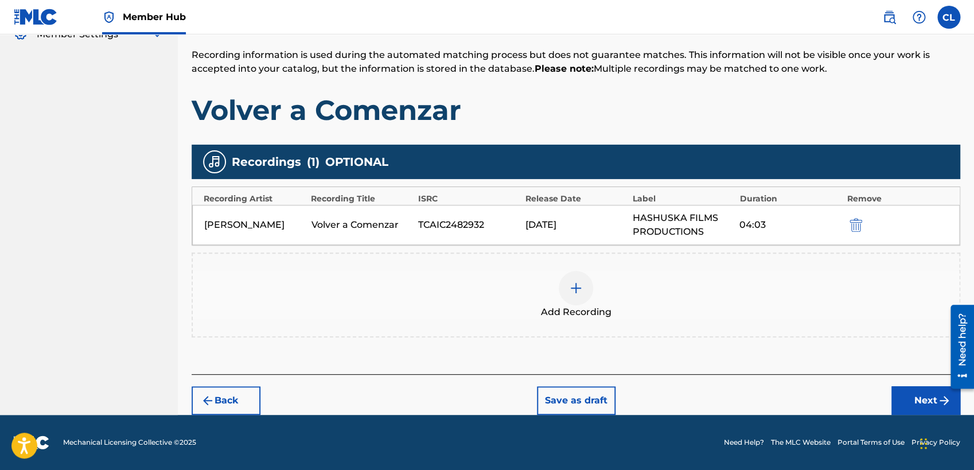
click at [229, 219] on div "[PERSON_NAME]" at bounding box center [255, 225] width 102 height 14
drag, startPoint x: 419, startPoint y: 226, endPoint x: 486, endPoint y: 223, distance: 67.8
click at [486, 223] on div "TCAIC2482932" at bounding box center [469, 225] width 102 height 14
click at [861, 224] on img "submit" at bounding box center [856, 225] width 13 height 14
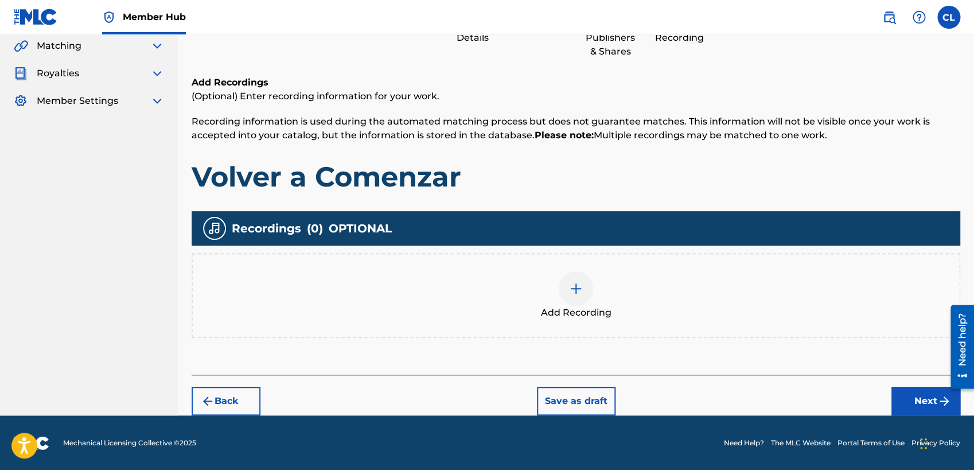
click at [578, 303] on div at bounding box center [576, 288] width 34 height 34
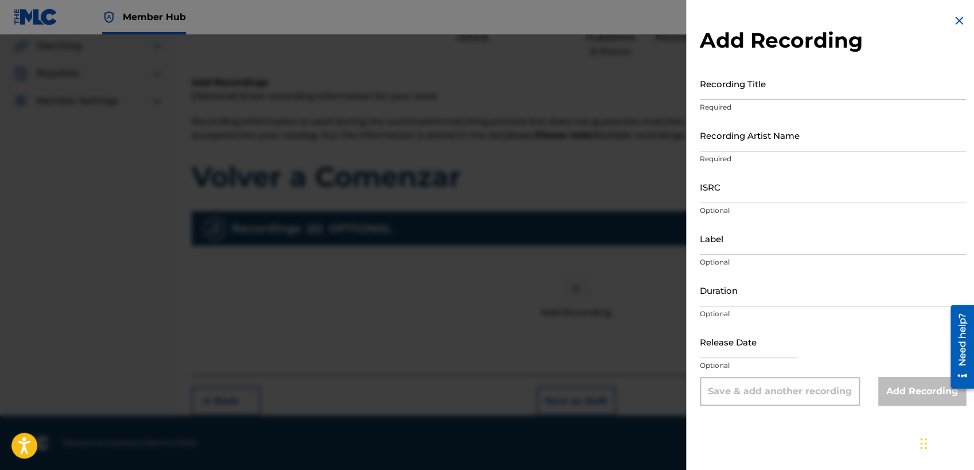
drag, startPoint x: 606, startPoint y: 178, endPoint x: 586, endPoint y: 178, distance: 20.1
click at [601, 178] on div at bounding box center [487, 269] width 974 height 470
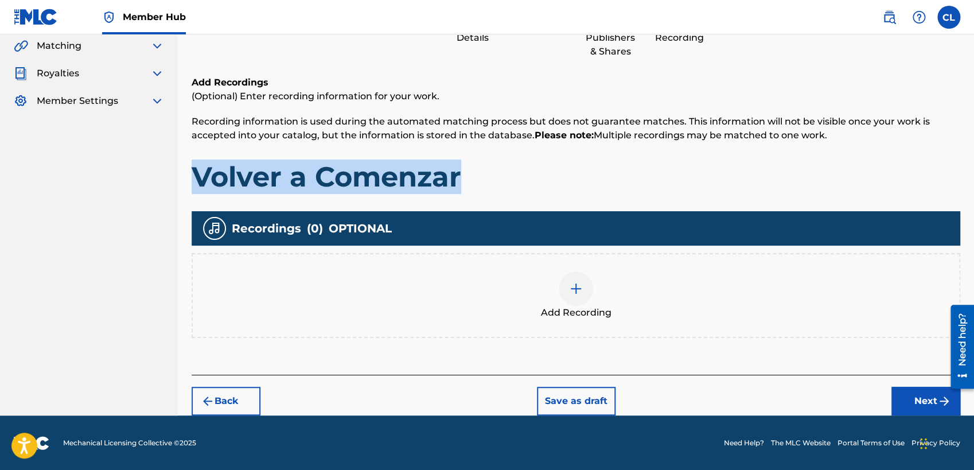
drag, startPoint x: 458, startPoint y: 176, endPoint x: 188, endPoint y: 182, distance: 270.3
click at [188, 182] on div "Register Work Search Enter Work Details Add Writers Add Publishers & Shares Add…" at bounding box center [576, 178] width 796 height 476
copy h1 "Volver a Comenzar"
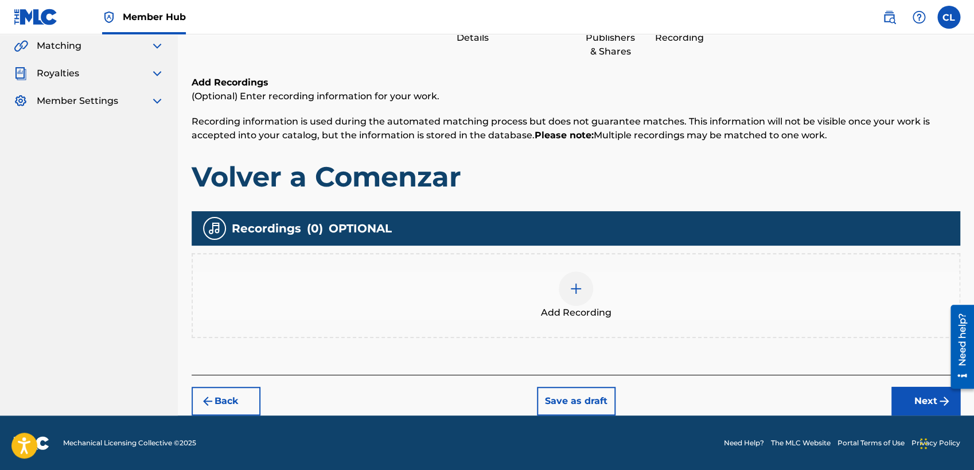
click at [583, 293] on div at bounding box center [576, 288] width 34 height 34
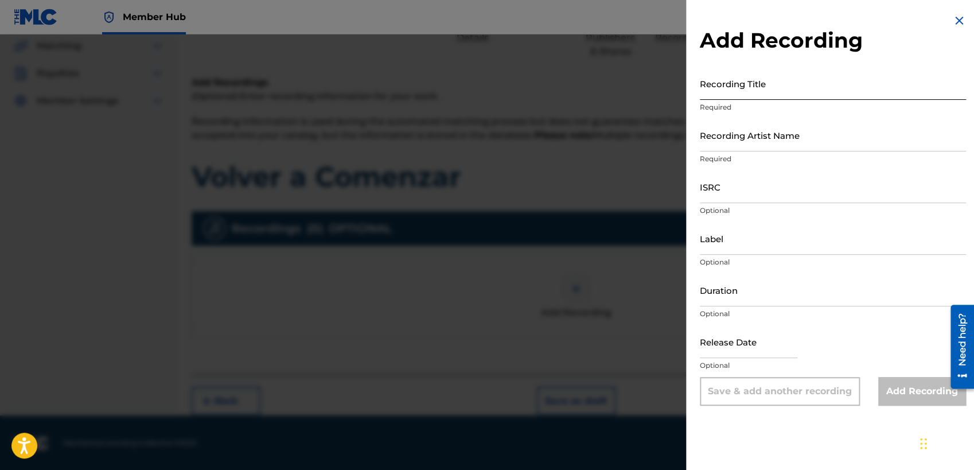
click at [766, 85] on input "Recording Title" at bounding box center [833, 83] width 266 height 33
type input "Volver a Comenzar"
click at [762, 134] on input "Recording Artist Name" at bounding box center [833, 135] width 266 height 33
click at [765, 141] on input "Recording Artist Name" at bounding box center [833, 135] width 266 height 33
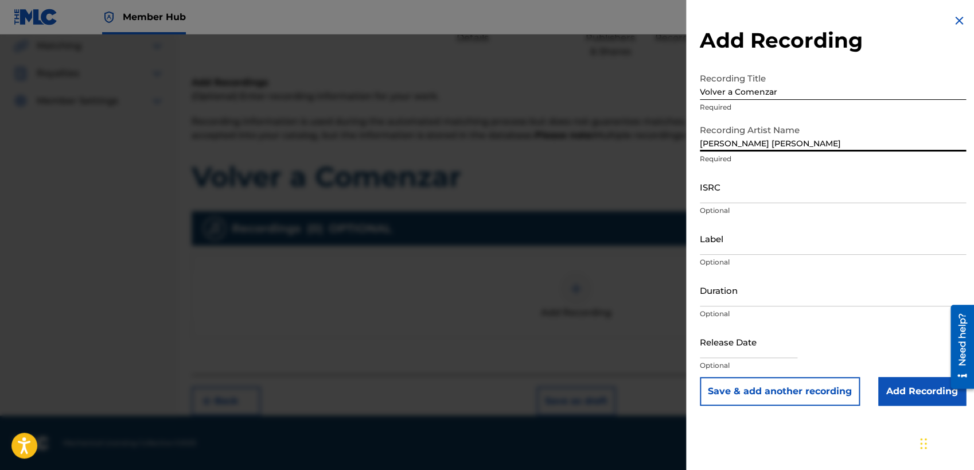
type input "[PERSON_NAME] [PERSON_NAME]"
click at [774, 192] on input "ISRC" at bounding box center [833, 186] width 266 height 33
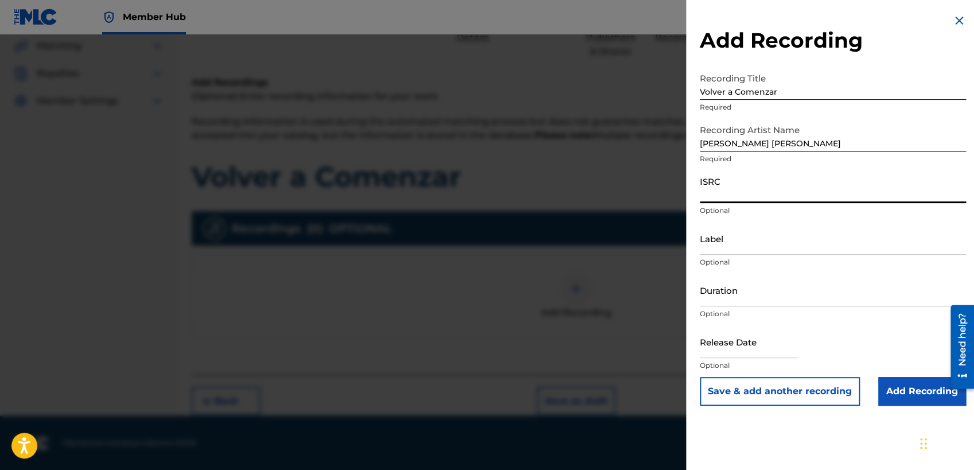
click at [774, 192] on input "ISRC" at bounding box center [833, 186] width 266 height 33
paste input "TCAIC2482932"
type input "TCAIC2482932"
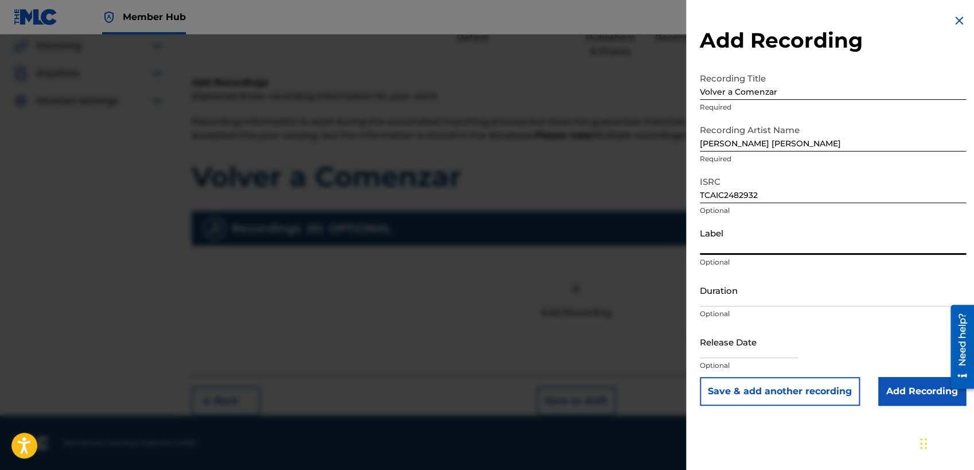
click at [745, 247] on input "Label" at bounding box center [833, 238] width 266 height 33
type input "HASHUSKA FILMS PRODUCTIONS"
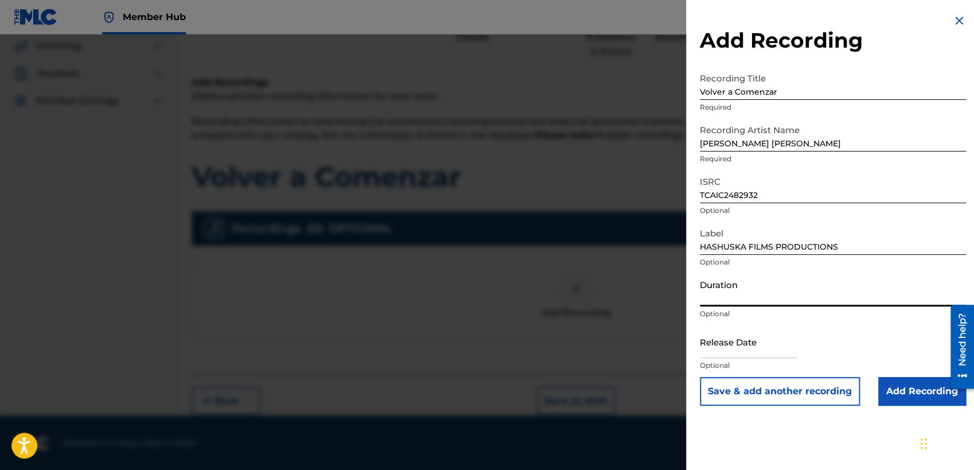
click at [735, 301] on input "Duration" at bounding box center [833, 290] width 266 height 33
click at [778, 306] on input "04:03" at bounding box center [833, 290] width 266 height 33
type input "04:03"
click at [778, 353] on input "text" at bounding box center [749, 341] width 98 height 33
select select "8"
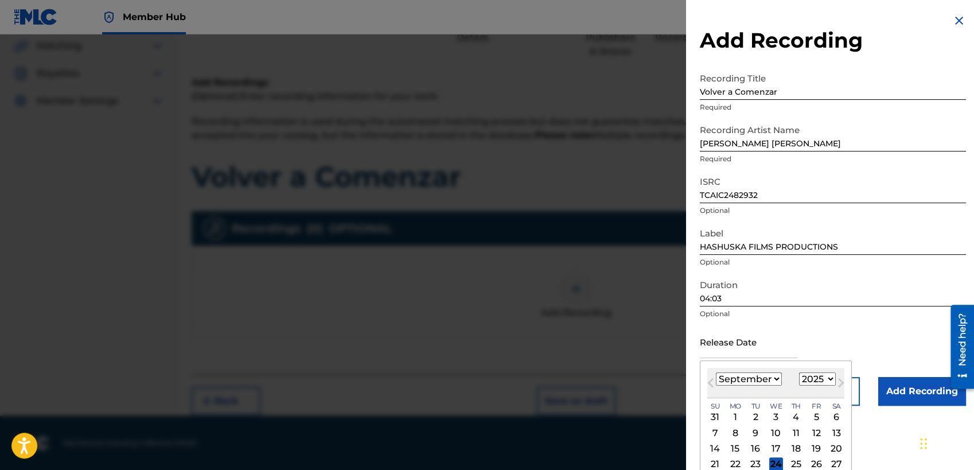
click at [778, 353] on input "text" at bounding box center [749, 341] width 98 height 33
click at [799, 372] on select "1899 1900 1901 1902 1903 1904 1905 1906 1907 1908 1909 1910 1911 1912 1913 1914…" at bounding box center [817, 378] width 37 height 13
select select "2024"
click option "2024" at bounding box center [0, 0] width 0 height 0
select select "3"
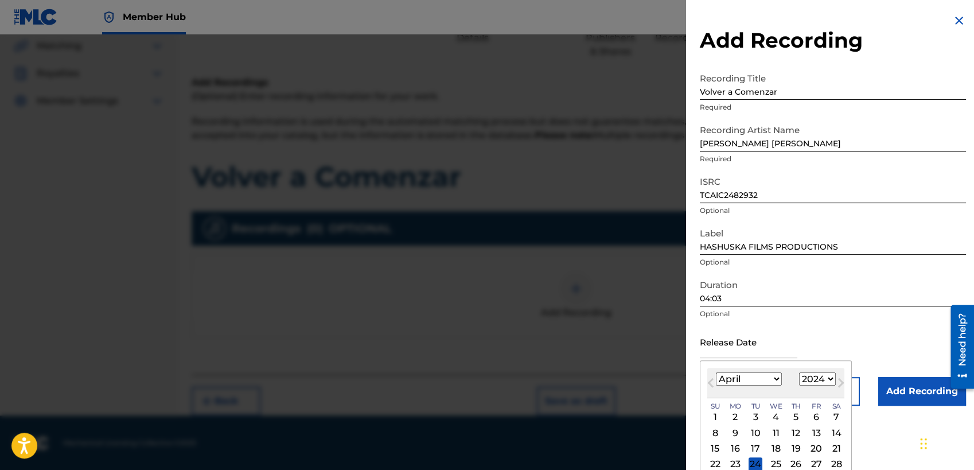
click option "April" at bounding box center [0, 0] width 0 height 0
click at [812, 419] on div "26" at bounding box center [816, 464] width 14 height 14
type input "[DATE]"
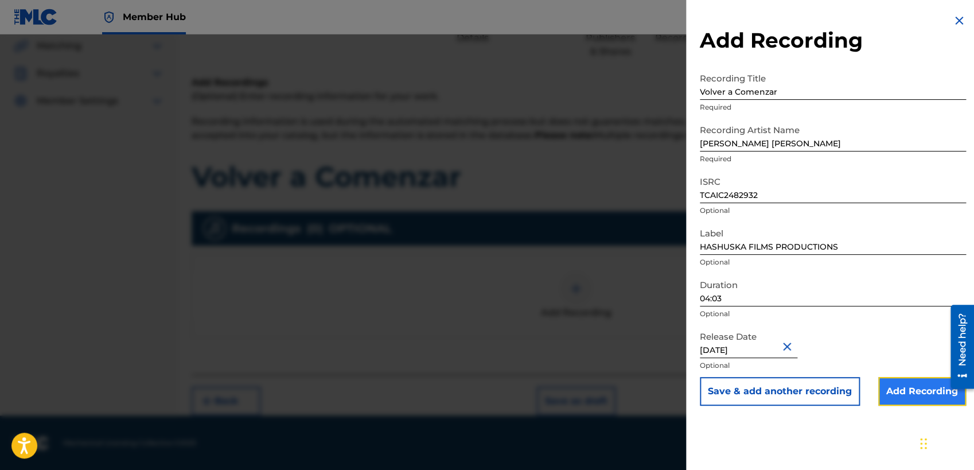
click at [869, 392] on input "Add Recording" at bounding box center [922, 391] width 88 height 29
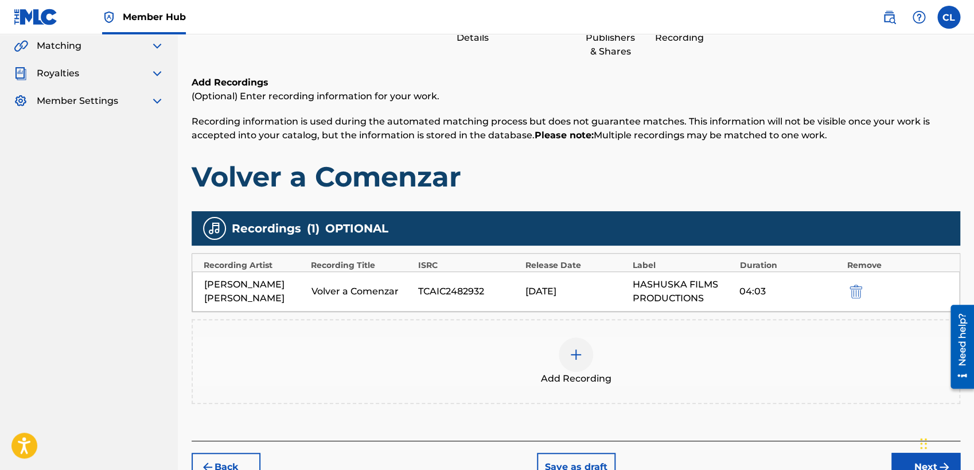
scroll to position [190, 0]
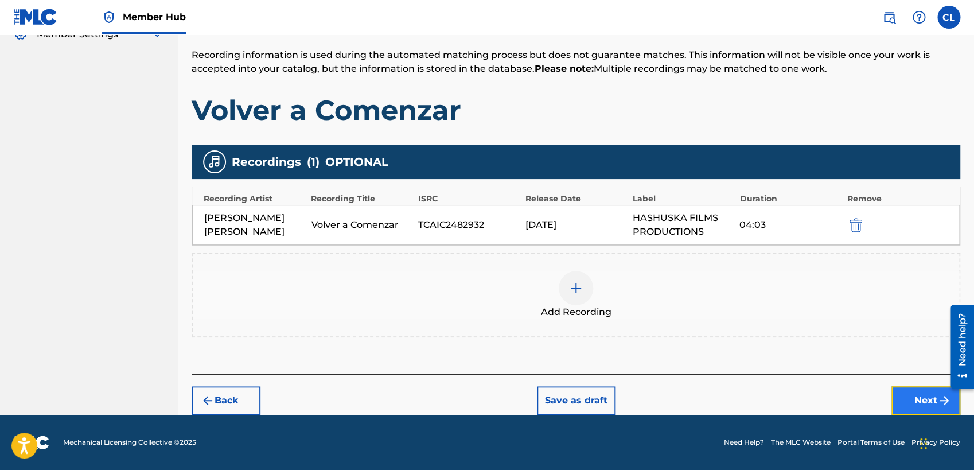
click at [869, 402] on button "Next" at bounding box center [925, 400] width 69 height 29
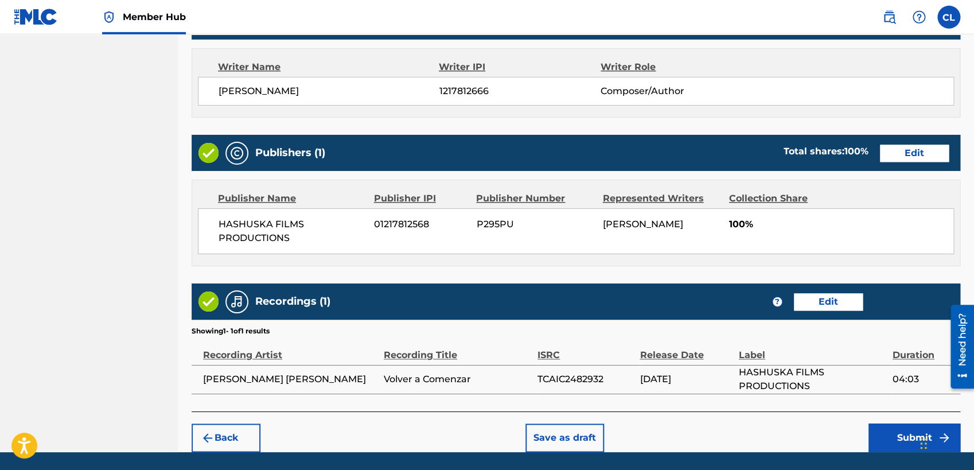
scroll to position [515, 0]
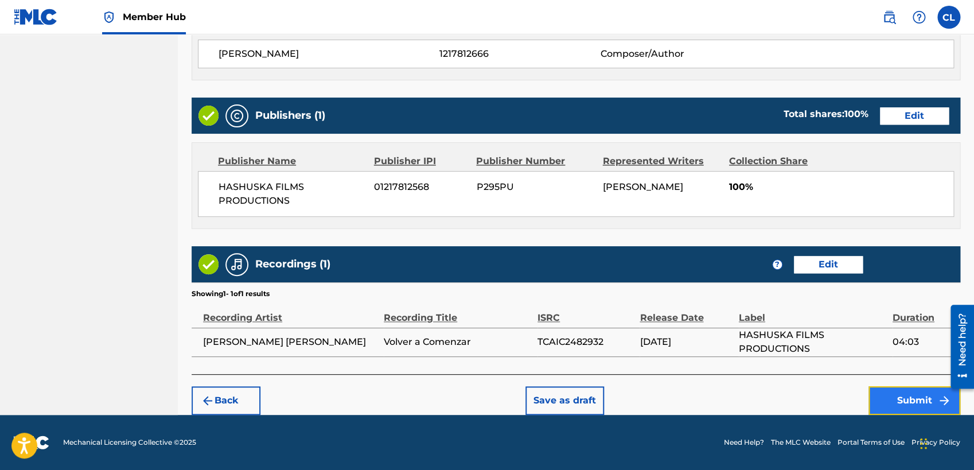
click at [869, 392] on button "Submit" at bounding box center [915, 400] width 92 height 29
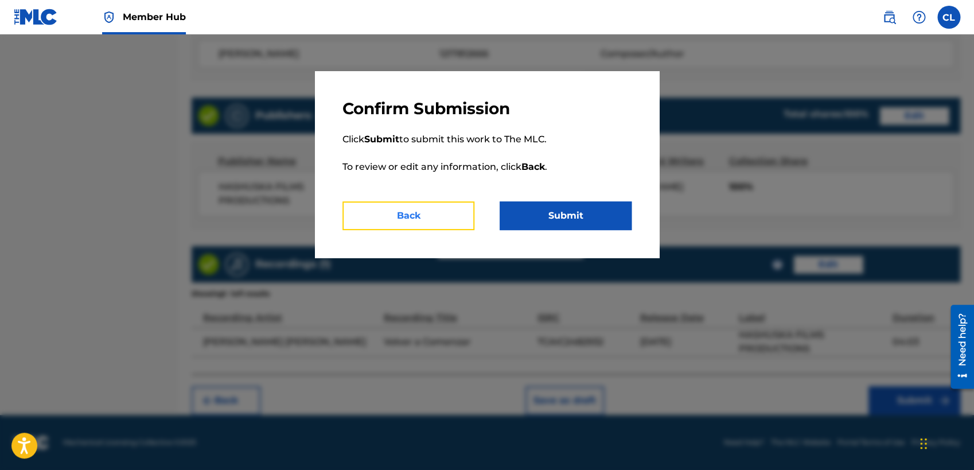
click at [453, 226] on button "Back" at bounding box center [408, 215] width 132 height 29
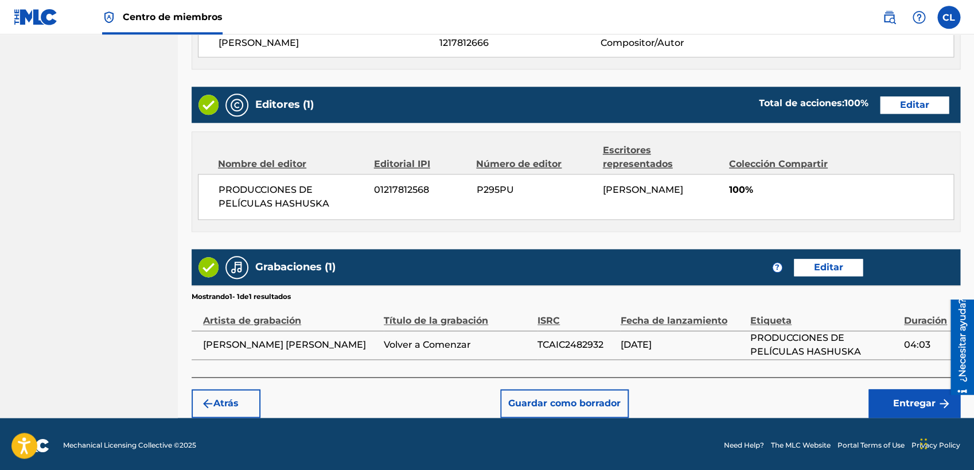
scroll to position [529, 0]
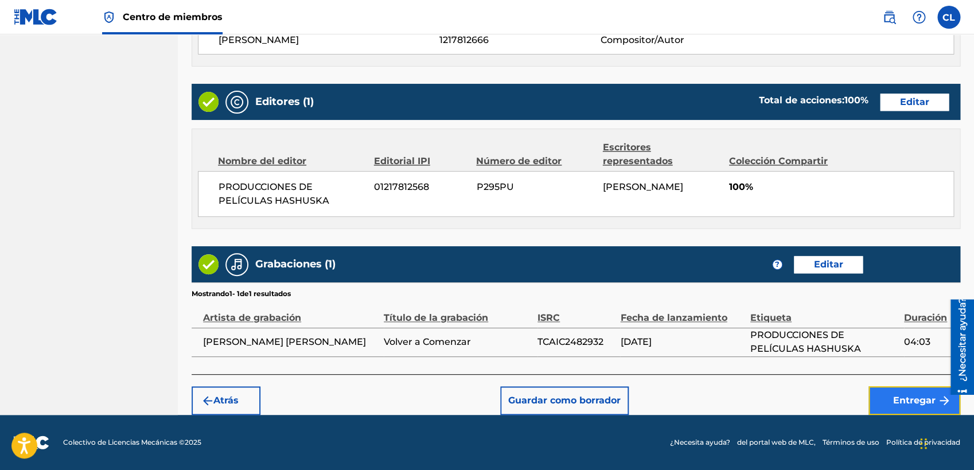
click at [869, 399] on button "Entregar" at bounding box center [915, 400] width 92 height 29
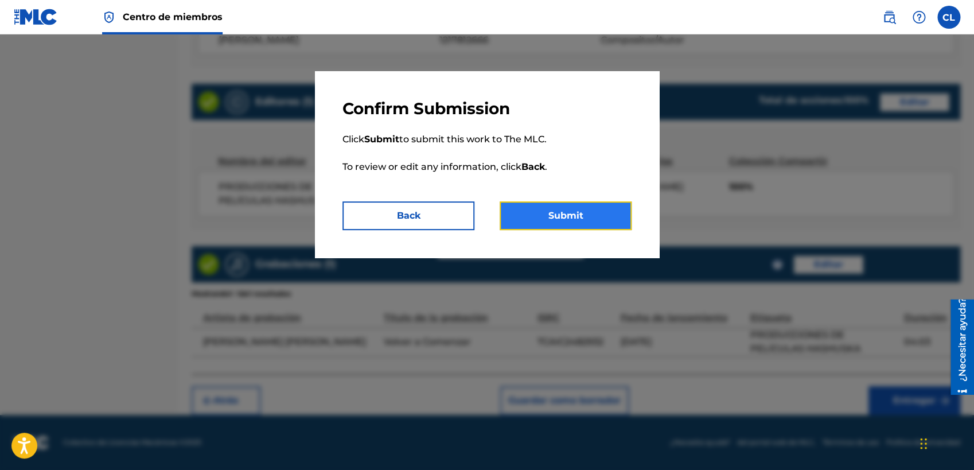
click at [570, 215] on button "Submit" at bounding box center [566, 215] width 132 height 29
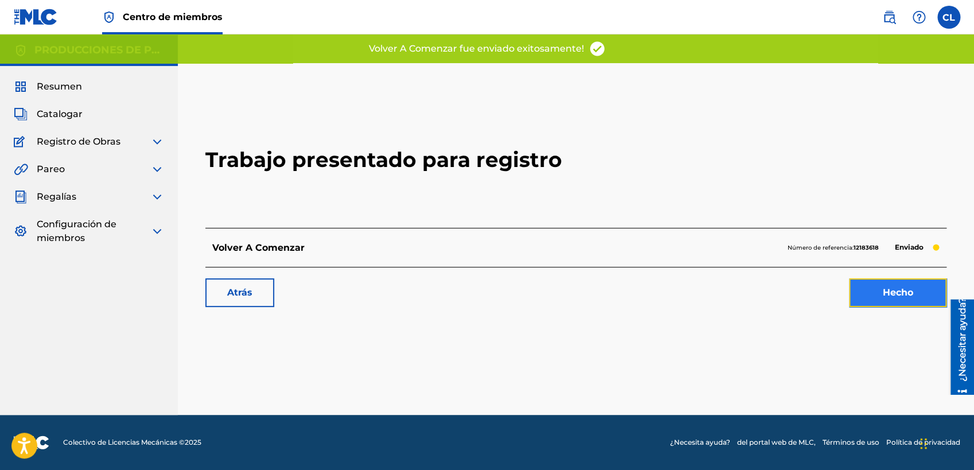
click at [869, 297] on link "Hecho" at bounding box center [898, 292] width 98 height 29
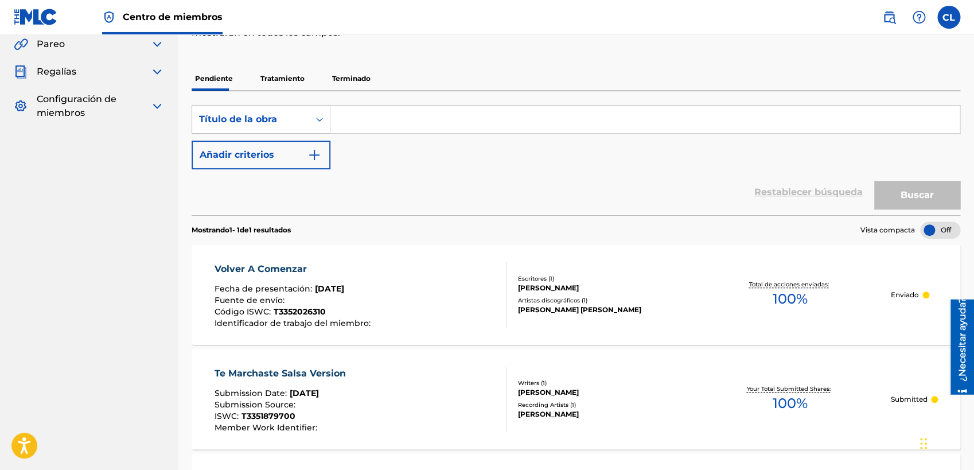
scroll to position [272, 0]
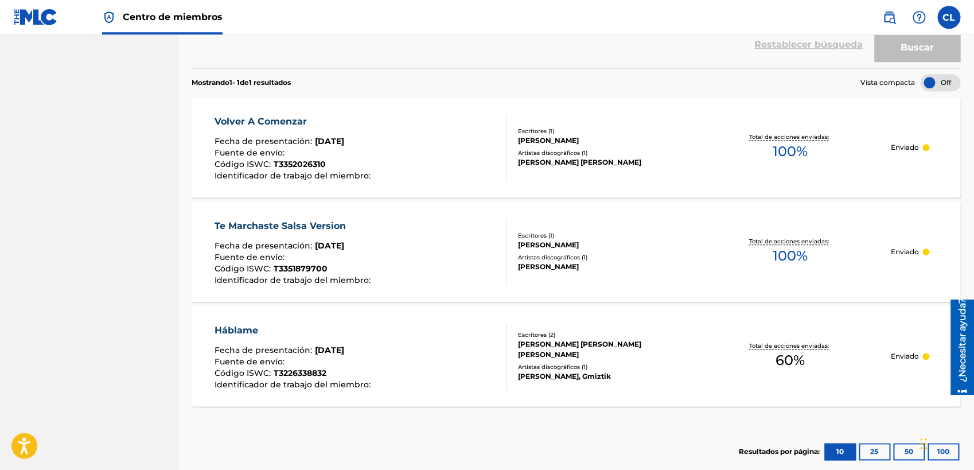
click at [249, 330] on div "Háblame" at bounding box center [294, 331] width 159 height 14
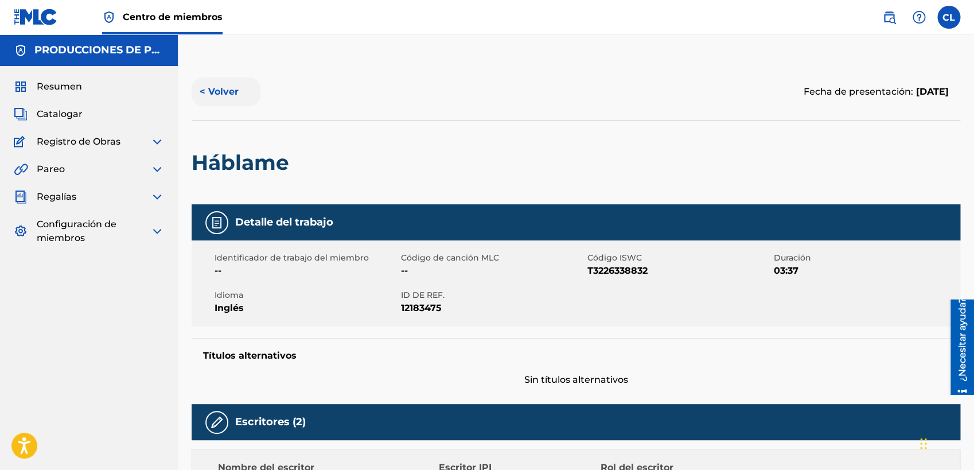
click at [207, 96] on button "< Volver" at bounding box center [226, 91] width 69 height 29
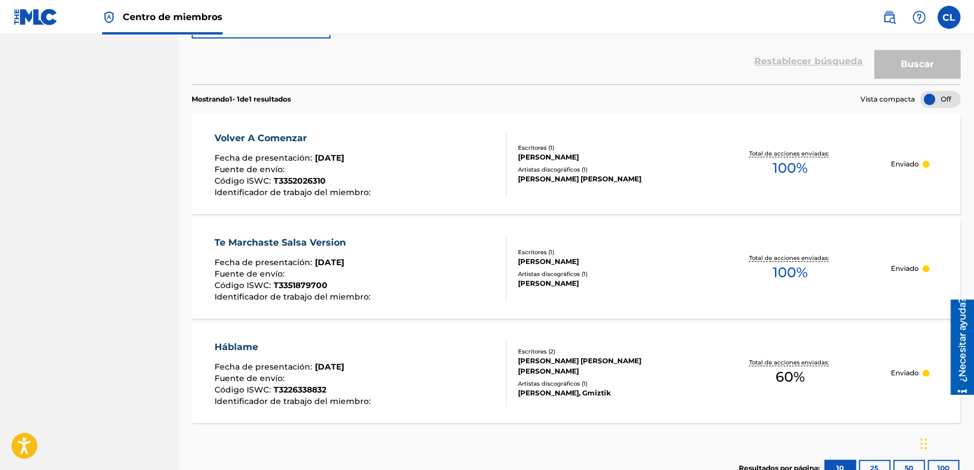
scroll to position [298, 0]
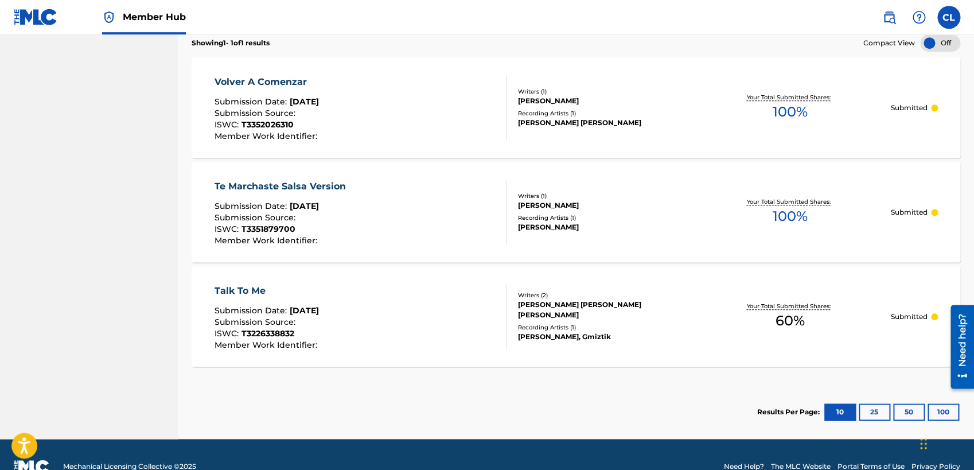
drag, startPoint x: 973, startPoint y: 224, endPoint x: 979, endPoint y: 104, distance: 120.0
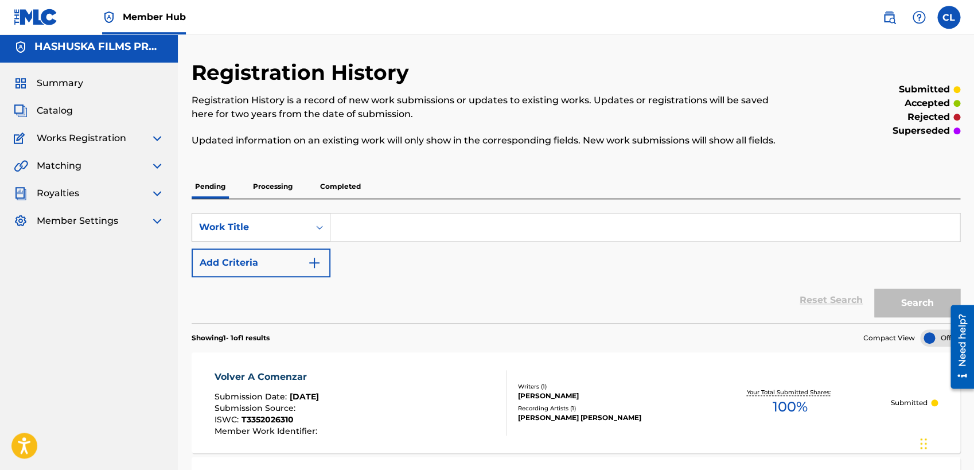
scroll to position [0, 0]
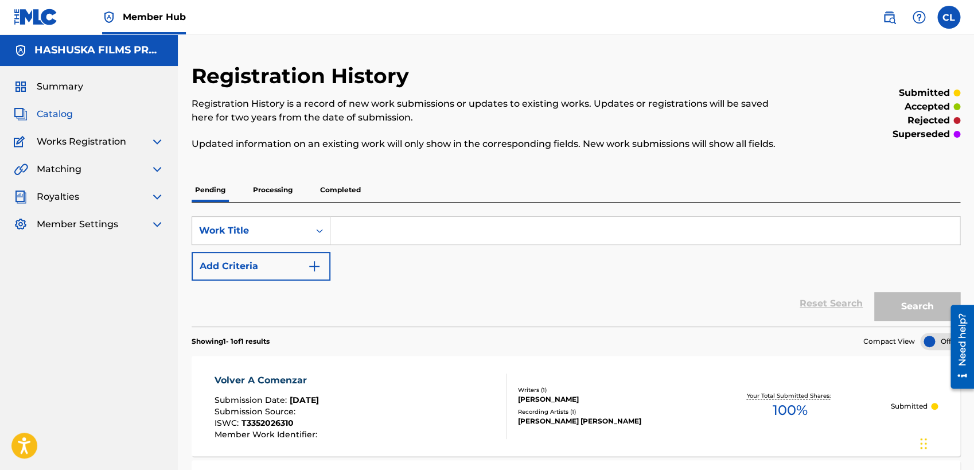
click at [60, 117] on span "Catalog" at bounding box center [55, 114] width 36 height 14
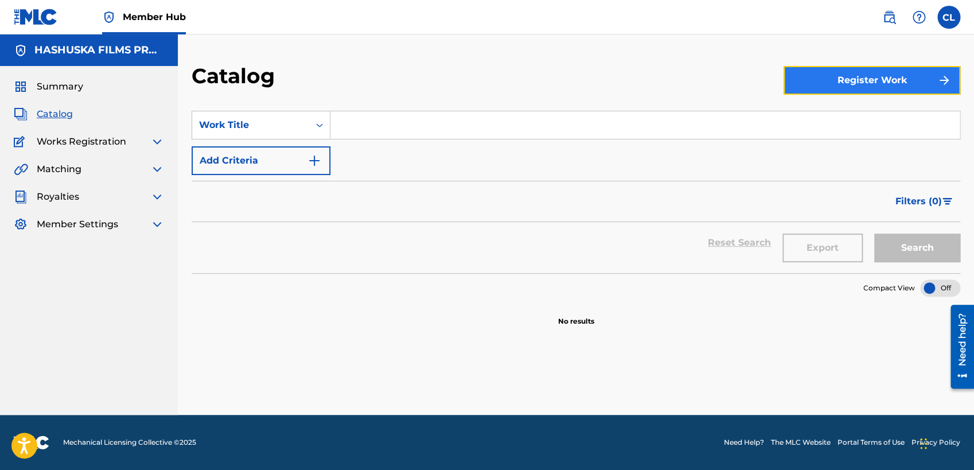
click at [869, 77] on button "Register Work" at bounding box center [872, 80] width 177 height 29
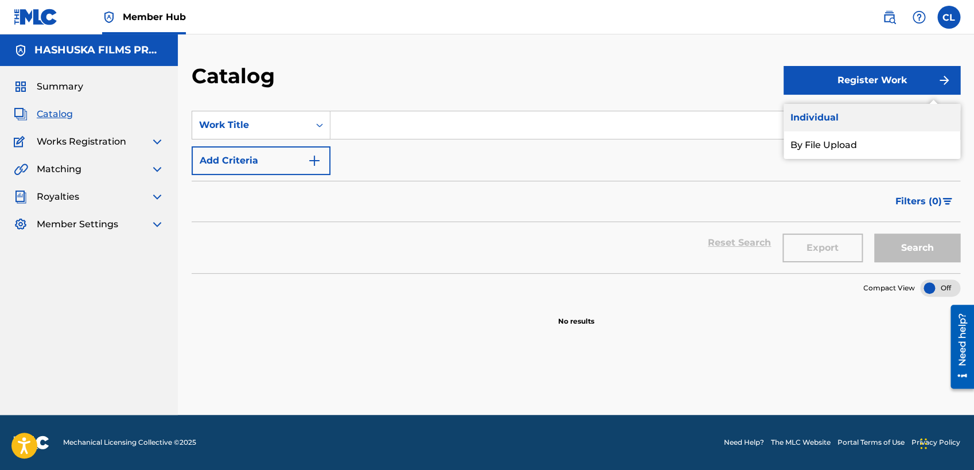
click at [854, 123] on link "Individual" at bounding box center [872, 118] width 177 height 28
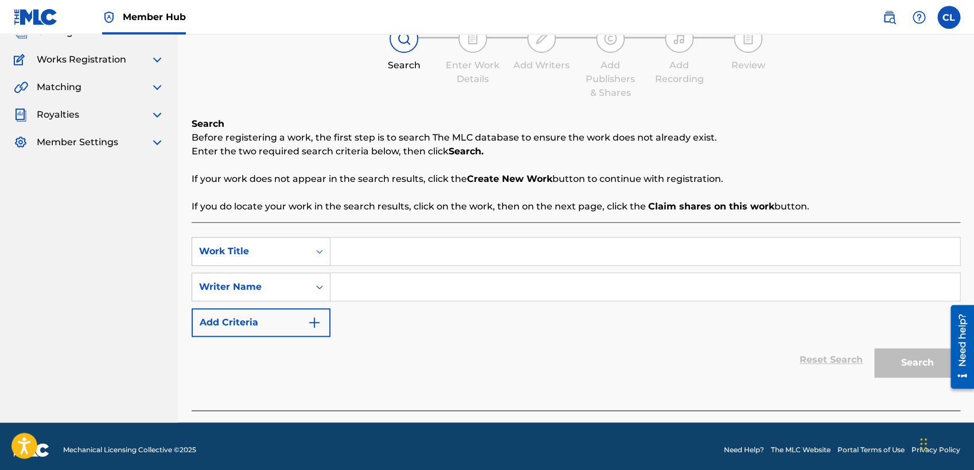
scroll to position [89, 0]
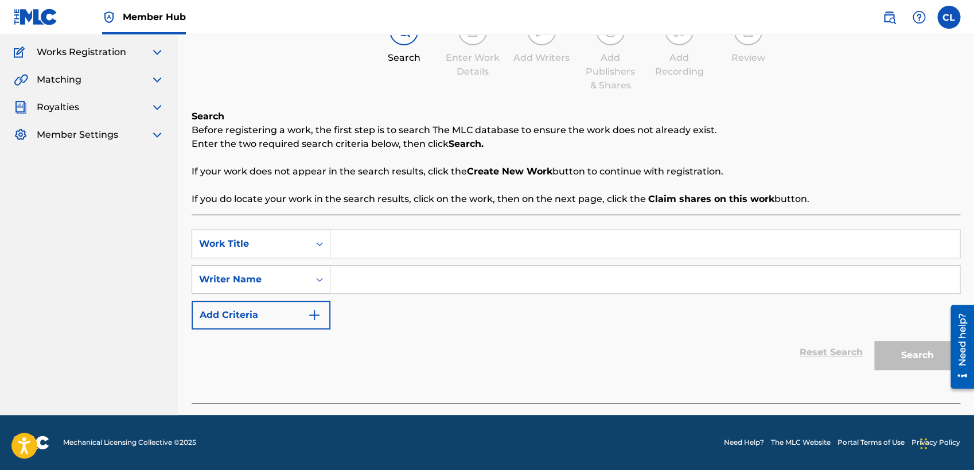
click at [405, 247] on input "Search Form" at bounding box center [644, 244] width 629 height 28
click at [405, 246] on input "Search Form" at bounding box center [644, 244] width 629 height 28
type input "Talk"
click at [557, 272] on input "Search Form" at bounding box center [644, 280] width 629 height 28
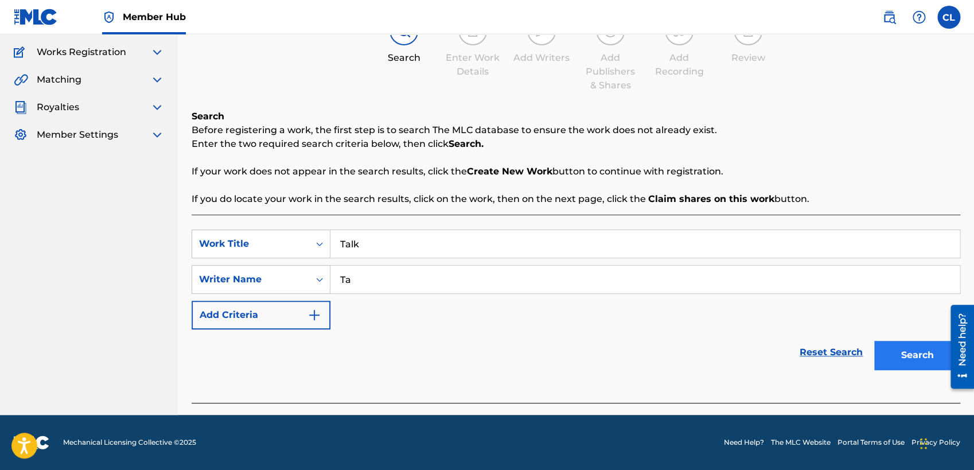
type input "Ta"
click at [869, 361] on button "Search" at bounding box center [917, 355] width 86 height 29
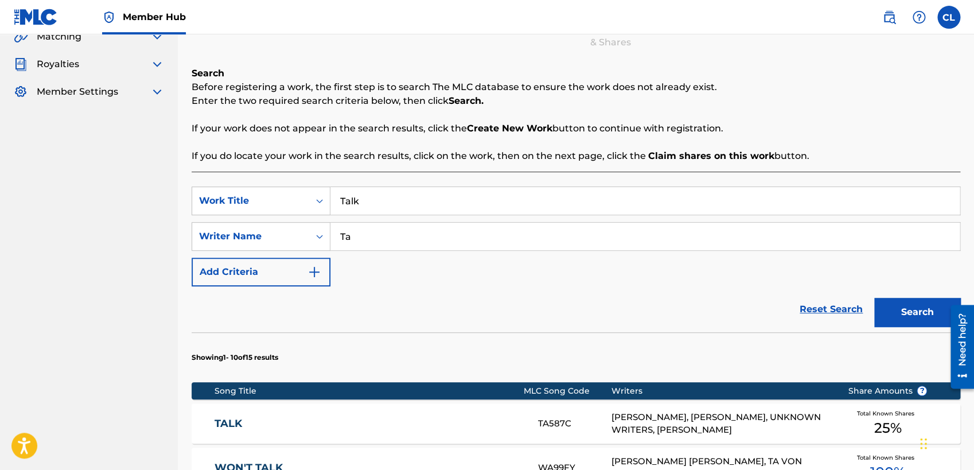
scroll to position [122, 0]
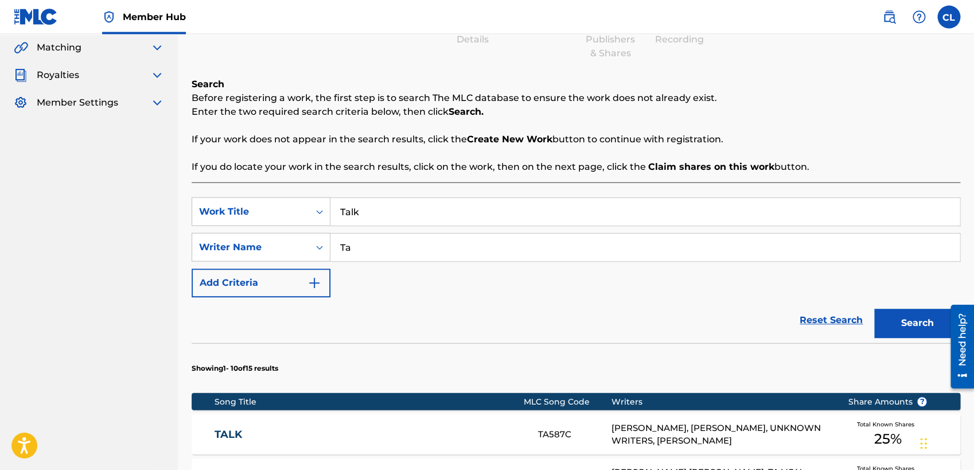
click at [401, 208] on input "Talk" at bounding box center [644, 212] width 629 height 28
type input "Talk to me"
drag, startPoint x: 418, startPoint y: 252, endPoint x: 231, endPoint y: 248, distance: 187.1
click at [330, 248] on input "Ta" at bounding box center [644, 247] width 629 height 28
type input "[PERSON_NAME]"
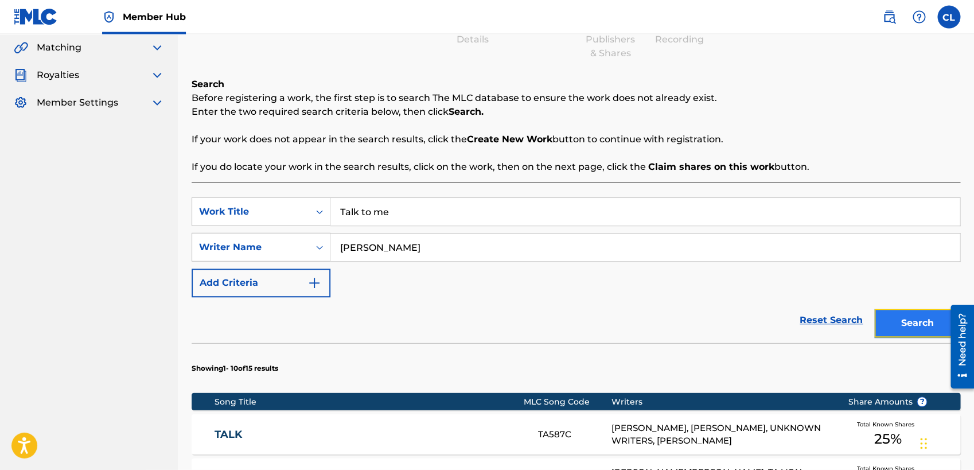
click at [869, 334] on button "Search" at bounding box center [917, 323] width 86 height 29
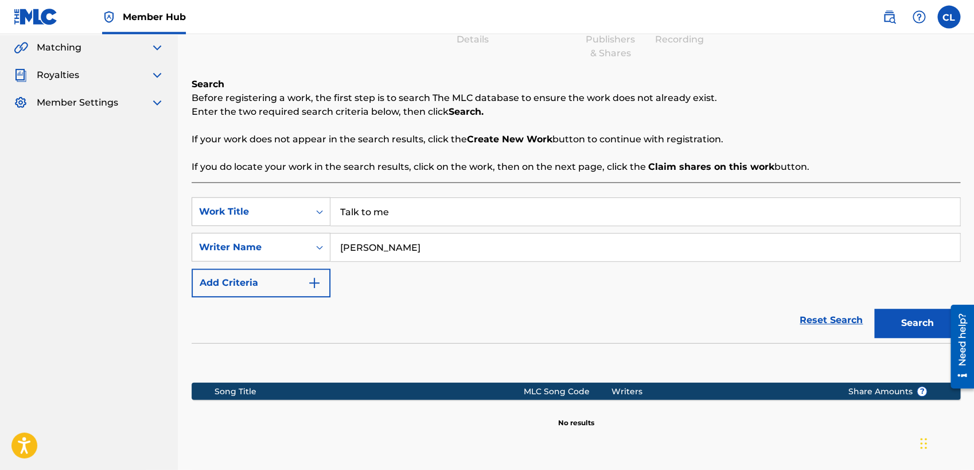
scroll to position [222, 0]
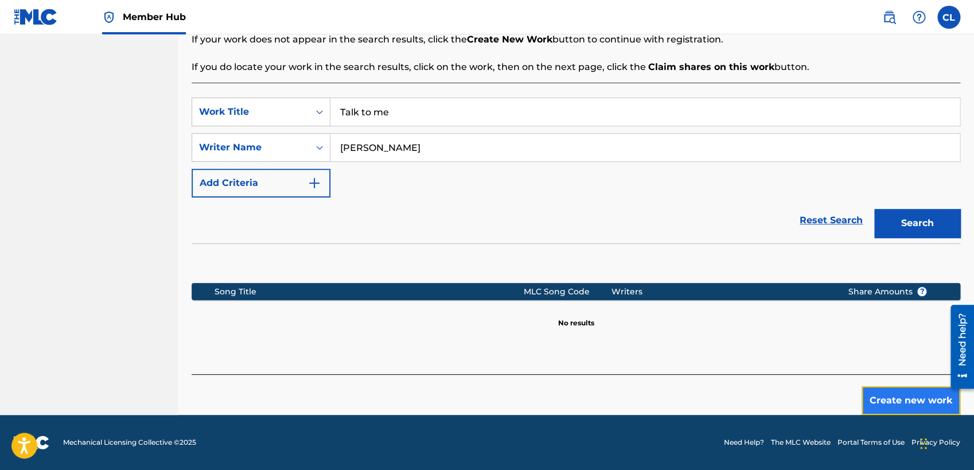
click at [869, 410] on button "Create new work" at bounding box center [911, 400] width 99 height 29
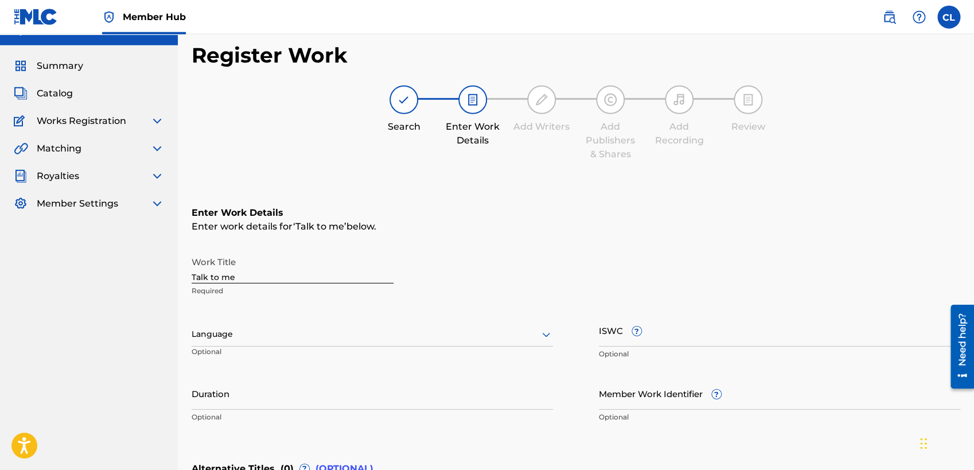
scroll to position [0, 0]
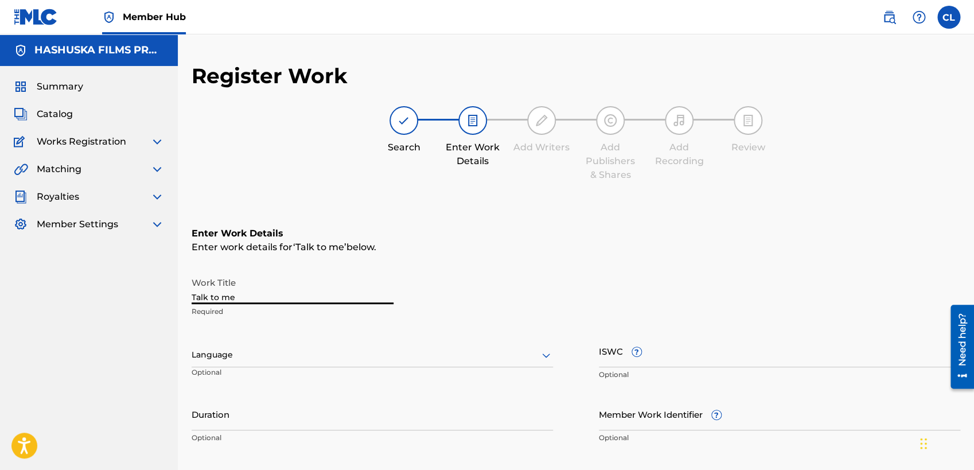
drag, startPoint x: 276, startPoint y: 297, endPoint x: 209, endPoint y: 309, distance: 67.6
click at [209, 304] on input "Talk to me" at bounding box center [293, 287] width 202 height 33
type input "Talk To Me Salsa Version"
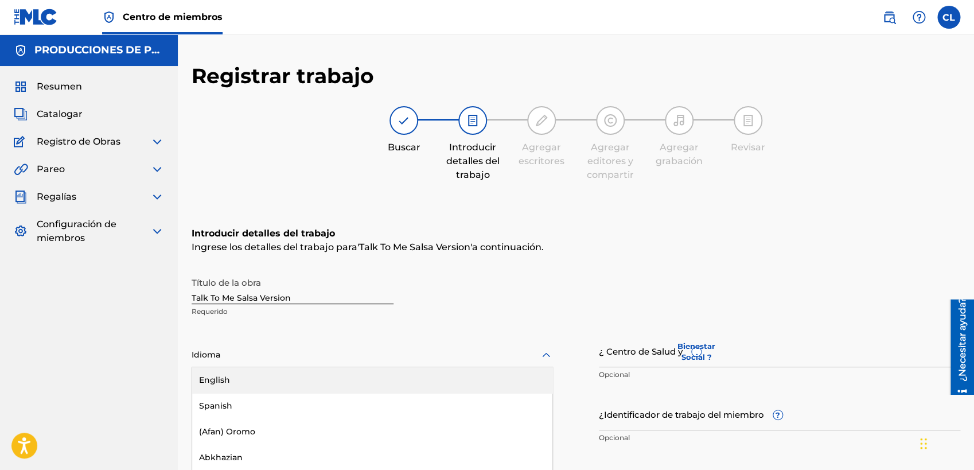
click at [528, 351] on div "153 results available. Use Up and Down to choose options, press Enter to select…" at bounding box center [372, 355] width 361 height 24
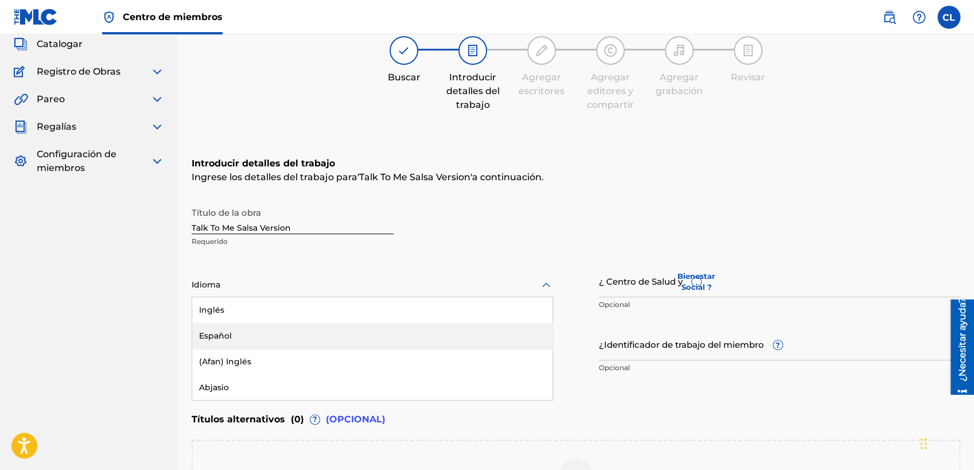
click at [316, 332] on div "Español" at bounding box center [372, 336] width 360 height 26
click at [649, 284] on input "¿ Centro de Salud y Bienestar Social ?" at bounding box center [779, 280] width 361 height 33
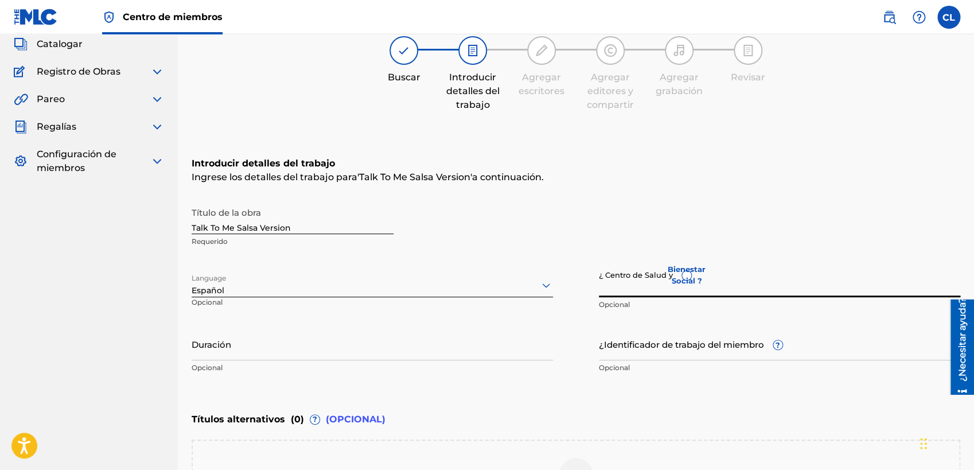
paste input "T3352022943"
type input "T3352022943"
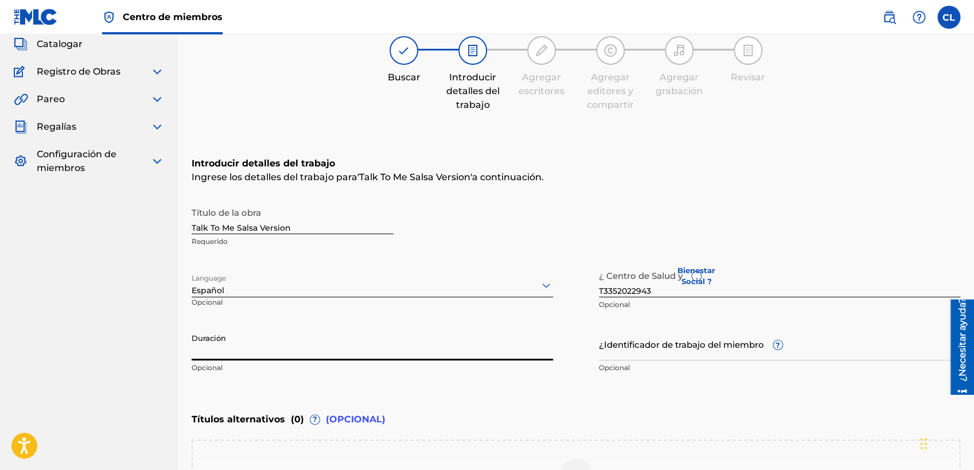
click at [281, 344] on input "Duración" at bounding box center [372, 344] width 361 height 33
paste input "3:45"
click at [194, 355] on input "3:45" at bounding box center [372, 344] width 361 height 33
type input "03:45"
click at [402, 373] on div "Duración 03:45 Optional" at bounding box center [372, 354] width 361 height 52
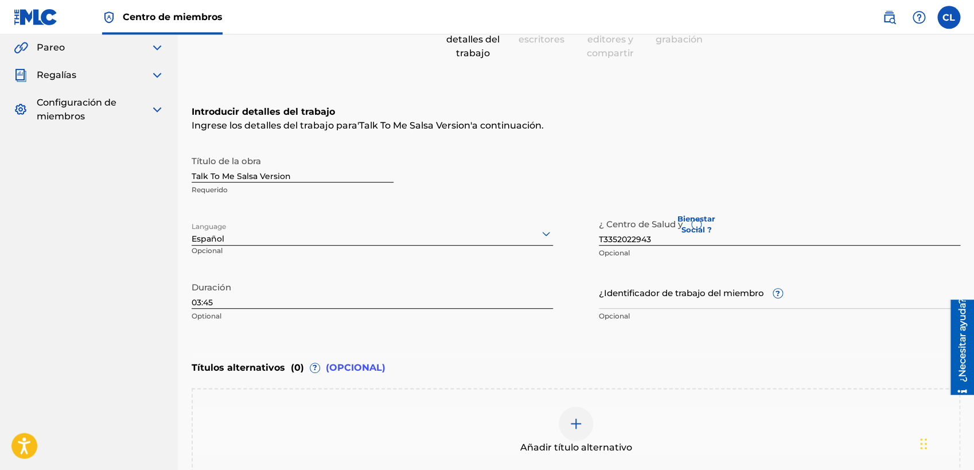
scroll to position [199, 0]
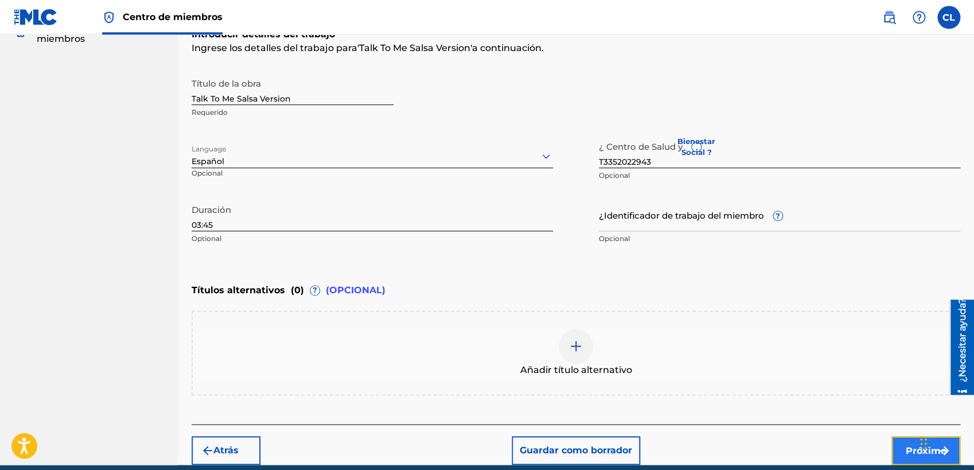
click at [869, 419] on button "Próximo" at bounding box center [925, 450] width 69 height 29
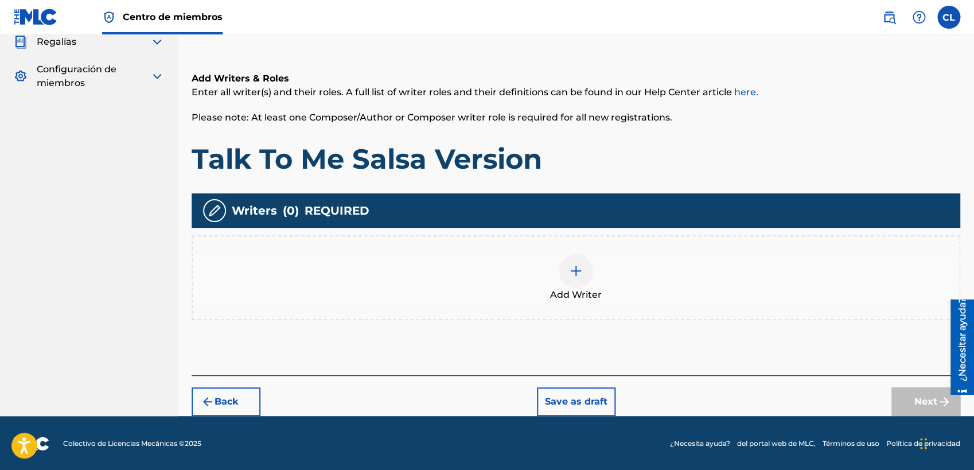
click at [571, 270] on img at bounding box center [576, 271] width 14 height 14
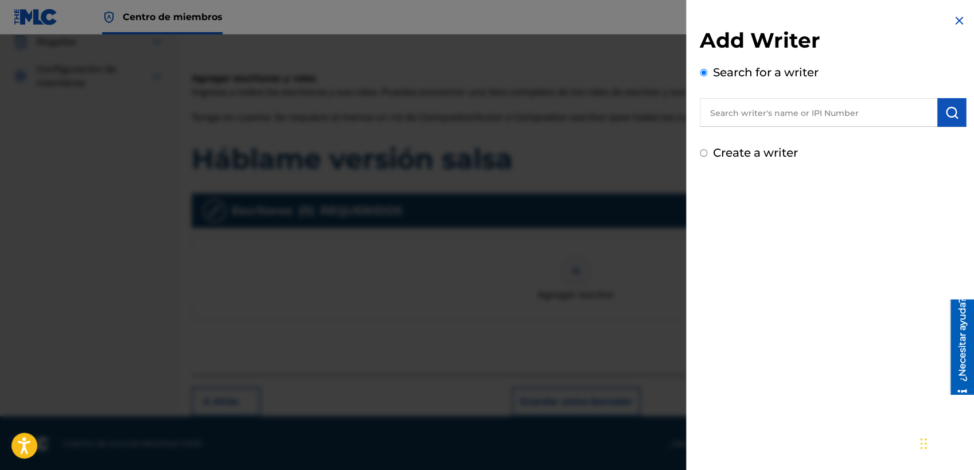
click at [818, 112] on input "text" at bounding box center [819, 112] width 238 height 29
click at [703, 151] on input "Crear un escritor" at bounding box center [703, 152] width 7 height 7
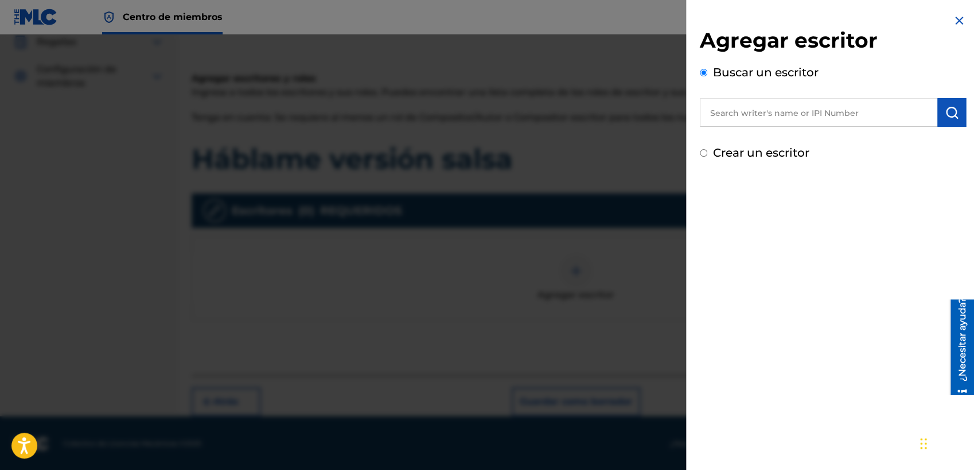
radio input "false"
radio input "true"
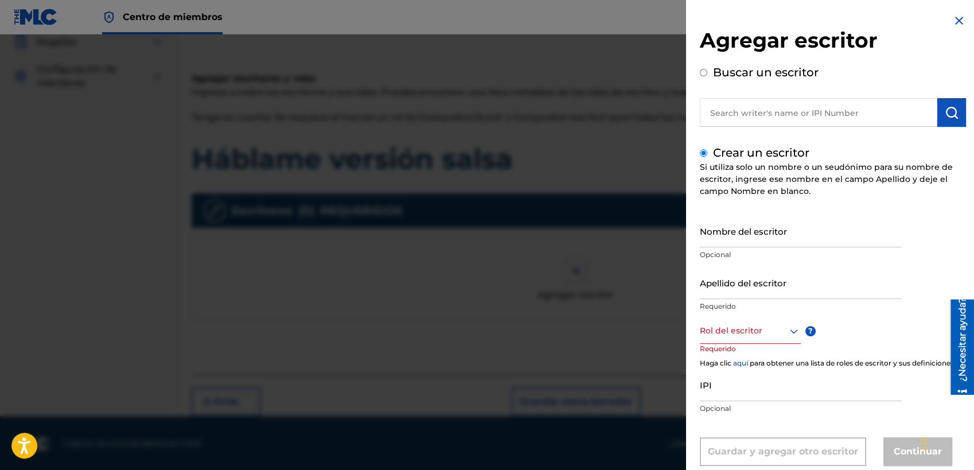
click at [766, 104] on input "text" at bounding box center [819, 112] width 238 height 29
radio input "true"
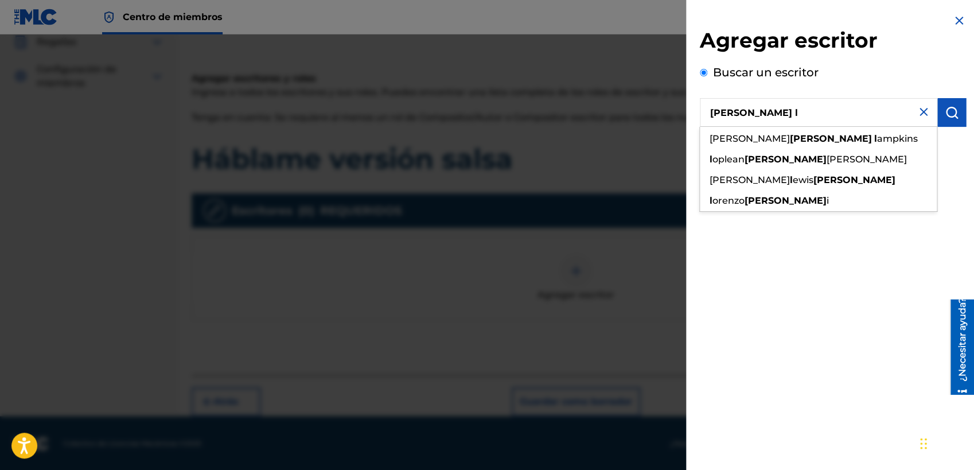
type input "[PERSON_NAME] l"
click at [869, 111] on img at bounding box center [924, 112] width 14 height 14
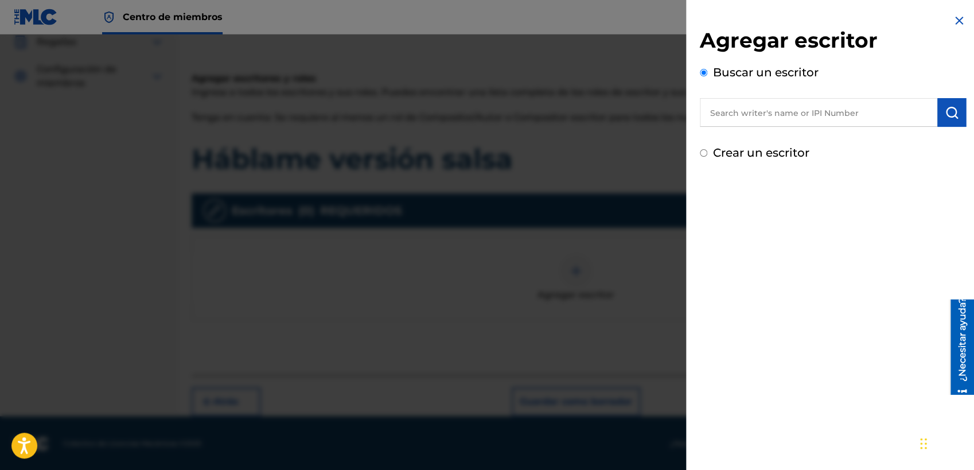
drag, startPoint x: 702, startPoint y: 146, endPoint x: 706, endPoint y: 157, distance: 10.9
click at [702, 148] on div "Crear un escritor" at bounding box center [833, 152] width 266 height 17
click at [706, 157] on input "Crear un escritor" at bounding box center [703, 152] width 7 height 7
radio input "false"
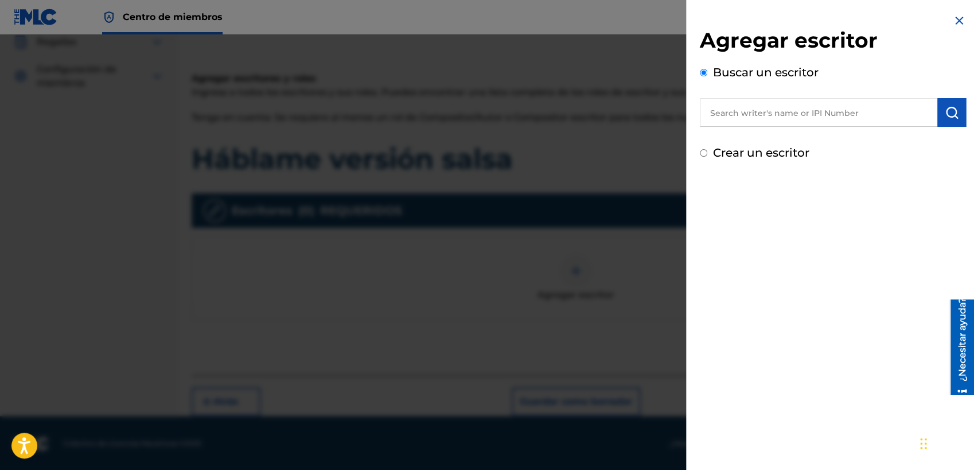
radio input "true"
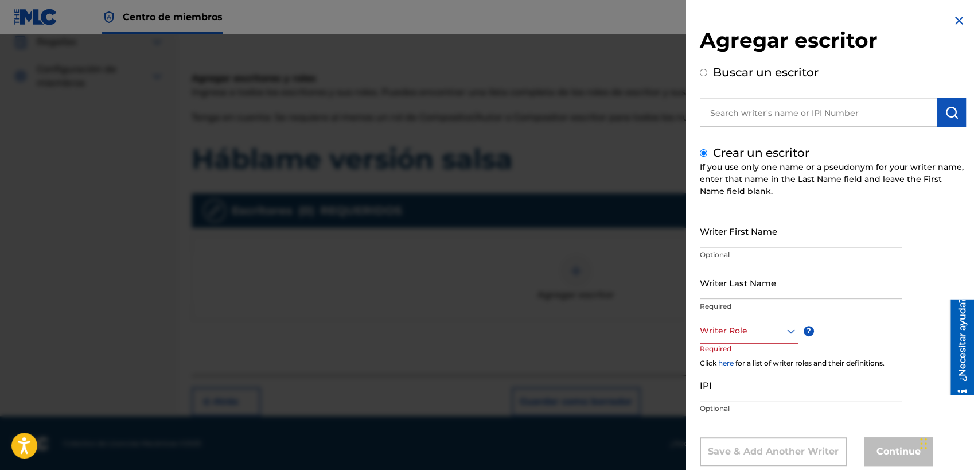
click at [776, 242] on input "Writer First Name" at bounding box center [801, 231] width 202 height 33
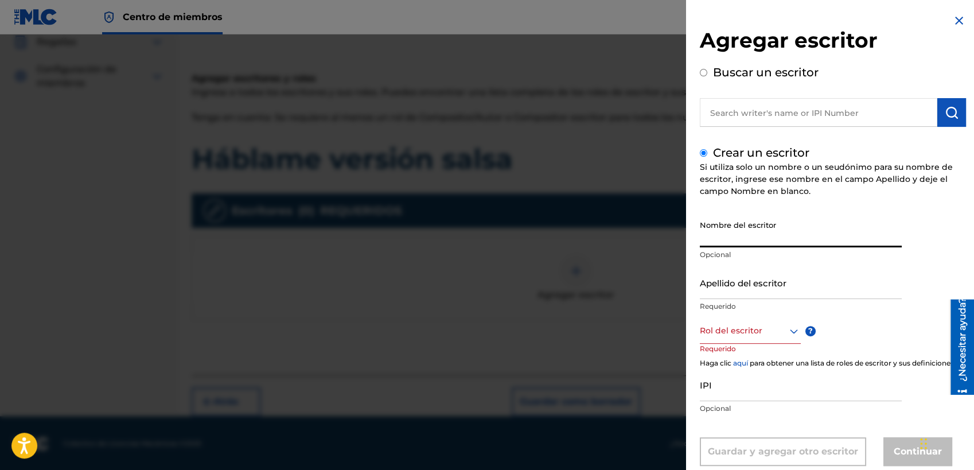
click at [776, 238] on input "Nombre del escritor" at bounding box center [801, 231] width 202 height 33
click at [776, 236] on input "Nombre del escritor" at bounding box center [801, 231] width 202 height 33
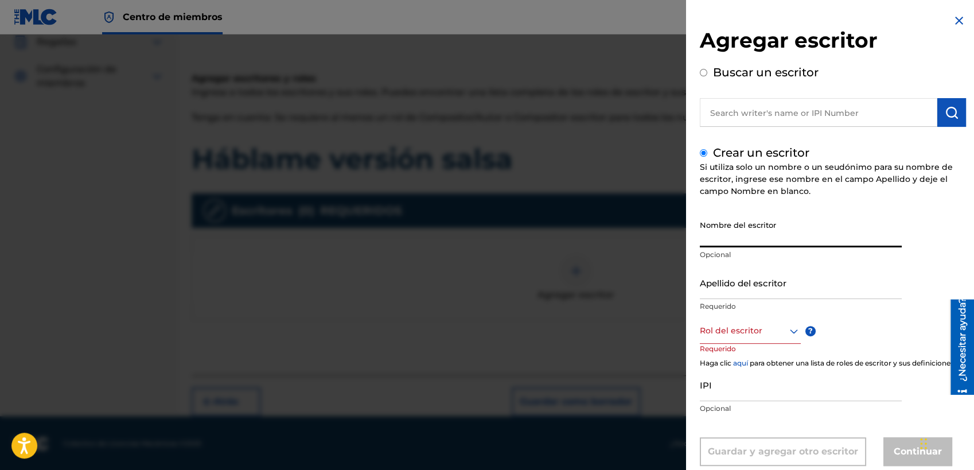
click at [776, 236] on input "Nombre del escritor" at bounding box center [801, 231] width 202 height 33
click at [774, 283] on input "Apellido del escritor" at bounding box center [801, 282] width 202 height 33
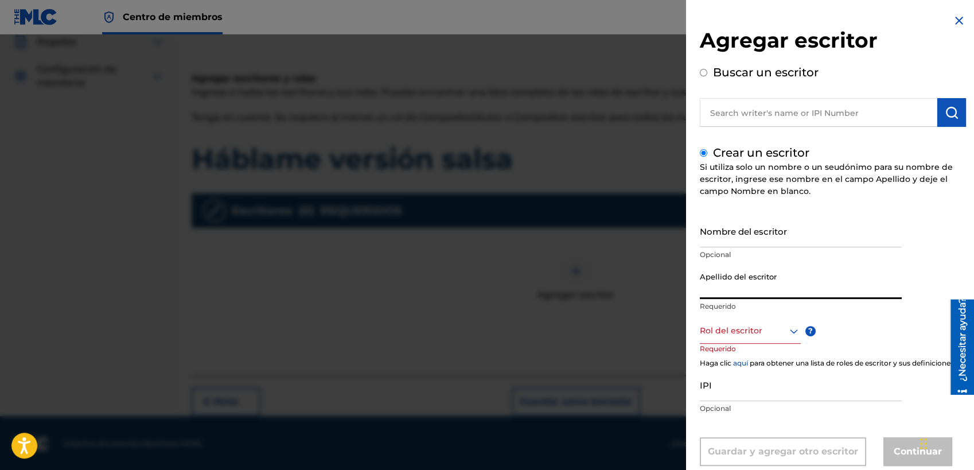
click at [774, 283] on input "Apellido del escritor" at bounding box center [801, 282] width 202 height 33
click at [756, 401] on input "IPI" at bounding box center [801, 384] width 202 height 33
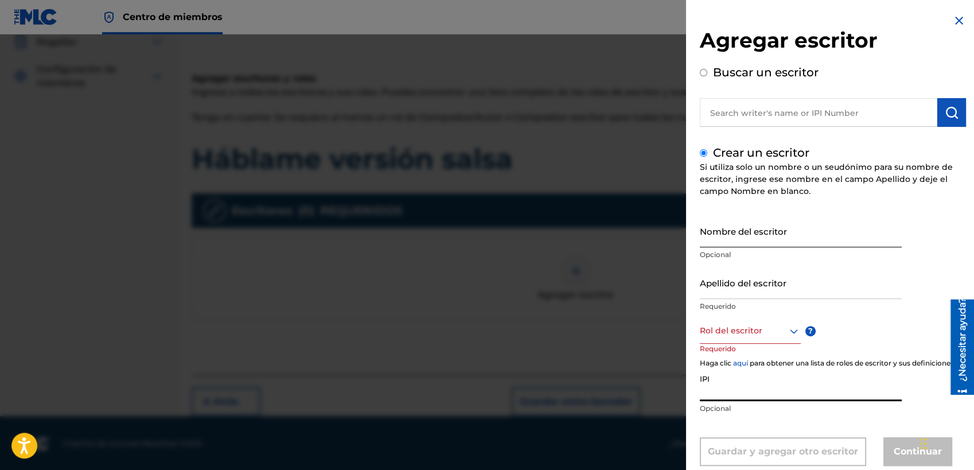
click at [752, 234] on input "Nombre del escritor" at bounding box center [801, 231] width 202 height 33
paste input "[PERSON_NAME]"
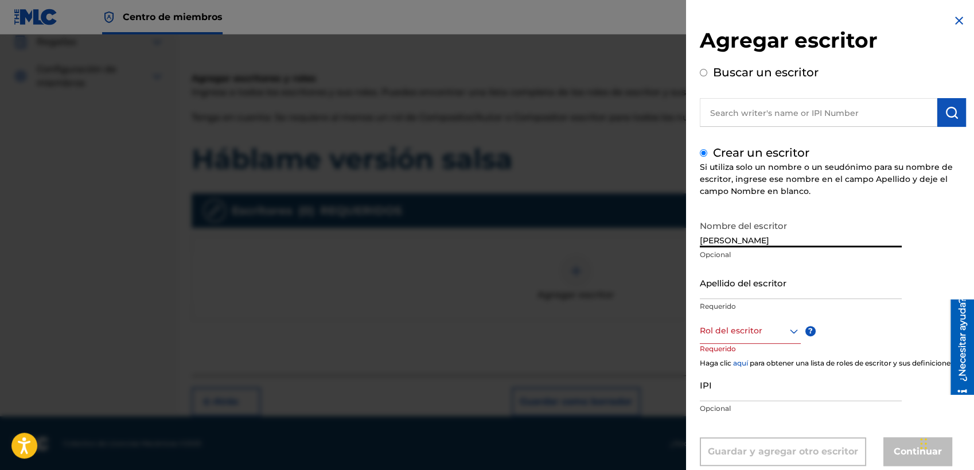
drag, startPoint x: 755, startPoint y: 240, endPoint x: 842, endPoint y: 243, distance: 87.2
click at [841, 243] on input "[PERSON_NAME]" at bounding box center [801, 231] width 202 height 33
type input "[PERSON_NAME]"
click at [780, 284] on input "Apellido del escritor" at bounding box center [801, 282] width 202 height 33
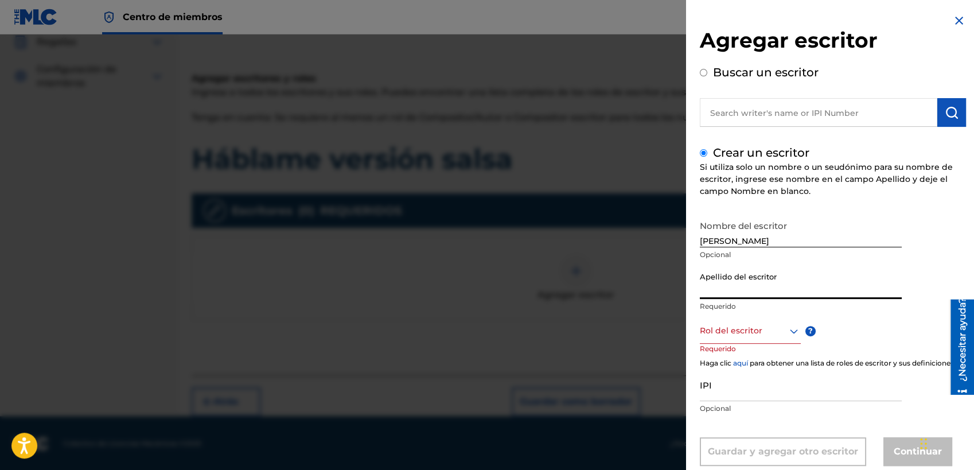
paste input "[PERSON_NAME]"
type input "[PERSON_NAME]"
click at [779, 329] on div "Rol del escritor" at bounding box center [750, 331] width 101 height 26
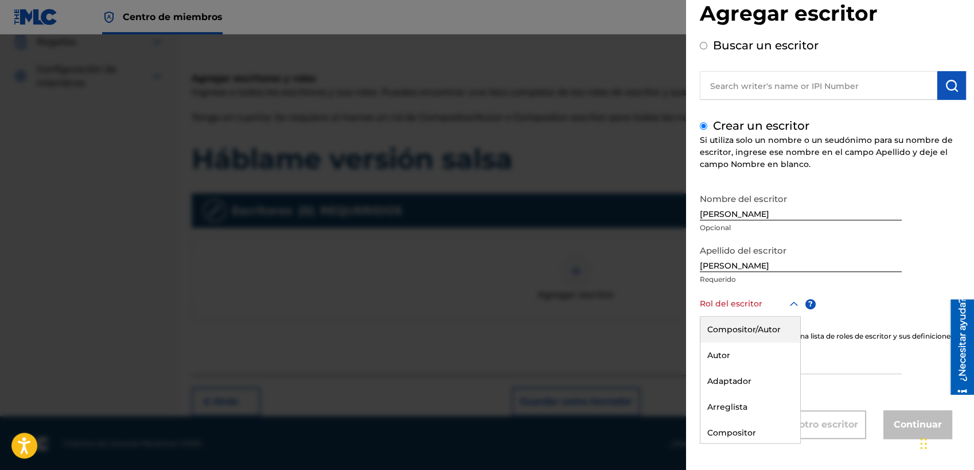
click at [749, 317] on div "Compositor/Autor" at bounding box center [750, 330] width 100 height 26
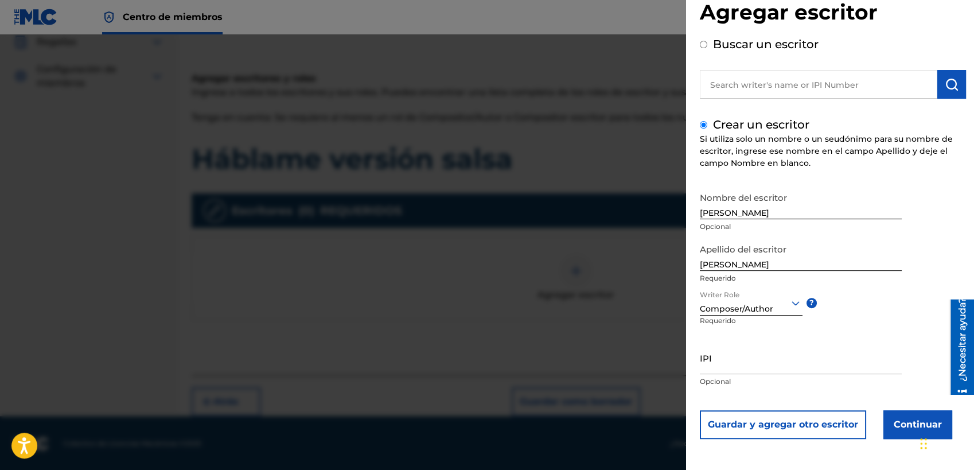
scroll to position [28, 0]
click at [760, 357] on input "IPI" at bounding box center [801, 358] width 202 height 33
paste input "1217812666"
type input "1217812666"
click at [869, 419] on button "Continuar" at bounding box center [917, 425] width 69 height 29
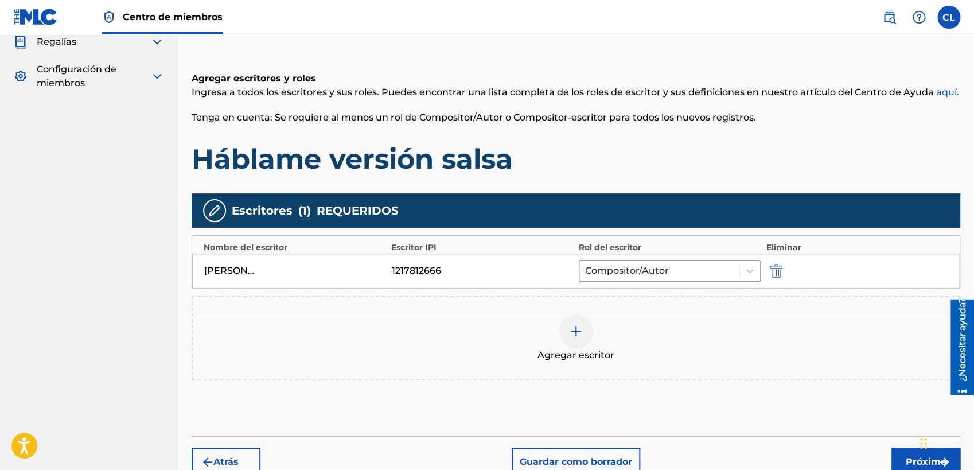
click at [573, 339] on div at bounding box center [576, 331] width 34 height 34
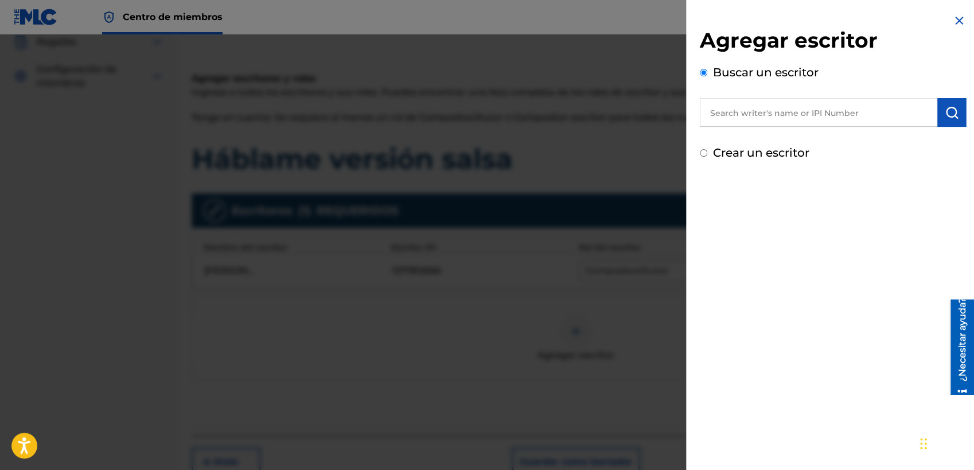
click at [762, 112] on input "text" at bounding box center [819, 112] width 238 height 29
click at [804, 112] on input "text" at bounding box center [819, 112] width 238 height 29
click at [804, 115] on input "text" at bounding box center [819, 112] width 238 height 29
paste input "867561593"
type input "867561593"
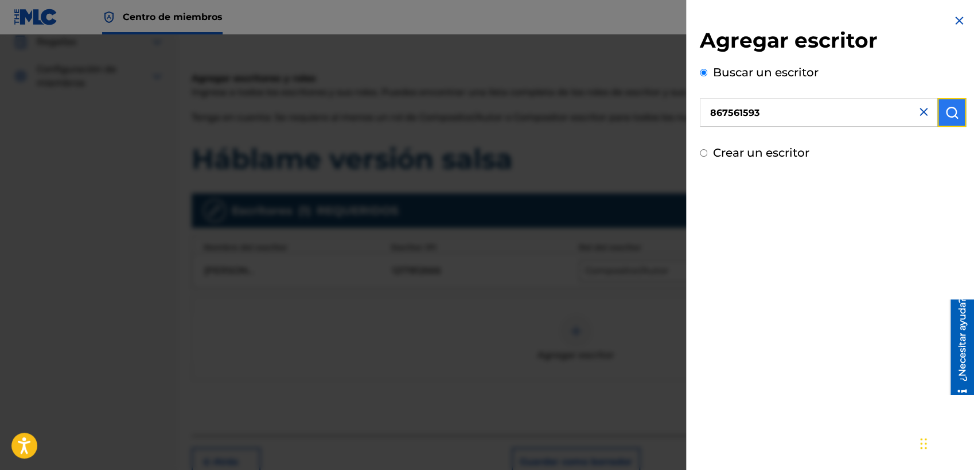
click at [869, 106] on button "submit" at bounding box center [951, 112] width 29 height 29
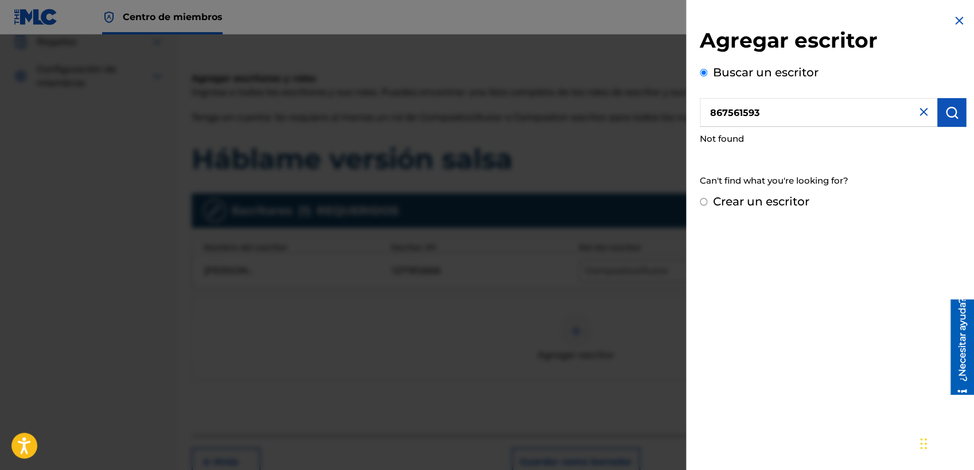
click at [869, 111] on img at bounding box center [924, 112] width 14 height 14
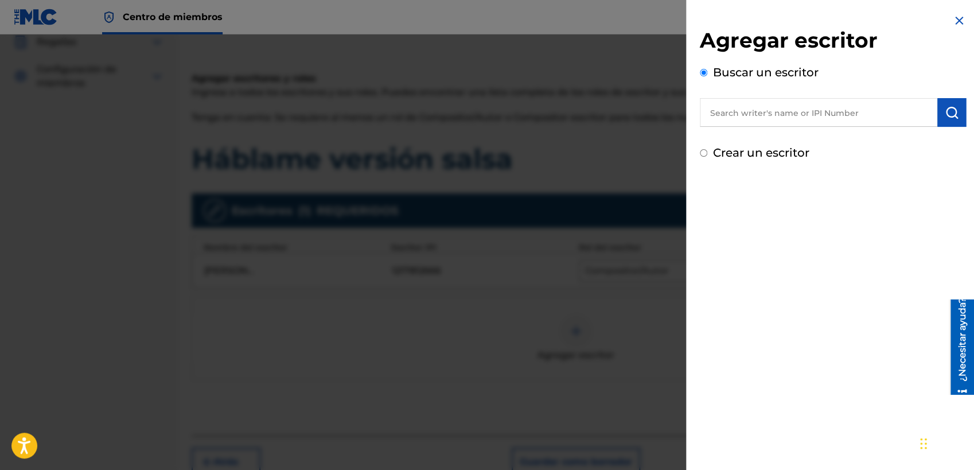
click at [746, 111] on input "text" at bounding box center [819, 112] width 238 height 29
paste input "[PERSON_NAME] [PERSON_NAME]"
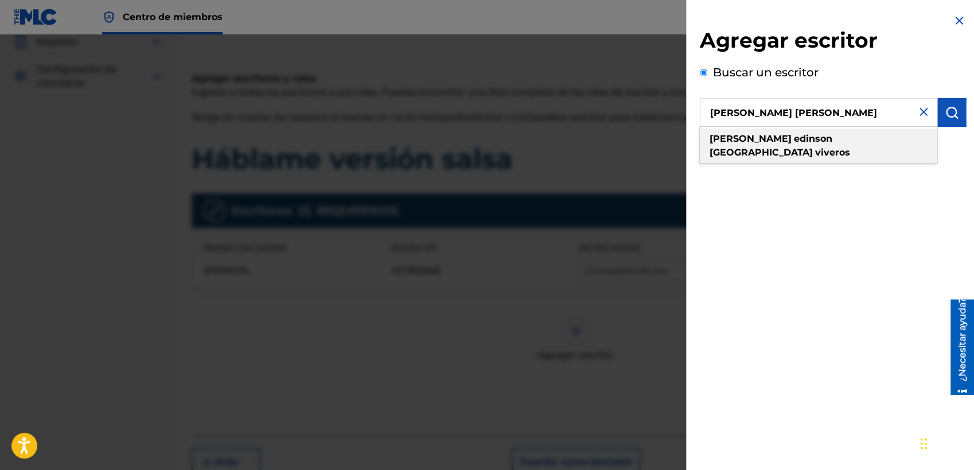
click at [845, 147] on strong "viveros" at bounding box center [832, 152] width 35 height 11
type input "[PERSON_NAME] viveros"
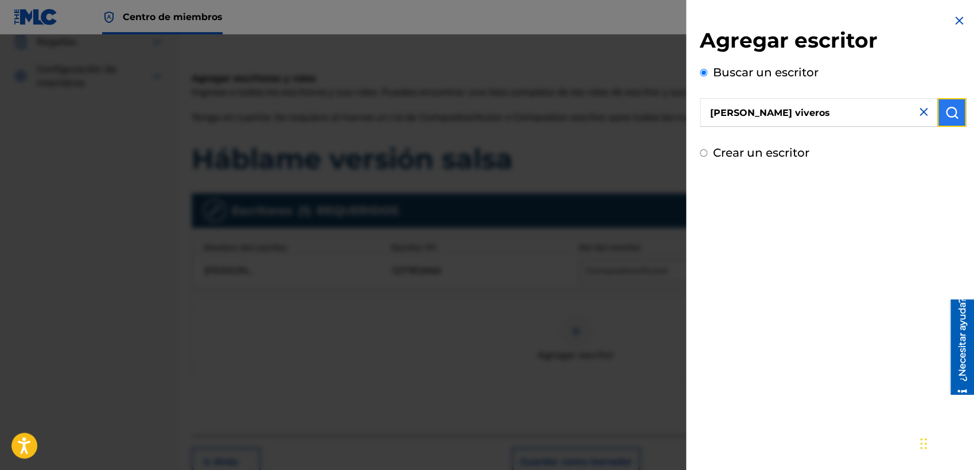
click at [869, 115] on img "submit" at bounding box center [952, 113] width 14 height 14
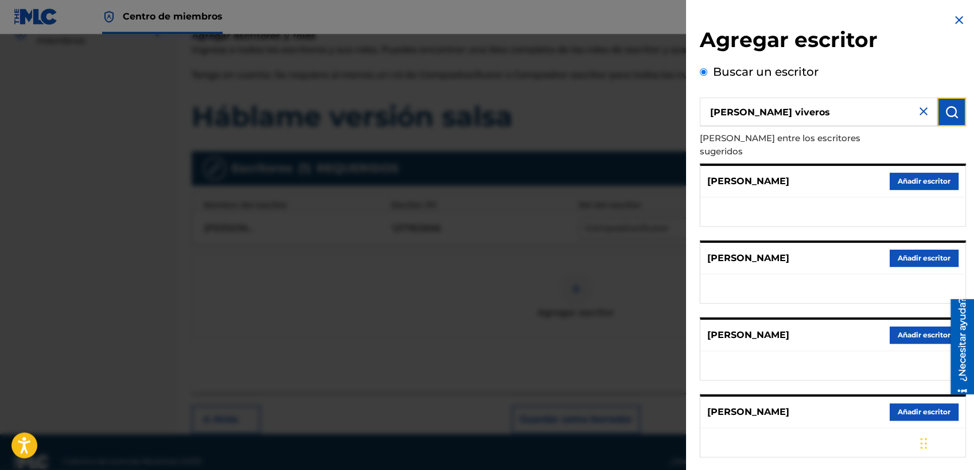
scroll to position [216, 0]
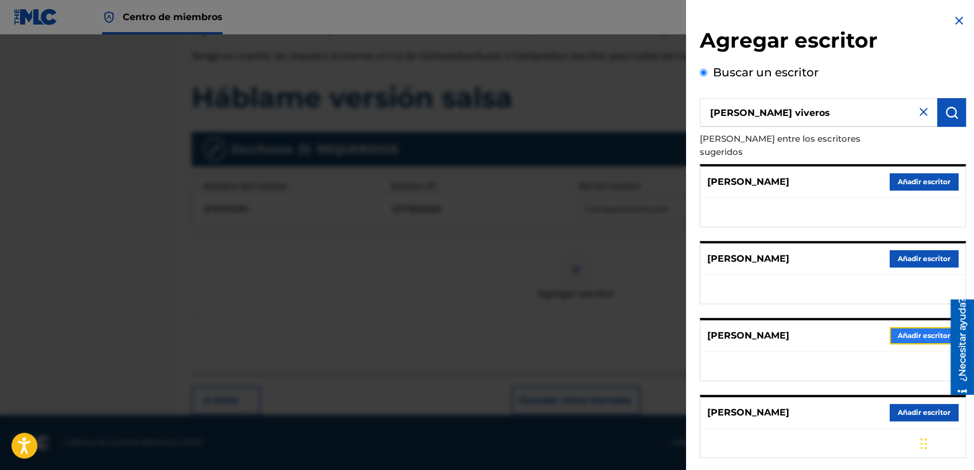
click at [869, 327] on button "Añadir escritor" at bounding box center [924, 335] width 69 height 17
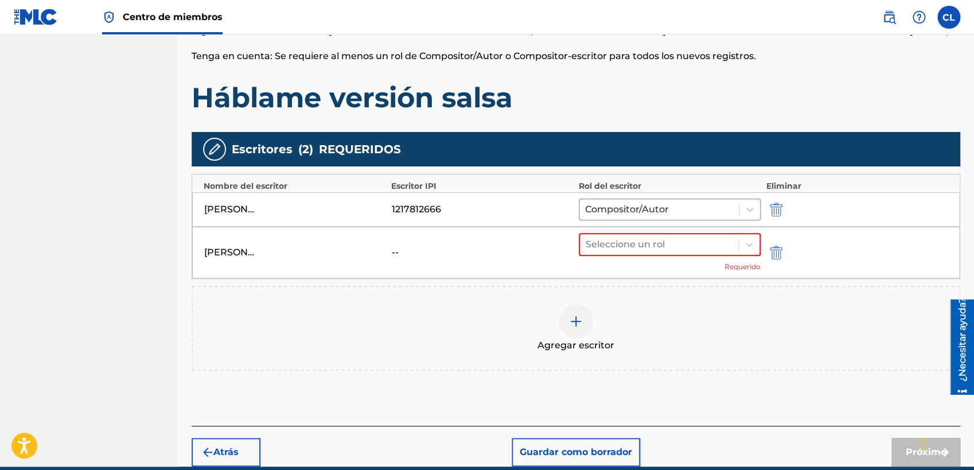
click at [395, 249] on div "--" at bounding box center [418, 253] width 52 height 14
click at [747, 243] on icon at bounding box center [748, 244] width 11 height 11
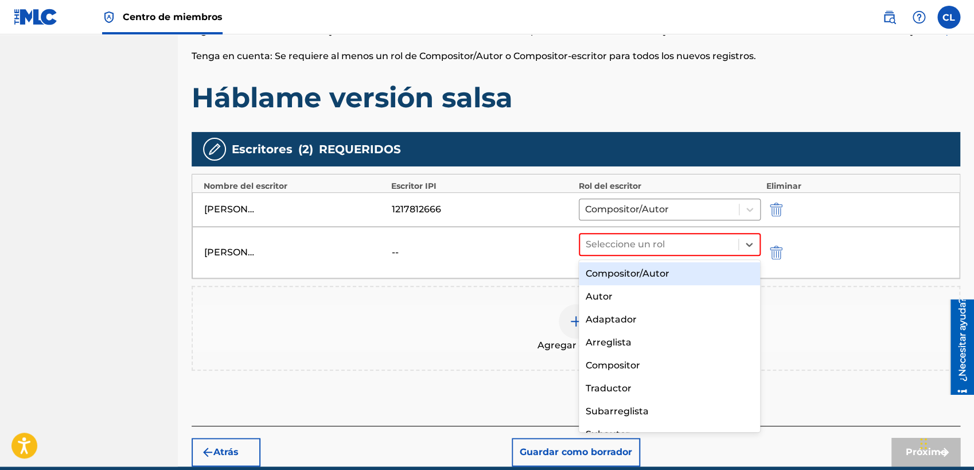
click at [703, 276] on div "Compositor/Autor" at bounding box center [669, 273] width 181 height 23
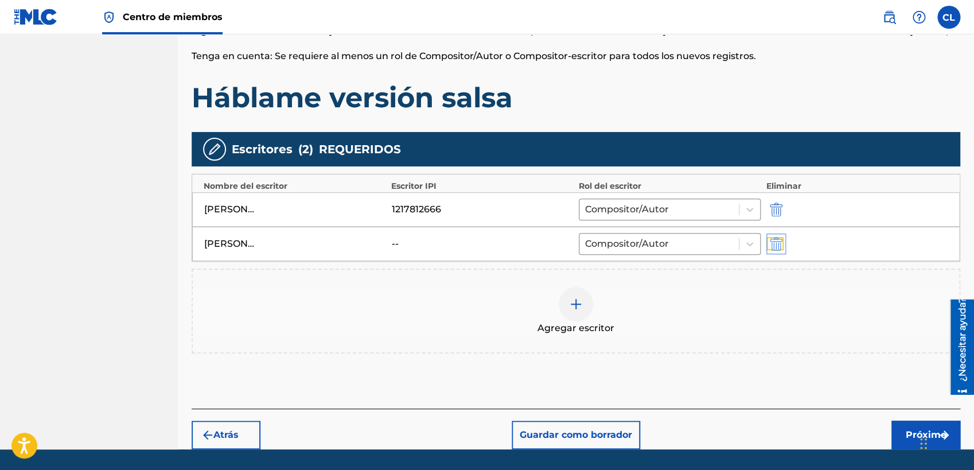
click at [780, 239] on img "submit" at bounding box center [776, 244] width 13 height 14
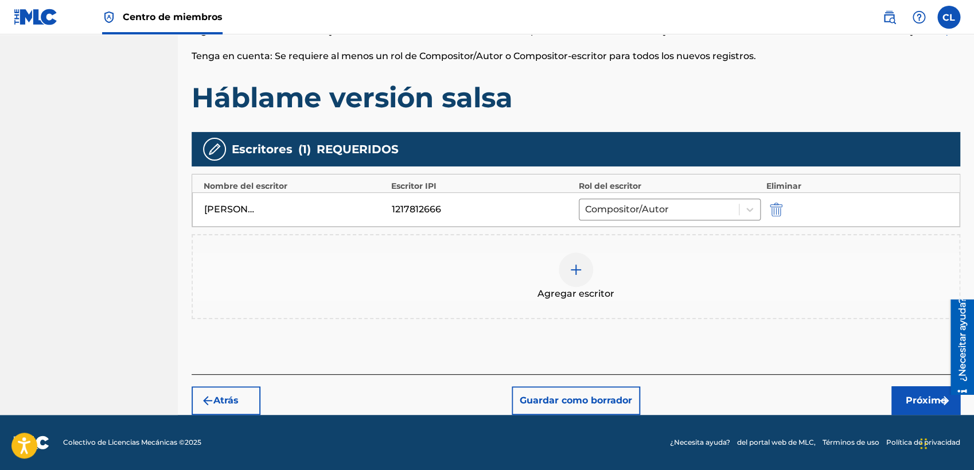
click at [579, 273] on img at bounding box center [576, 270] width 14 height 14
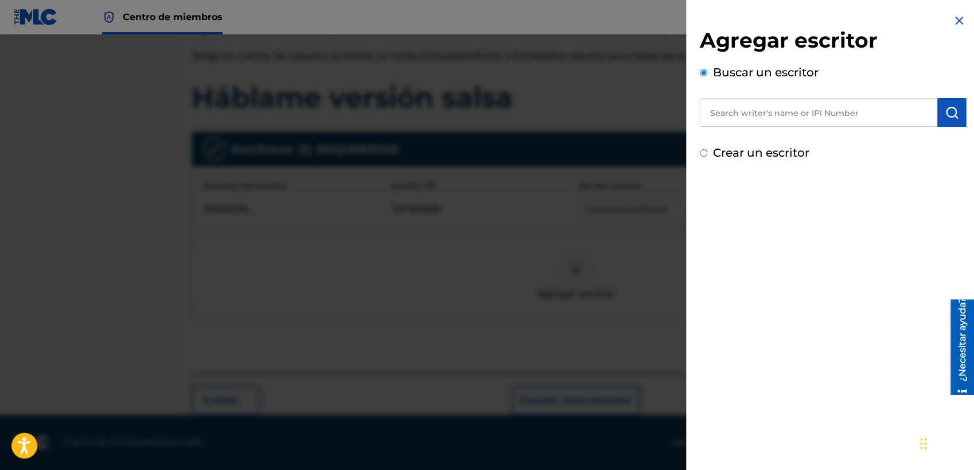
click at [726, 147] on label "Crear un escritor" at bounding box center [761, 153] width 96 height 14
click at [707, 149] on input "Crear un escritor" at bounding box center [703, 152] width 7 height 7
radio input "false"
radio input "true"
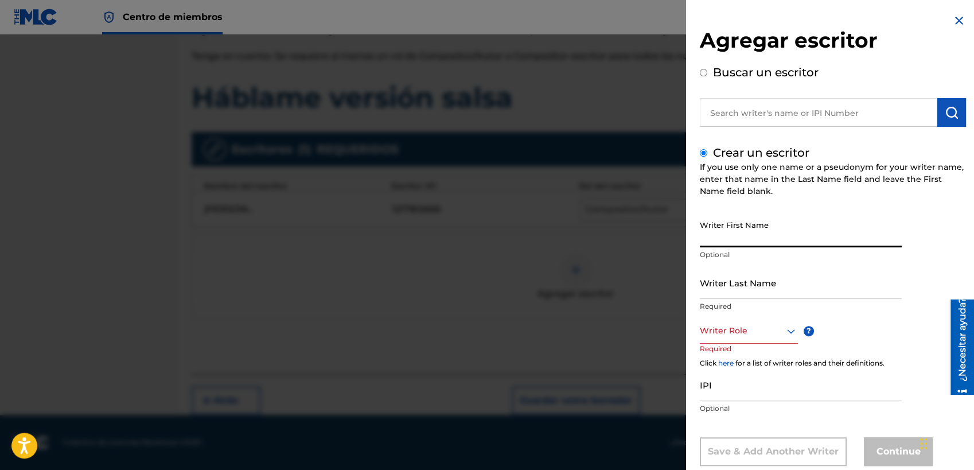
click at [763, 234] on input "Writer First Name" at bounding box center [801, 231] width 202 height 33
paste input "[PERSON_NAME] [PERSON_NAME]"
drag, startPoint x: 759, startPoint y: 239, endPoint x: 842, endPoint y: 229, distance: 83.7
click at [842, 230] on input "[PERSON_NAME] [PERSON_NAME]" at bounding box center [801, 231] width 202 height 33
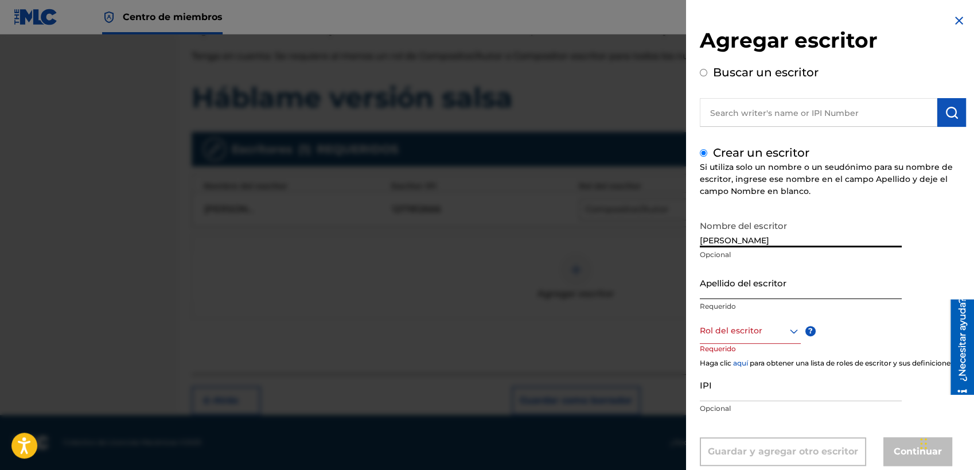
type input "[PERSON_NAME]"
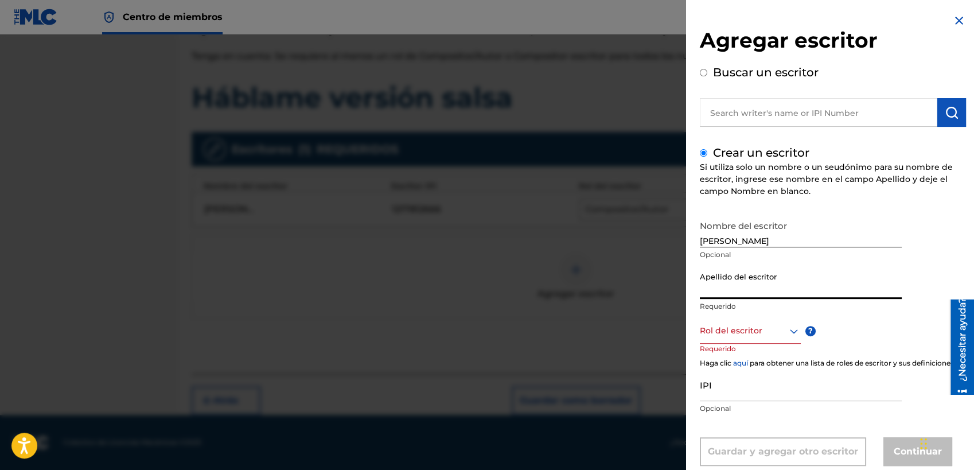
click at [765, 287] on input "Apellido del escritor" at bounding box center [801, 282] width 202 height 33
paste input "[PERSON_NAME]"
type input "[PERSON_NAME]"
click at [778, 330] on div "Rol del escritor" at bounding box center [750, 331] width 101 height 26
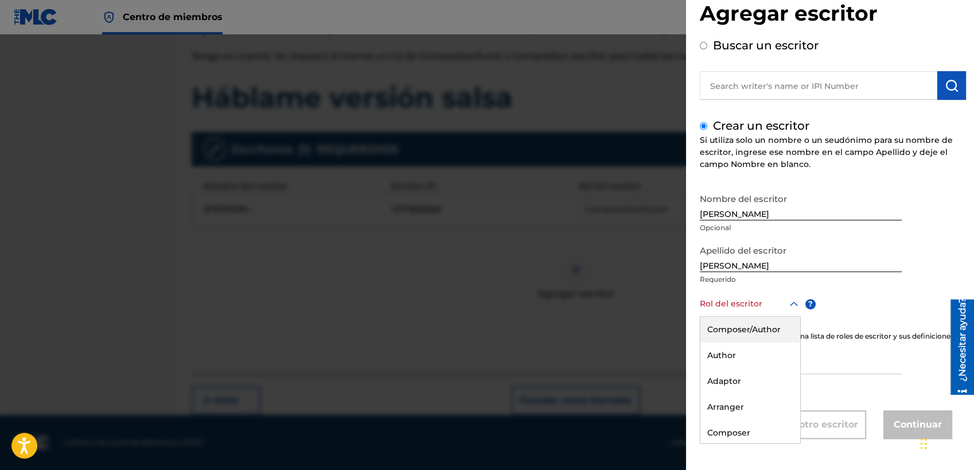
click at [769, 317] on div "Composer/Author" at bounding box center [750, 330] width 100 height 26
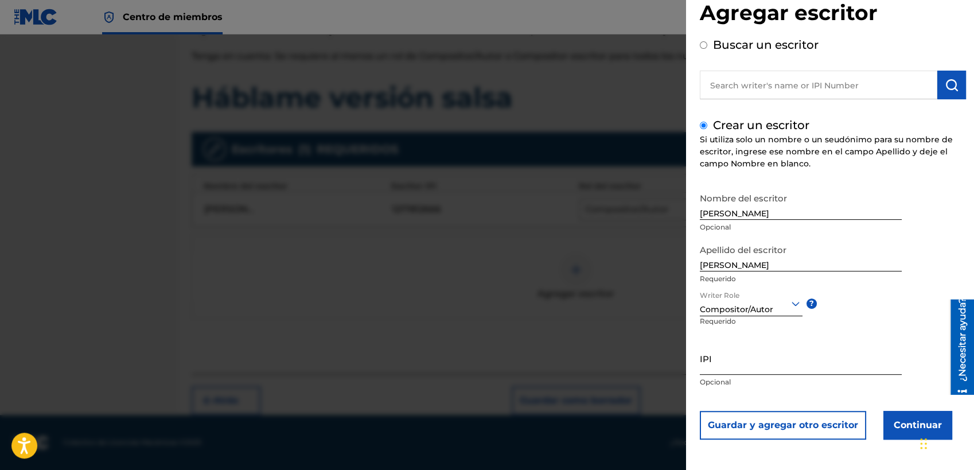
click at [761, 353] on input "IPI" at bounding box center [801, 358] width 202 height 33
click at [762, 353] on input "IPI" at bounding box center [801, 358] width 202 height 33
click at [754, 365] on input "IPI" at bounding box center [801, 358] width 202 height 33
paste input "867561593"
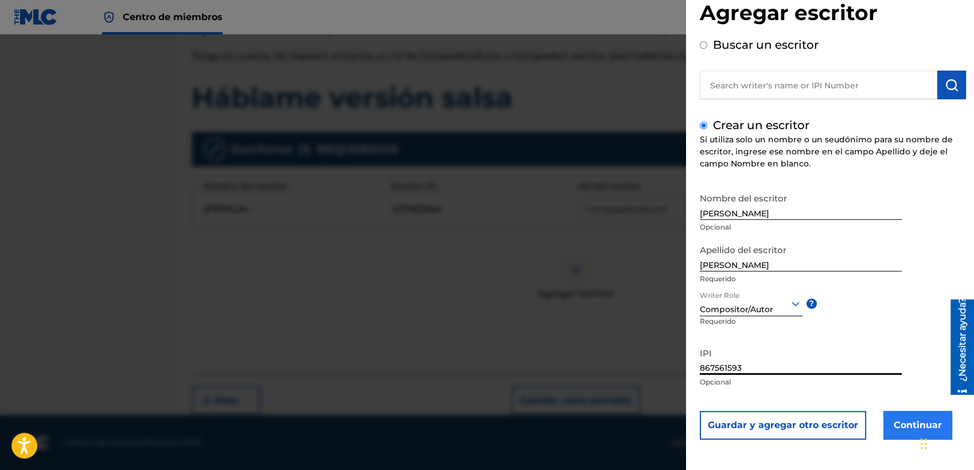
type input "867561593"
click at [869, 418] on button "Continuar" at bounding box center [917, 425] width 69 height 29
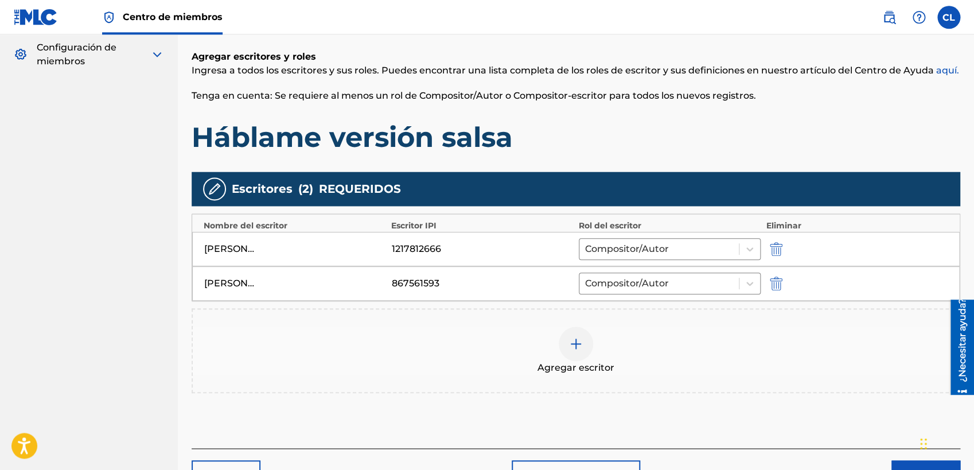
scroll to position [238, 0]
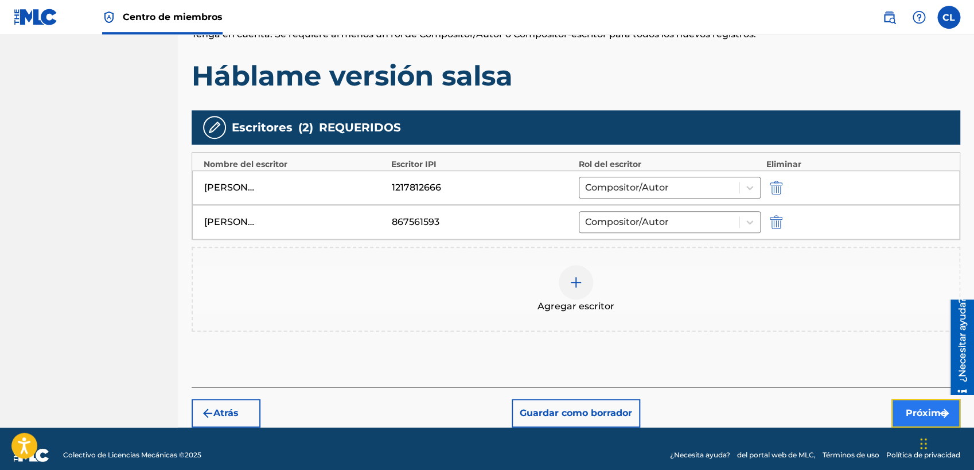
click at [869, 415] on button "Próximo" at bounding box center [925, 413] width 69 height 29
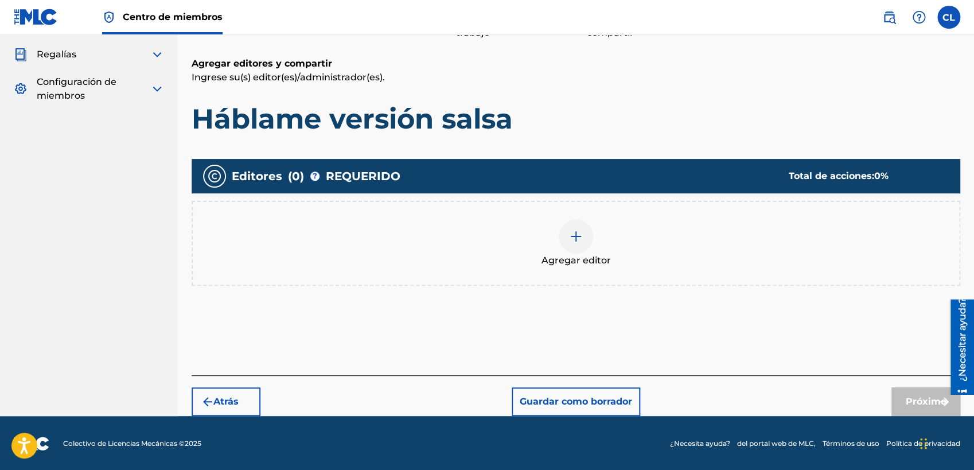
click at [586, 239] on div at bounding box center [576, 236] width 34 height 34
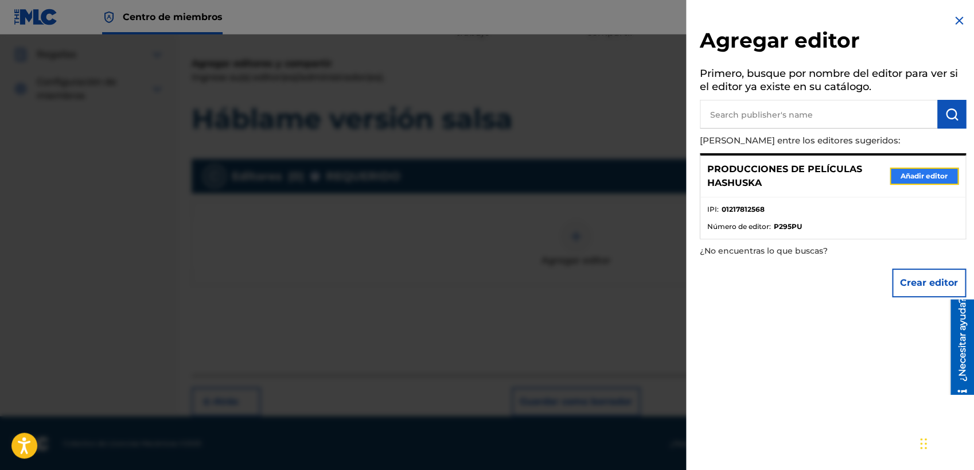
click at [869, 171] on button "Añadir editor" at bounding box center [924, 176] width 69 height 17
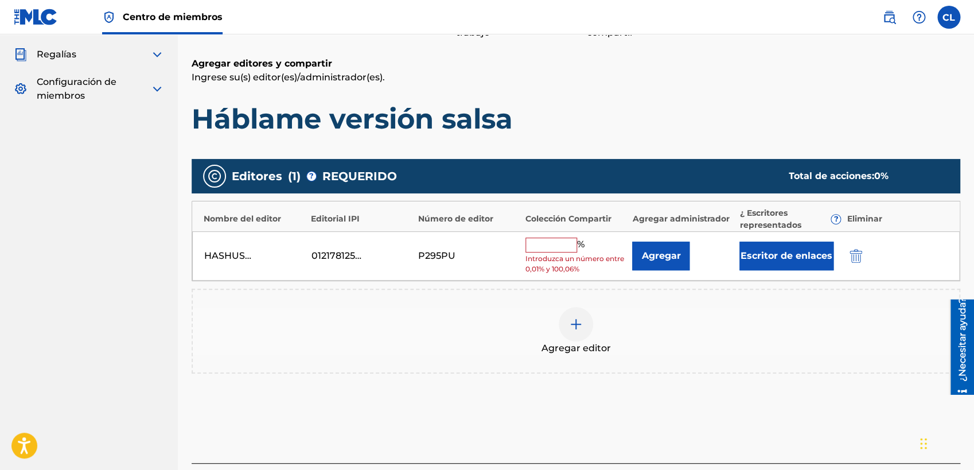
click at [536, 244] on input "text" at bounding box center [551, 245] width 52 height 15
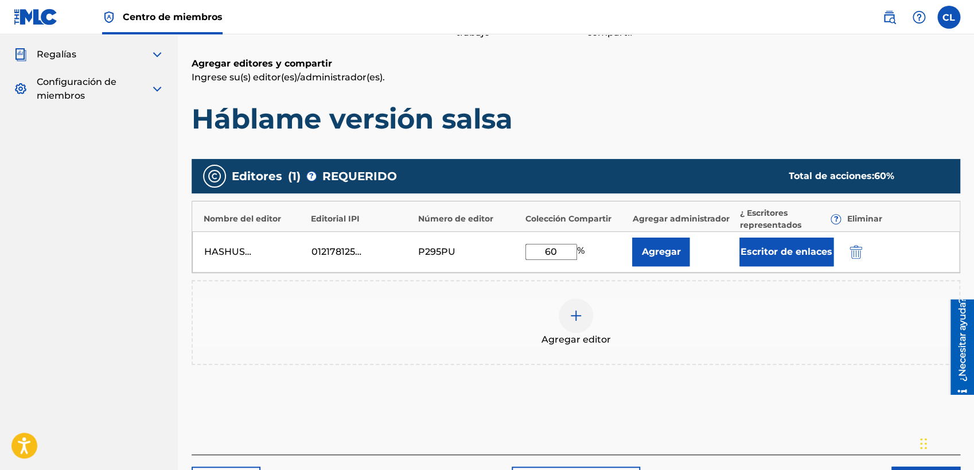
type input "60"
click at [691, 321] on div "Agregar editor" at bounding box center [576, 322] width 766 height 48
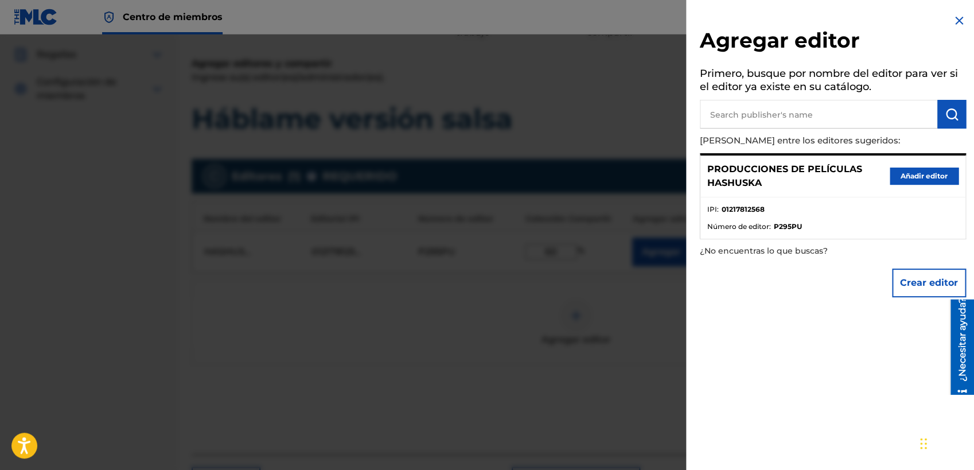
click at [614, 138] on div at bounding box center [487, 269] width 974 height 470
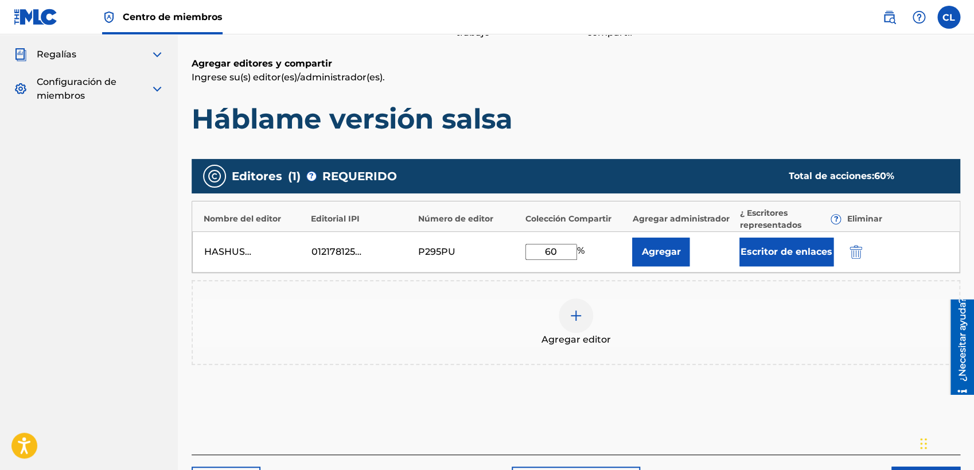
click at [601, 247] on div "60 %" at bounding box center [576, 252] width 102 height 16
click at [795, 247] on button "Escritor de enlaces" at bounding box center [786, 252] width 94 height 29
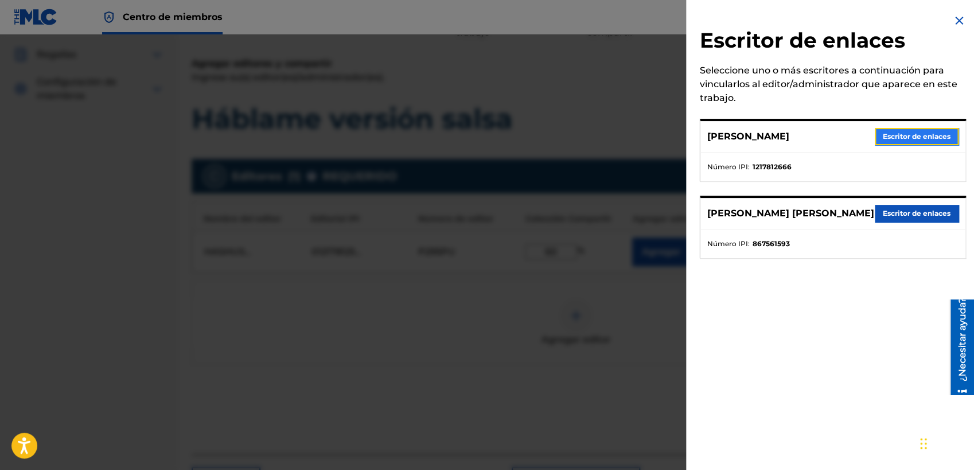
click at [869, 134] on button "Escritor de enlaces" at bounding box center [917, 136] width 84 height 17
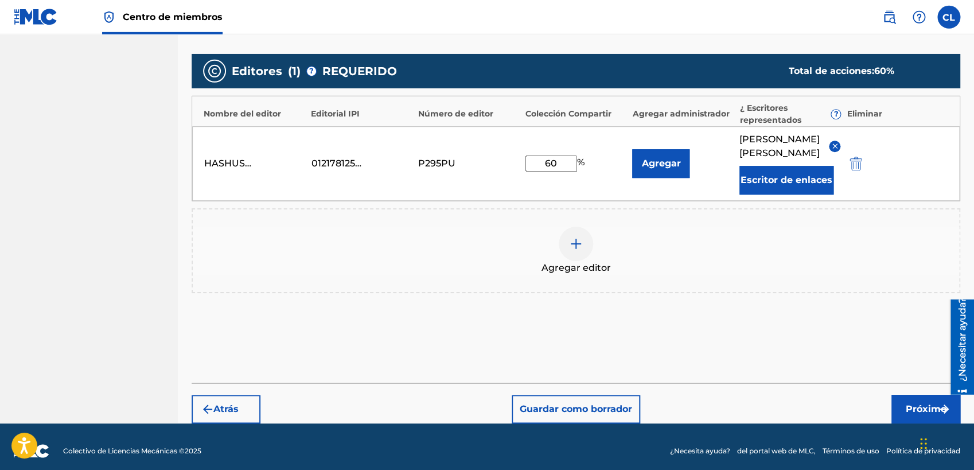
scroll to position [248, 0]
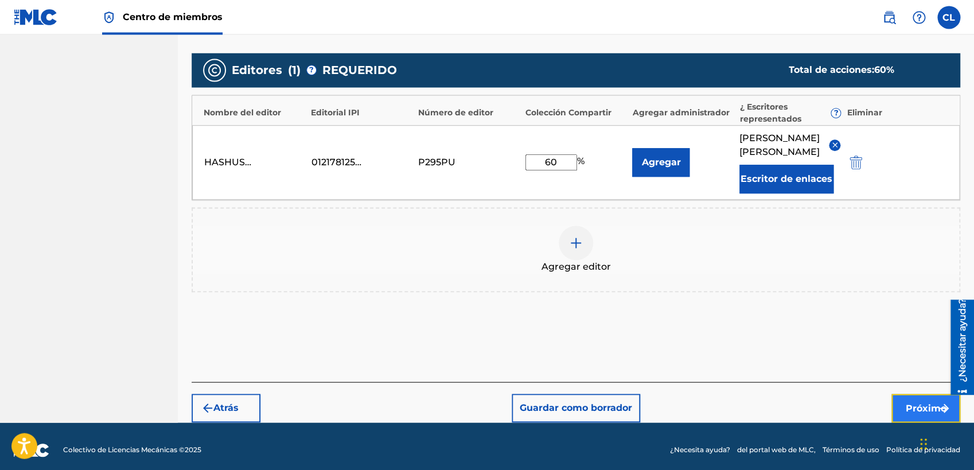
click at [869, 407] on button "Próximo" at bounding box center [925, 408] width 69 height 29
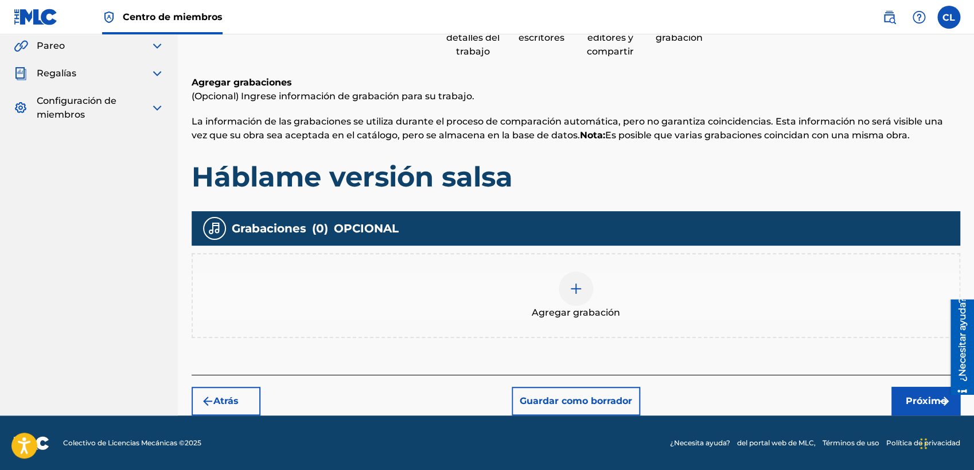
click at [563, 281] on div at bounding box center [576, 288] width 34 height 34
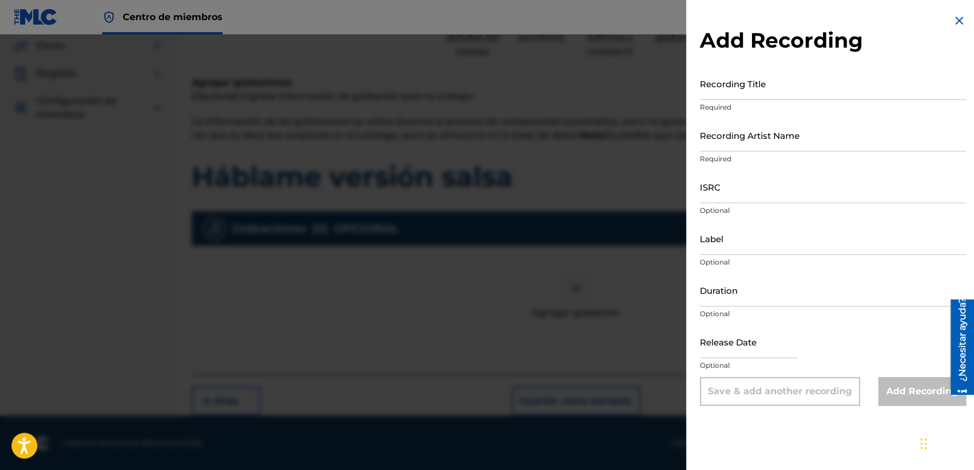
drag, startPoint x: 587, startPoint y: 118, endPoint x: 528, endPoint y: 178, distance: 83.6
click at [587, 119] on div at bounding box center [487, 269] width 974 height 470
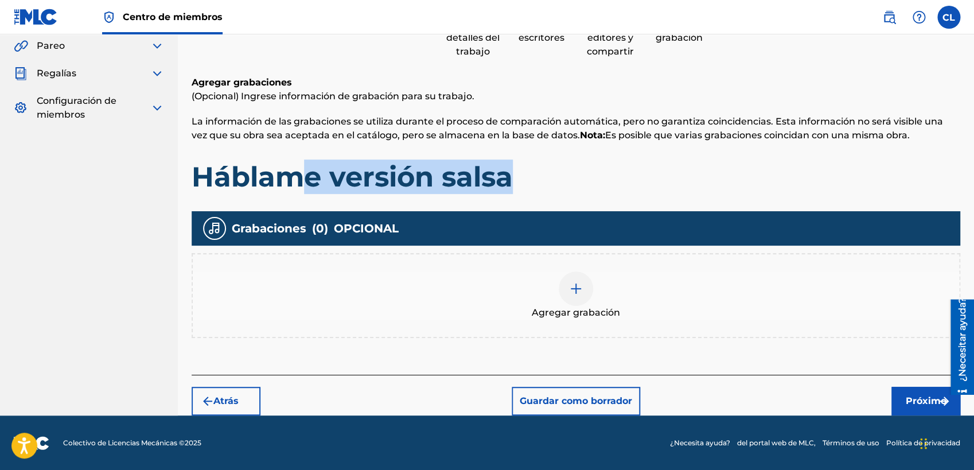
drag, startPoint x: 515, startPoint y: 176, endPoint x: 353, endPoint y: 184, distance: 162.0
click at [318, 186] on h1 "Háblame versión salsa" at bounding box center [576, 176] width 769 height 34
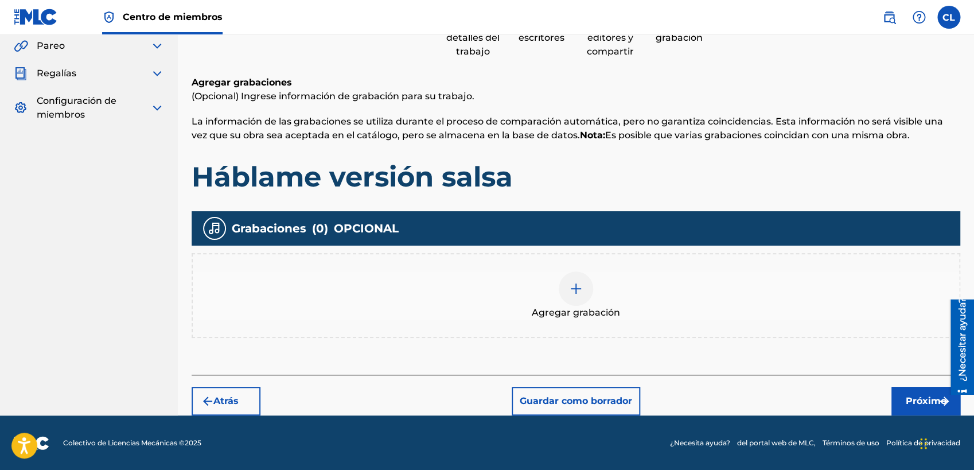
click at [583, 184] on h1 "Háblame versión salsa" at bounding box center [576, 176] width 769 height 34
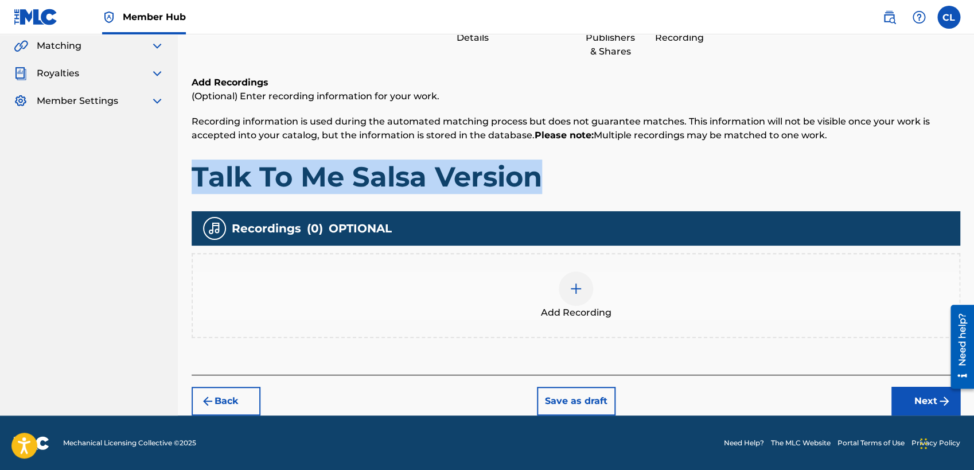
drag, startPoint x: 546, startPoint y: 177, endPoint x: 198, endPoint y: 192, distance: 348.0
click at [198, 192] on h1 "Talk To Me Salsa Version" at bounding box center [576, 176] width 769 height 34
copy h1 "Talk To Me Salsa Version"
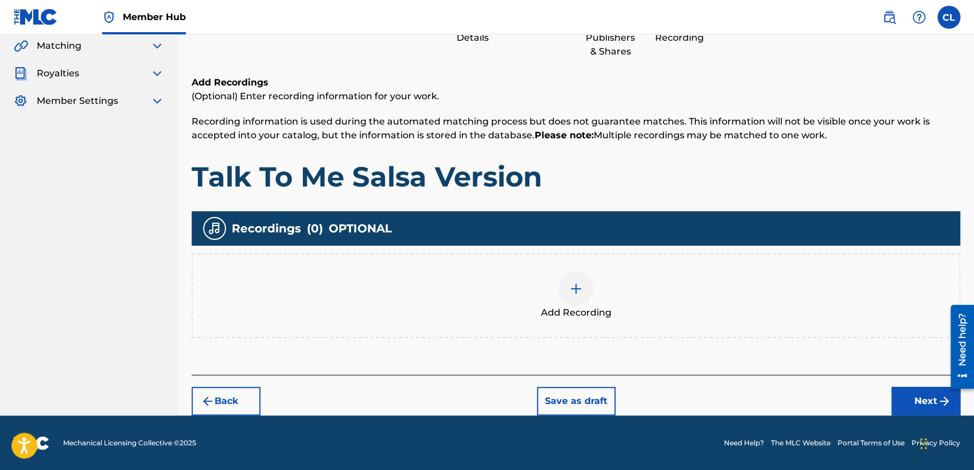
click at [586, 306] on span "Add Recording" at bounding box center [576, 313] width 71 height 14
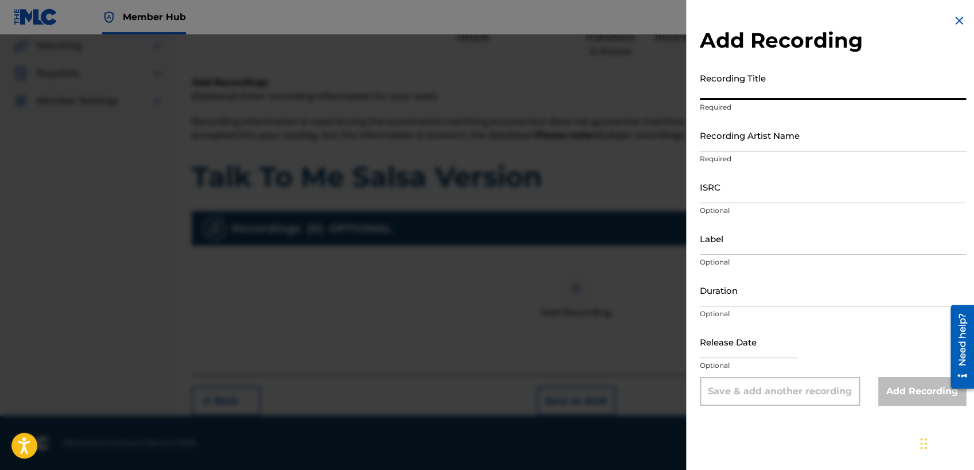
click at [762, 88] on input "Recording Title" at bounding box center [833, 83] width 266 height 33
paste input "Talk To Me Salsa Version"
type input "Talk To Me Salsa Version"
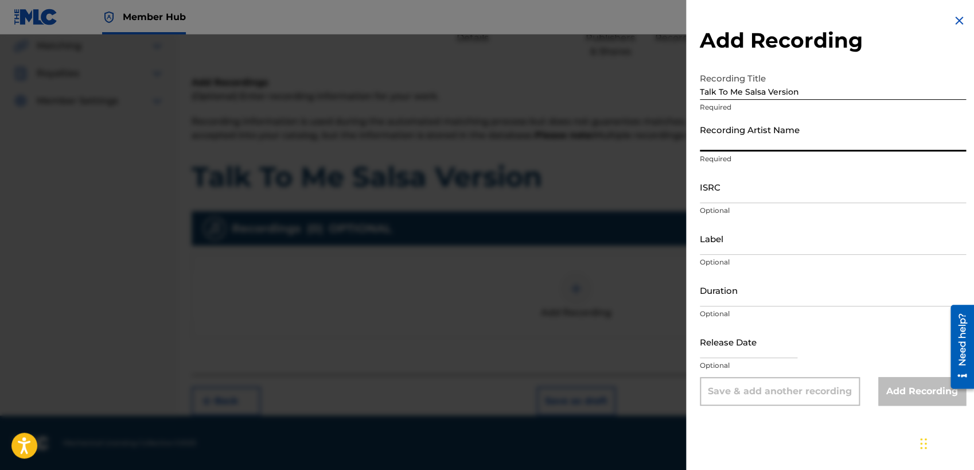
click at [765, 138] on input "Recording Artist Name" at bounding box center [833, 135] width 266 height 33
click at [766, 143] on input "Recording Artist Name" at bounding box center [833, 135] width 266 height 33
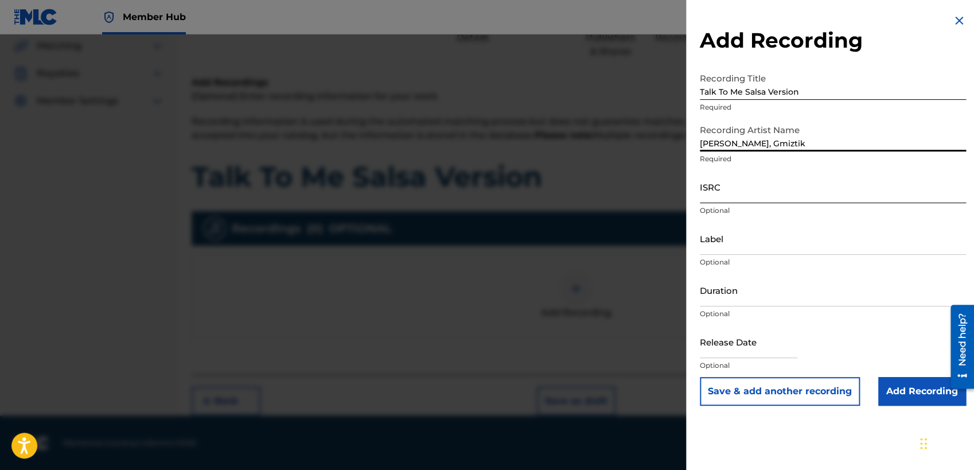
type input "[PERSON_NAME], Gmiztik"
click at [789, 184] on input "ISRC" at bounding box center [833, 186] width 266 height 33
paste input "QZW9M2372228"
type input "QZW9M2372228"
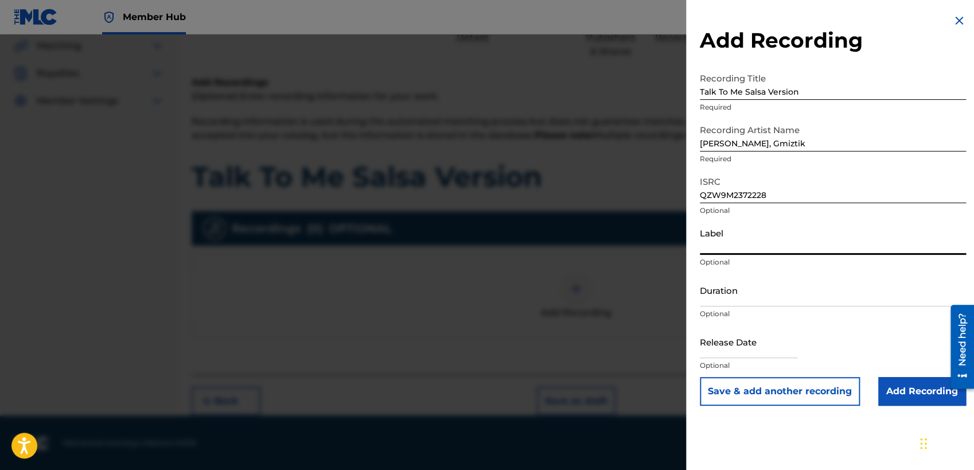
click at [752, 248] on input "Label" at bounding box center [833, 238] width 266 height 33
type input "[PERSON_NAME]"
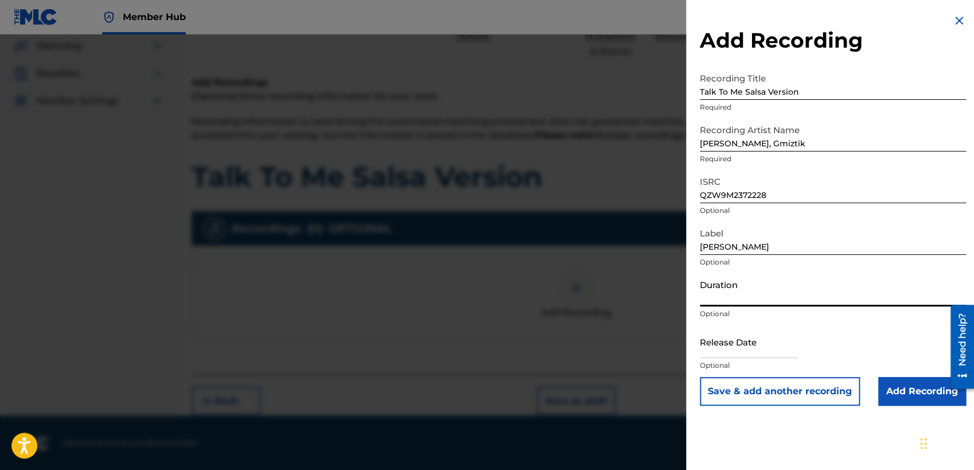
click at [745, 297] on input "Duration" at bounding box center [833, 290] width 266 height 33
paste input "03:45"
type input "03:45"
click at [780, 362] on p "Optional" at bounding box center [833, 365] width 266 height 10
click at [776, 349] on input "text" at bounding box center [749, 341] width 98 height 33
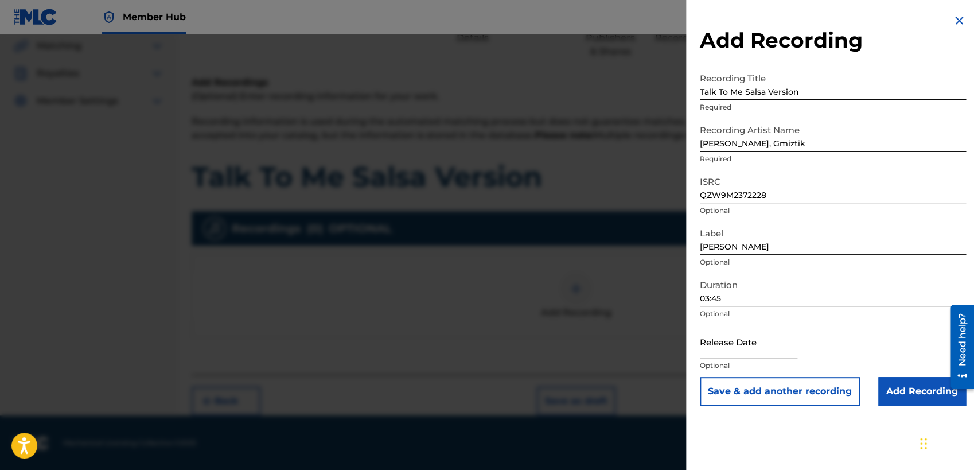
select select "8"
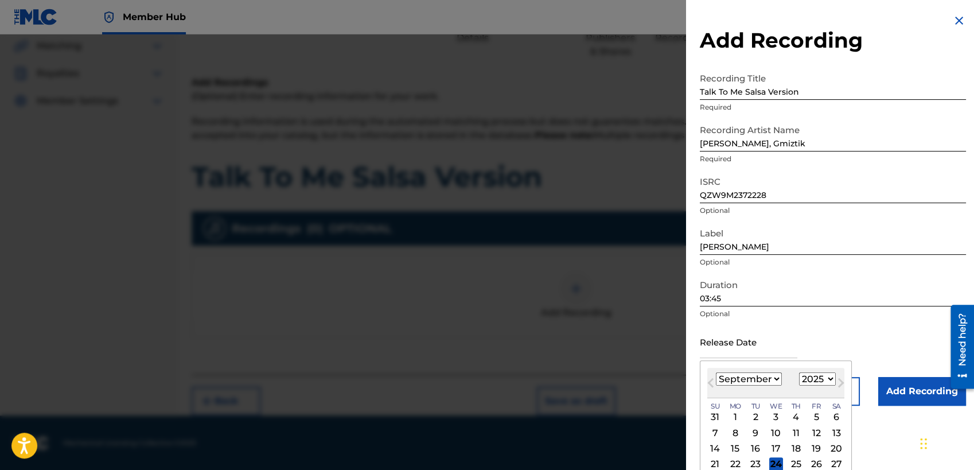
click at [799, 372] on select "1899 1900 1901 1902 1903 1904 1905 1906 1907 1908 1909 1910 1911 1912 1913 1914…" at bounding box center [817, 378] width 37 height 13
select select "2024"
click option "2024" at bounding box center [0, 0] width 0 height 0
click at [716, 372] on select "January February March April May June July August September October November De…" at bounding box center [749, 378] width 66 height 13
select select "0"
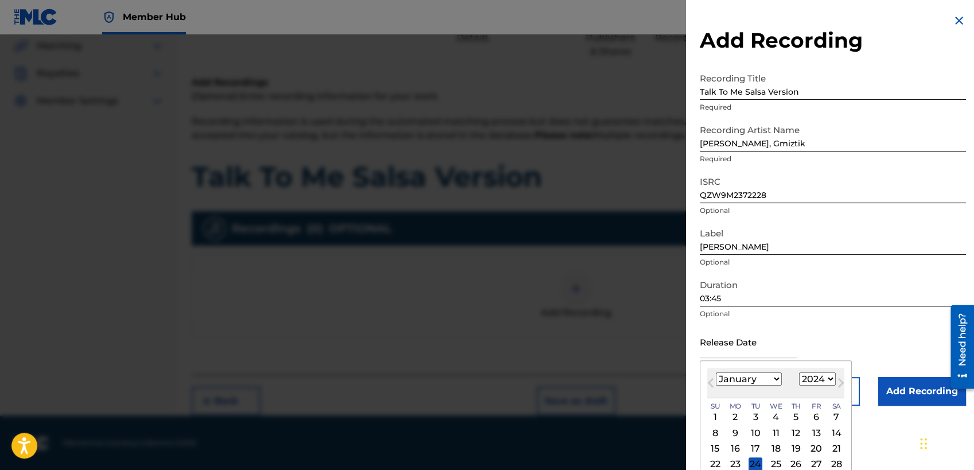
click option "January" at bounding box center [0, 0] width 0 height 0
click at [798, 419] on div "18" at bounding box center [796, 449] width 14 height 14
type input "[DATE]"
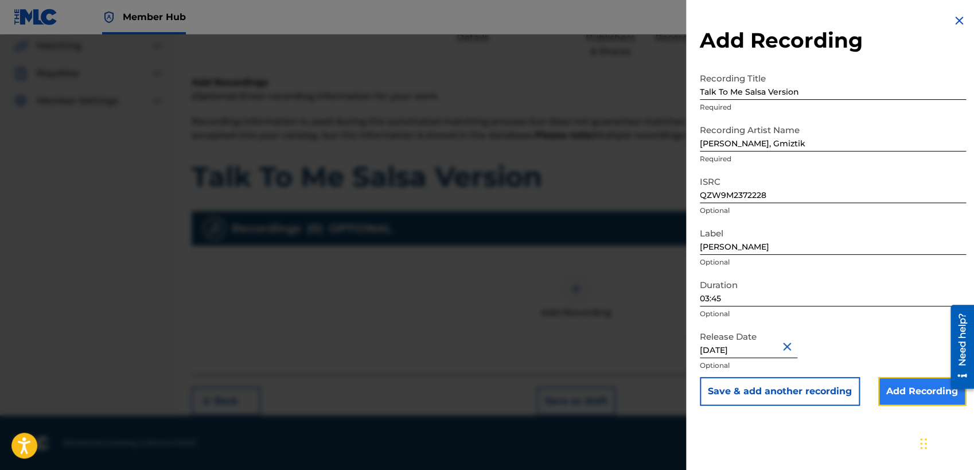
click at [869, 384] on input "Add Recording" at bounding box center [922, 391] width 88 height 29
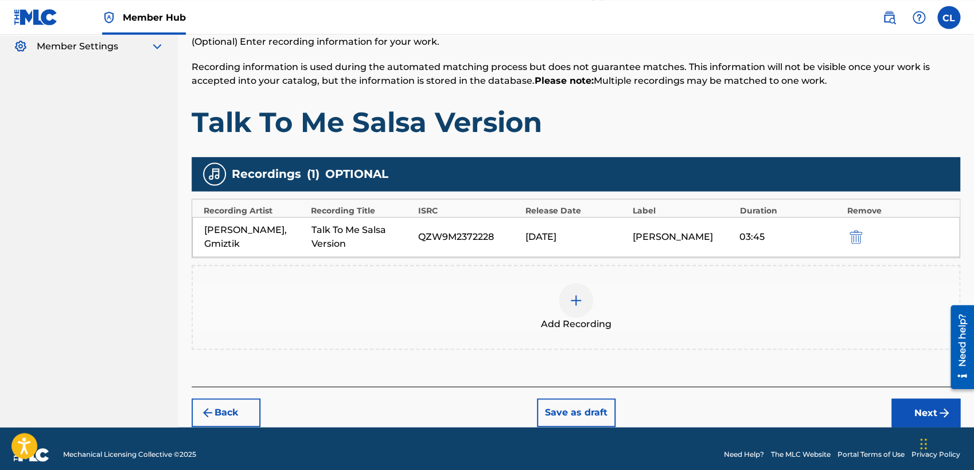
scroll to position [184, 0]
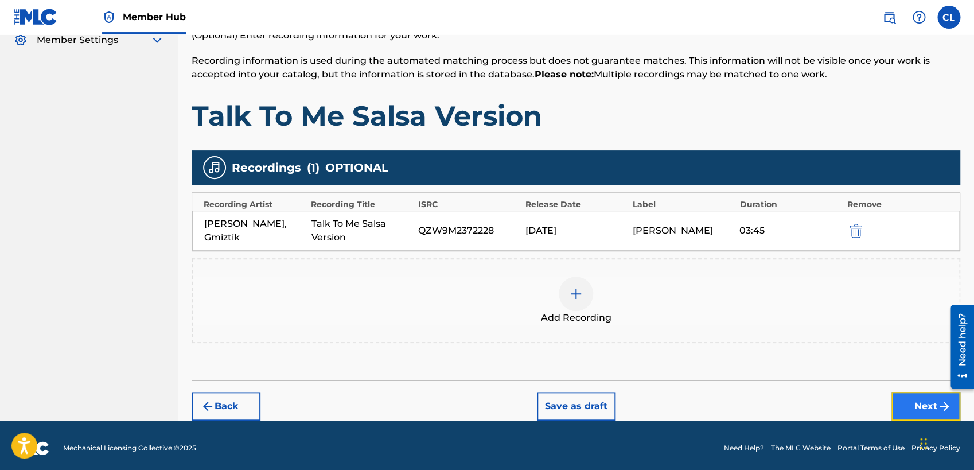
click at [869, 410] on button "Next" at bounding box center [925, 406] width 69 height 29
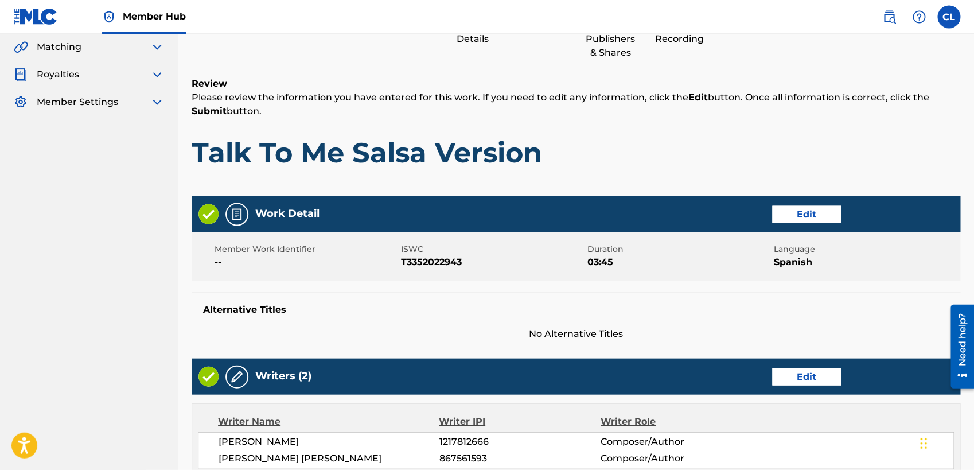
scroll to position [123, 0]
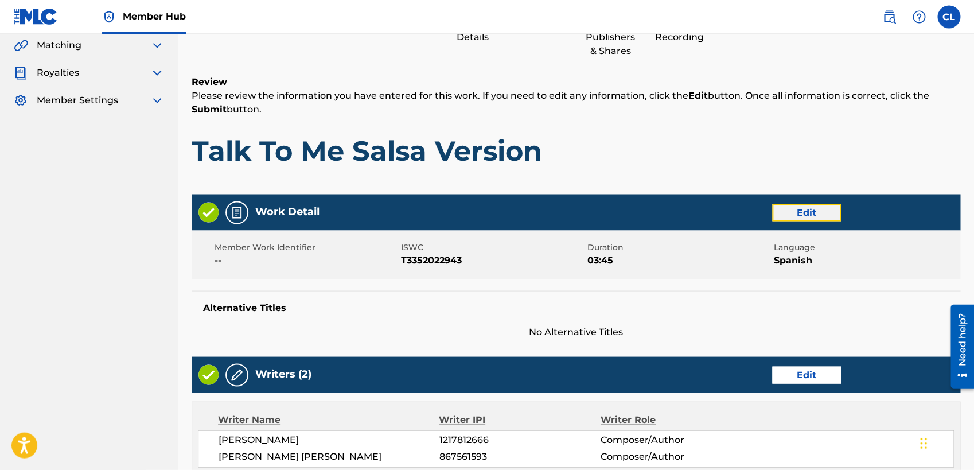
click at [816, 206] on button "Edit" at bounding box center [806, 212] width 69 height 17
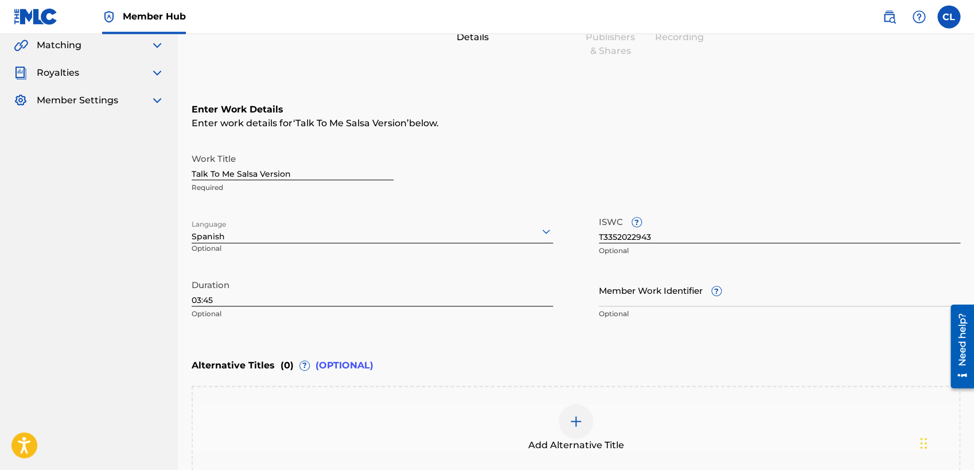
click at [516, 228] on div at bounding box center [372, 231] width 361 height 14
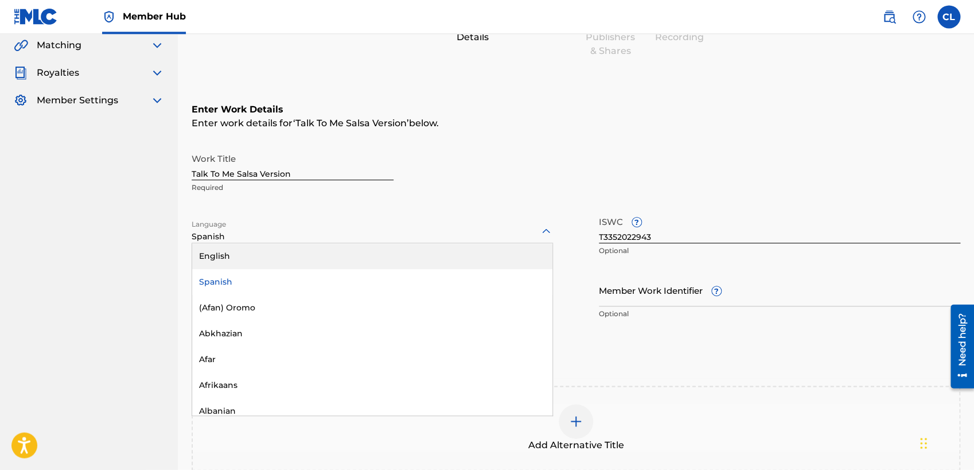
click at [356, 263] on div "English" at bounding box center [372, 257] width 360 height 26
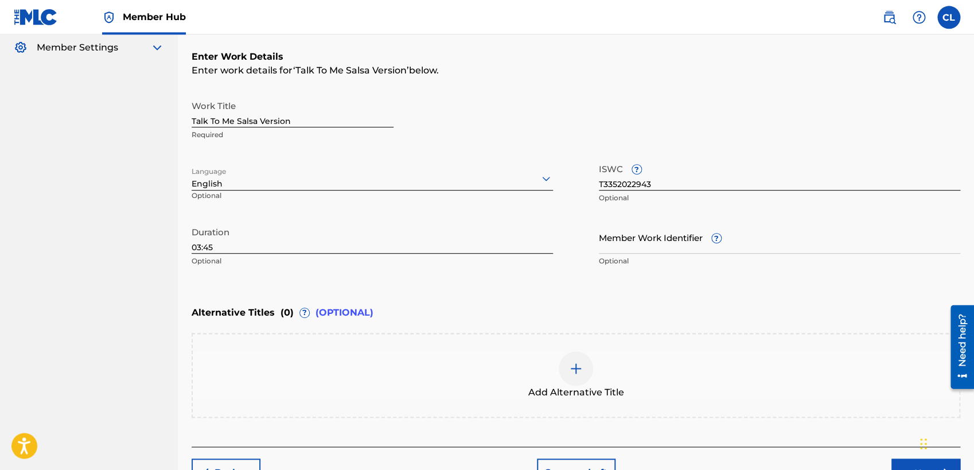
scroll to position [208, 0]
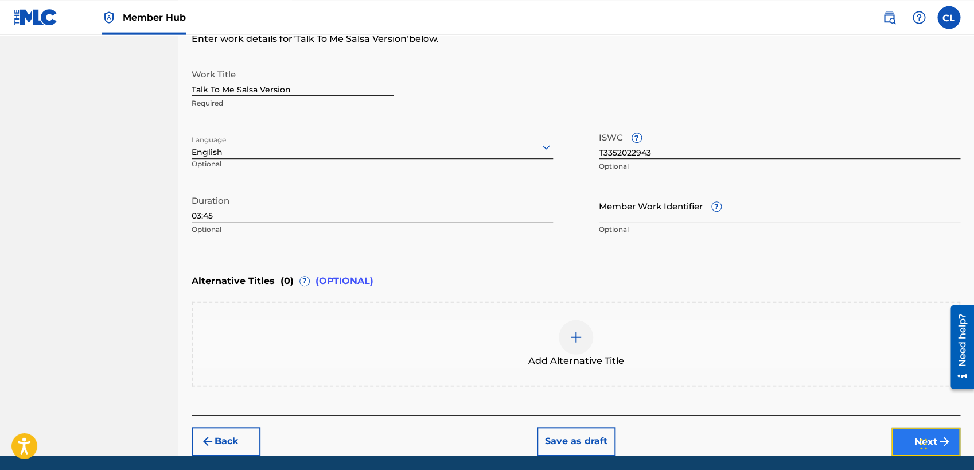
click at [869, 419] on button "Next" at bounding box center [925, 441] width 69 height 29
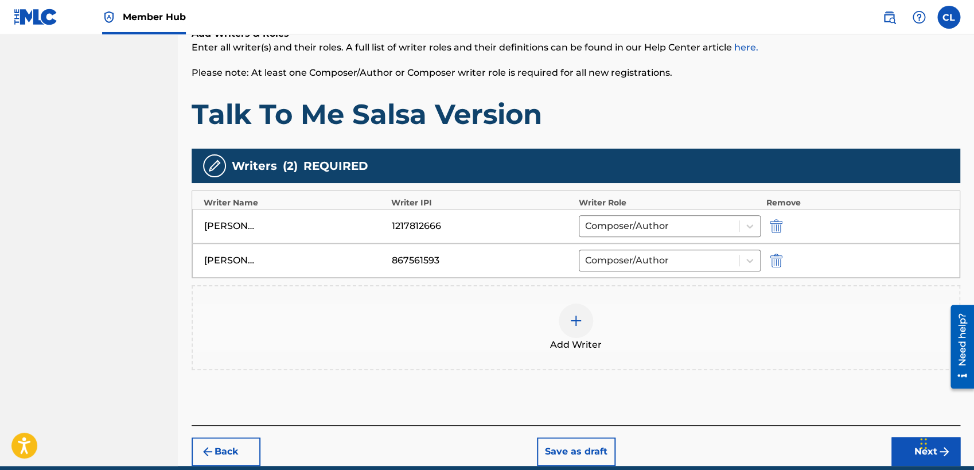
scroll to position [240, 0]
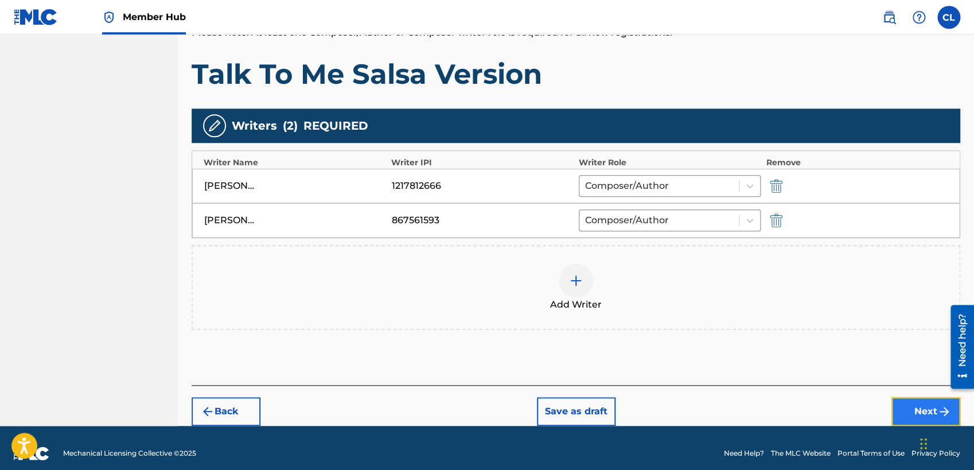
click at [869, 408] on button "Next" at bounding box center [925, 411] width 69 height 29
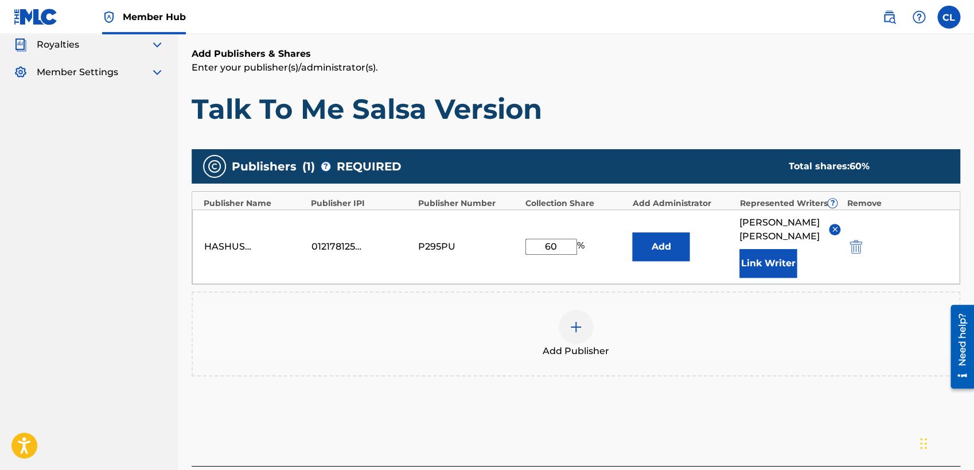
scroll to position [223, 0]
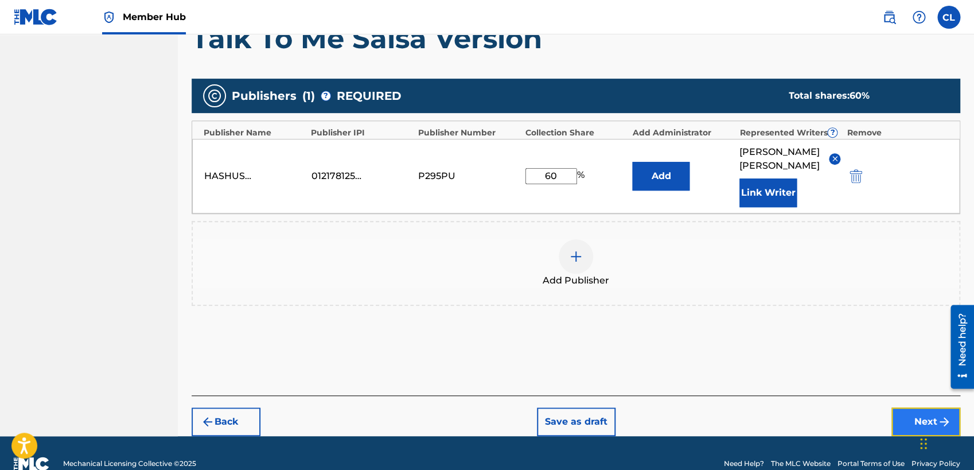
click at [869, 419] on button "Next" at bounding box center [925, 421] width 69 height 29
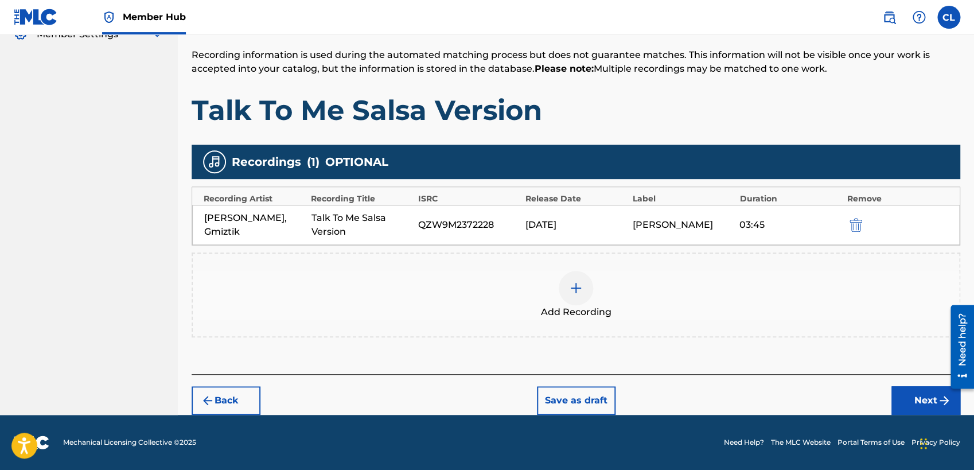
scroll to position [190, 0]
click at [869, 389] on button "Next" at bounding box center [925, 400] width 69 height 29
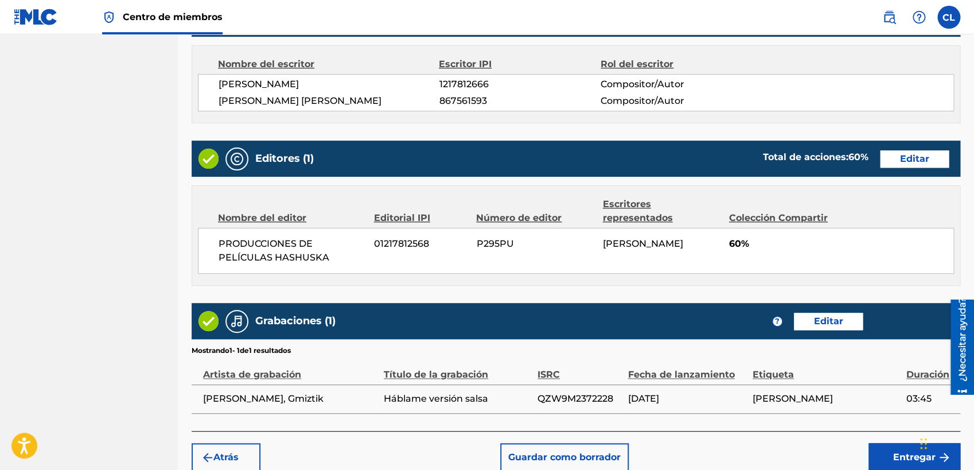
scroll to position [536, 0]
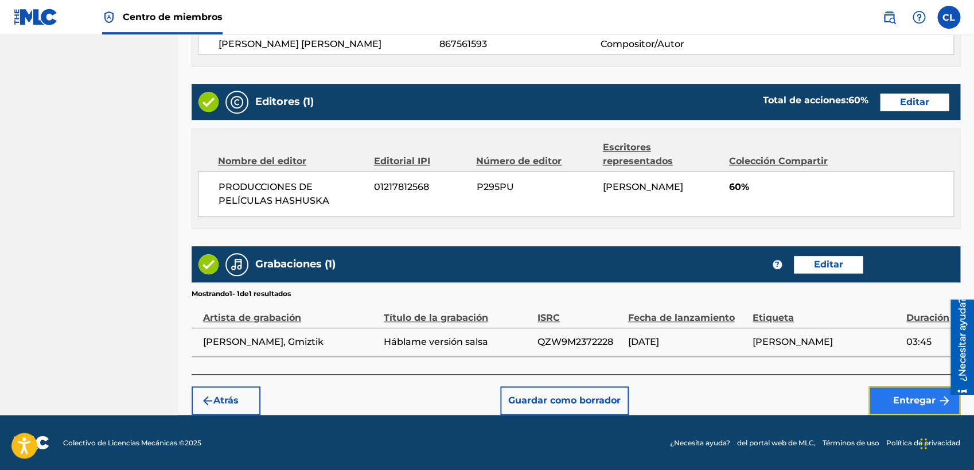
click at [869, 404] on img "submit" at bounding box center [944, 401] width 14 height 14
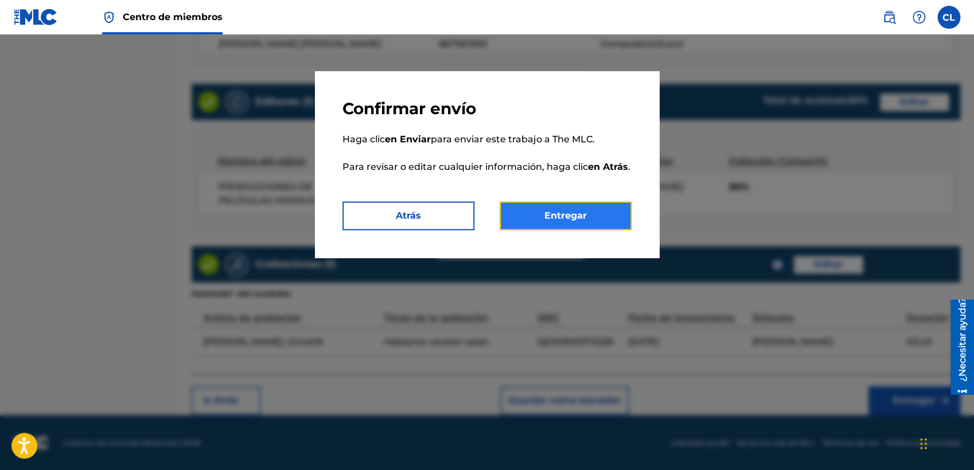
click at [562, 230] on button "Entregar" at bounding box center [566, 215] width 132 height 29
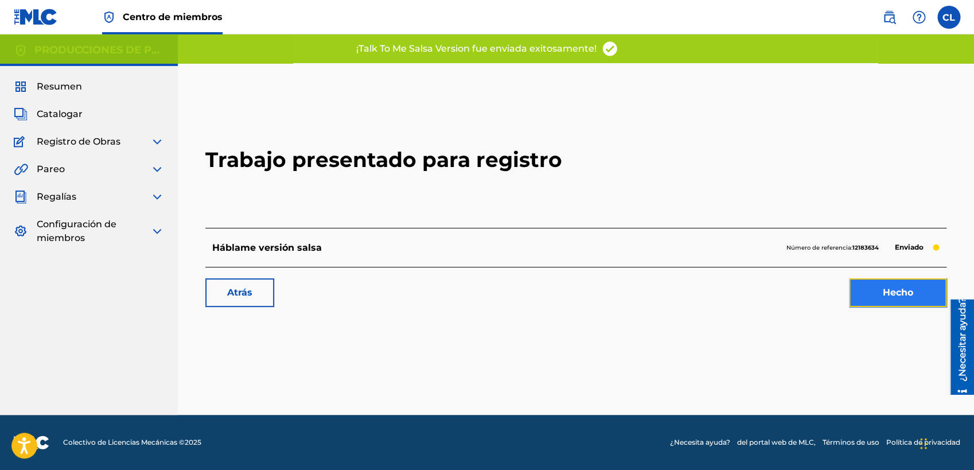
click at [869, 291] on link "Hecho" at bounding box center [898, 292] width 98 height 29
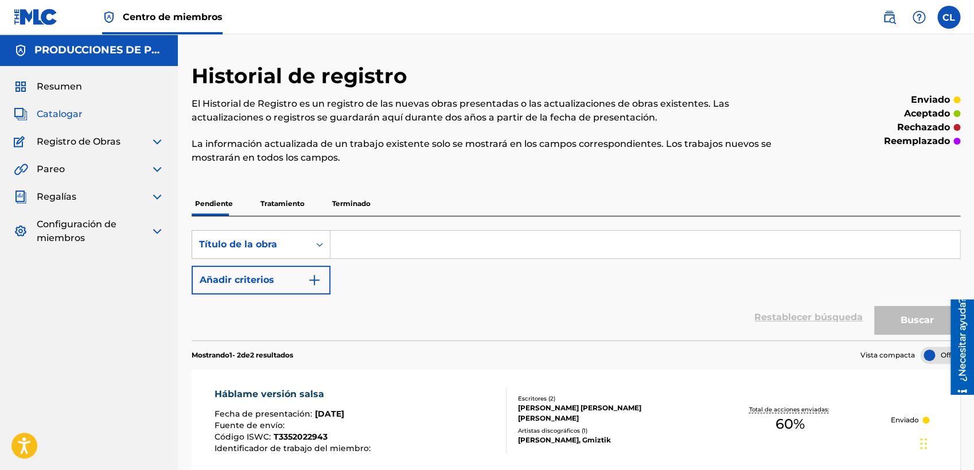
click at [67, 108] on span "Catalogar" at bounding box center [60, 114] width 46 height 14
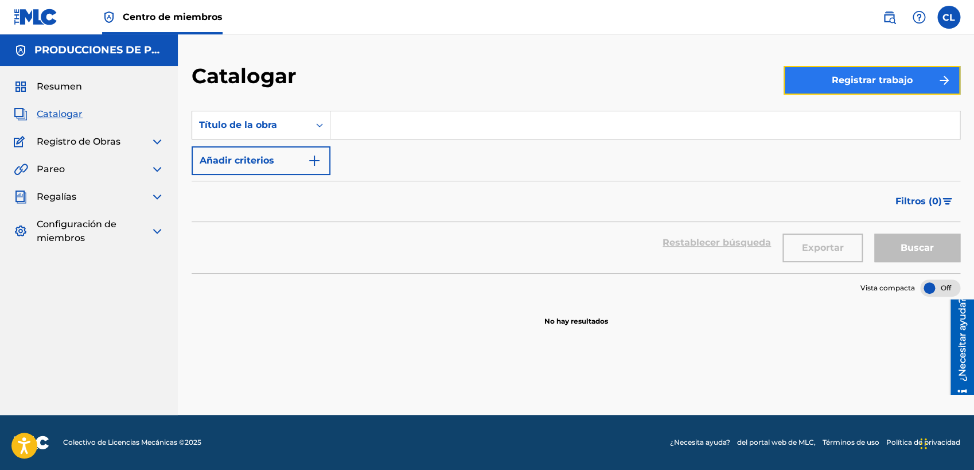
click at [869, 75] on button "Registrar trabajo" at bounding box center [872, 80] width 177 height 29
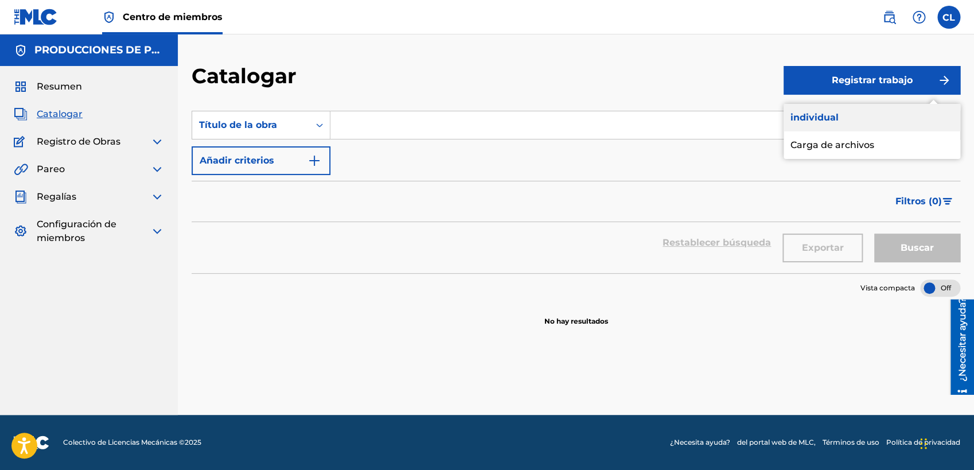
click at [859, 110] on link "individual" at bounding box center [872, 118] width 177 height 28
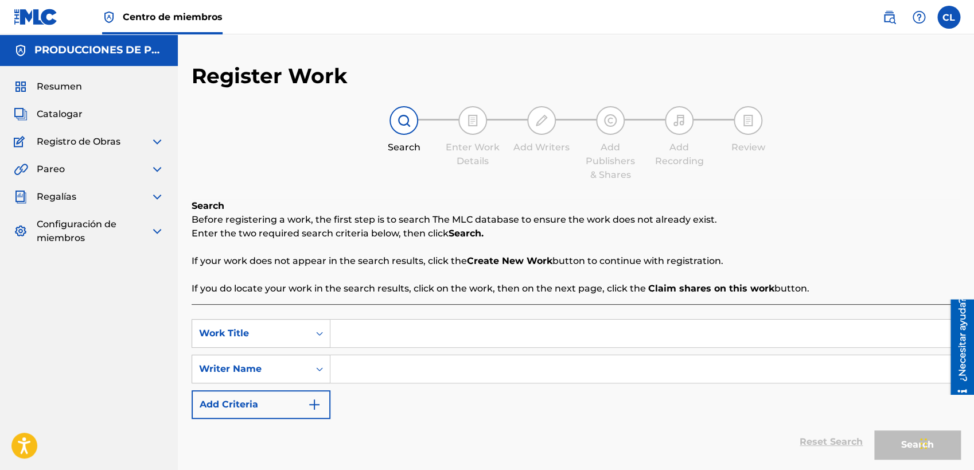
click at [484, 334] on input "Search Form" at bounding box center [644, 334] width 629 height 28
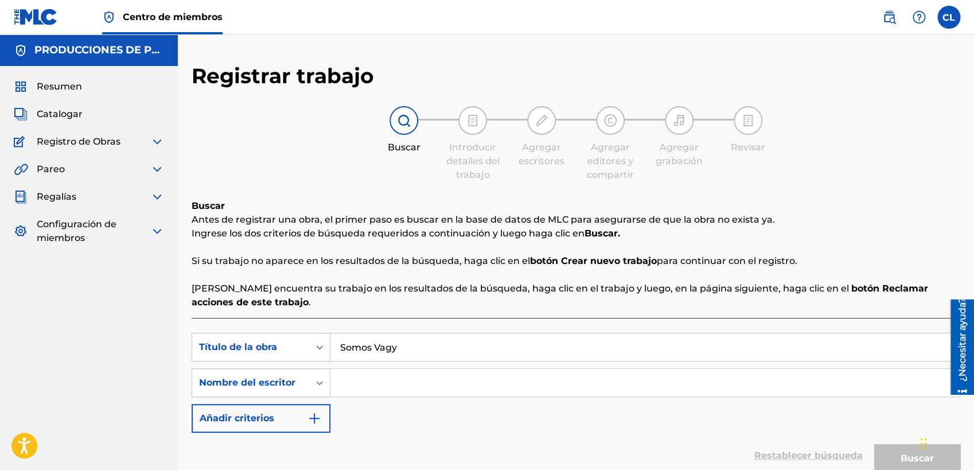
type input "Somos Vagy"
click at [456, 373] on input "Search Form" at bounding box center [644, 383] width 629 height 28
type input "S"
click at [869, 419] on button "Buscar" at bounding box center [917, 458] width 86 height 29
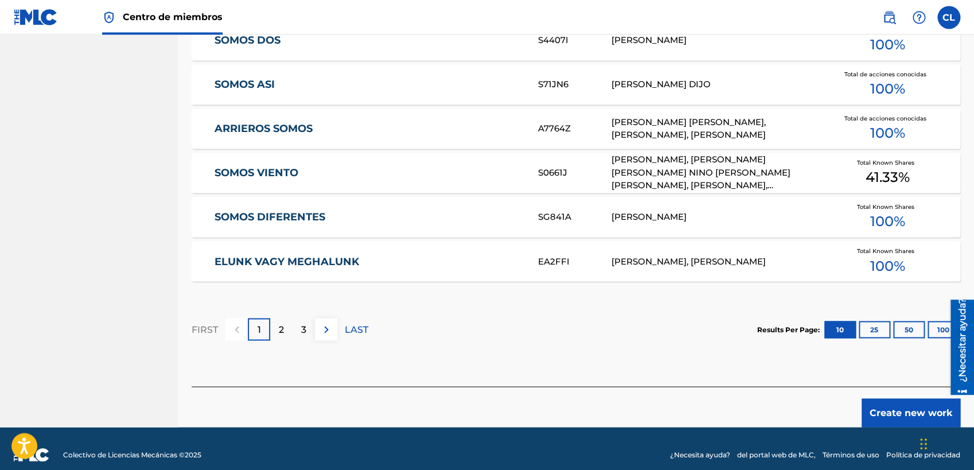
scroll to position [726, 0]
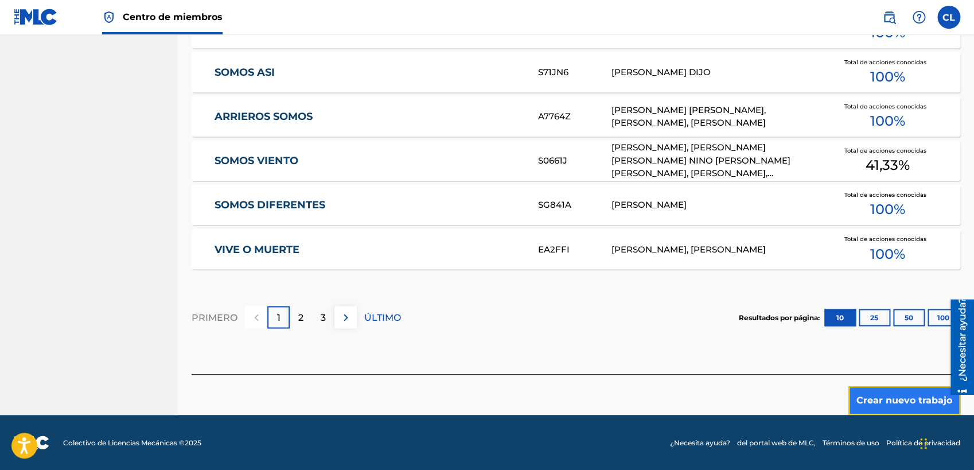
click at [869, 405] on button "Crear nuevo trabajo" at bounding box center [904, 400] width 112 height 29
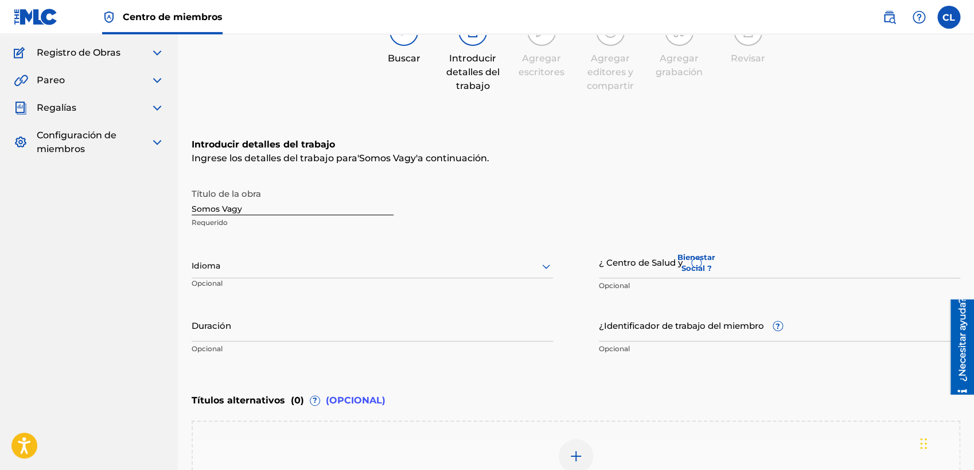
scroll to position [72, 0]
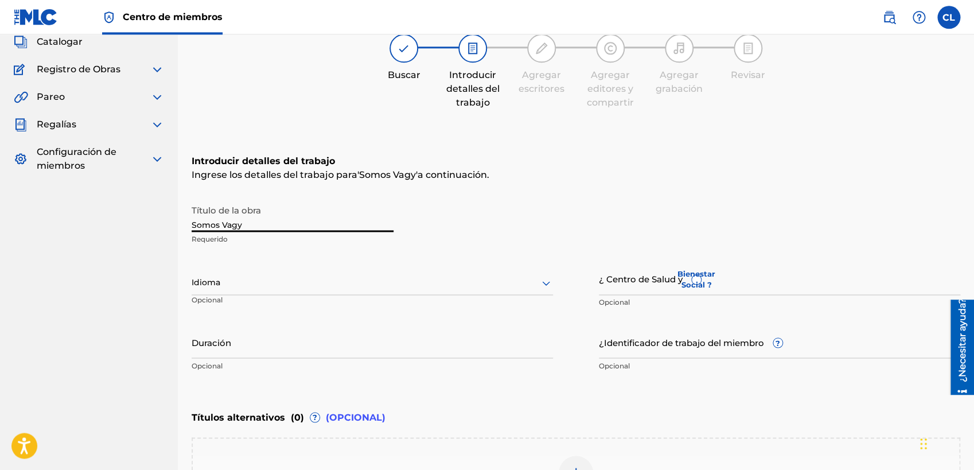
click at [314, 225] on input "Somos Vagy" at bounding box center [293, 215] width 202 height 33
type input "Somos Vagy Rejuvenation"
click at [393, 281] on div at bounding box center [372, 282] width 361 height 14
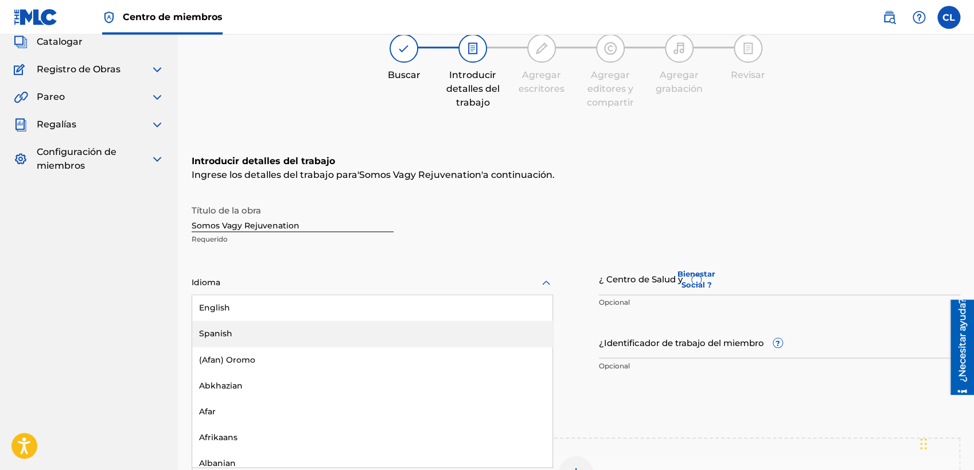
click at [285, 333] on div "Spanish" at bounding box center [372, 334] width 360 height 26
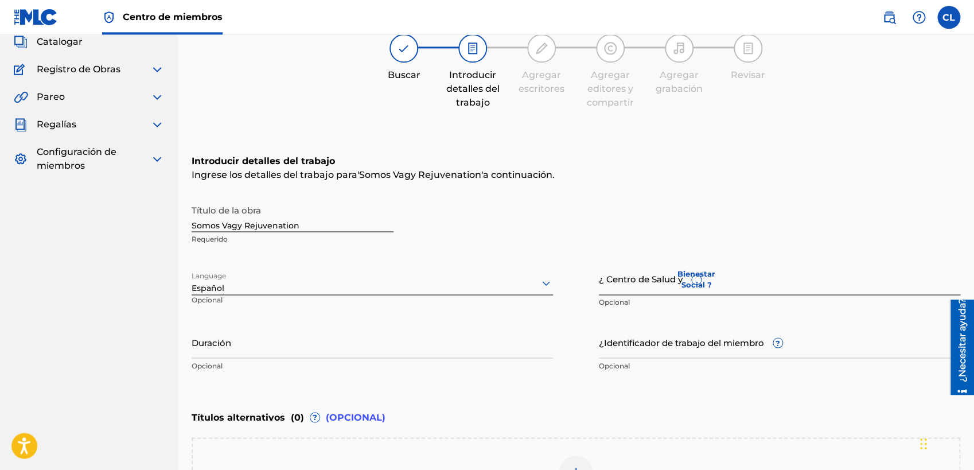
click at [644, 282] on input "¿ Centro de Salud y Bienestar Social ?" at bounding box center [779, 278] width 361 height 33
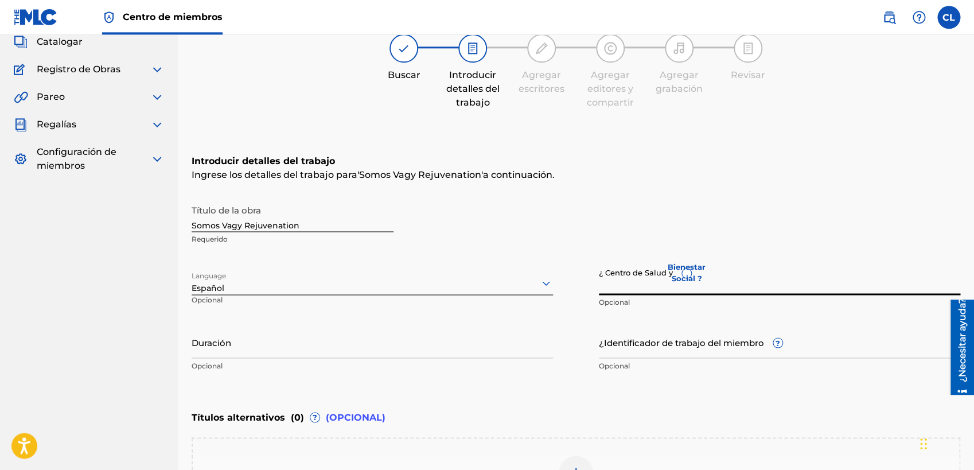
paste input "T3352009413"
type input "T3352009413"
click at [656, 204] on div "Título de la obra Somos Vagy Rejuvenation Requerido" at bounding box center [576, 225] width 769 height 52
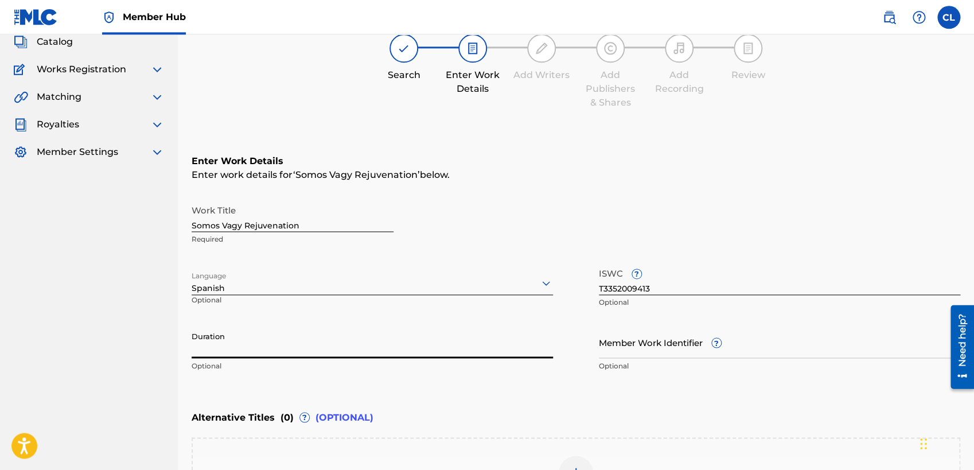
click at [278, 355] on input "Duration" at bounding box center [372, 341] width 361 height 33
paste input "01:37"
type input "01:37"
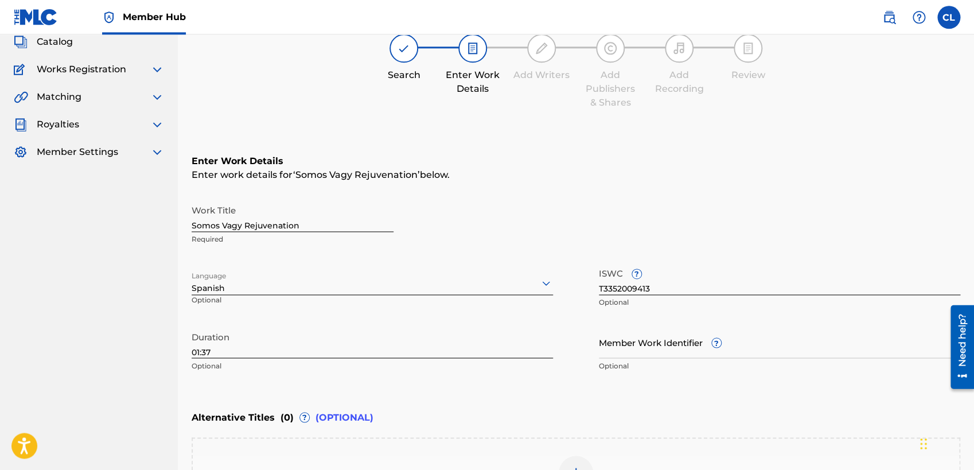
click at [729, 414] on div "Alternative Titles ( 0 ) ? (OPTIONAL)" at bounding box center [576, 416] width 769 height 25
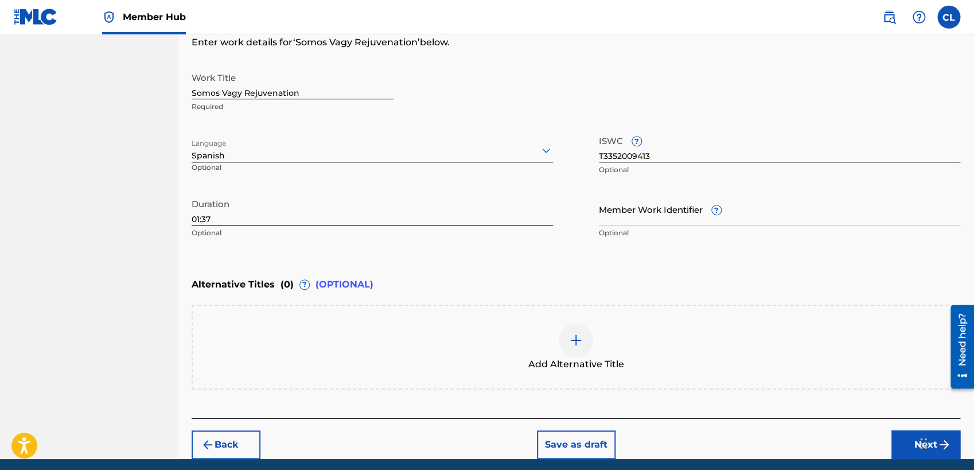
scroll to position [207, 0]
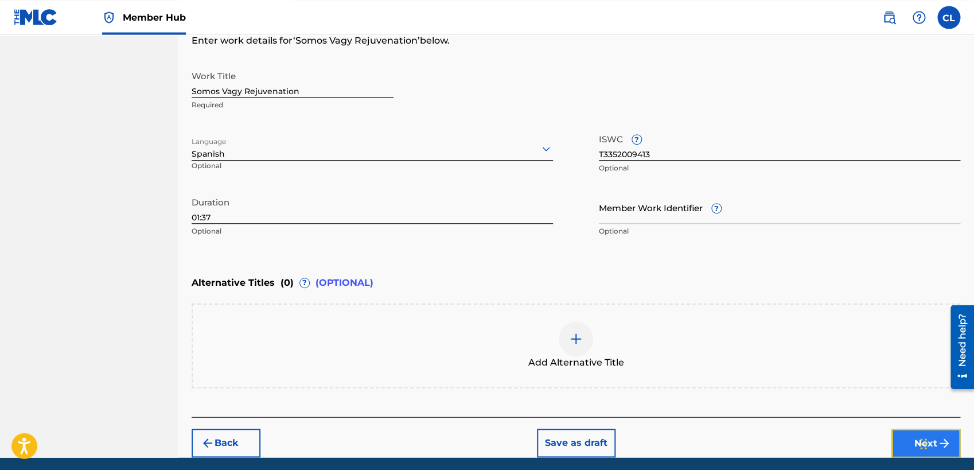
click at [869, 419] on button "Next" at bounding box center [925, 443] width 69 height 29
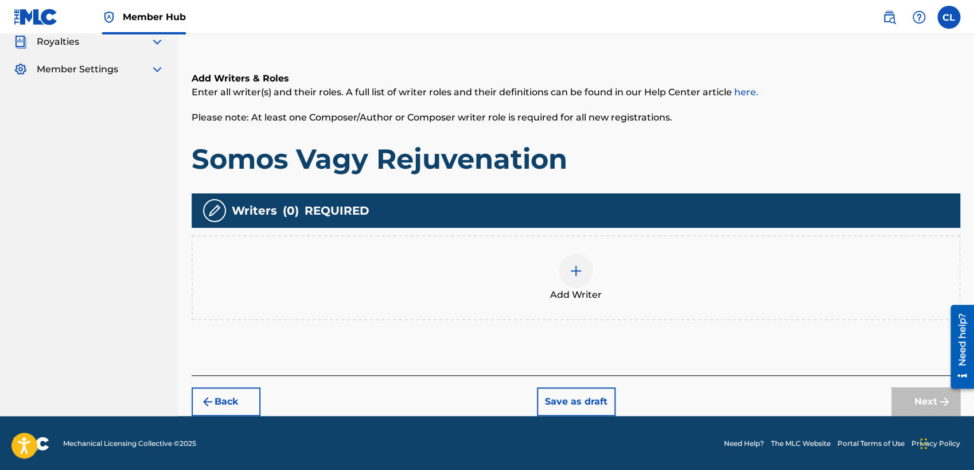
click at [582, 273] on img at bounding box center [576, 271] width 14 height 14
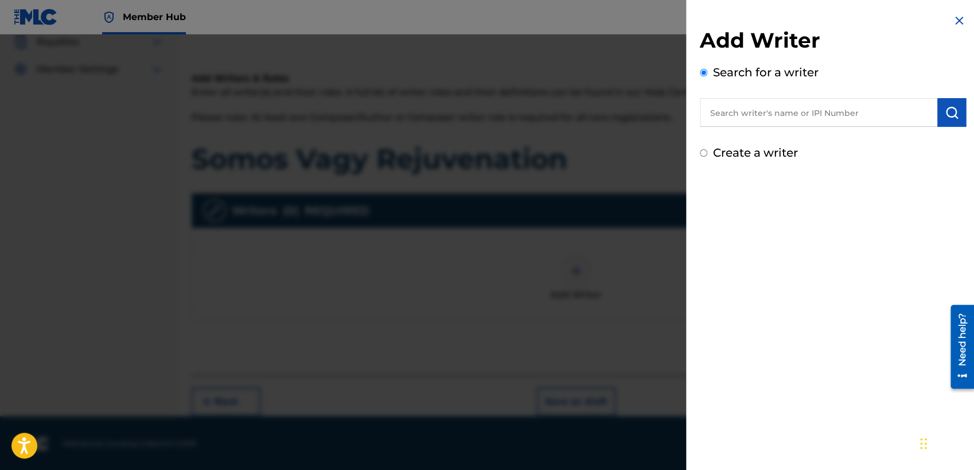
click at [768, 149] on label "Create a writer" at bounding box center [755, 153] width 85 height 14
click at [707, 149] on input "Create a writer" at bounding box center [703, 152] width 7 height 7
radio input "false"
radio input "true"
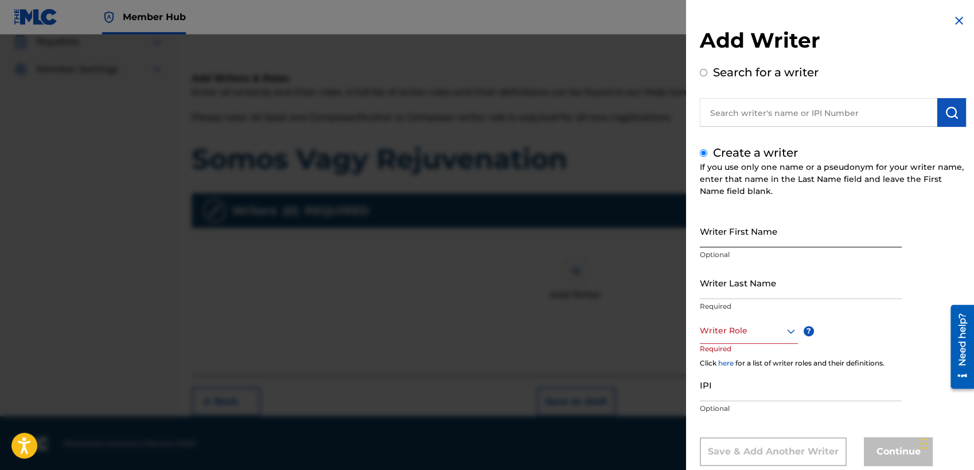
click at [771, 235] on input "Writer First Name" at bounding box center [801, 231] width 202 height 33
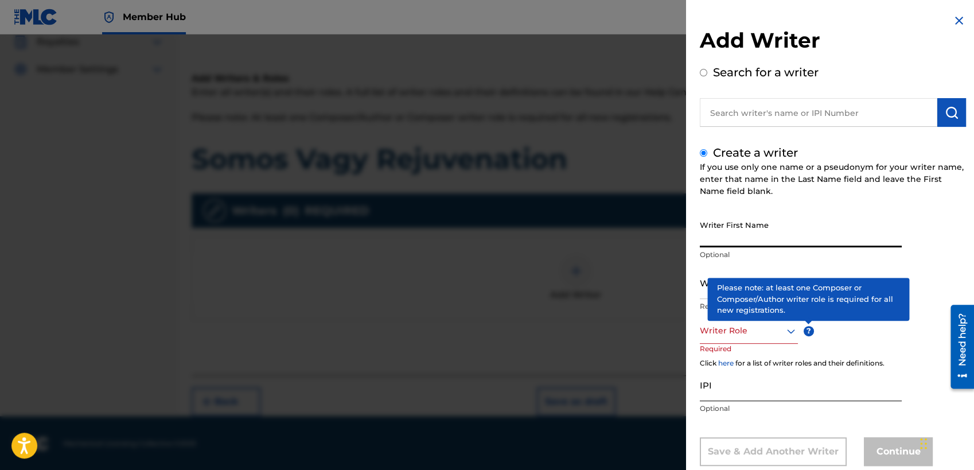
click at [808, 399] on input "IPI" at bounding box center [801, 384] width 202 height 33
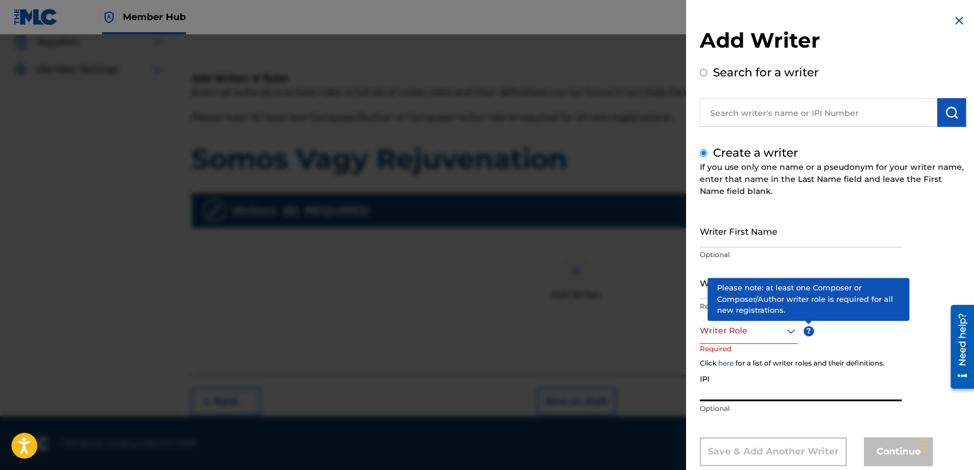
paste input "1217812666"
type input "1217812666"
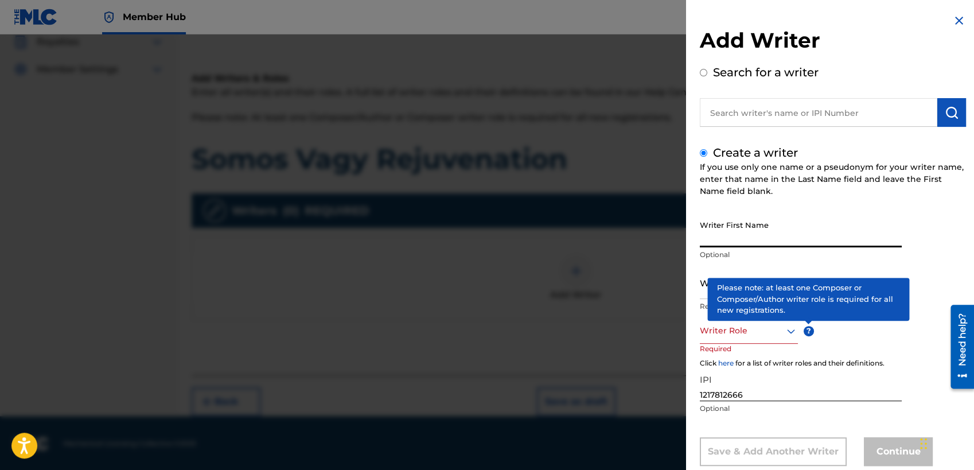
click at [755, 241] on input "Writer First Name" at bounding box center [801, 231] width 202 height 33
paste input "[PERSON_NAME]"
drag, startPoint x: 745, startPoint y: 240, endPoint x: 811, endPoint y: 240, distance: 66.0
click at [811, 240] on input "[PERSON_NAME]" at bounding box center [801, 231] width 202 height 33
type input "[PERSON_NAME]"
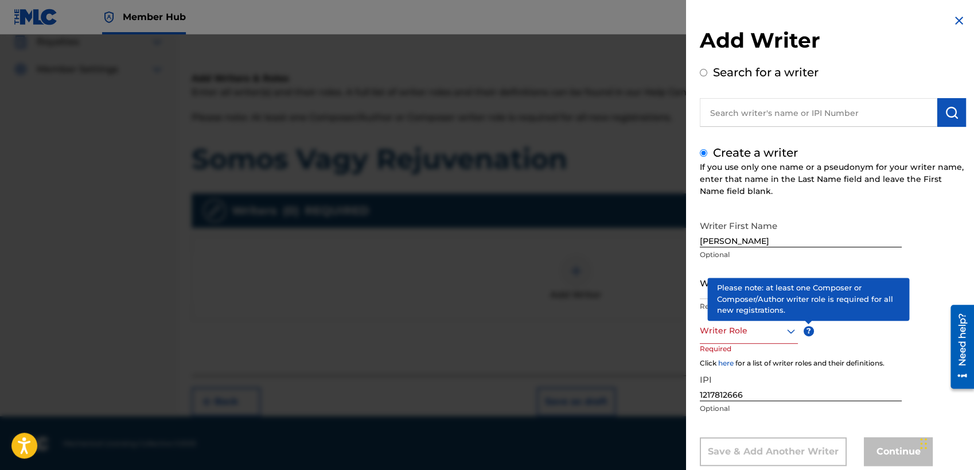
click at [764, 263] on div "Writer First Name [PERSON_NAME] Optional" at bounding box center [801, 241] width 202 height 52
click at [869, 349] on div "Writer First Name [PERSON_NAME] Optional Writer Last Name Required Writer Role …" at bounding box center [833, 340] width 266 height 251
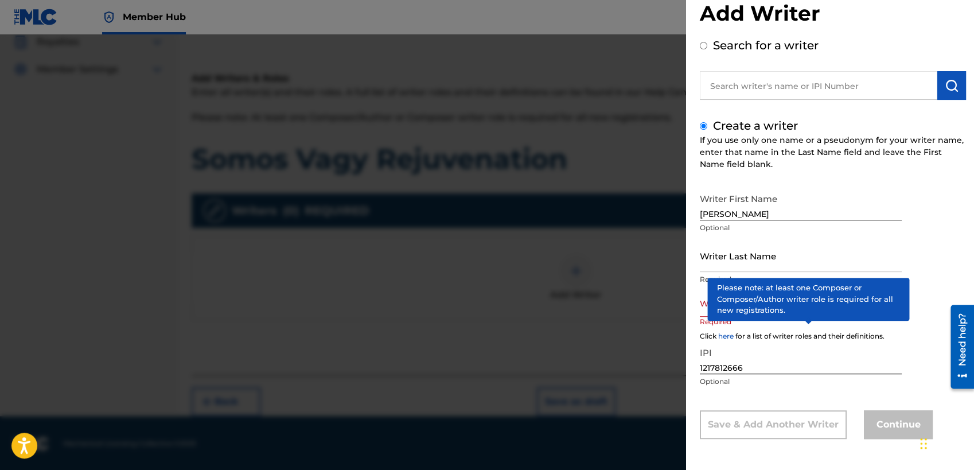
click at [776, 317] on div "Writer Role" at bounding box center [749, 304] width 98 height 26
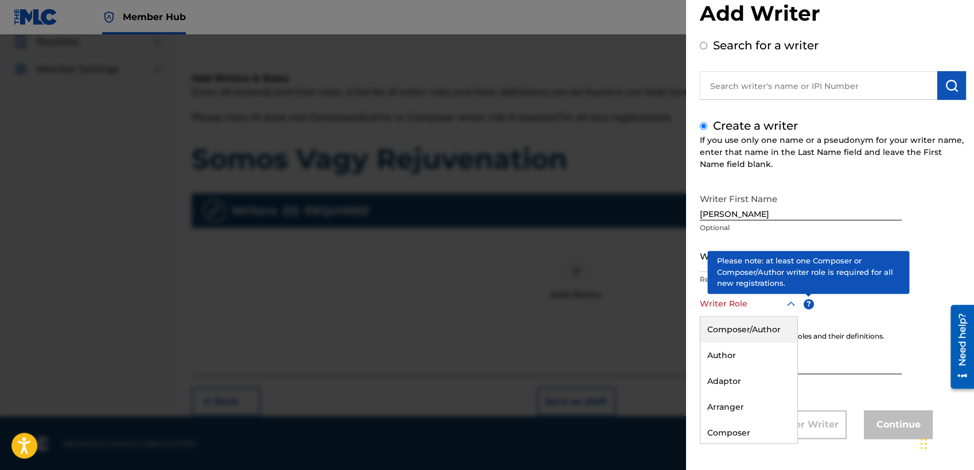
click at [765, 332] on div "Composer/Author" at bounding box center [748, 330] width 97 height 26
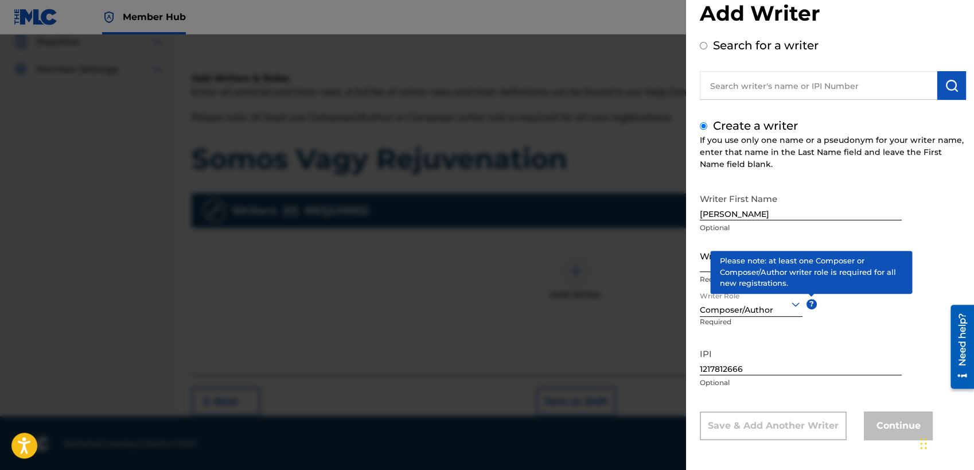
click at [723, 246] on input "Writer Last Name" at bounding box center [801, 255] width 202 height 33
click at [808, 302] on span "?" at bounding box center [812, 304] width 10 height 10
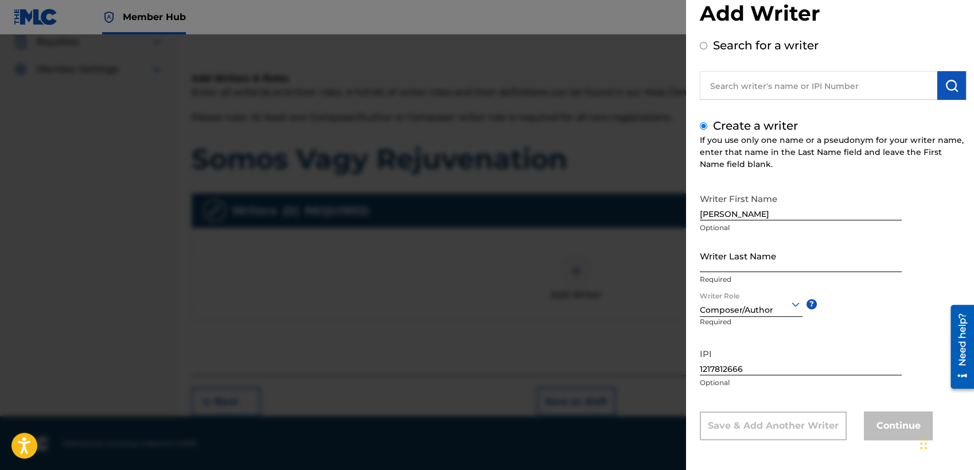
click at [751, 258] on input "Writer Last Name" at bounding box center [801, 255] width 202 height 33
paste input "[PERSON_NAME]"
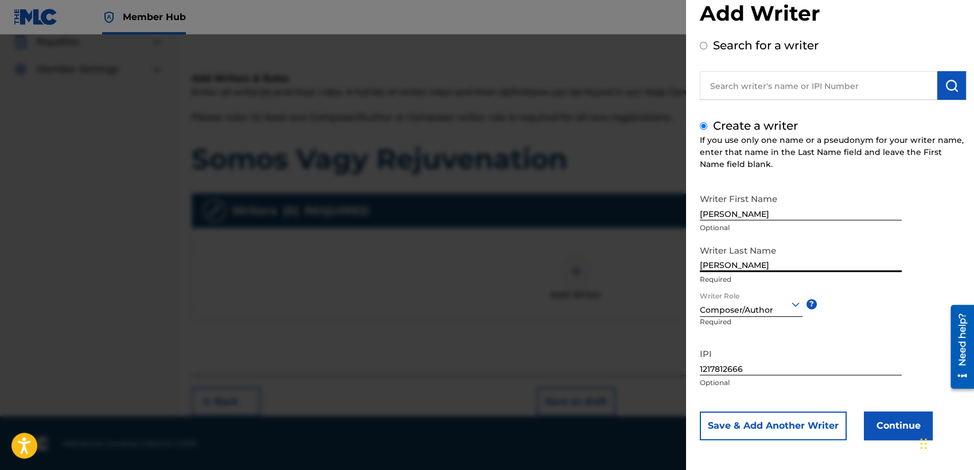
type input "[PERSON_NAME]"
click at [869, 240] on div "Add Writer Search for a writer Create a writer If you use only one name or a ps…" at bounding box center [833, 222] width 294 height 498
click at [869, 419] on button "Continue" at bounding box center [898, 425] width 69 height 29
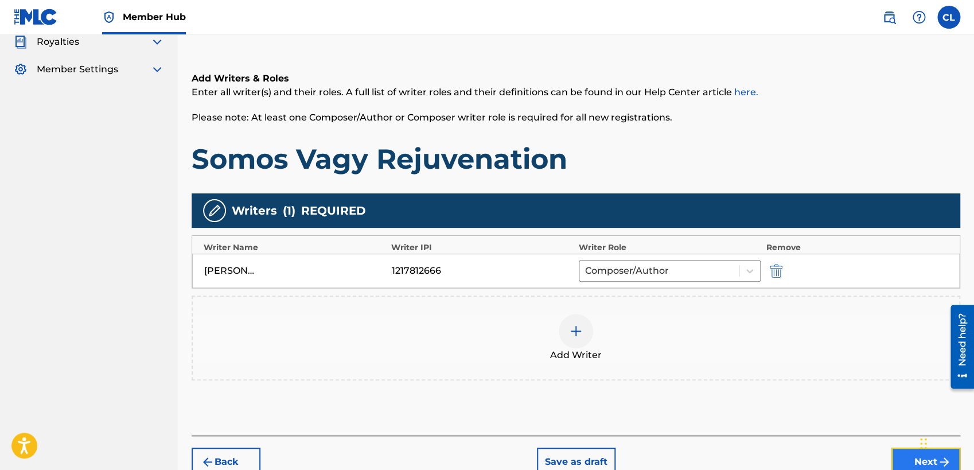
click at [869, 419] on button "Next" at bounding box center [925, 461] width 69 height 29
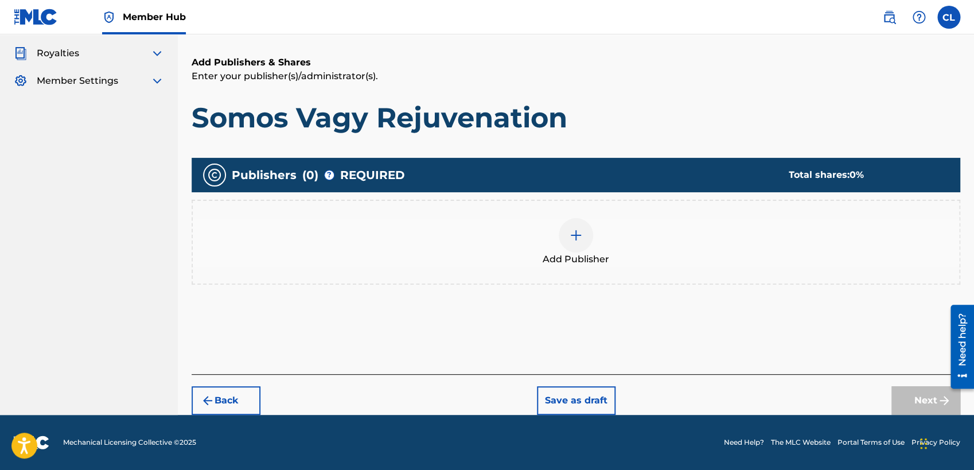
scroll to position [142, 0]
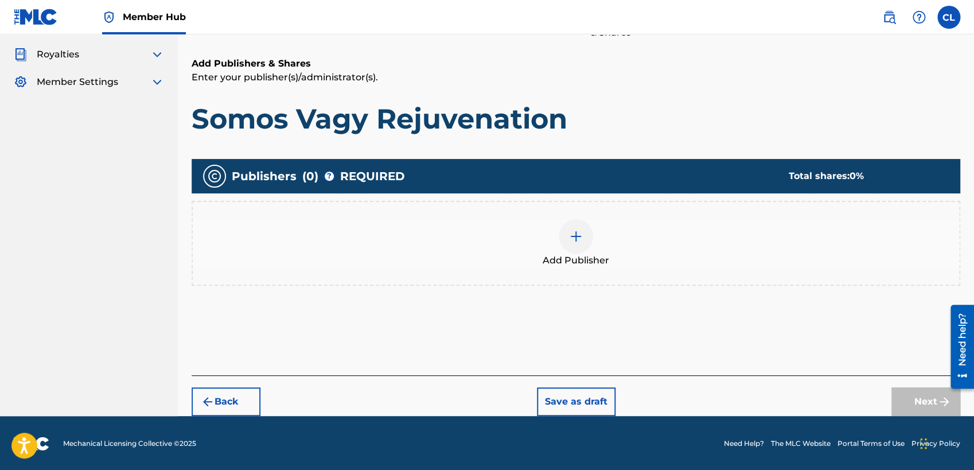
click at [586, 233] on div at bounding box center [576, 236] width 34 height 34
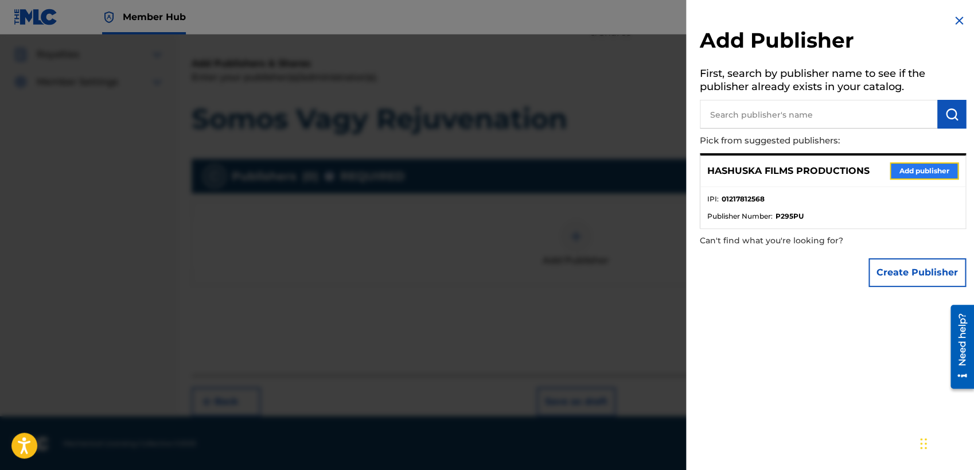
click at [869, 170] on button "Add publisher" at bounding box center [924, 170] width 69 height 17
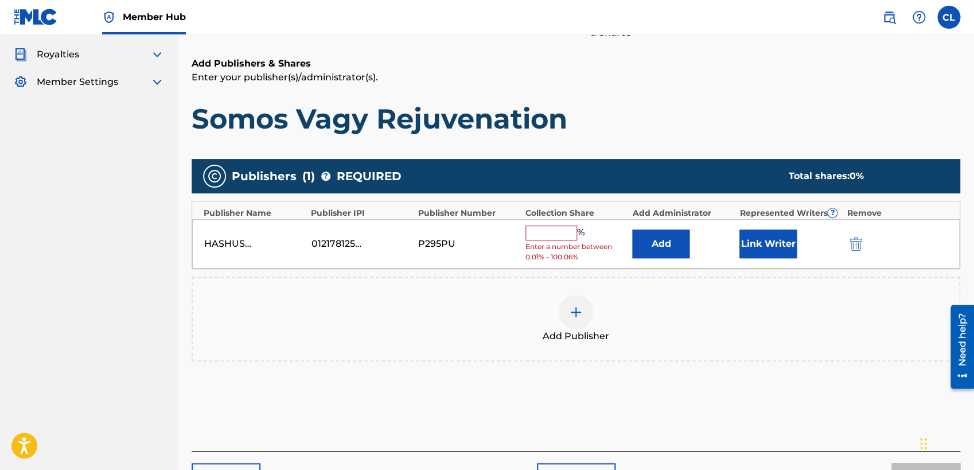
click at [547, 240] on input "text" at bounding box center [551, 232] width 52 height 15
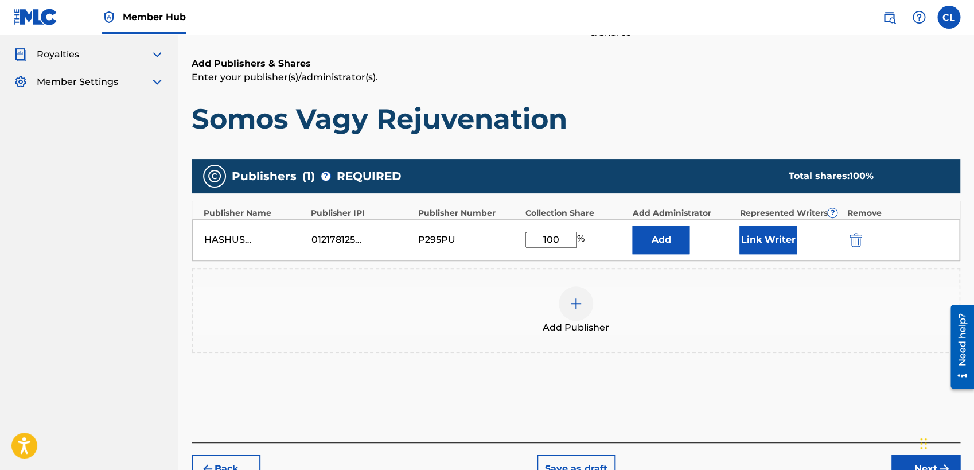
type input "100"
drag, startPoint x: 670, startPoint y: 267, endPoint x: 737, endPoint y: 244, distance: 70.2
click at [676, 264] on div "Publishers ( 1 ) ? REQUIRED Total shares: 100 % Publisher Name Publisher IPI Pu…" at bounding box center [576, 256] width 769 height 194
click at [750, 237] on button "Link Writer" at bounding box center [767, 239] width 57 height 29
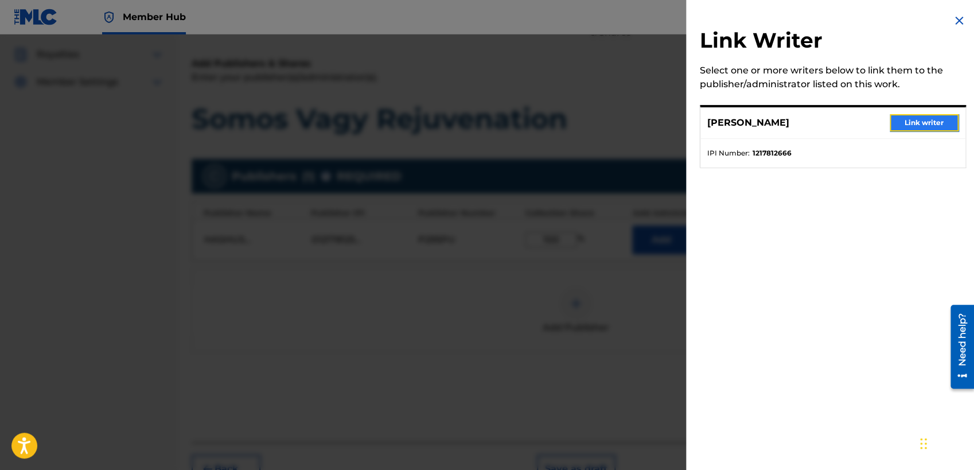
click at [869, 124] on button "Link writer" at bounding box center [924, 122] width 69 height 17
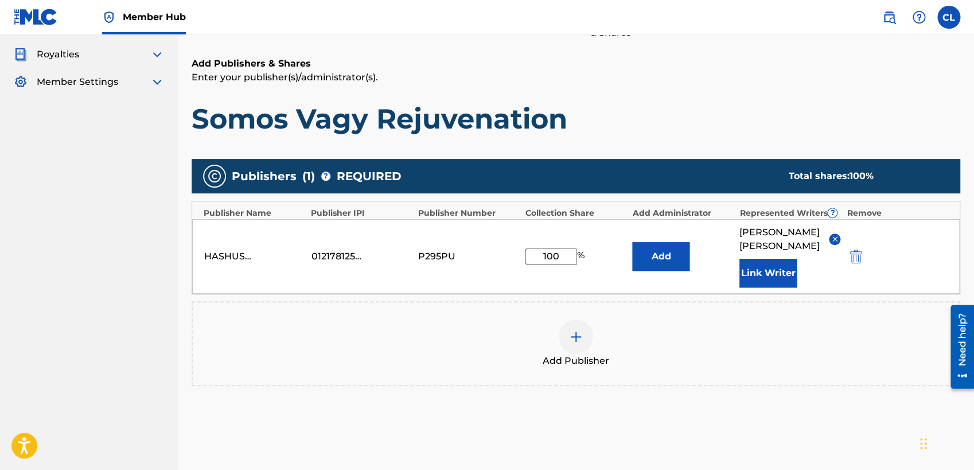
scroll to position [244, 0]
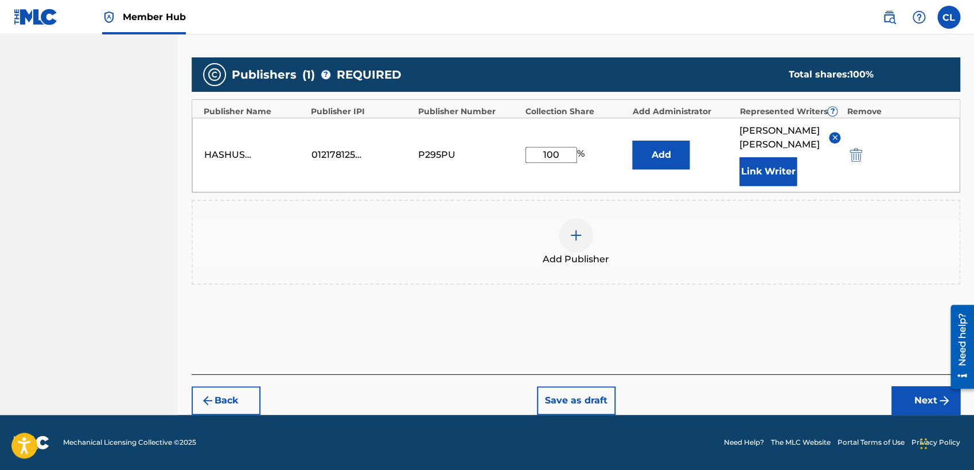
drag, startPoint x: 978, startPoint y: 148, endPoint x: 5, endPoint y: 2, distance: 983.3
click at [869, 396] on button "Next" at bounding box center [925, 400] width 69 height 29
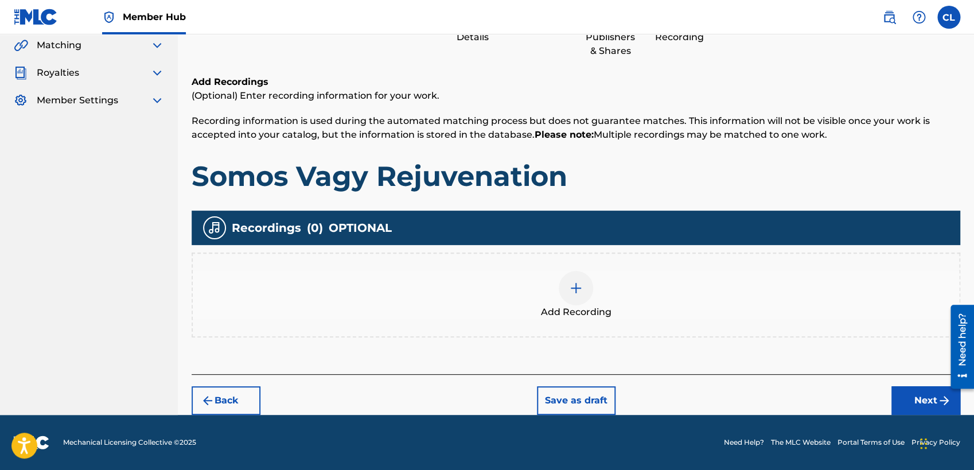
scroll to position [123, 0]
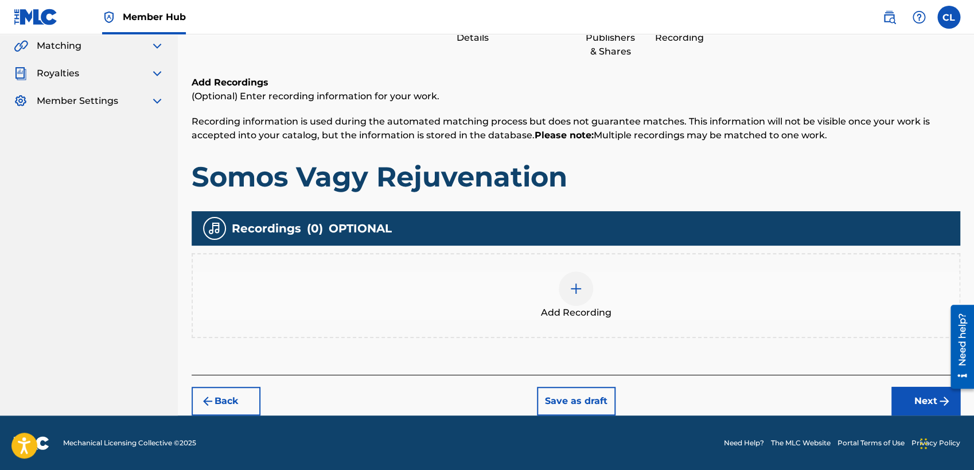
click at [574, 290] on img at bounding box center [576, 289] width 14 height 14
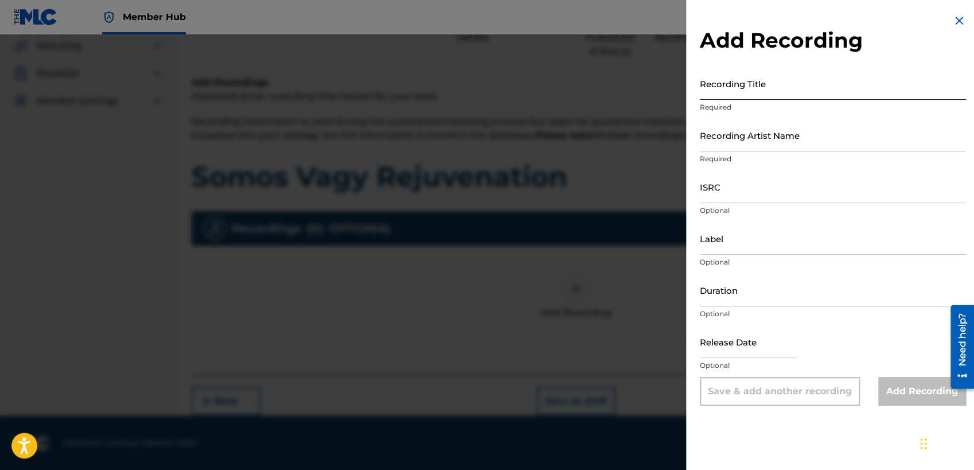
click at [772, 85] on input "Recording Title" at bounding box center [833, 83] width 266 height 33
drag, startPoint x: 516, startPoint y: 149, endPoint x: 564, endPoint y: 170, distance: 52.1
click at [522, 149] on div at bounding box center [487, 269] width 974 height 470
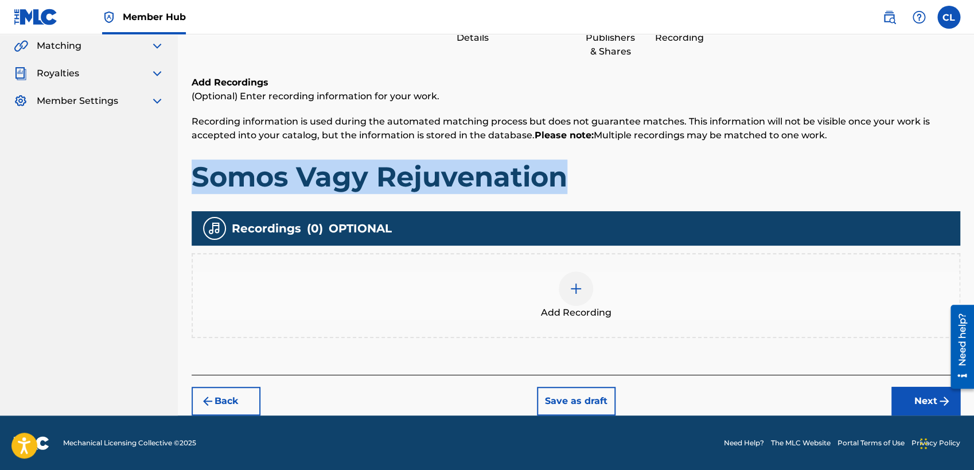
drag, startPoint x: 564, startPoint y: 177, endPoint x: 180, endPoint y: 180, distance: 384.9
click at [180, 180] on div "Register Work Search Enter Work Details Add Writers Add Publishers & Shares Add…" at bounding box center [576, 178] width 796 height 476
copy h1 "Somos Vagy Rejuvenation"
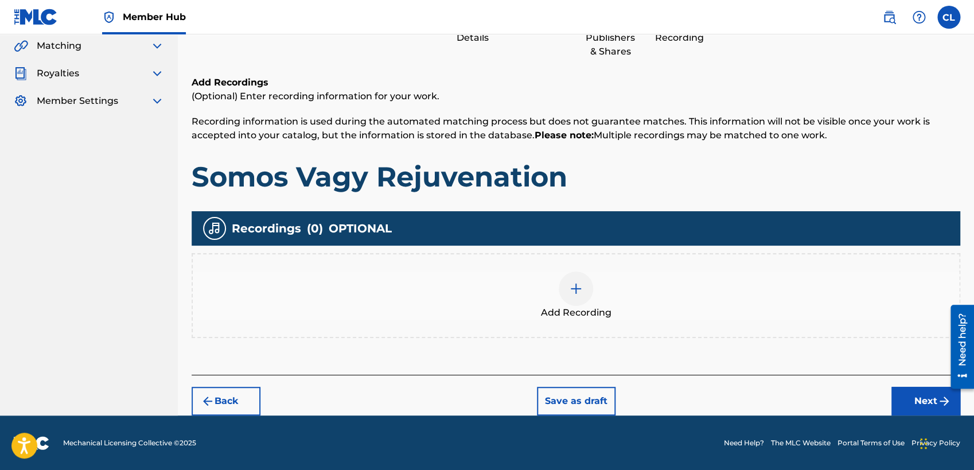
click at [556, 307] on span "Add Recording" at bounding box center [576, 313] width 71 height 14
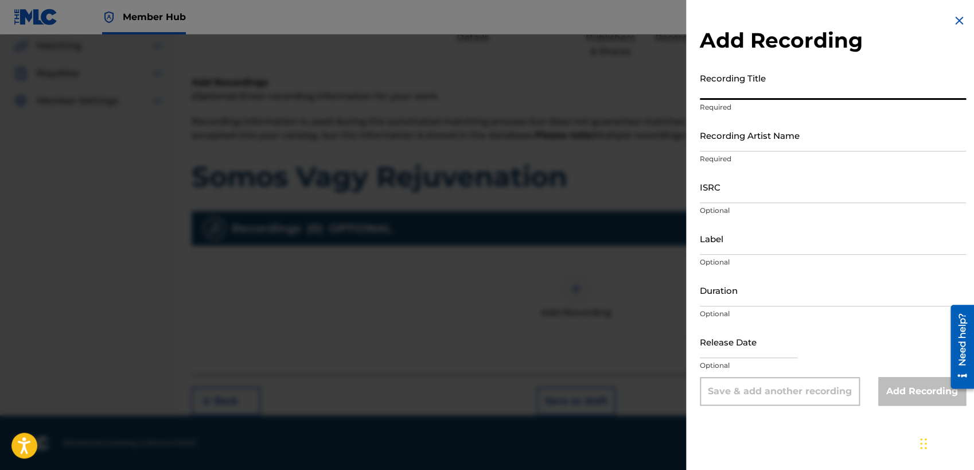
click at [818, 86] on input "Recording Title" at bounding box center [833, 83] width 266 height 33
paste input "Somos Vagy Rejuvenation"
type input "Somos Vagy Rejuvenation"
click at [809, 150] on input "Recording Artist Name" at bounding box center [833, 135] width 266 height 33
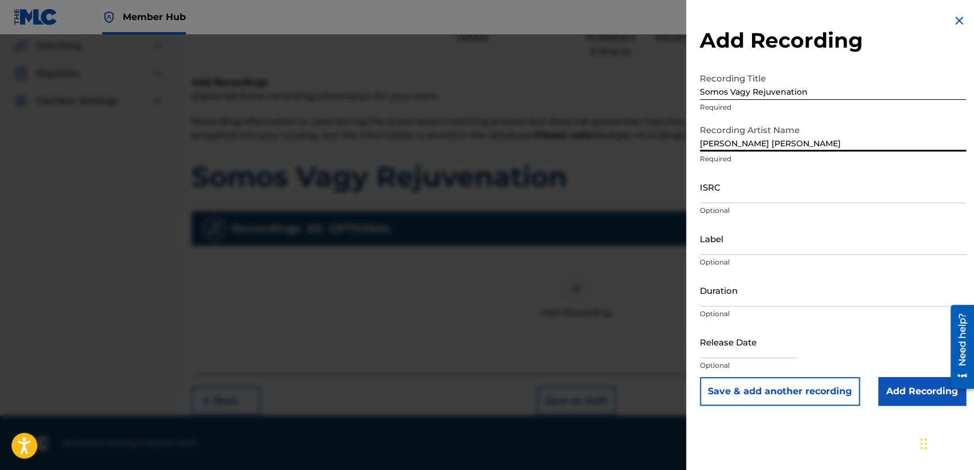
drag, startPoint x: 860, startPoint y: 144, endPoint x: 543, endPoint y: 144, distance: 317.2
click at [700, 144] on input "[PERSON_NAME] [PERSON_NAME]" at bounding box center [833, 135] width 266 height 33
type input "[PERSON_NAME], [PERSON_NAME]"
click at [742, 196] on input "ISRC" at bounding box center [833, 186] width 266 height 33
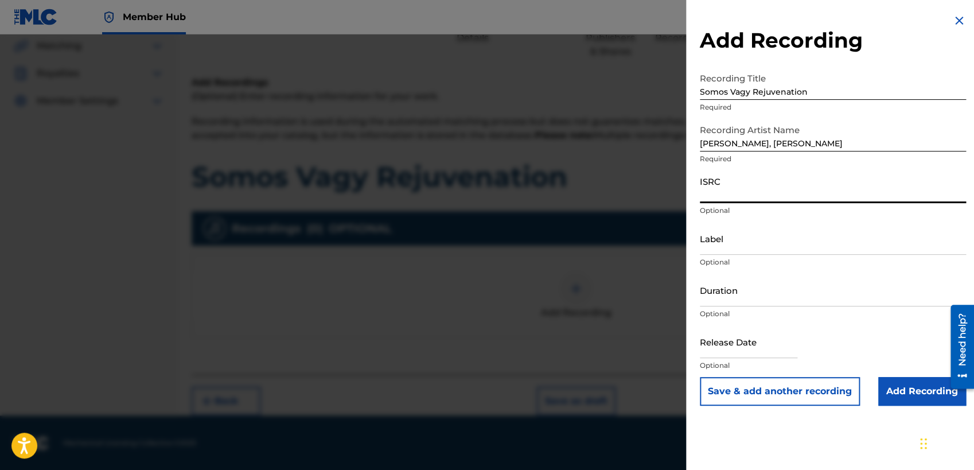
paste input "QZNJZ2503503"
type input "QZNJZ2503503"
click at [770, 246] on input "Label" at bounding box center [833, 238] width 266 height 33
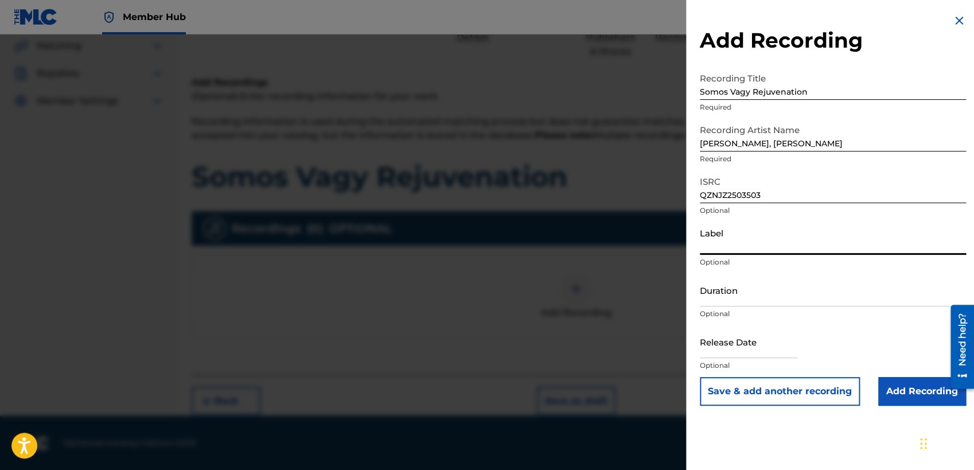
paste input "[PERSON_NAME]"
type input "[PERSON_NAME]"
click at [777, 301] on input "Duration" at bounding box center [833, 290] width 266 height 33
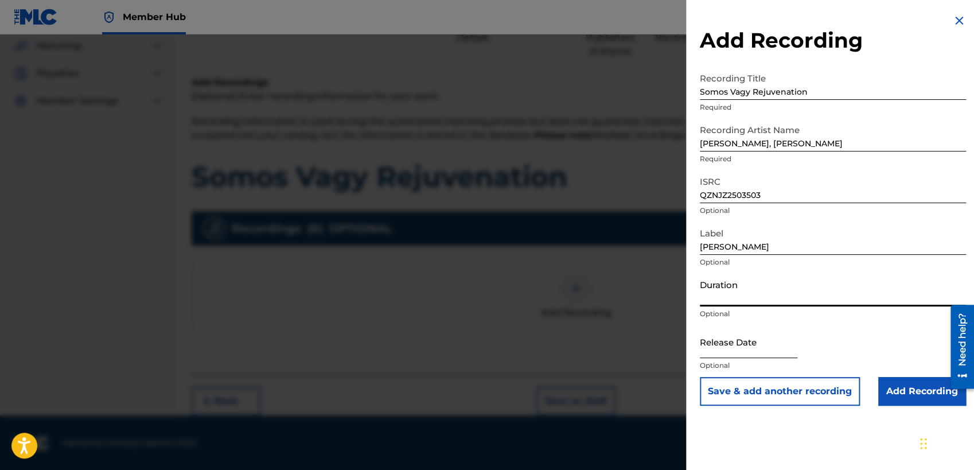
click at [781, 347] on input "text" at bounding box center [749, 341] width 98 height 33
select select "8"
select select "2025"
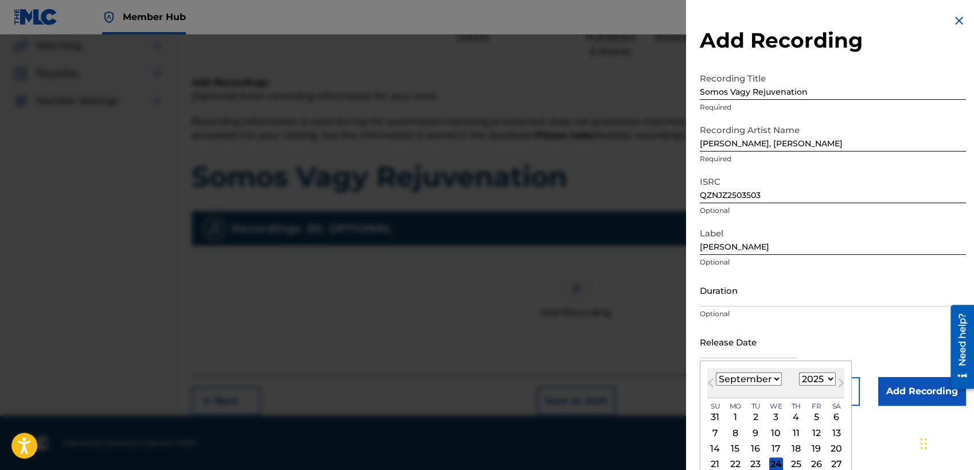
select select "7"
click option "August" at bounding box center [0, 0] width 0 height 0
click at [815, 419] on div "15" at bounding box center [816, 449] width 14 height 14
type input "[DATE]"
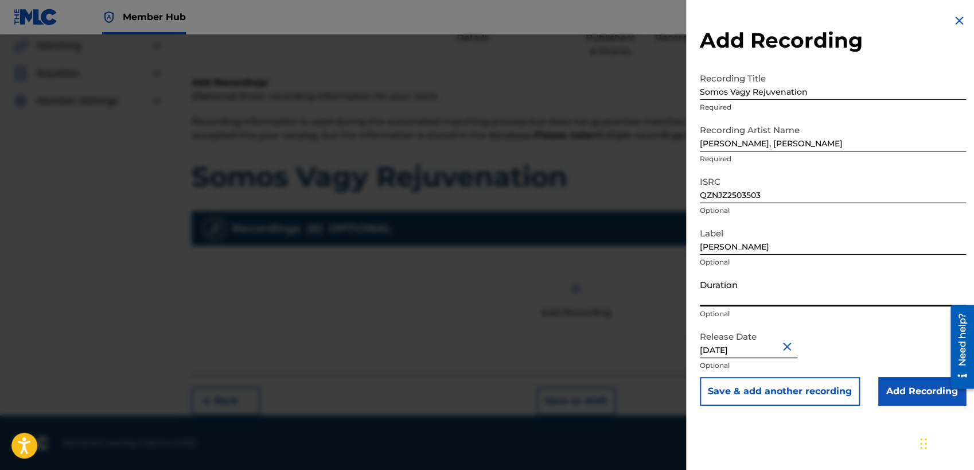
click at [769, 293] on input "Duration" at bounding box center [833, 290] width 266 height 33
paste input "1:37"
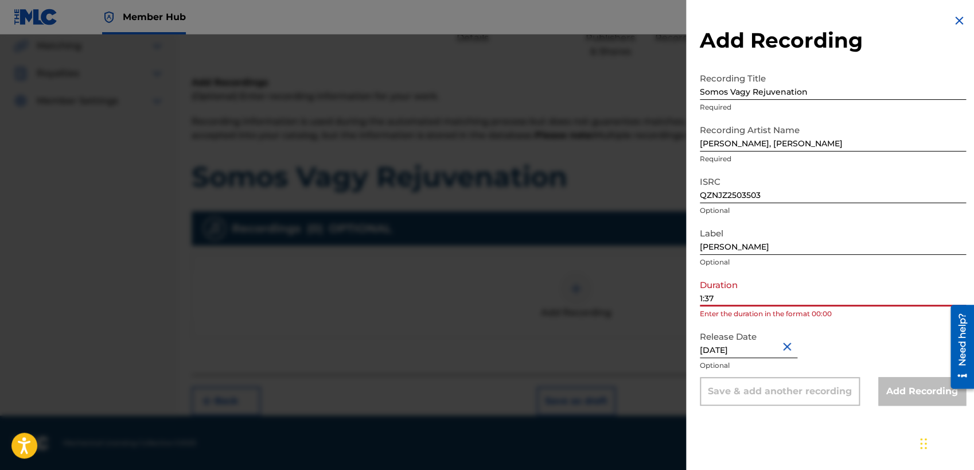
click at [700, 293] on input "1:37" at bounding box center [833, 290] width 266 height 33
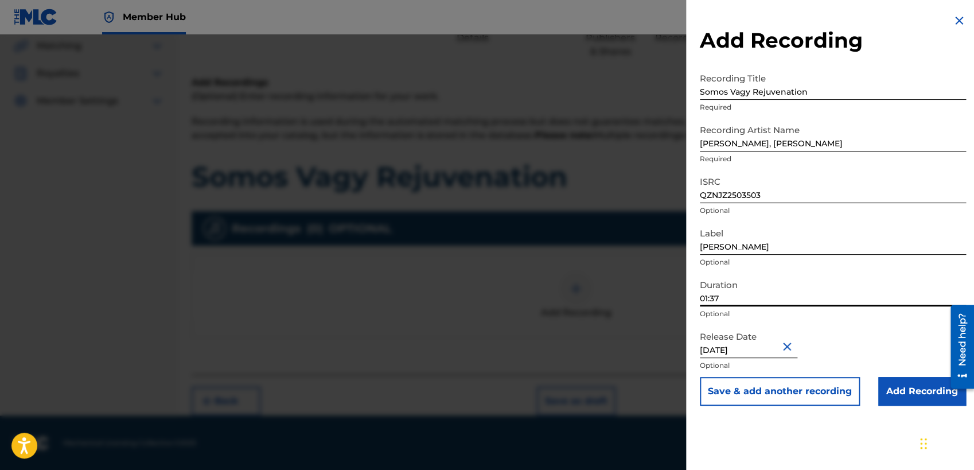
type input "01:37"
click at [858, 322] on div "Duration 01:37 Optional" at bounding box center [833, 300] width 266 height 52
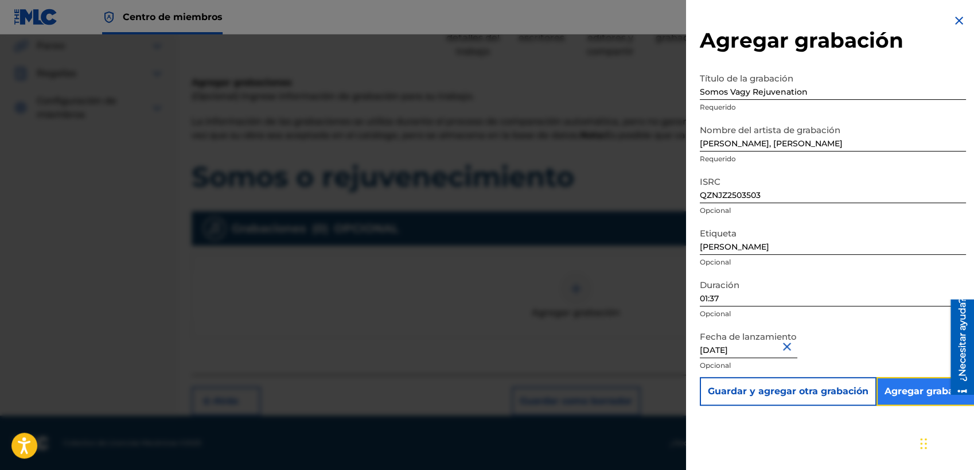
click at [869, 393] on input "Add Recording" at bounding box center [930, 391] width 106 height 29
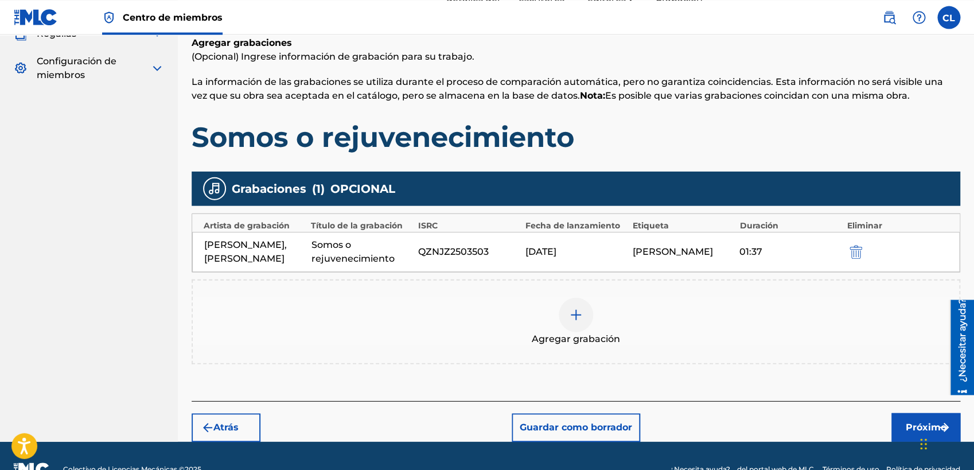
scroll to position [178, 0]
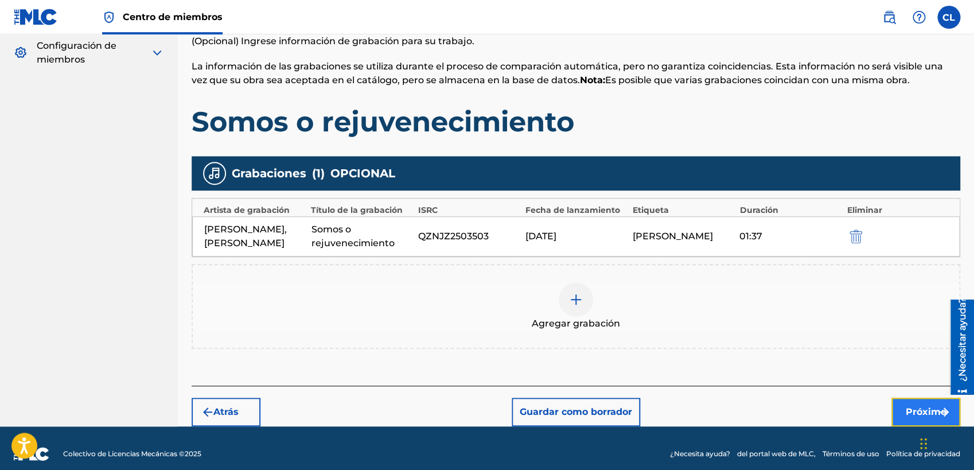
click at [869, 404] on button "Próximo" at bounding box center [925, 412] width 69 height 29
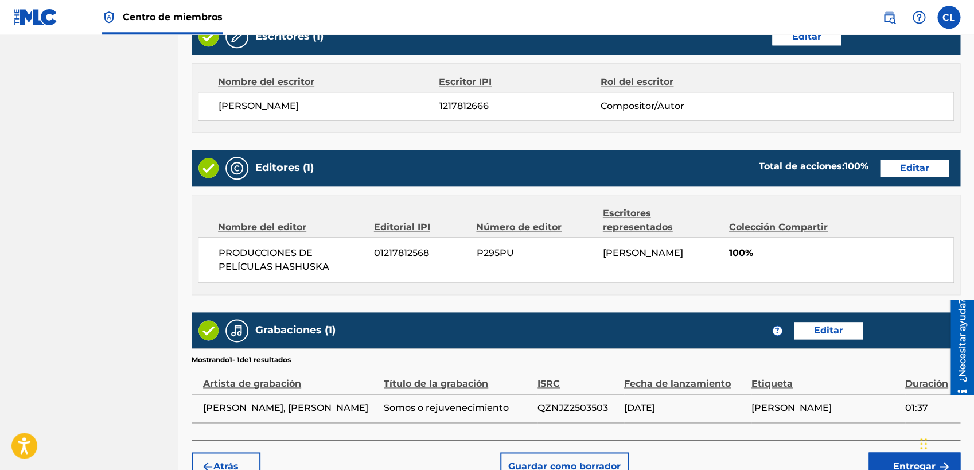
scroll to position [490, 0]
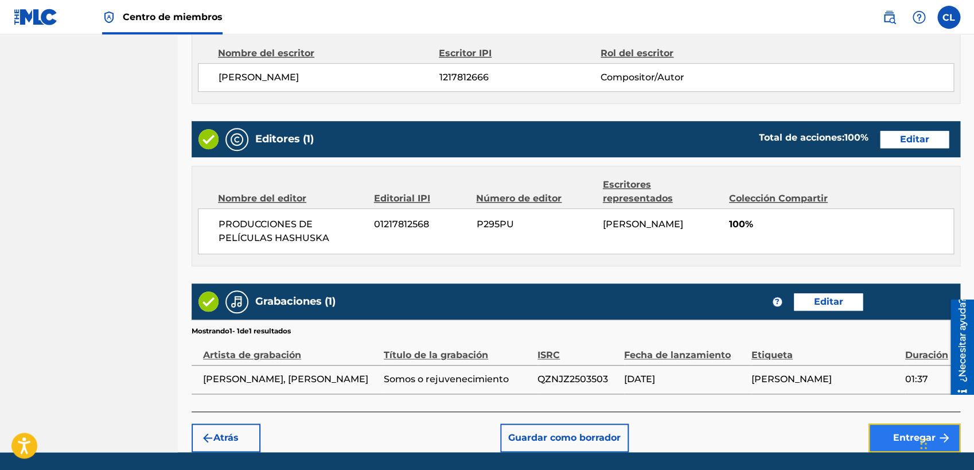
click at [869, 419] on button "Entregar" at bounding box center [915, 437] width 92 height 29
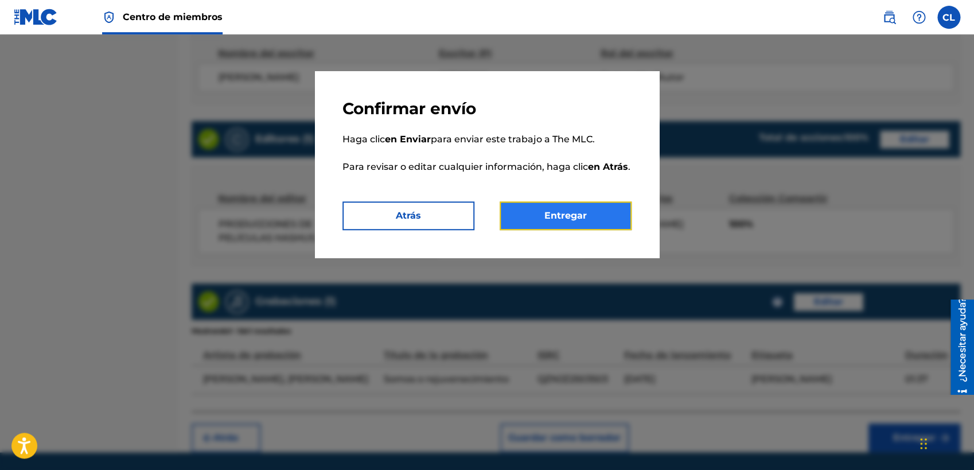
click at [599, 219] on button "Entregar" at bounding box center [566, 215] width 132 height 29
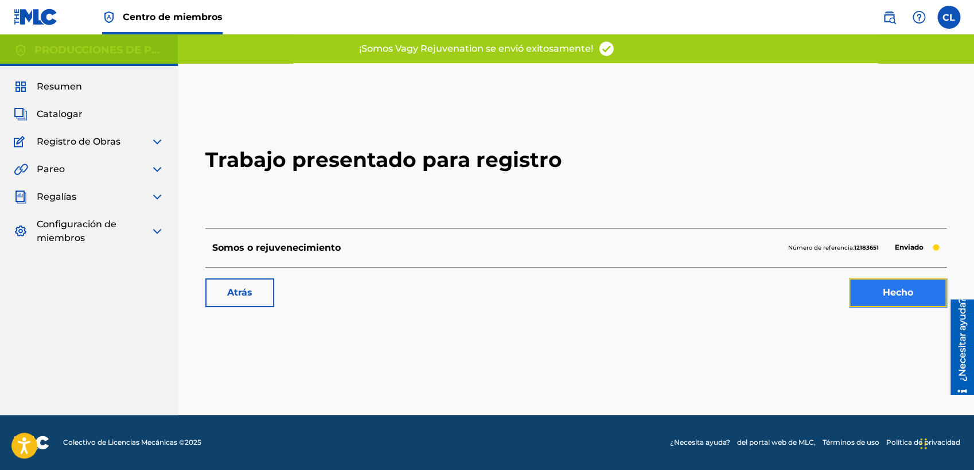
click at [869, 294] on link "Hecho" at bounding box center [898, 292] width 98 height 29
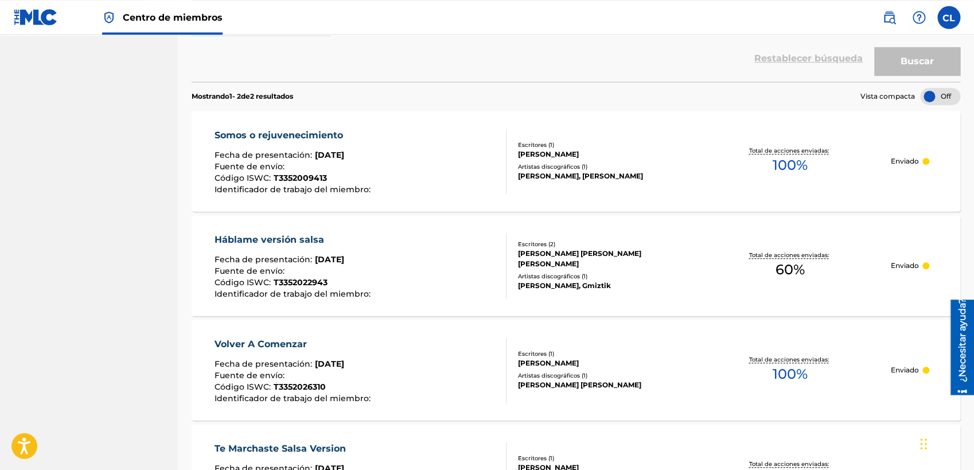
scroll to position [252, 0]
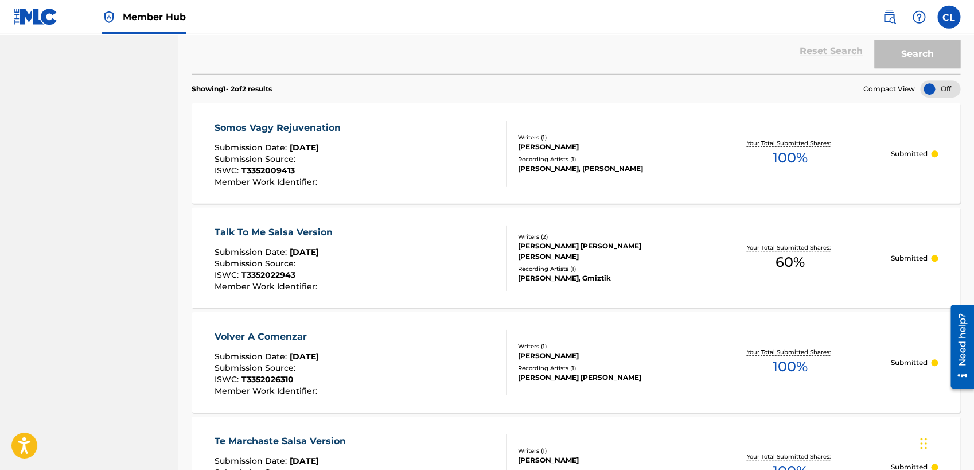
click at [869, 89] on div at bounding box center [940, 88] width 40 height 17
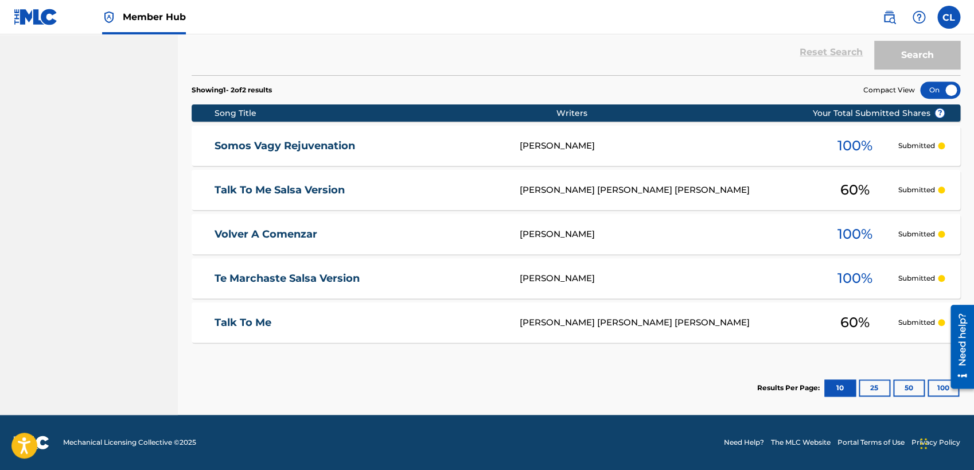
click at [869, 88] on div at bounding box center [940, 89] width 40 height 17
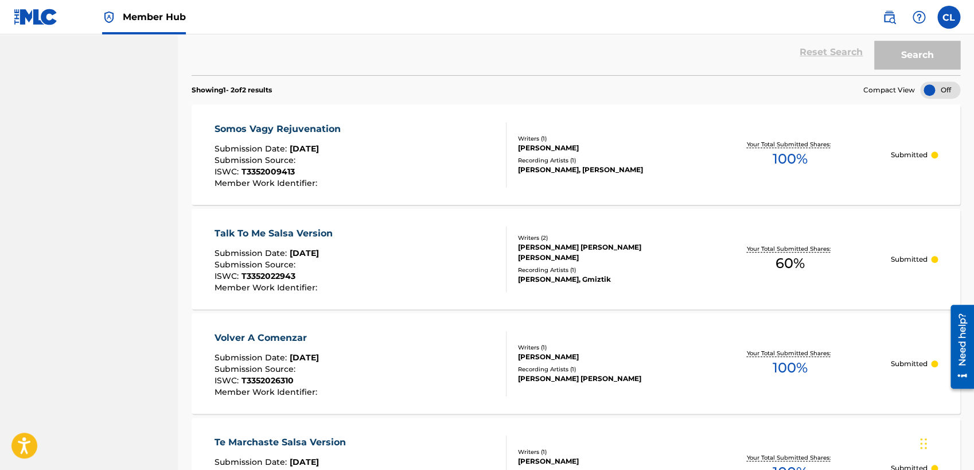
click at [869, 86] on div at bounding box center [940, 89] width 40 height 17
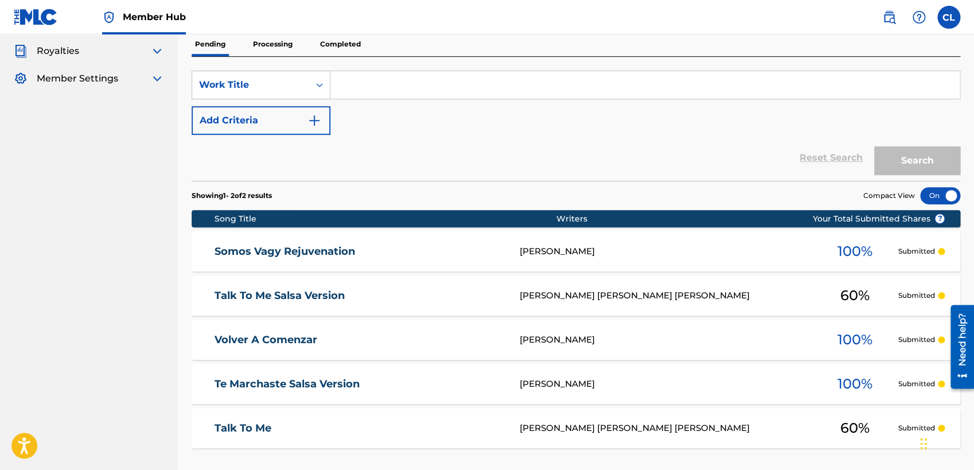
scroll to position [0, 0]
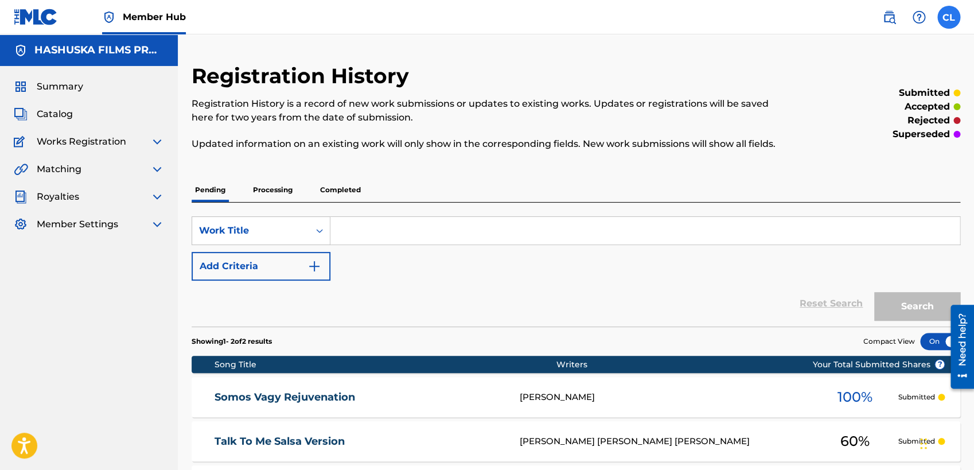
click at [869, 11] on label at bounding box center [948, 17] width 23 height 23
click at [869, 17] on input "CL Carrell Ali Lasso [EMAIL_ADDRESS][DOMAIN_NAME] Notification Preferences Prof…" at bounding box center [949, 17] width 0 height 0
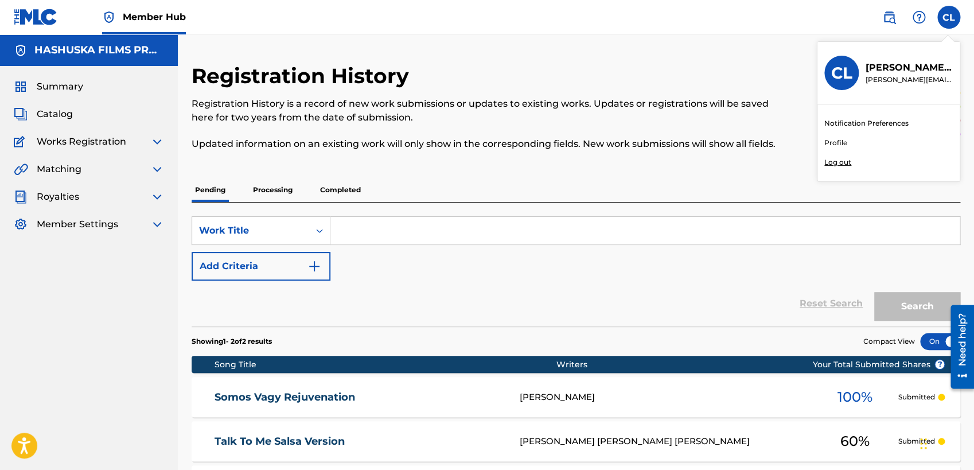
click at [835, 163] on p "Log out" at bounding box center [837, 162] width 27 height 10
click at [869, 17] on input "CL Carrell Ali Lasso [EMAIL_ADDRESS][DOMAIN_NAME] Notification Preferences Prof…" at bounding box center [949, 17] width 0 height 0
